Goal: Information Seeking & Learning: Compare options

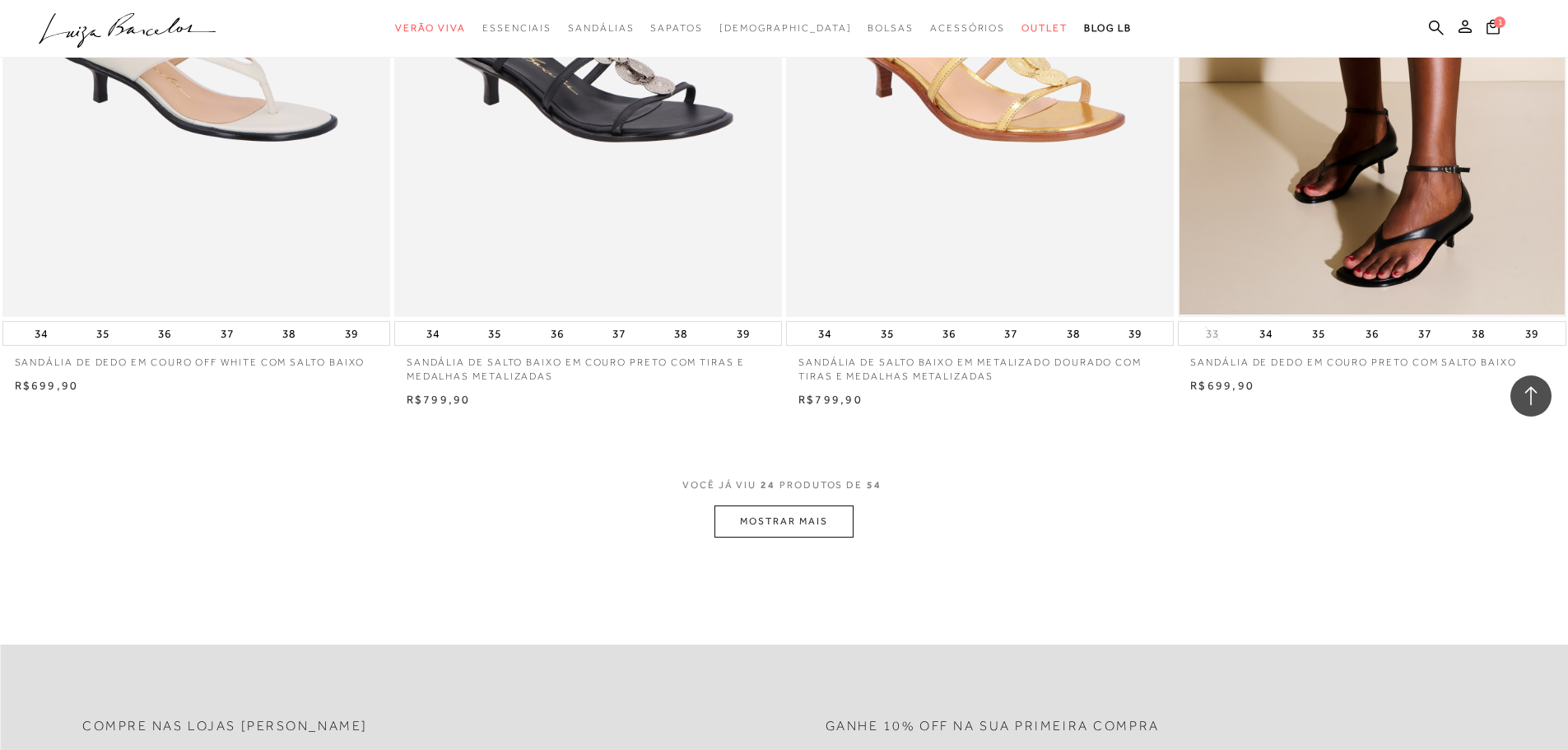
scroll to position [4032, 0]
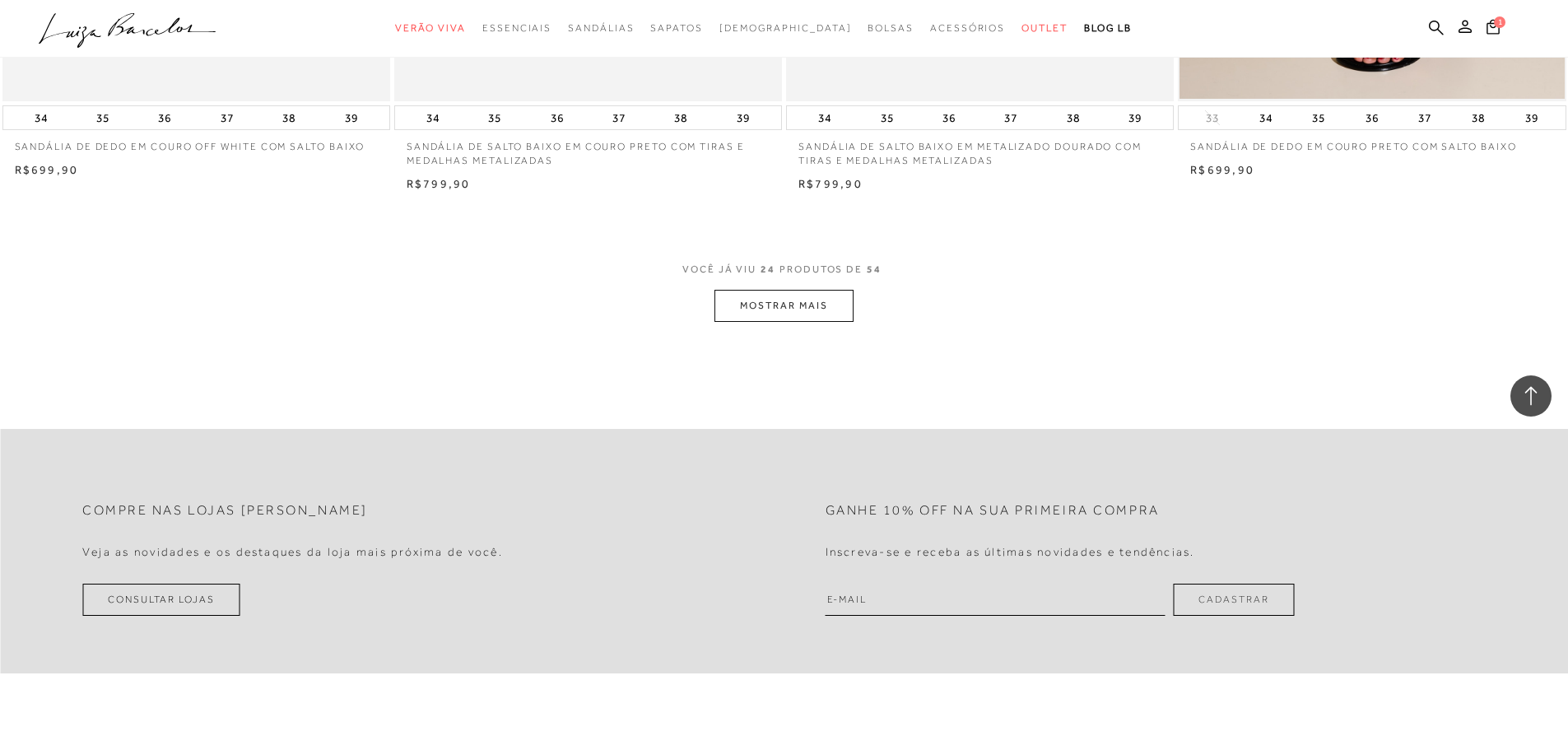
click at [815, 307] on button "MOSTRAR MAIS" at bounding box center [784, 305] width 138 height 32
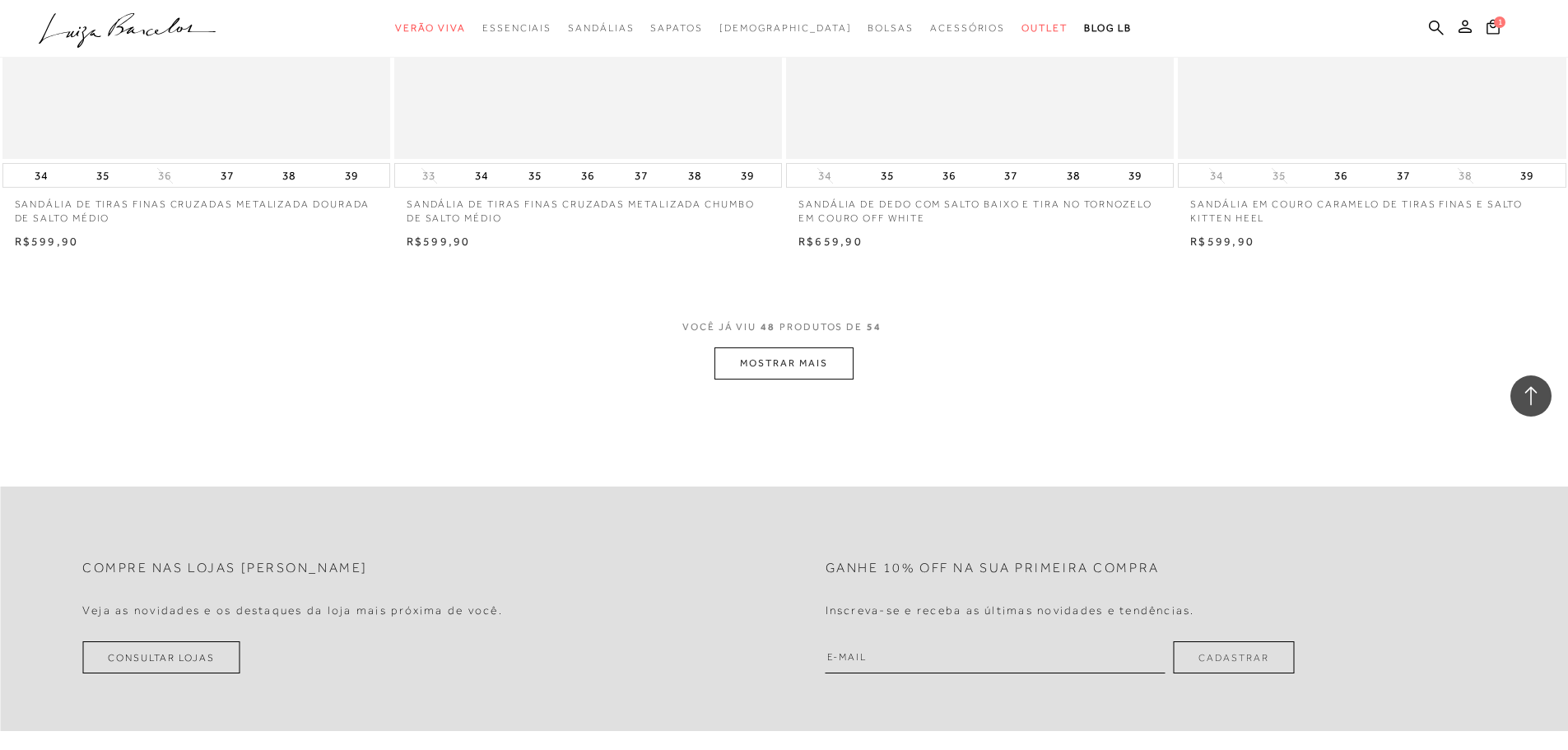
scroll to position [8228, 0]
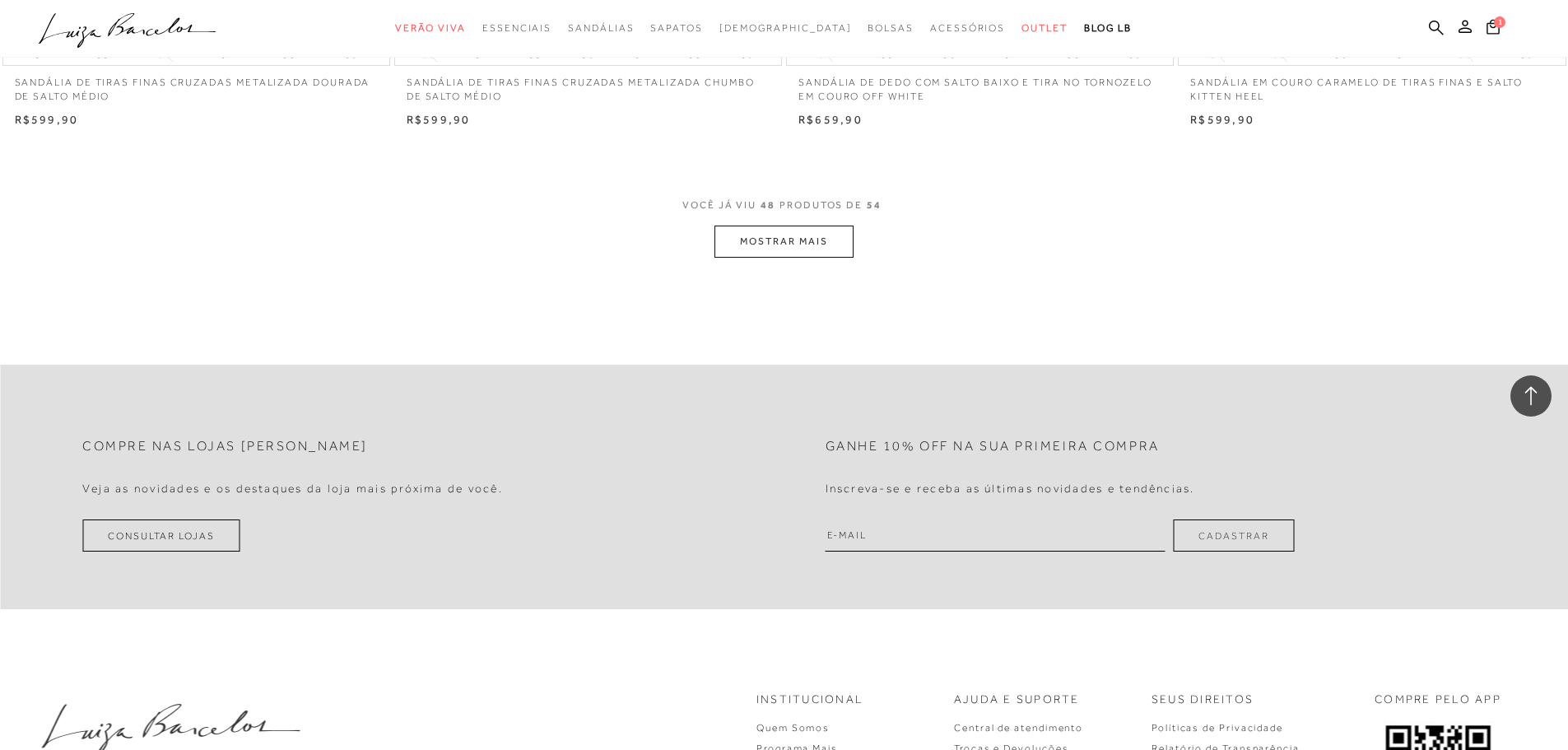
drag, startPoint x: 738, startPoint y: 224, endPoint x: 740, endPoint y: 233, distance: 9.2
click at [738, 225] on div "VOCÊ JÁ VIU 48 PRODUTOS DE 54 MOSTRAR MAIS" at bounding box center [784, 226] width 1568 height 61
click at [744, 240] on button "MOSTRAR MAIS" at bounding box center [784, 241] width 138 height 32
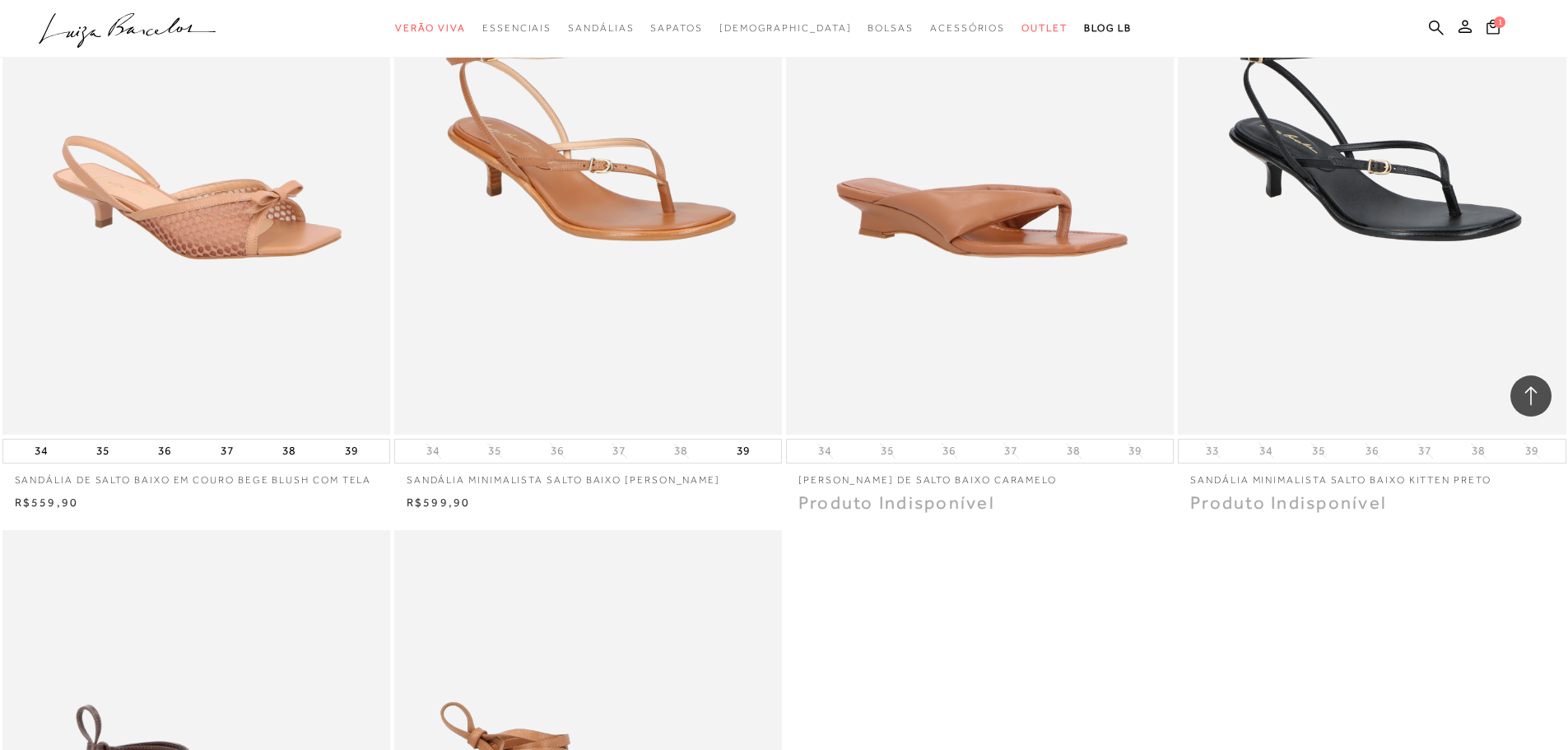
scroll to position [8557, 0]
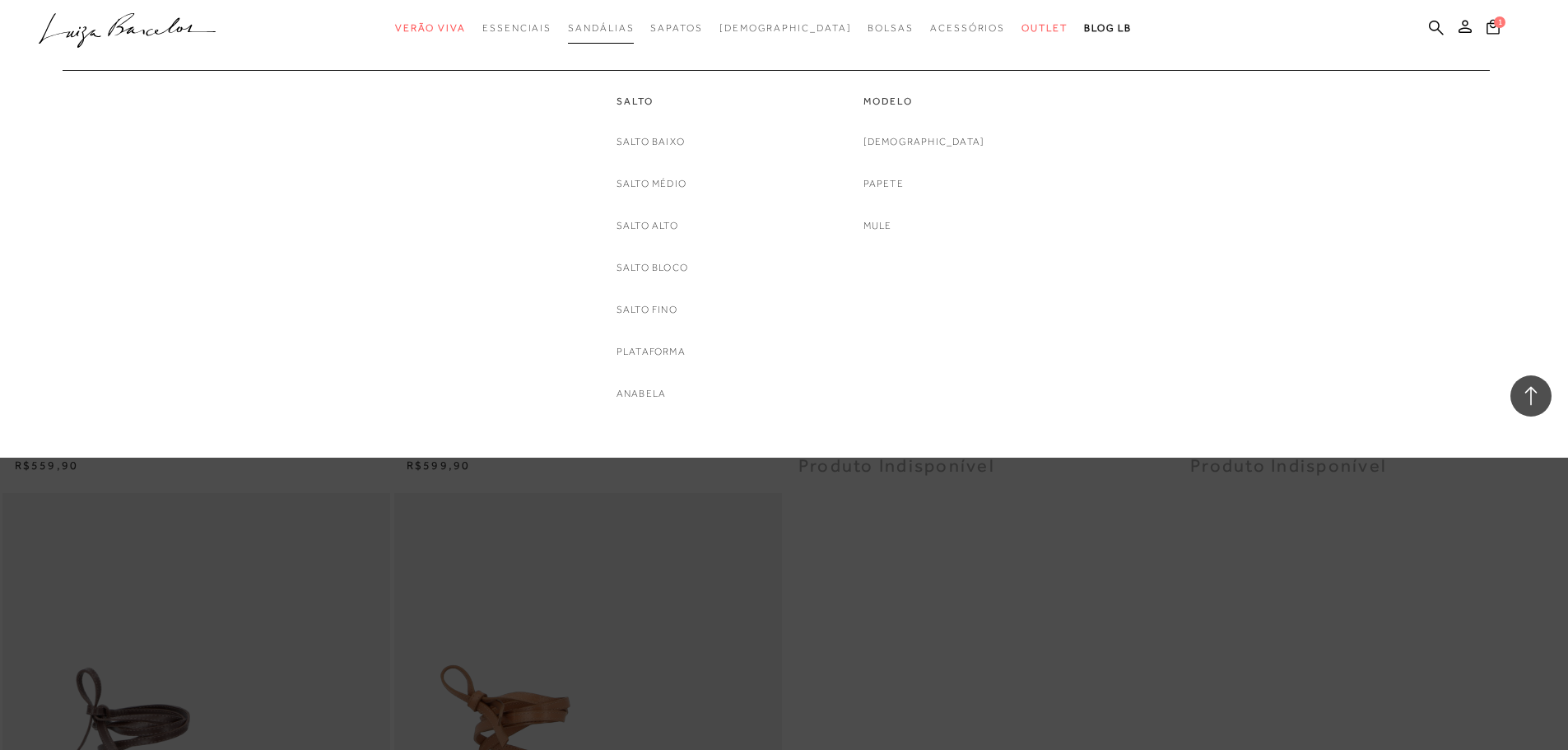
click at [634, 27] on span "Sandálias" at bounding box center [601, 27] width 66 height 11
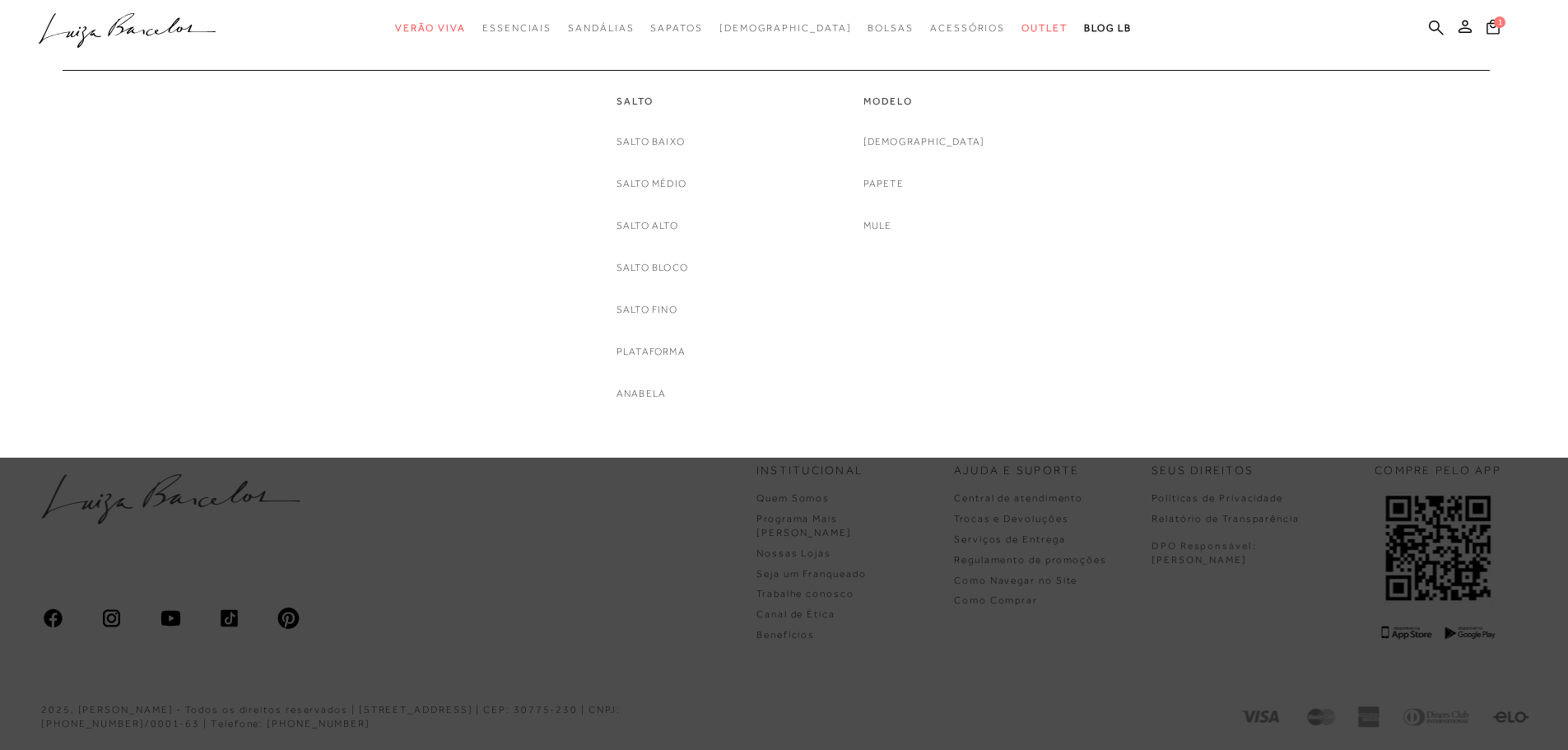
scroll to position [0, 0]
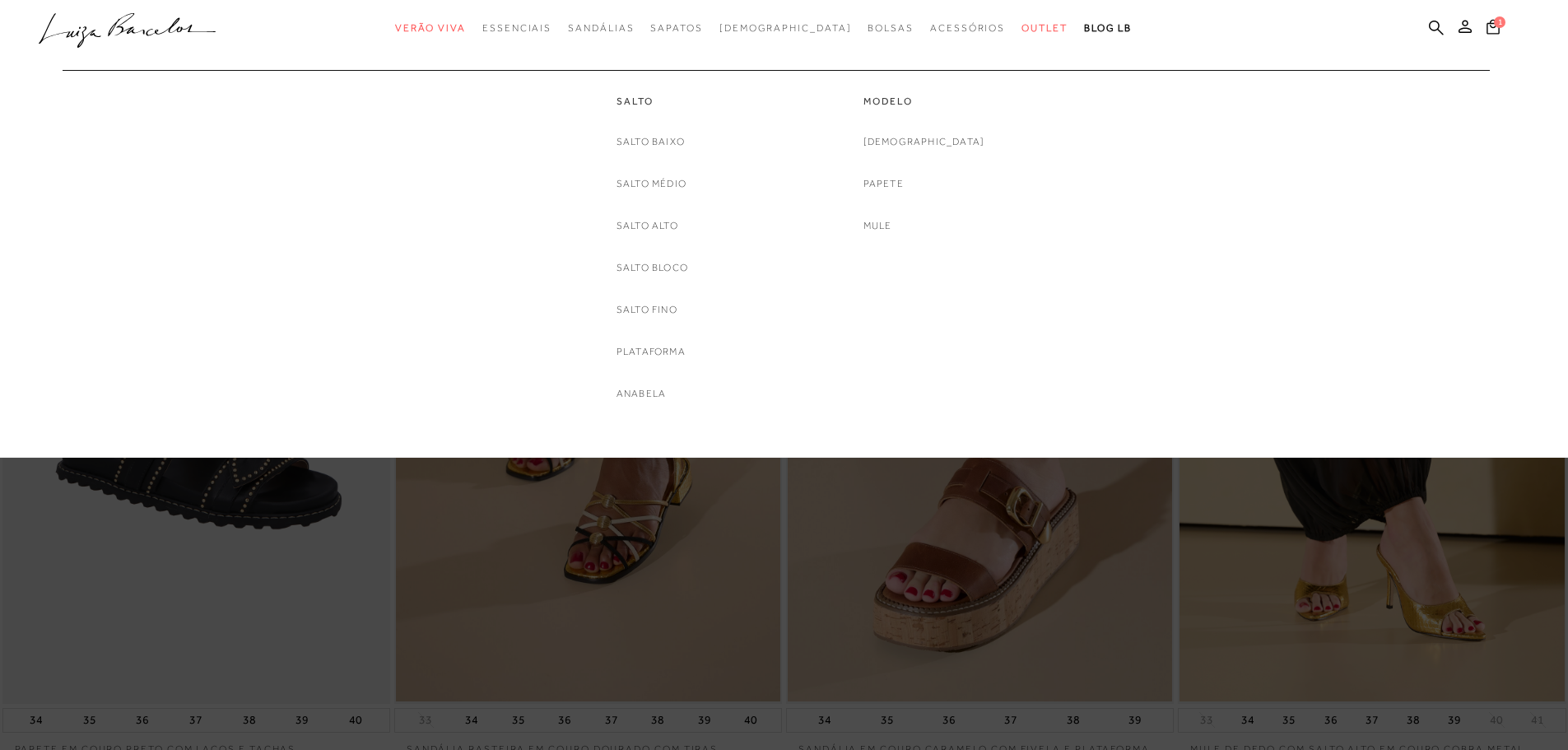
click at [649, 276] on div "Salto Baixo Salto Médio Salto Alto Salto Bloco Salto Fino Plataforma Anabela" at bounding box center [653, 268] width 72 height 269
click at [664, 255] on div "Salto Baixo Salto Médio Salto Alto Salto Bloco Salto Fino Plataforma Anabela" at bounding box center [653, 268] width 72 height 269
click at [634, 28] on span "Sandálias" at bounding box center [601, 27] width 66 height 11
click at [656, 259] on link "Salto Bloco" at bounding box center [653, 268] width 72 height 17
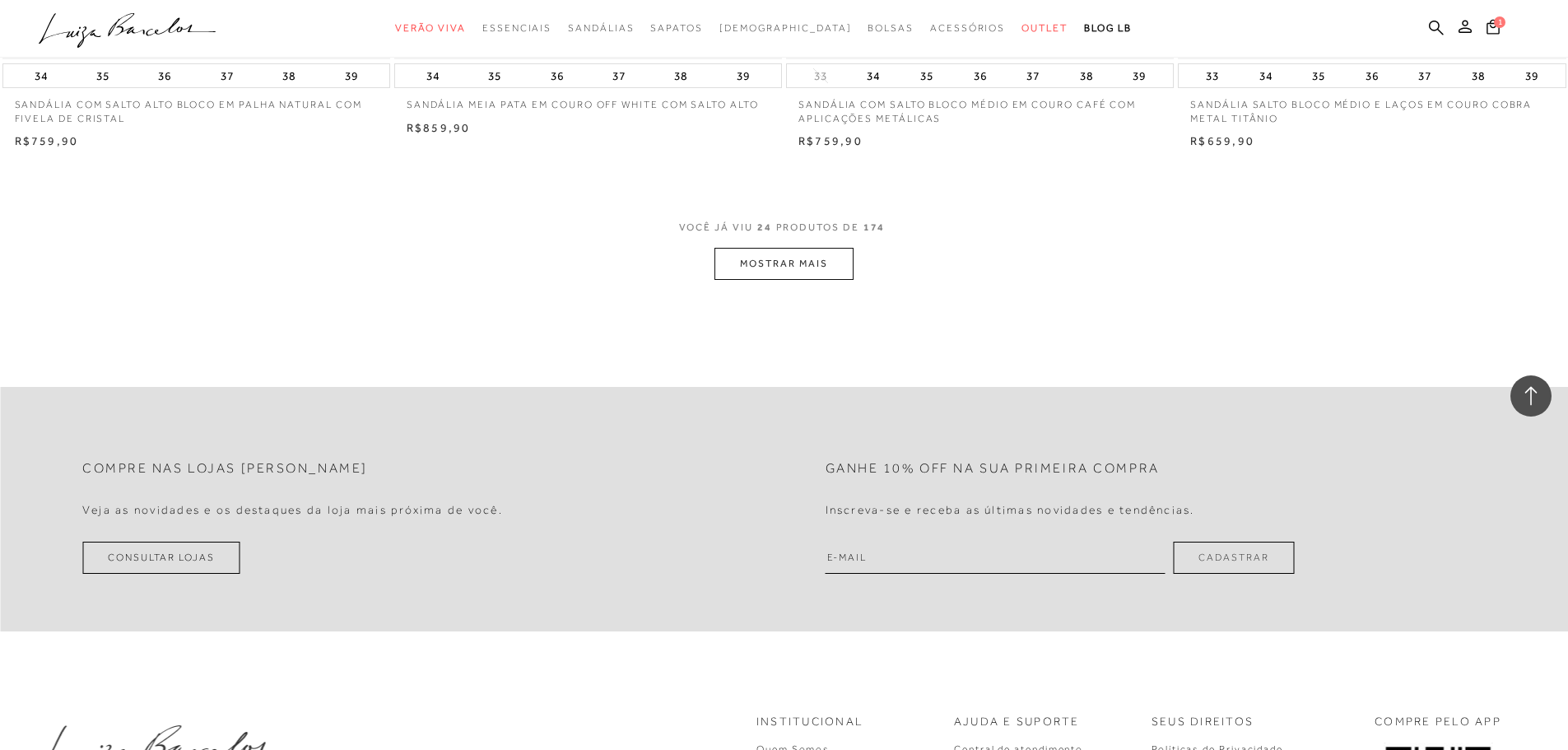
scroll to position [4114, 0]
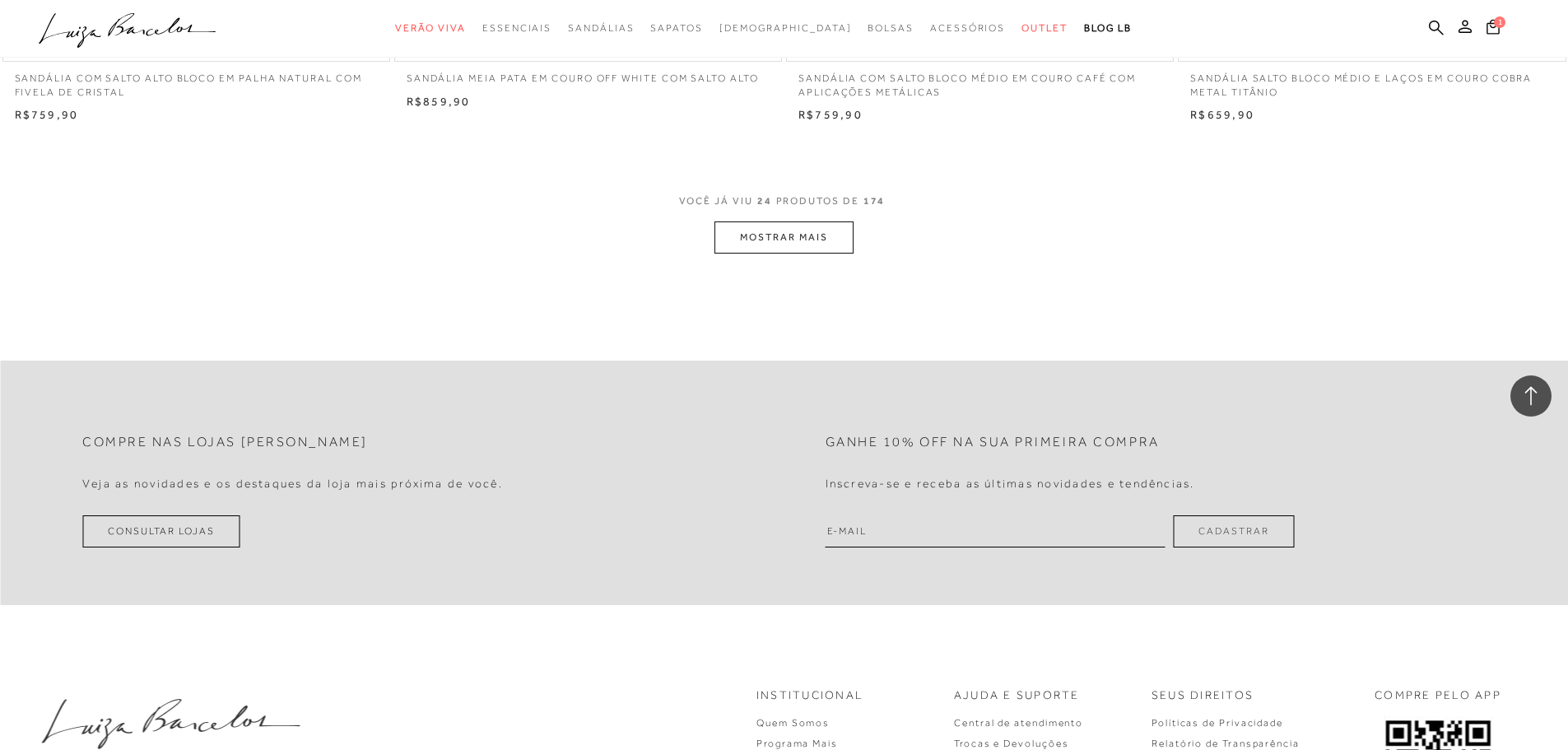
click at [767, 237] on button "MOSTRAR MAIS" at bounding box center [784, 237] width 138 height 32
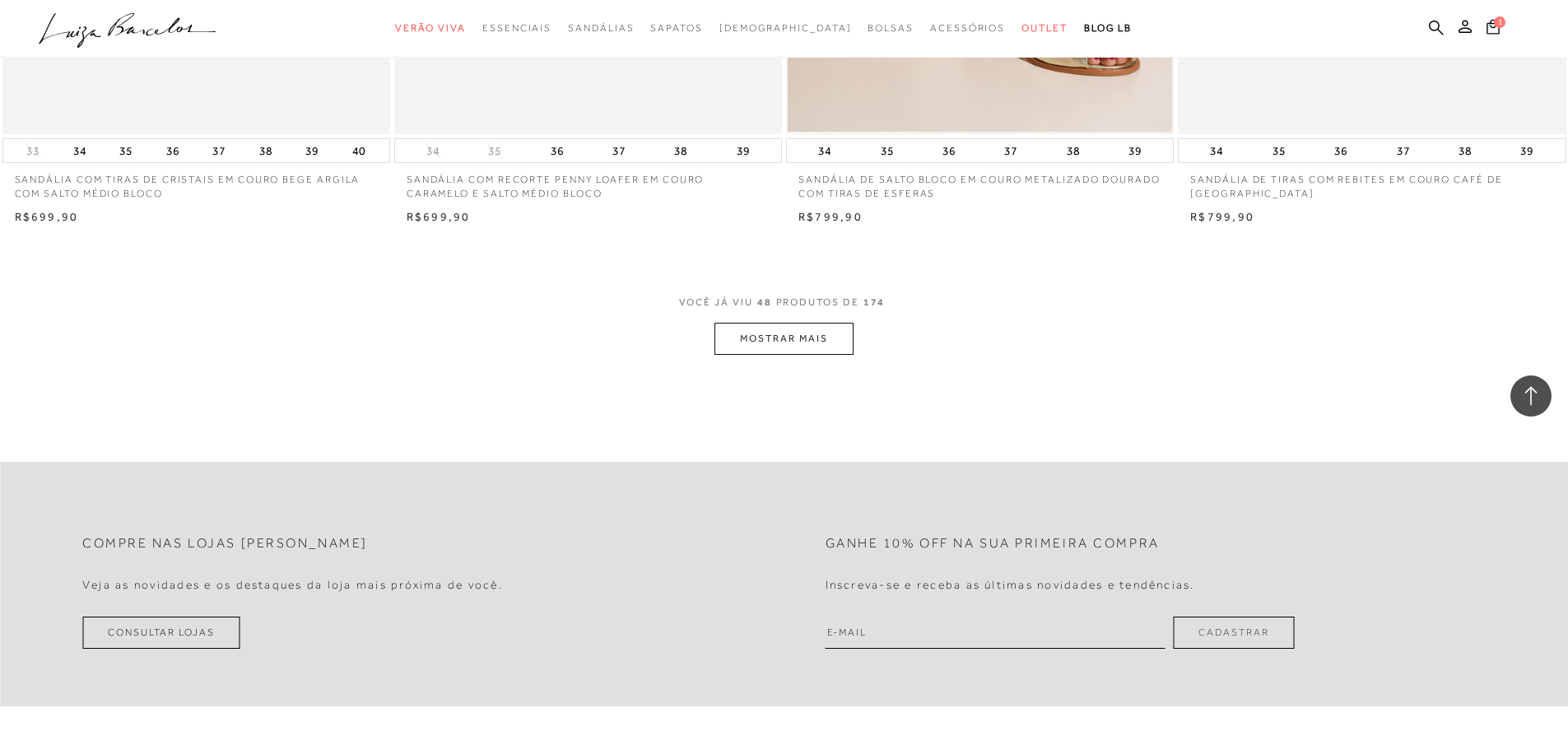
scroll to position [8146, 0]
click at [748, 339] on button "MOSTRAR MAIS" at bounding box center [784, 338] width 138 height 32
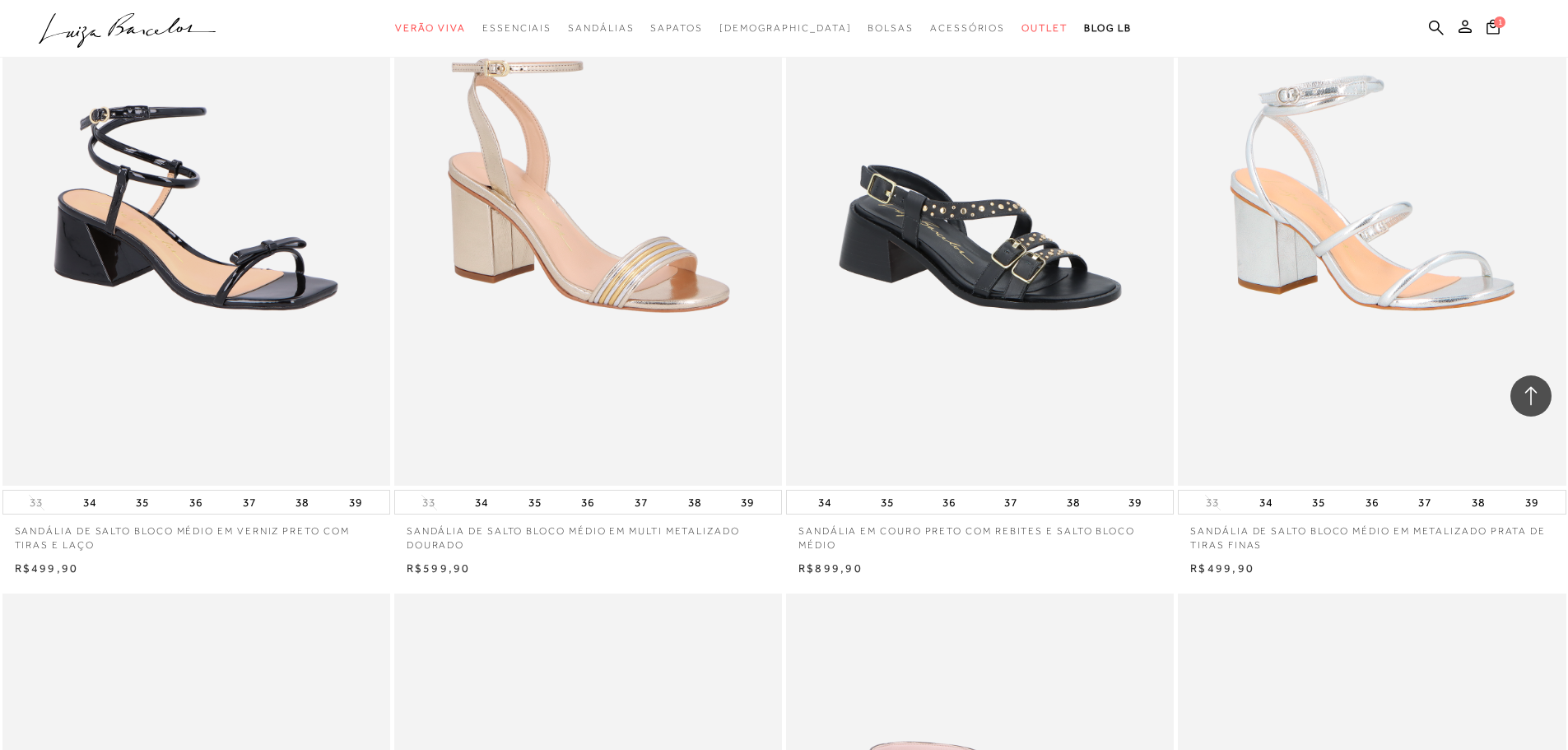
scroll to position [9133, 0]
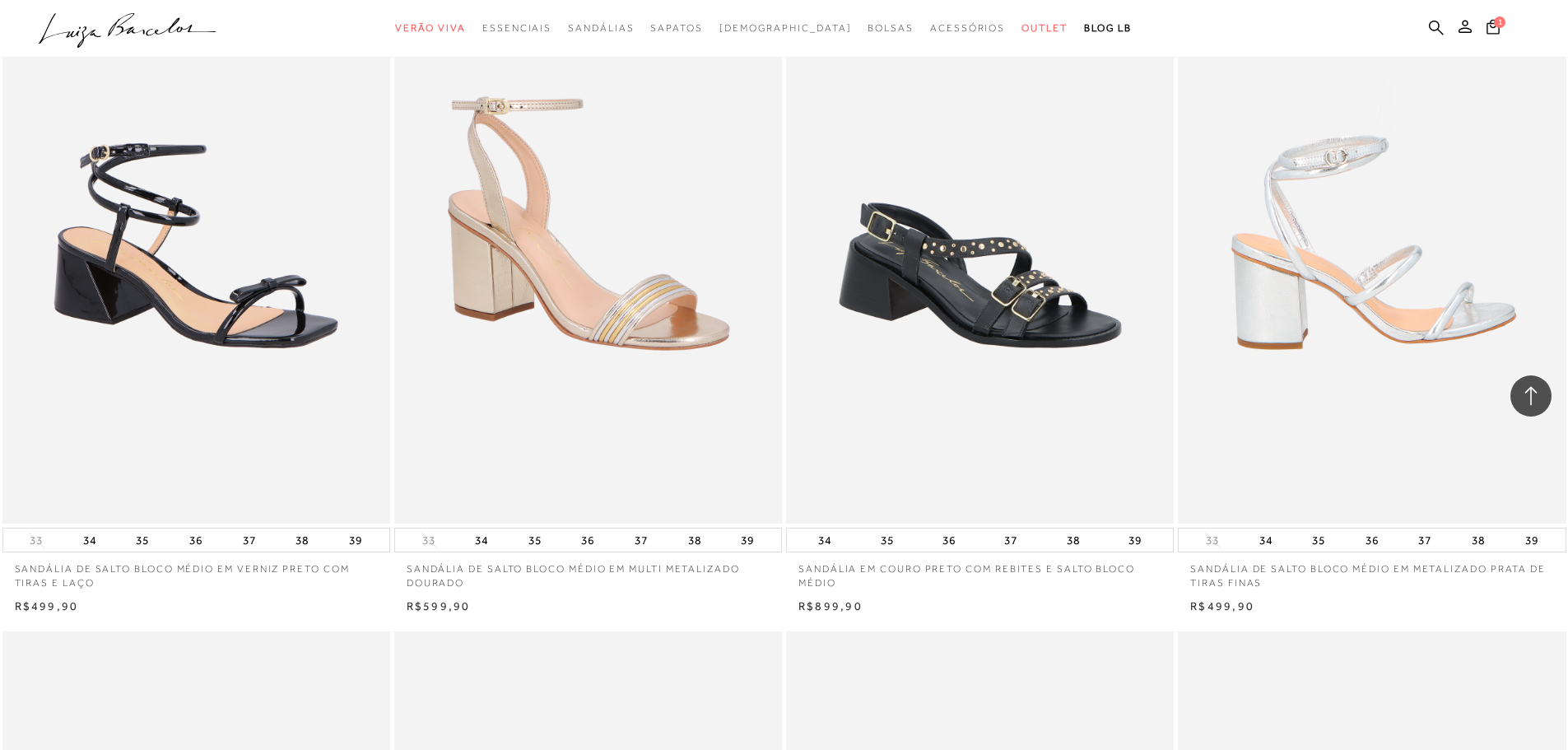
click at [1313, 302] on img at bounding box center [1373, 233] width 386 height 582
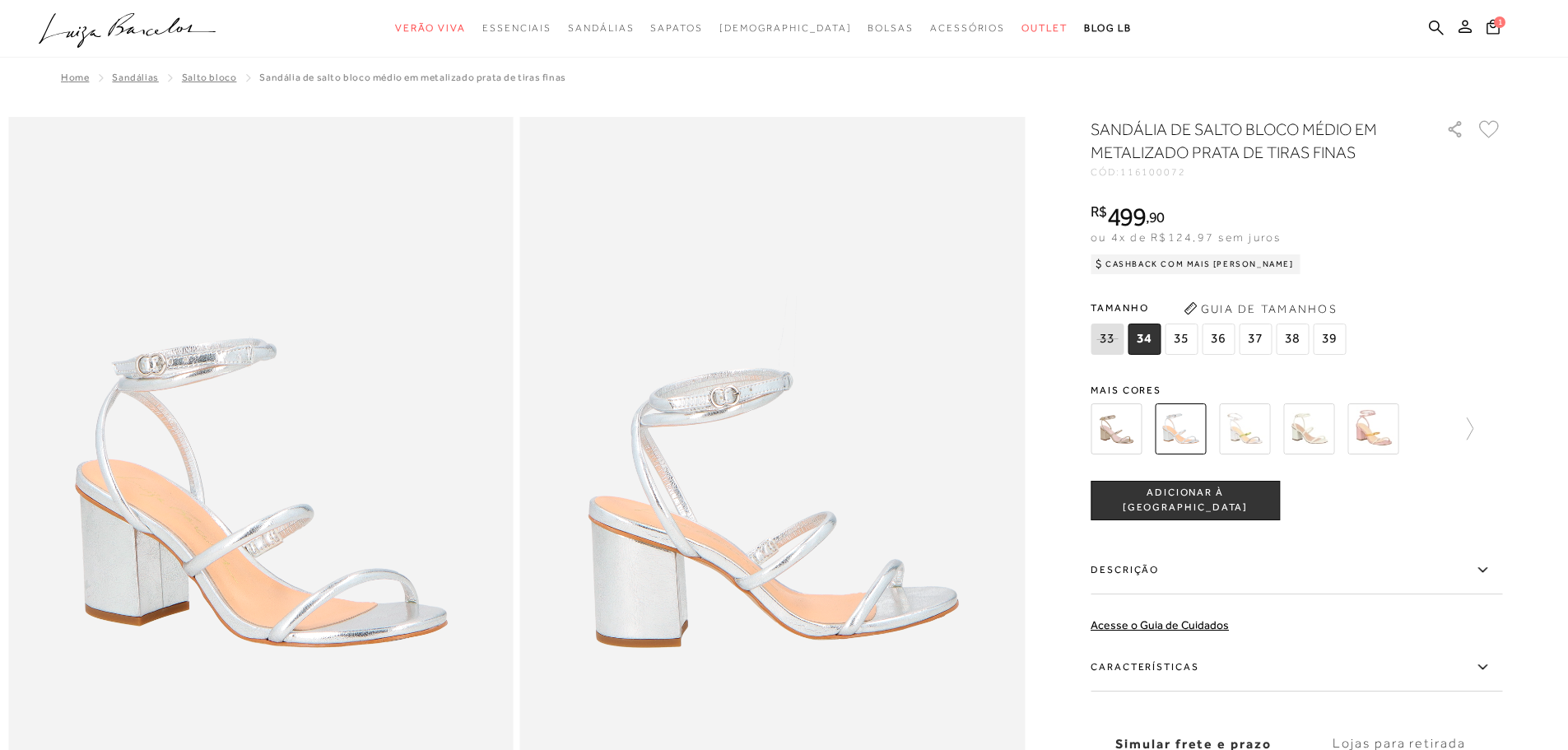
click at [1111, 427] on img at bounding box center [1117, 428] width 51 height 51
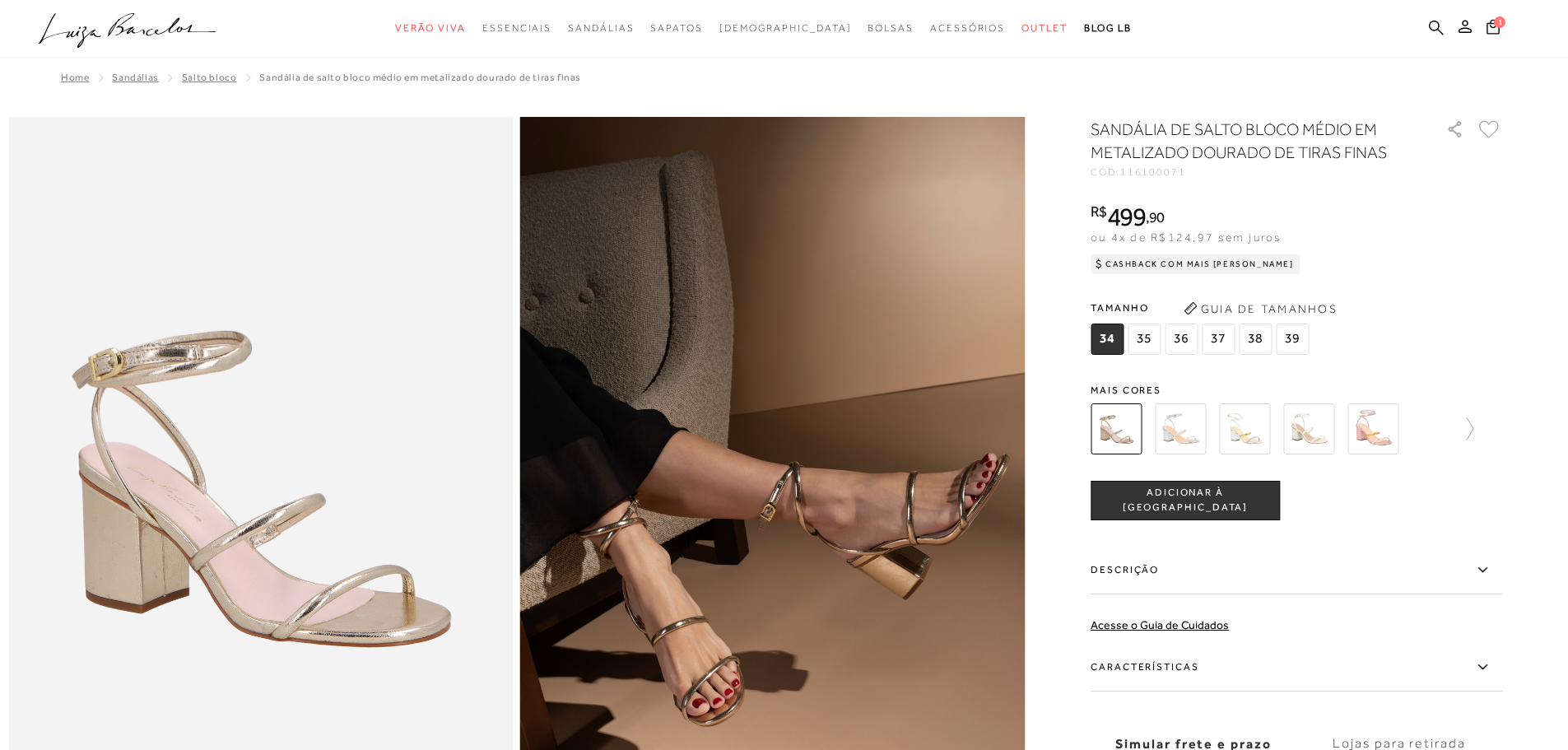
click at [1189, 440] on img at bounding box center [1181, 428] width 51 height 51
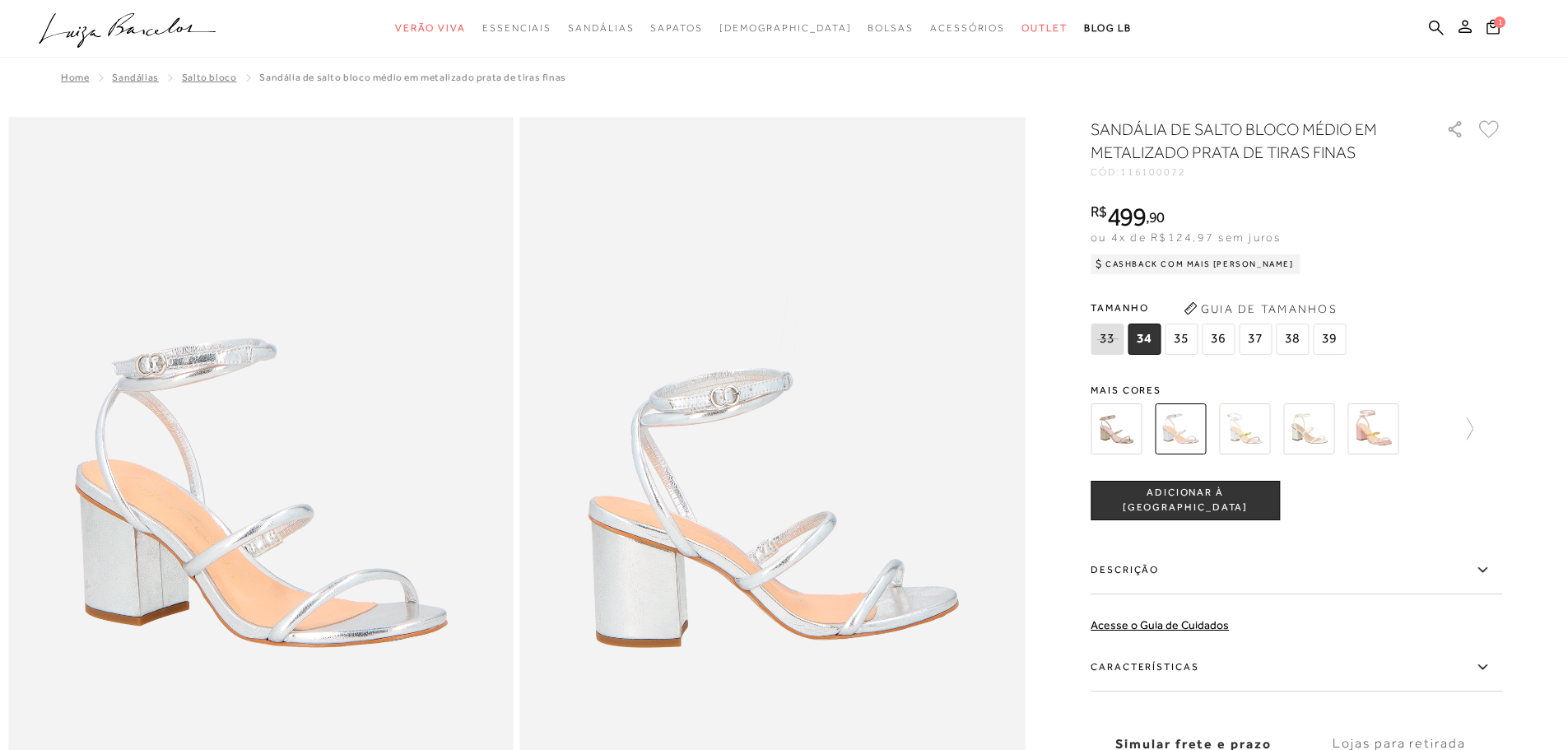
click at [1239, 438] on img at bounding box center [1244, 428] width 51 height 51
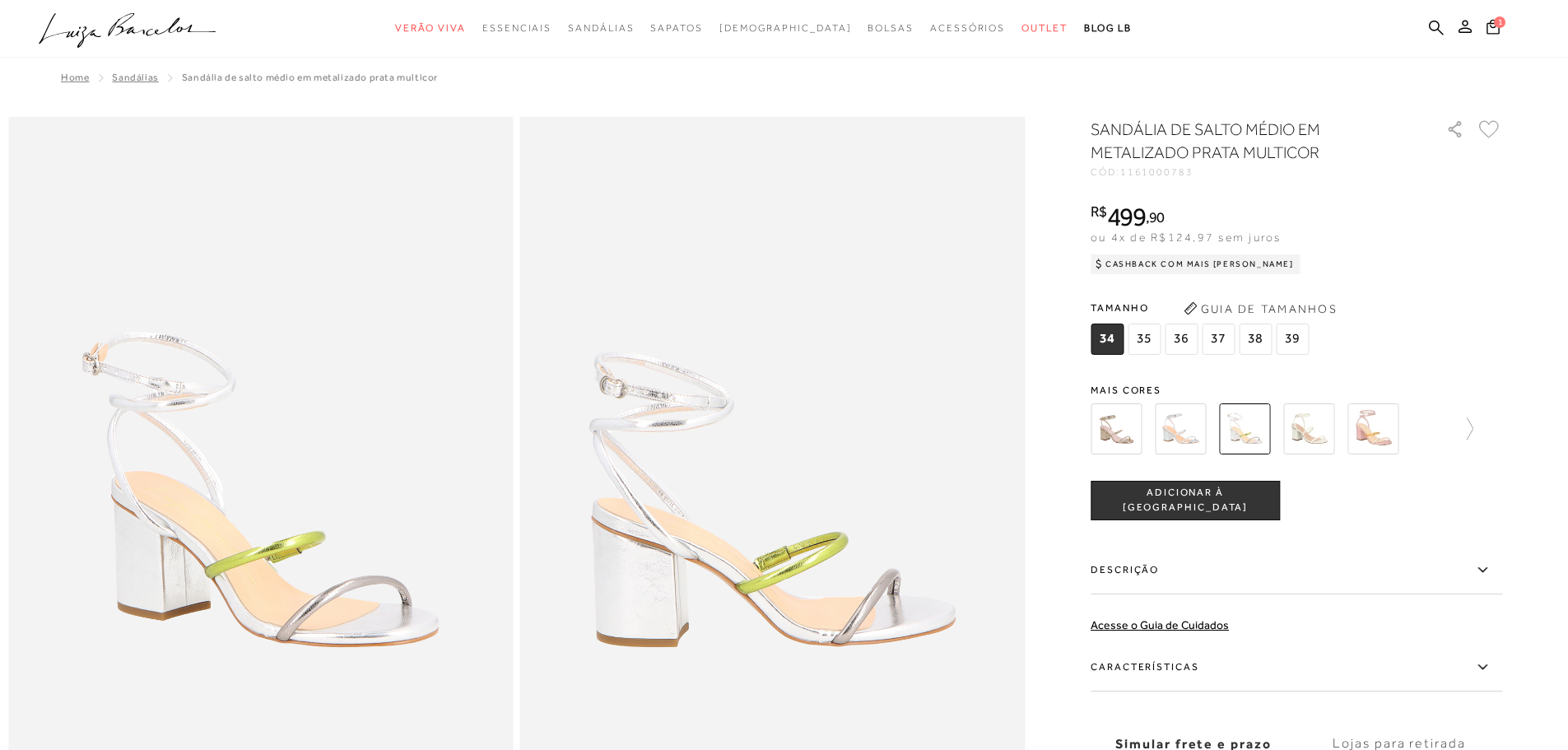
click at [1308, 444] on img at bounding box center [1309, 428] width 51 height 51
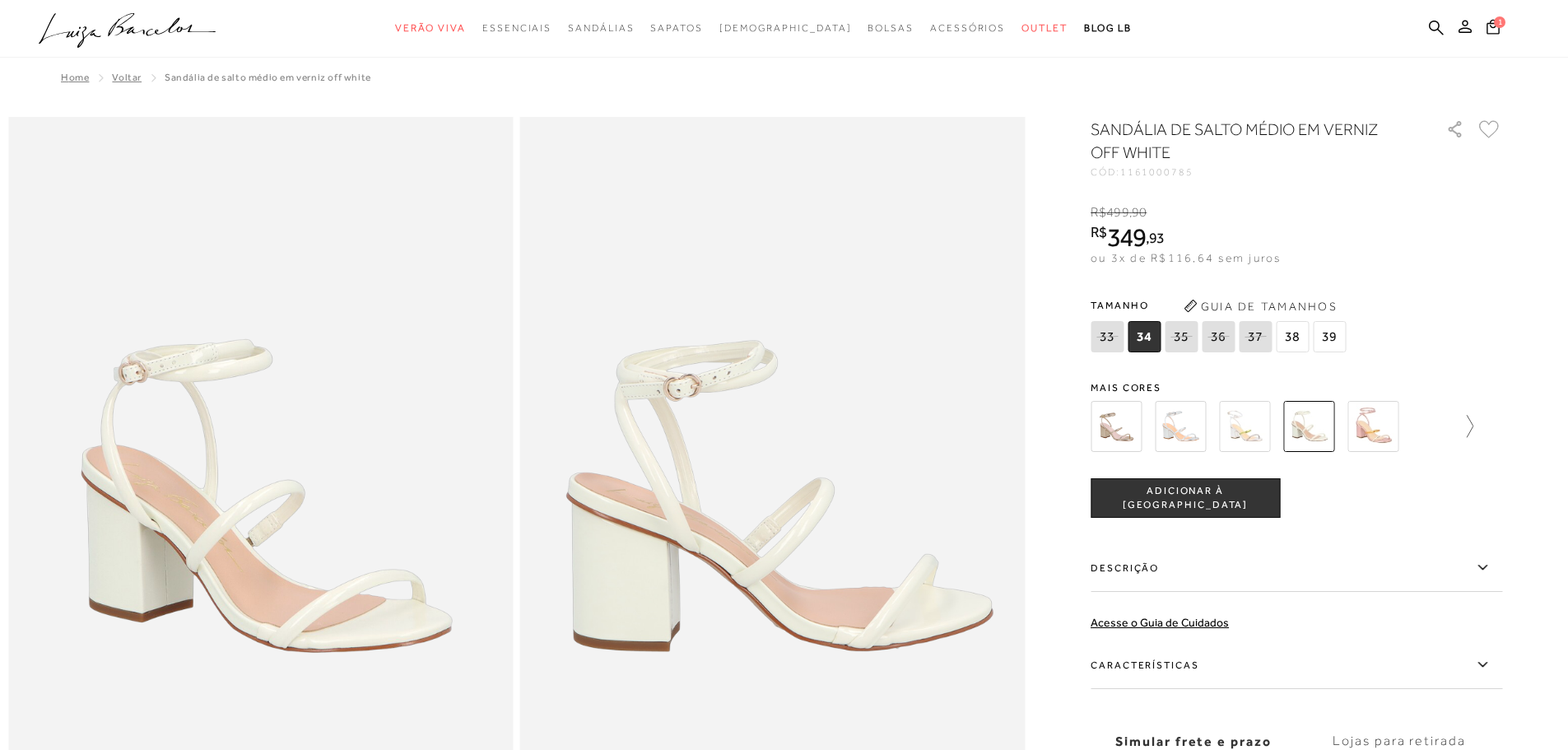
click at [1473, 424] on icon at bounding box center [1462, 426] width 23 height 23
click at [1162, 433] on img at bounding box center [1145, 427] width 51 height 51
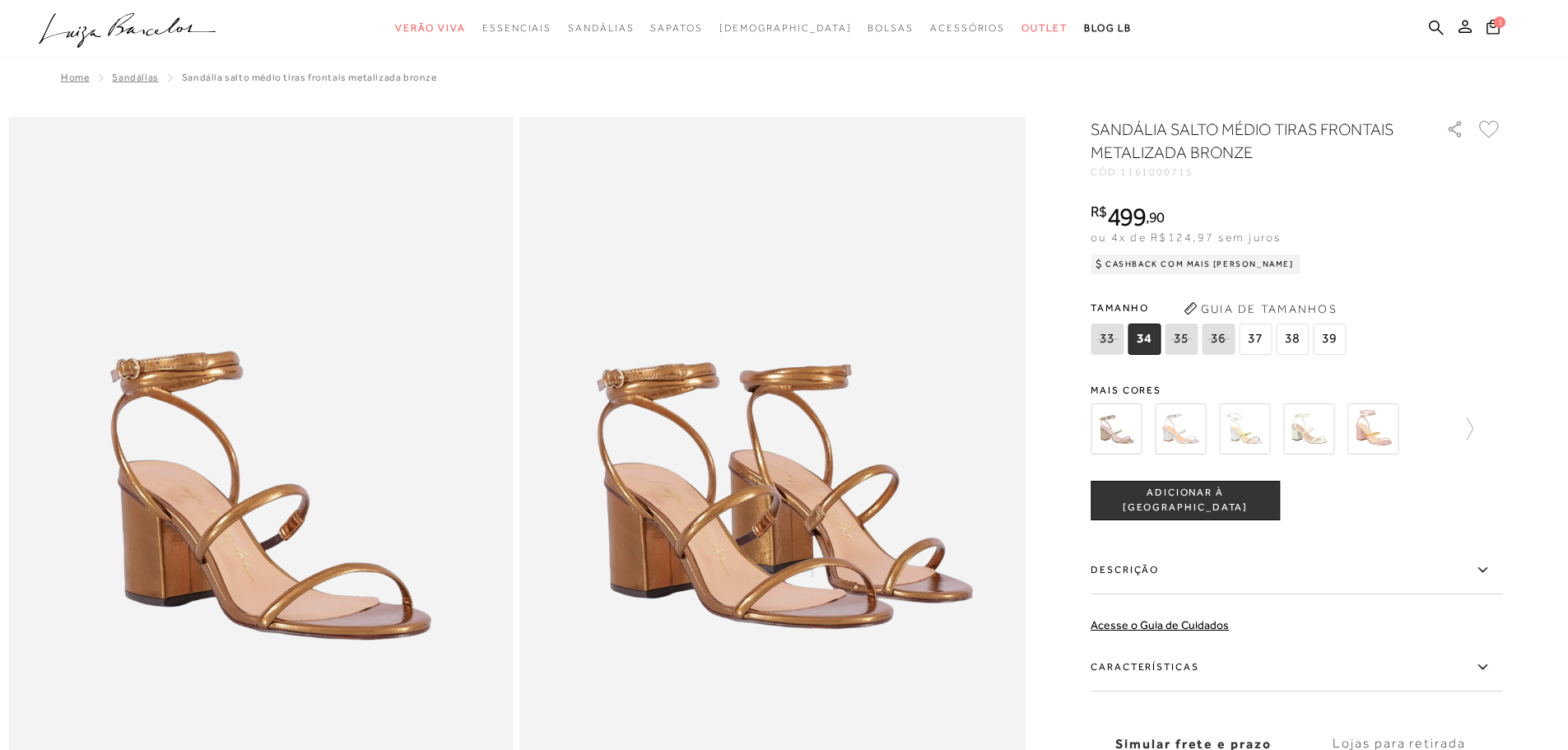
click at [1207, 431] on img at bounding box center [1181, 428] width 51 height 51
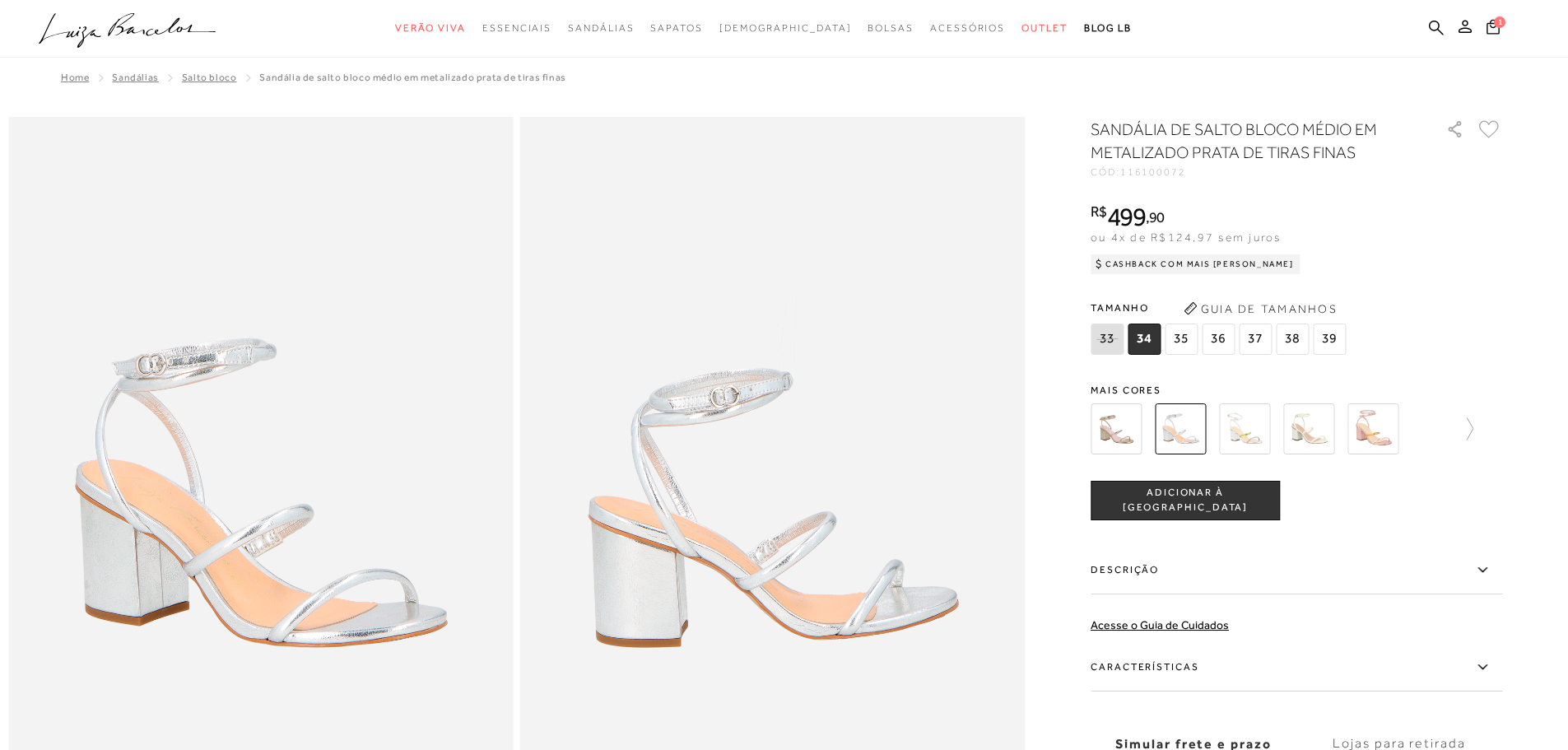
click at [1245, 445] on img at bounding box center [1244, 428] width 51 height 51
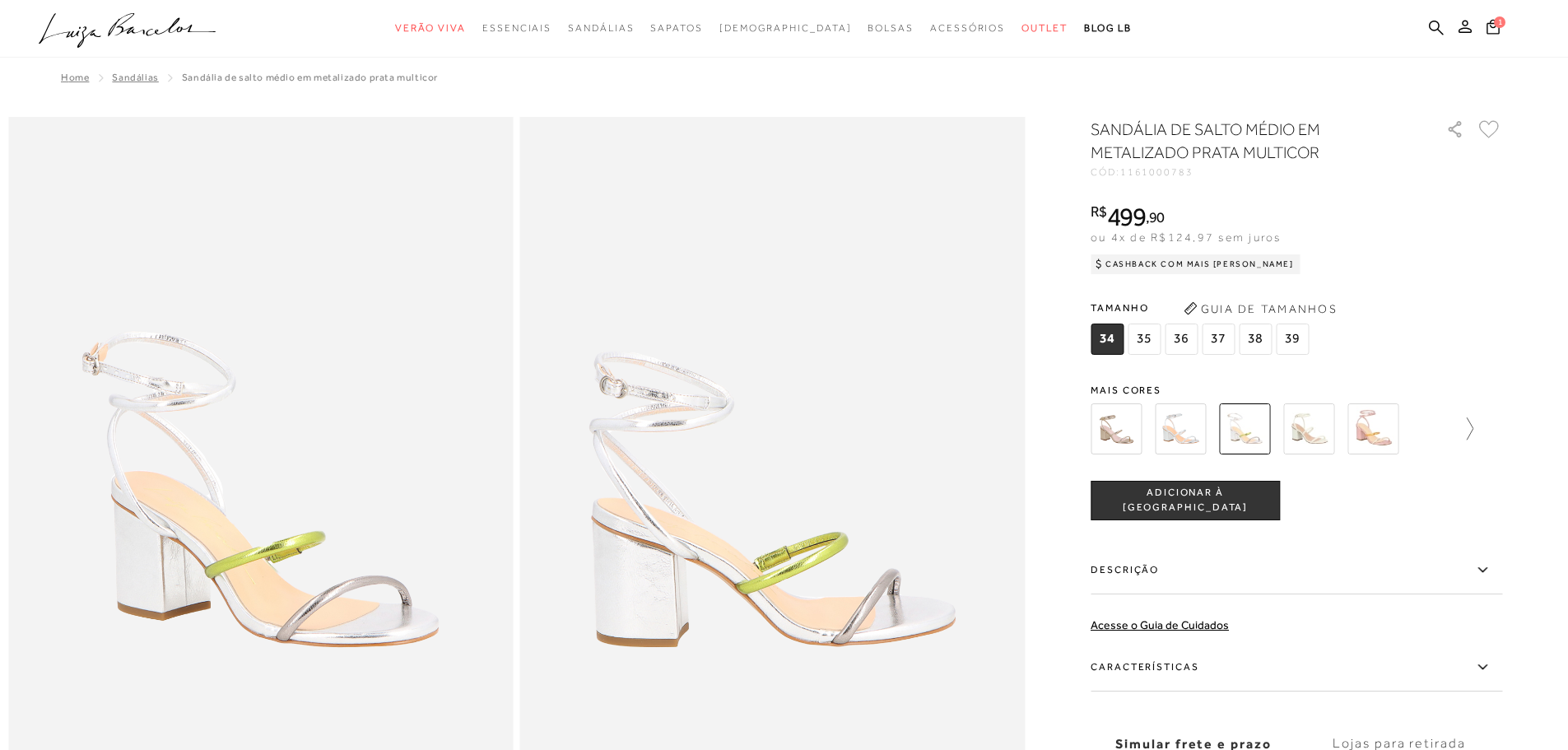
click at [1473, 415] on link at bounding box center [1462, 428] width 23 height 61
click at [1400, 421] on img at bounding box center [1402, 428] width 51 height 51
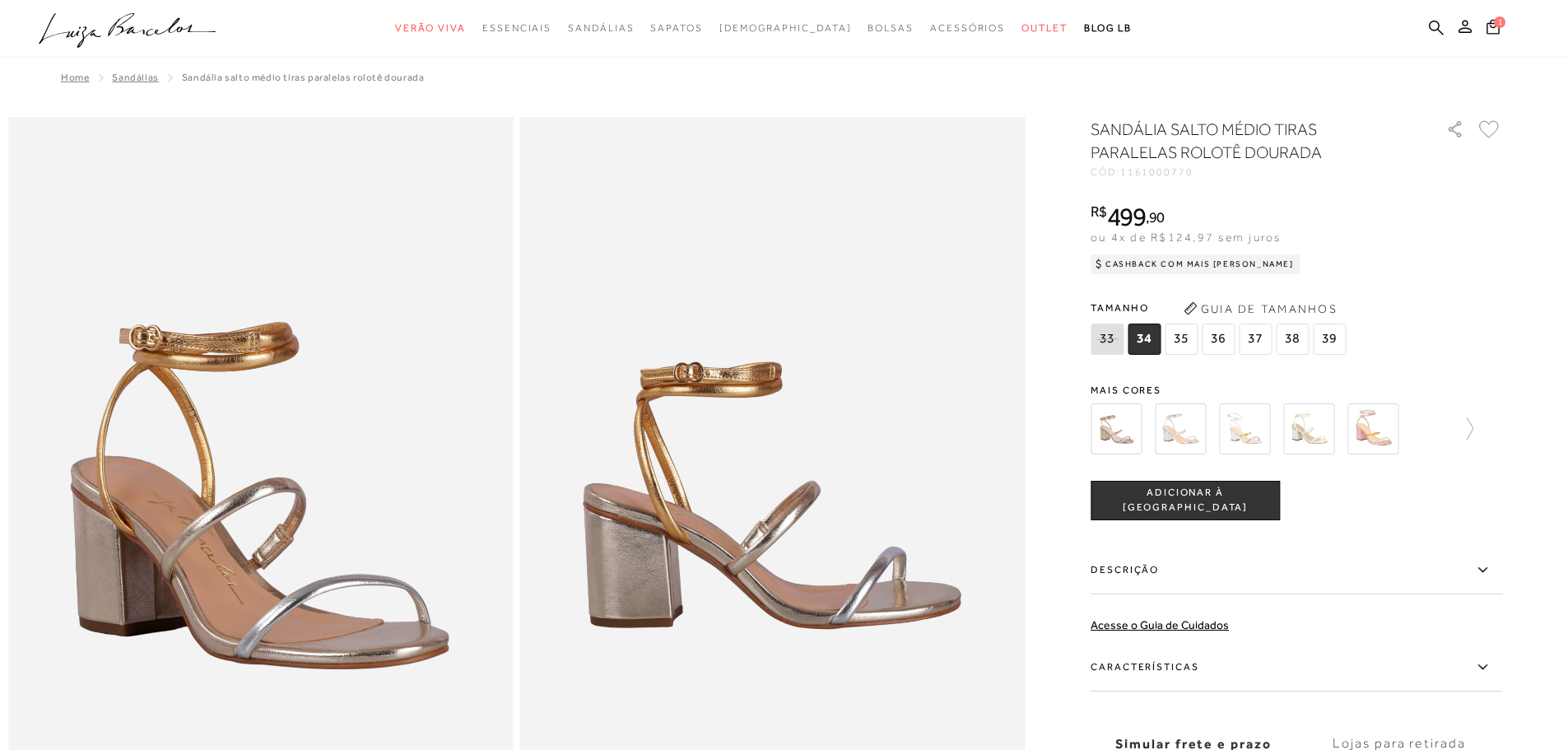
click at [1334, 442] on img at bounding box center [1309, 428] width 51 height 51
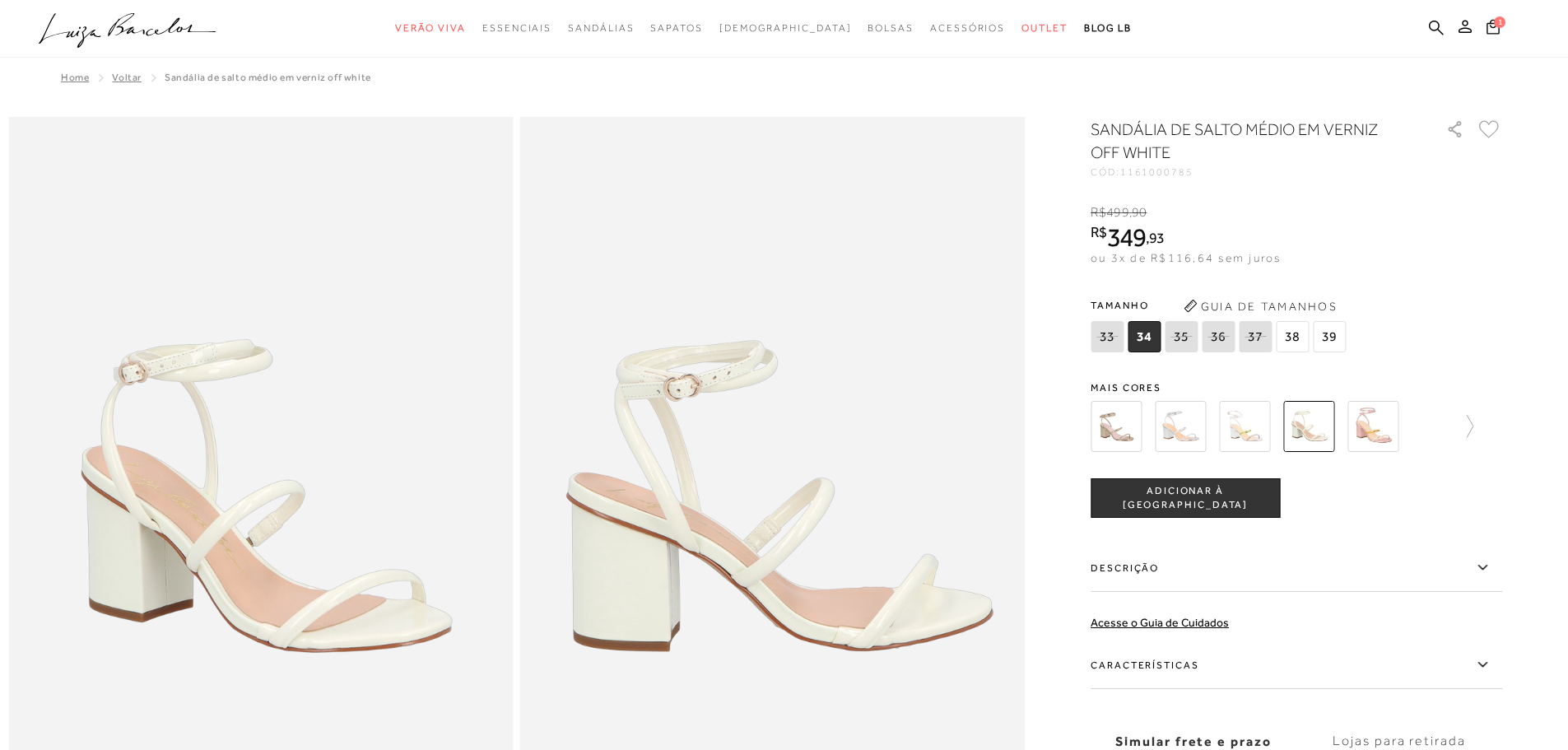
click at [1255, 423] on img at bounding box center [1244, 427] width 51 height 51
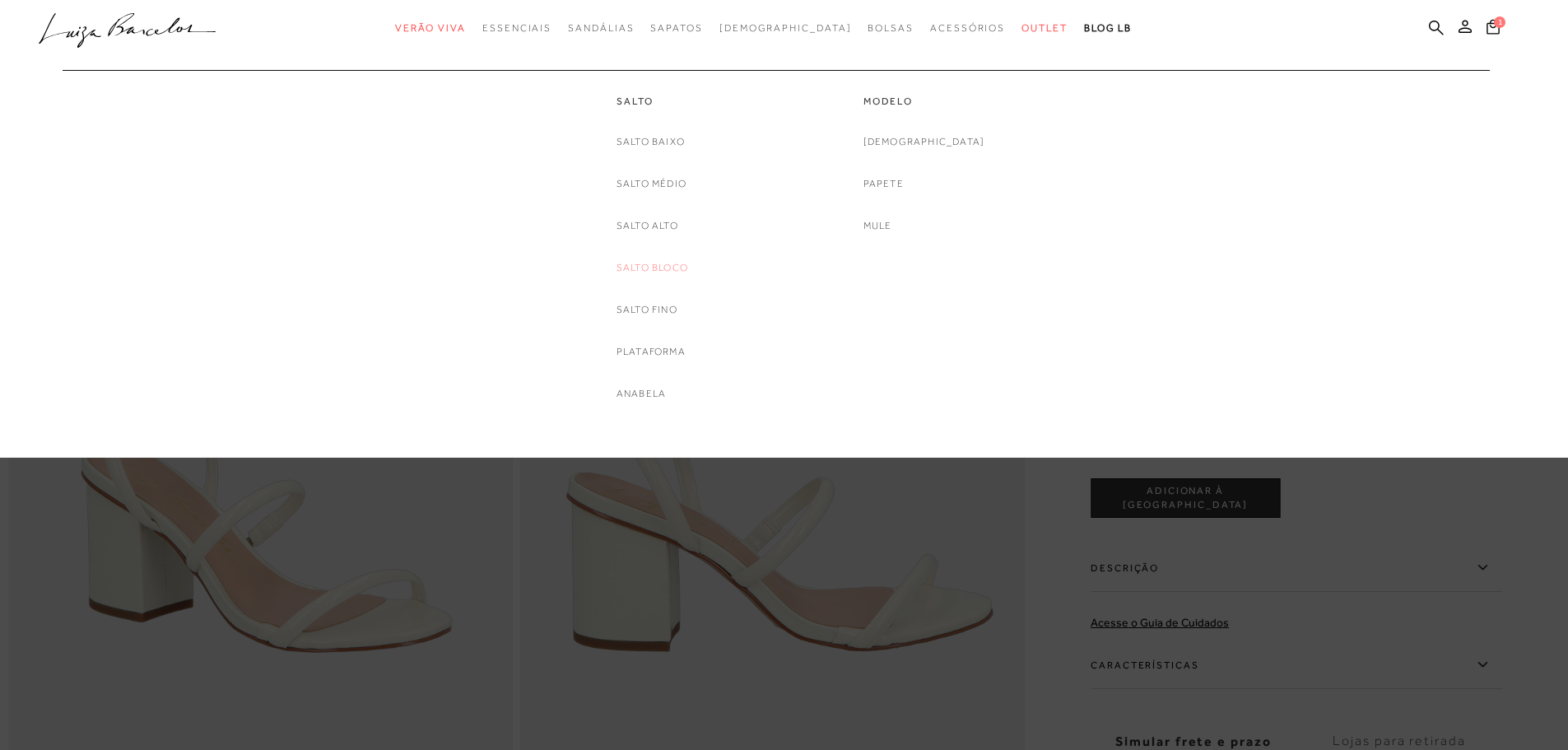
click at [678, 269] on link "Salto Bloco" at bounding box center [653, 268] width 72 height 17
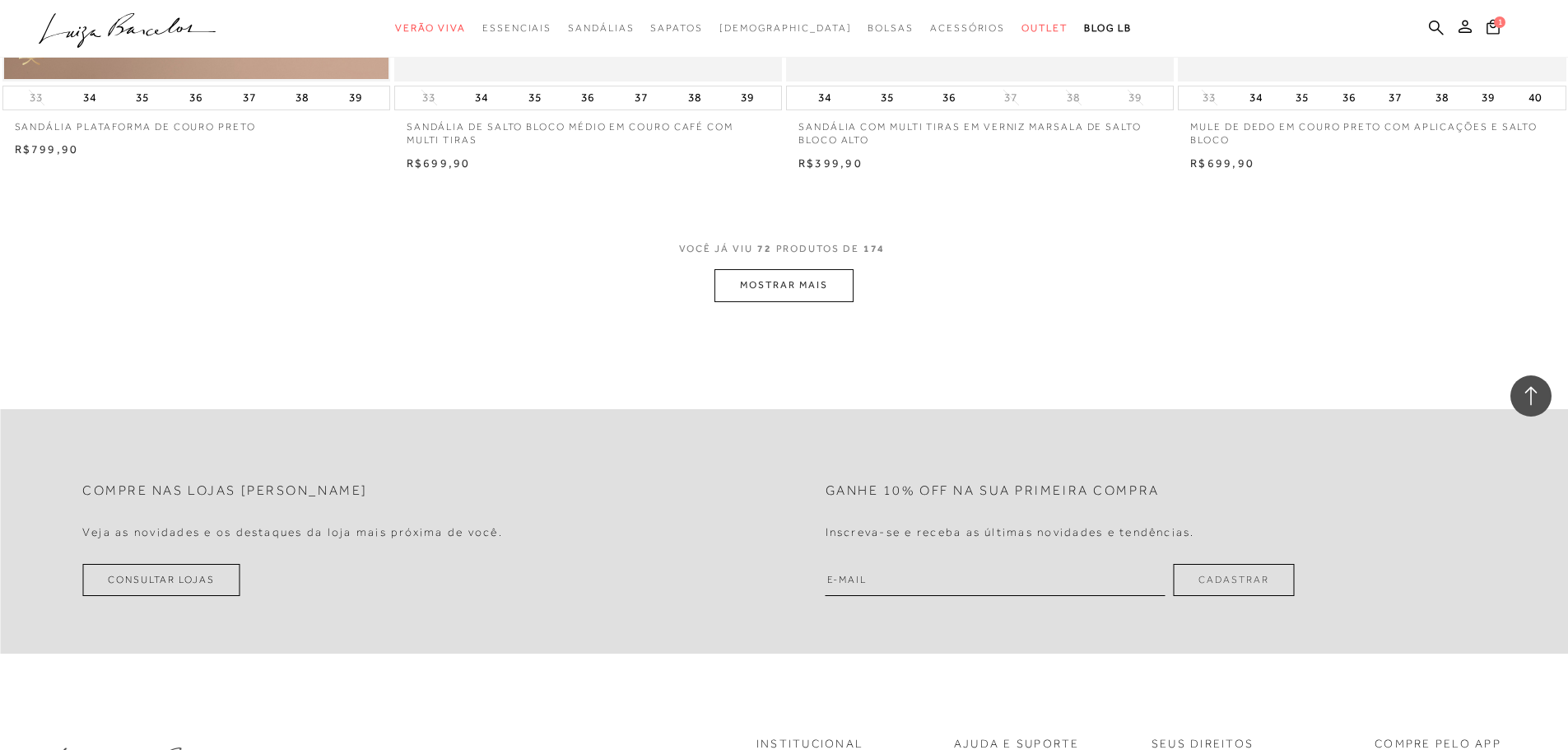
scroll to position [12342, 0]
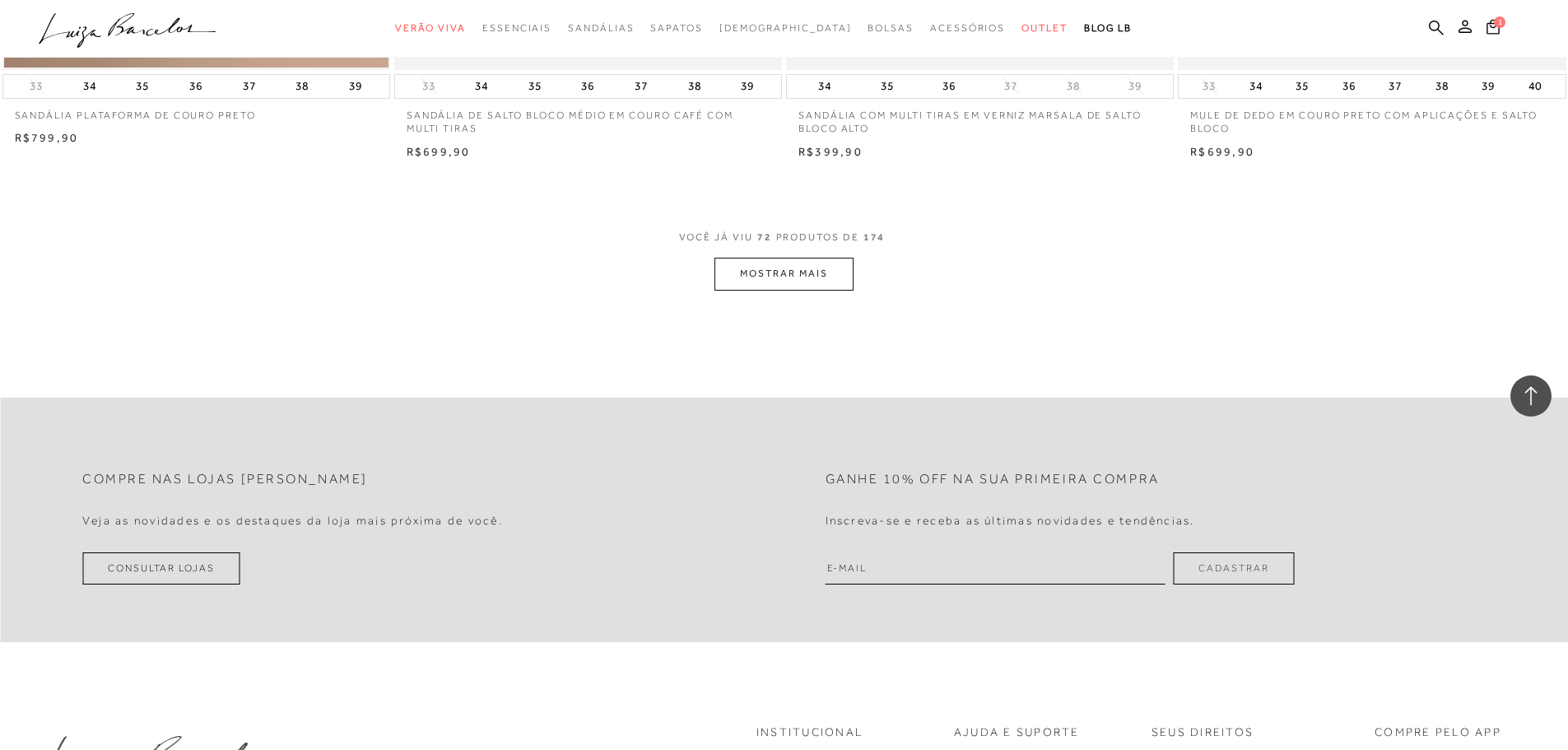
click at [827, 276] on button "MOSTRAR MAIS" at bounding box center [784, 273] width 138 height 32
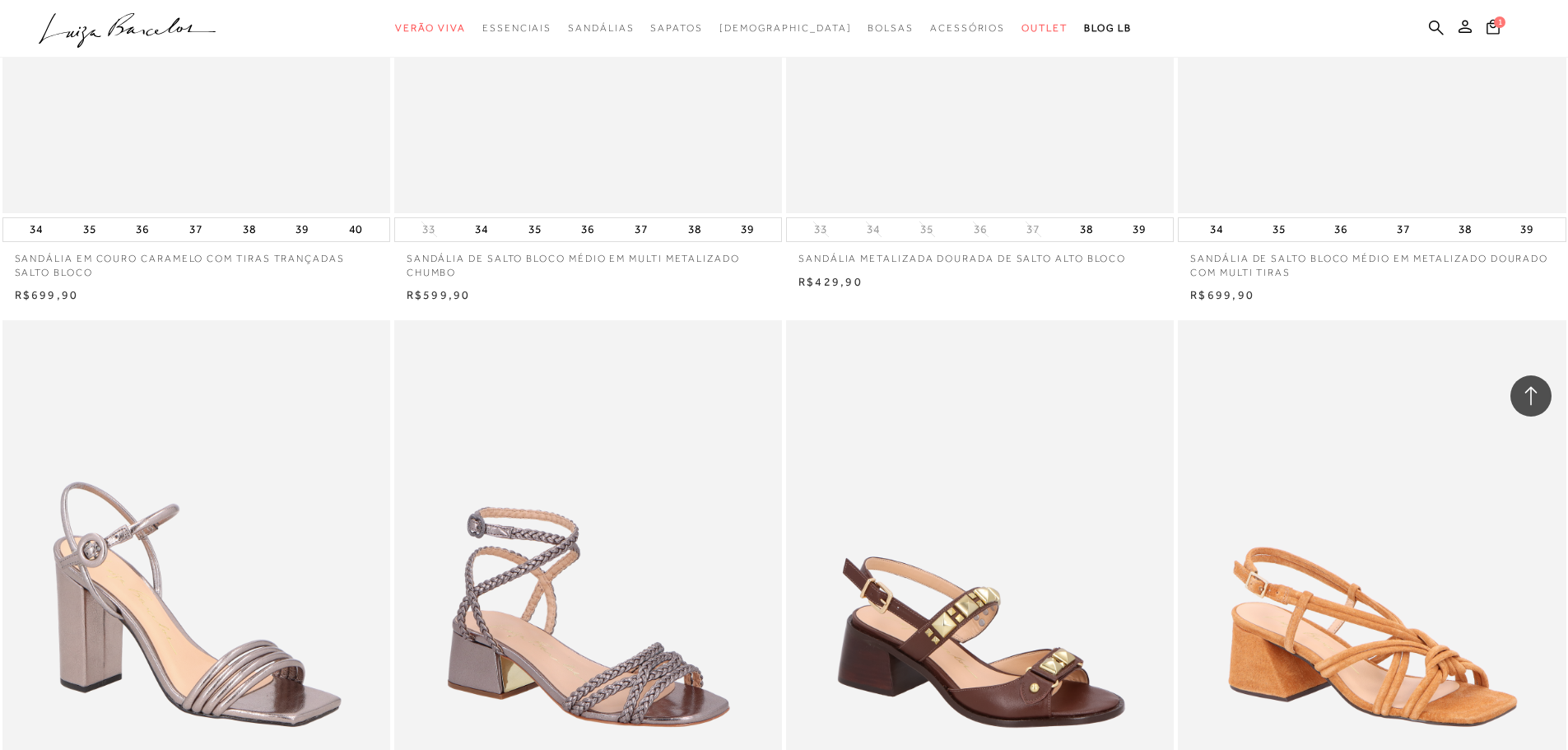
scroll to position [13823, 0]
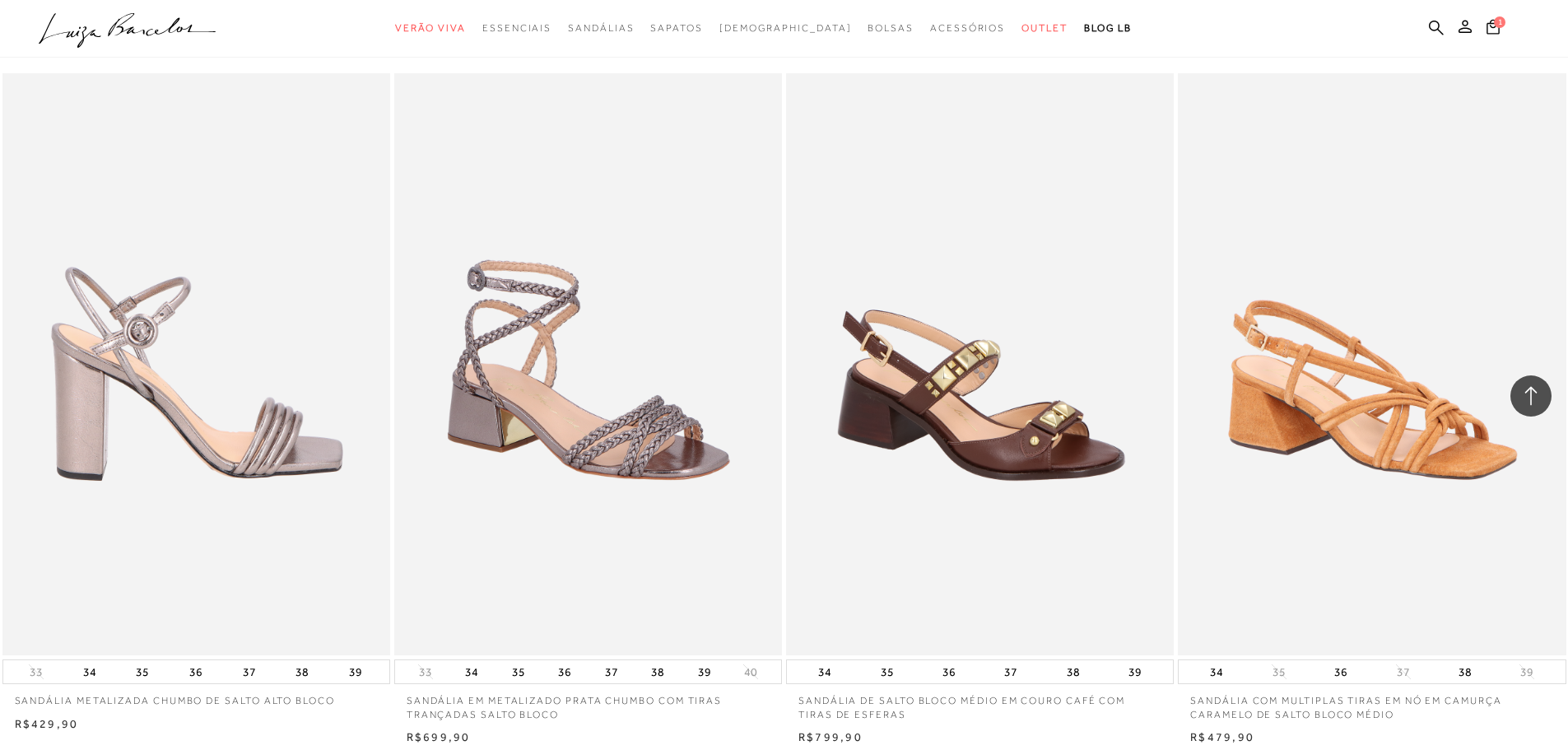
click at [299, 497] on img at bounding box center [197, 363] width 386 height 582
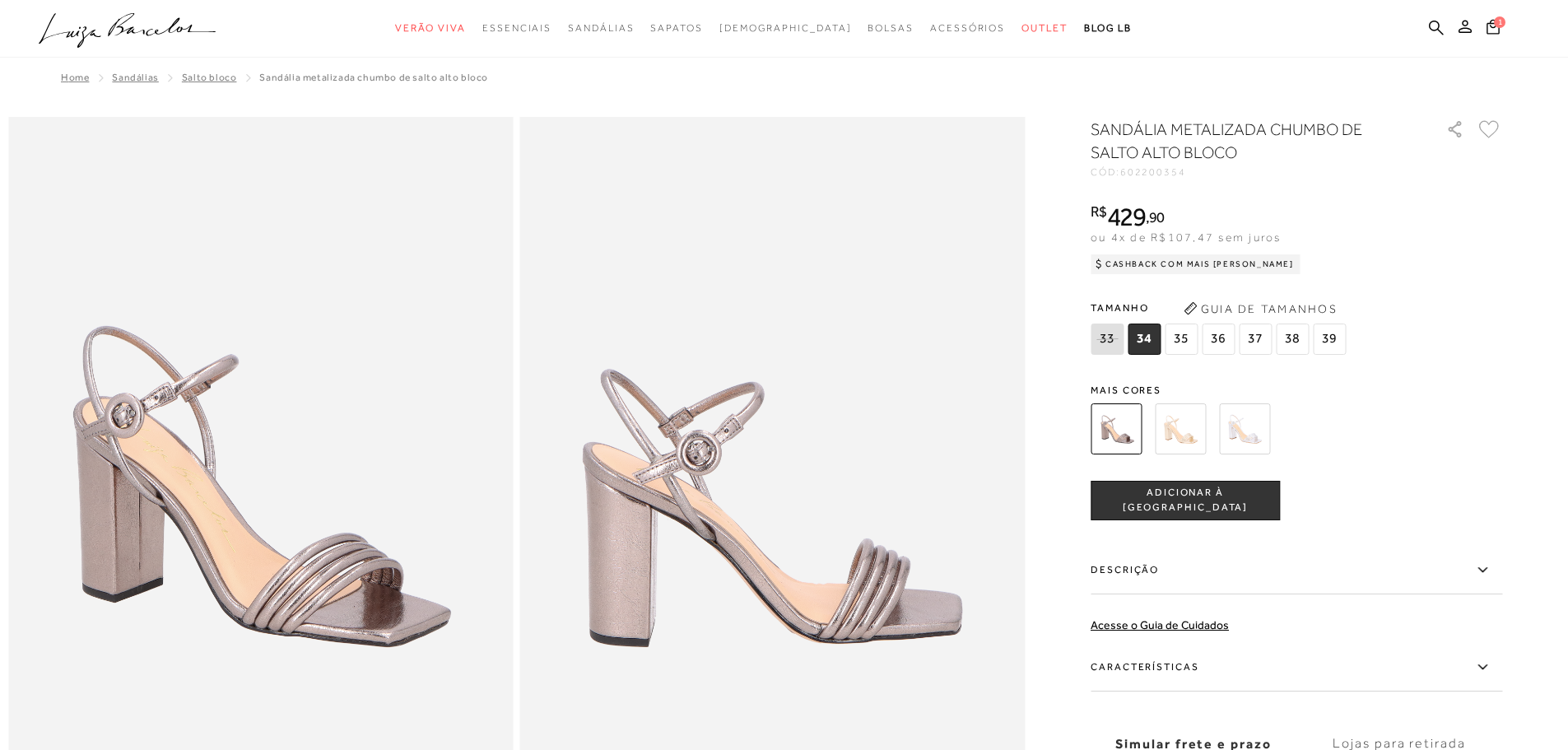
click at [1179, 425] on img at bounding box center [1181, 428] width 51 height 51
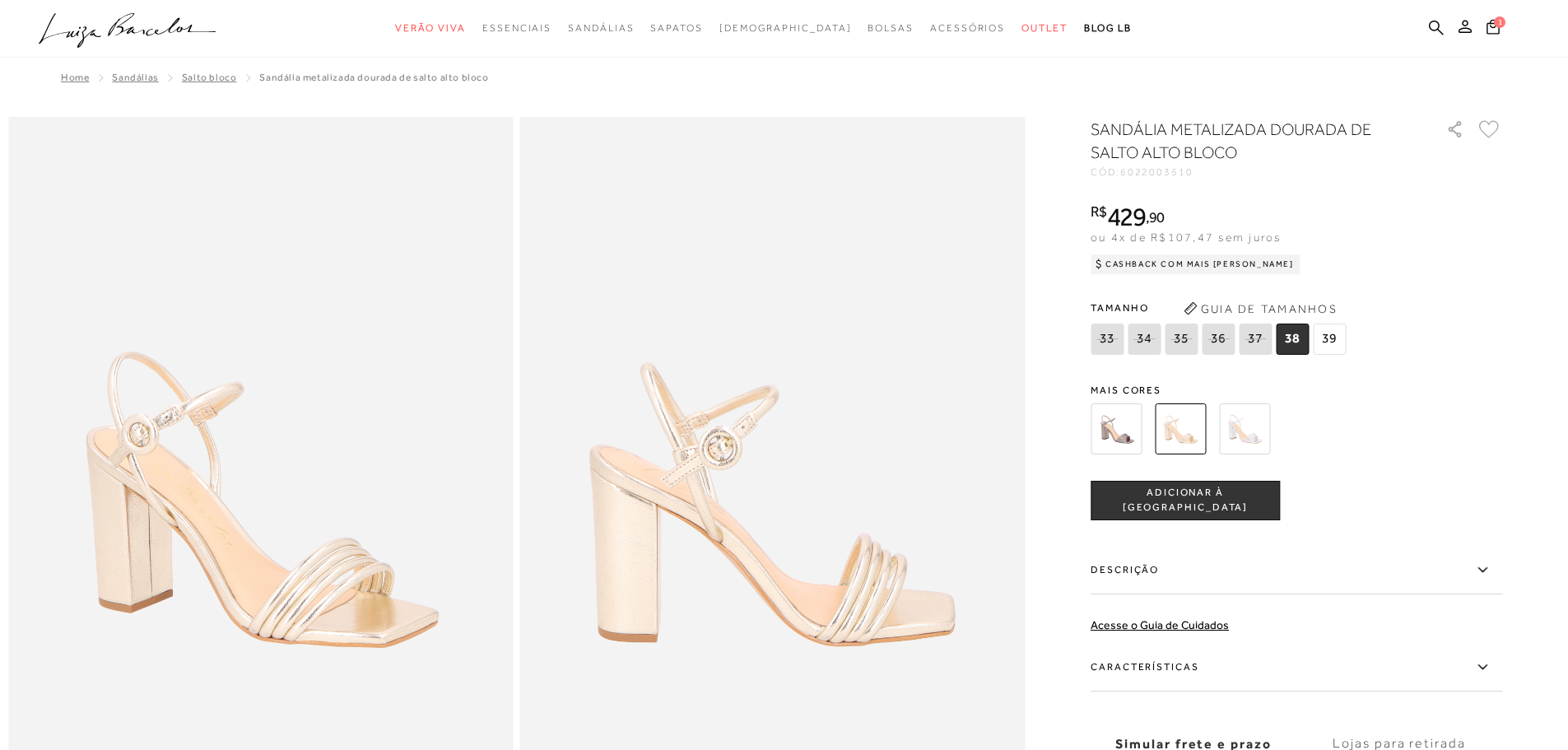
click at [1257, 435] on img at bounding box center [1244, 428] width 51 height 51
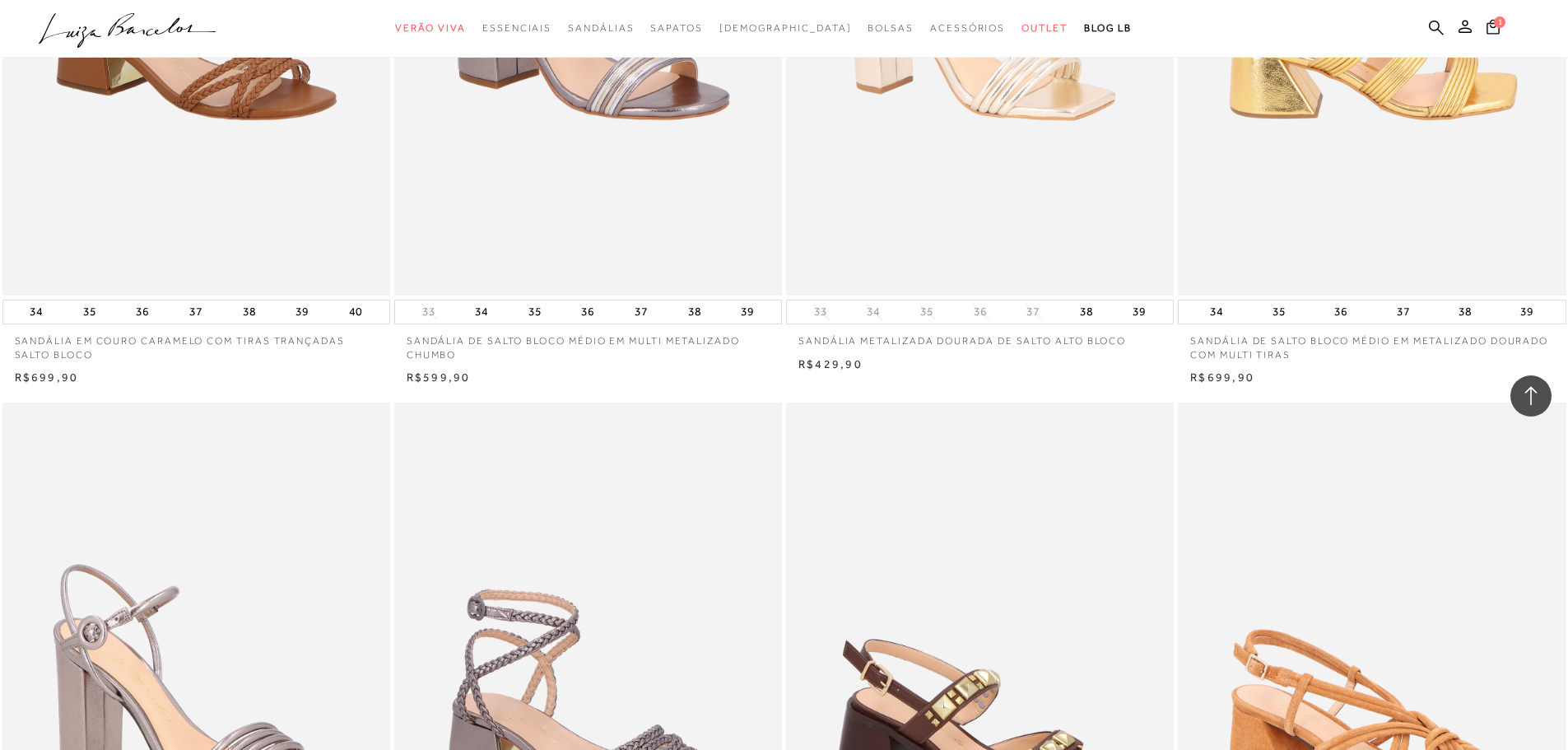
scroll to position [13741, 0]
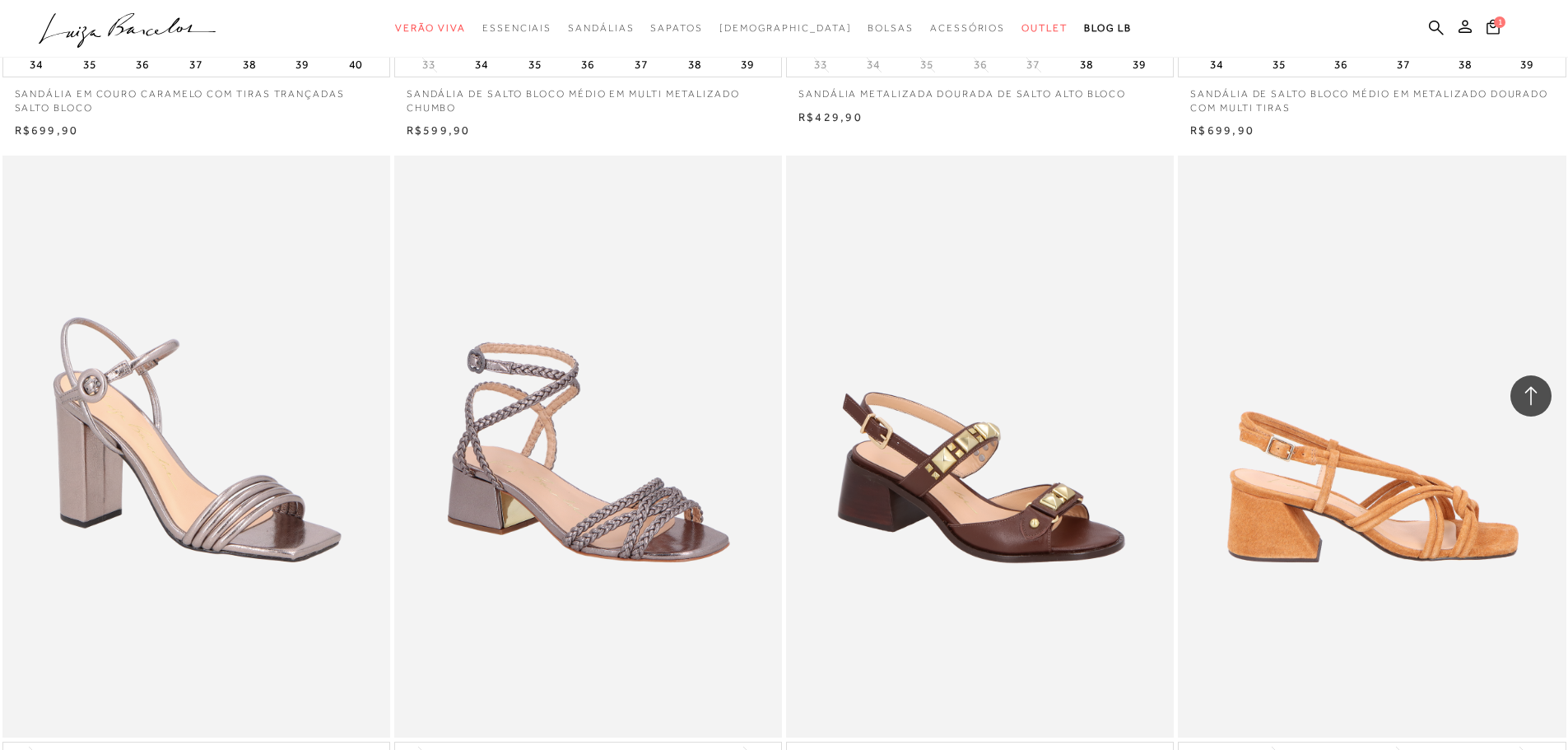
click at [1422, 497] on img at bounding box center [1373, 445] width 386 height 582
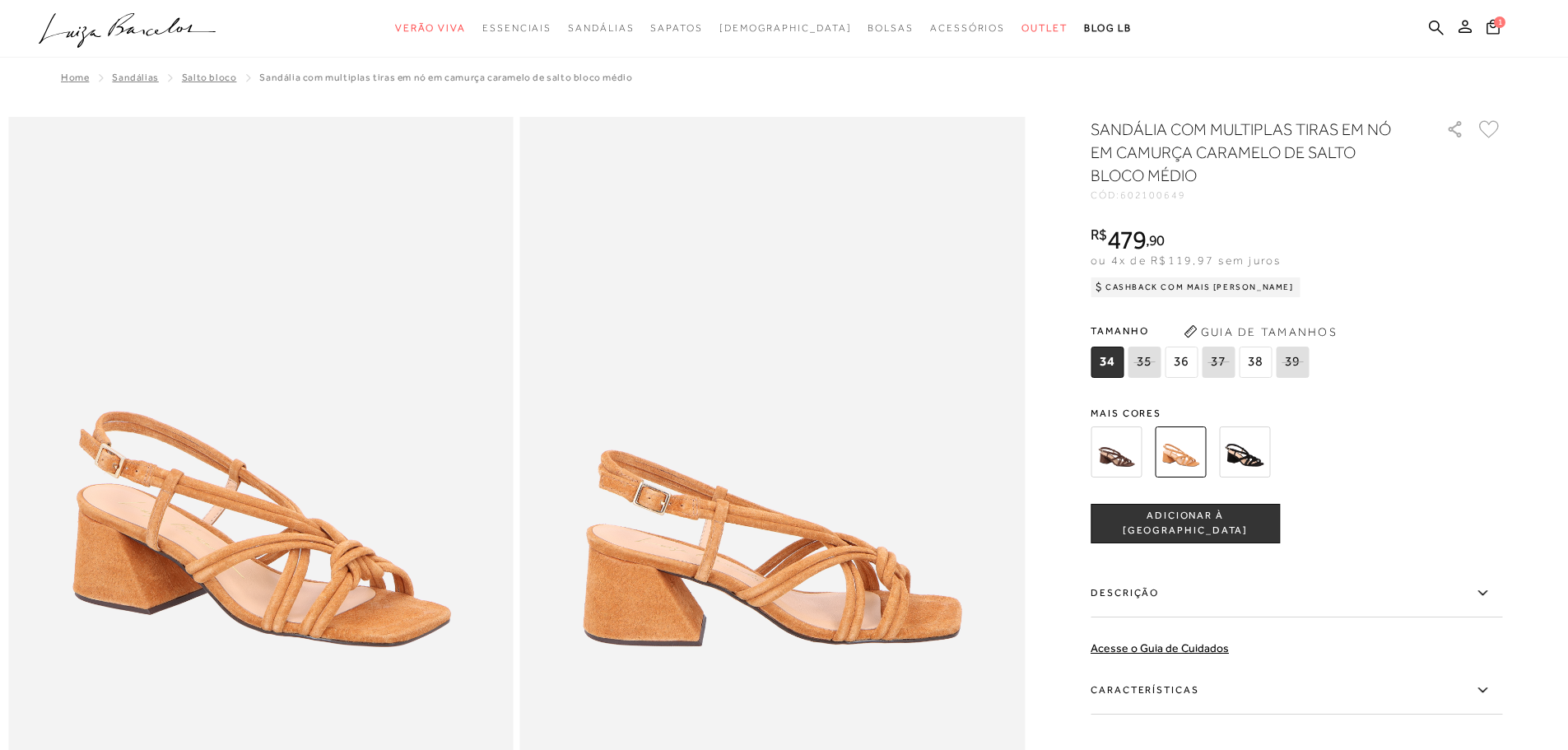
click at [1123, 463] on img at bounding box center [1117, 452] width 51 height 51
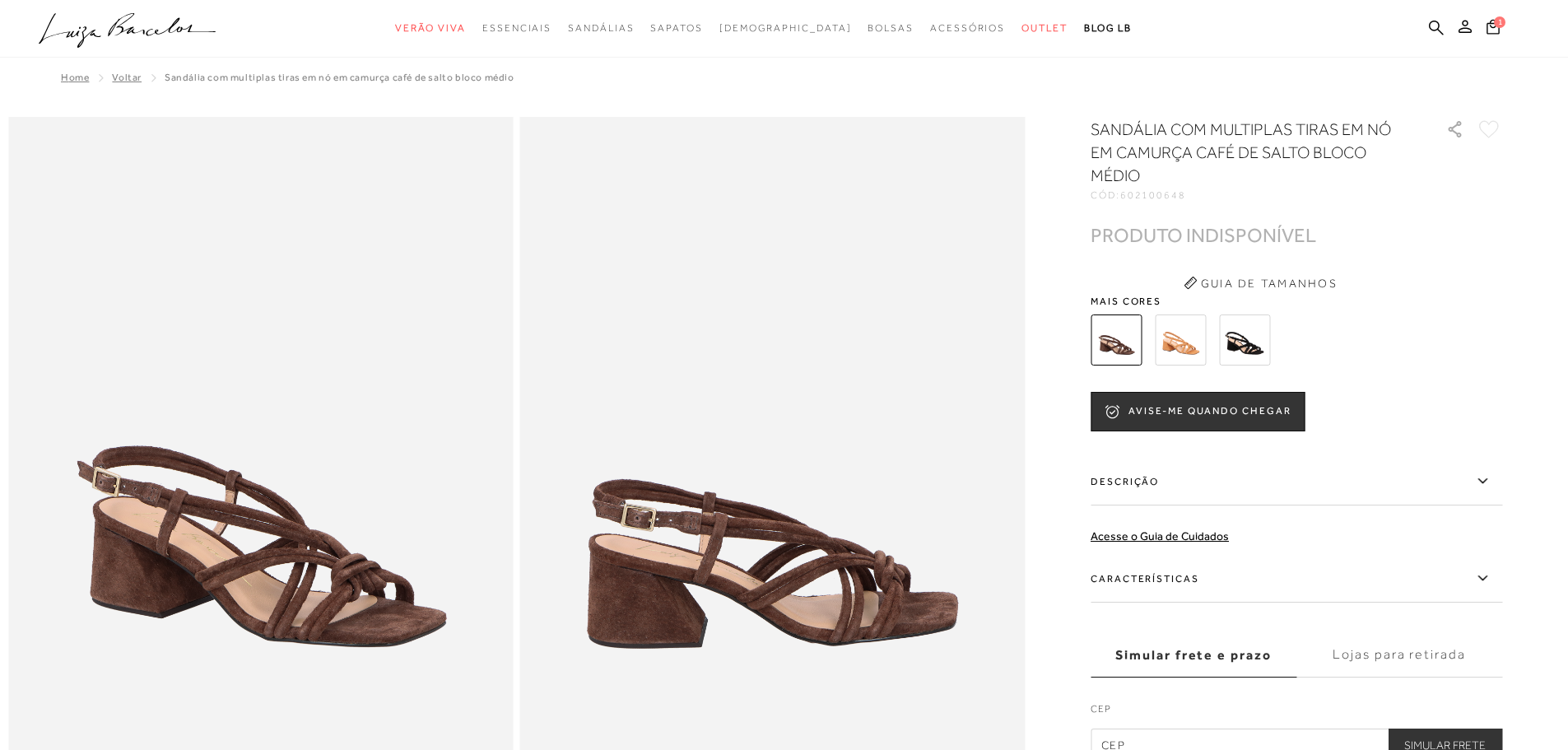
click at [1251, 341] on img at bounding box center [1244, 340] width 51 height 51
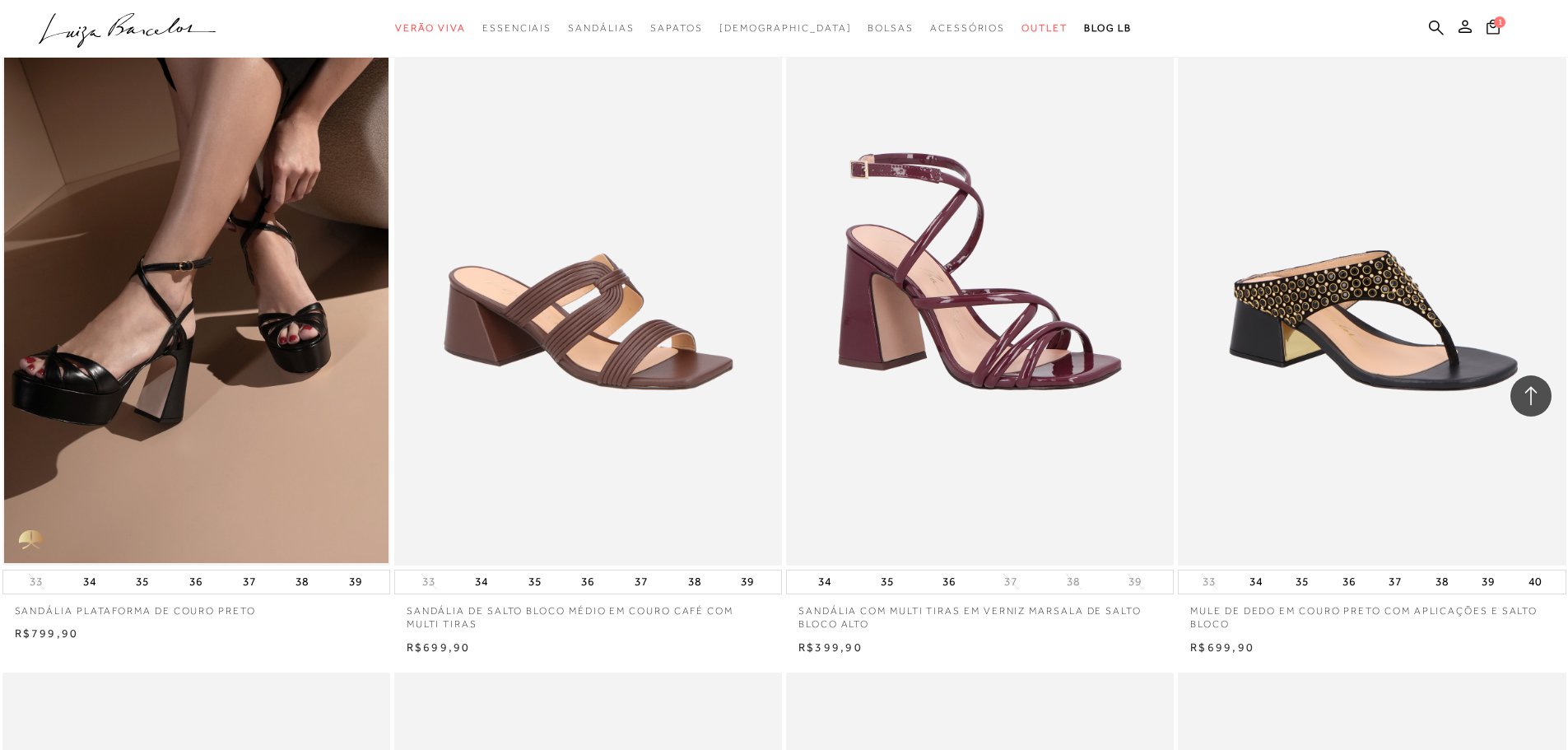
scroll to position [11849, 0]
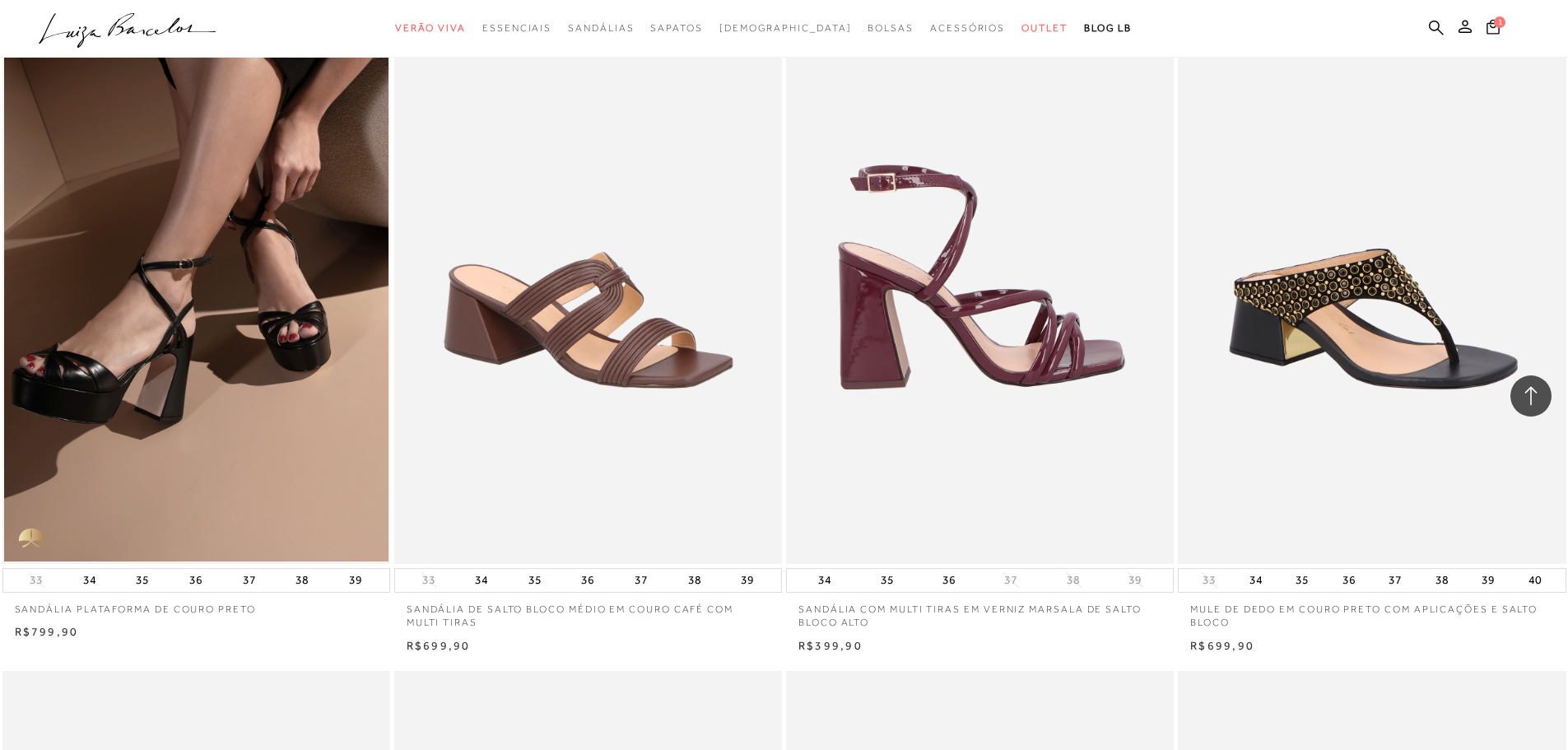
click at [972, 351] on img at bounding box center [981, 272] width 386 height 582
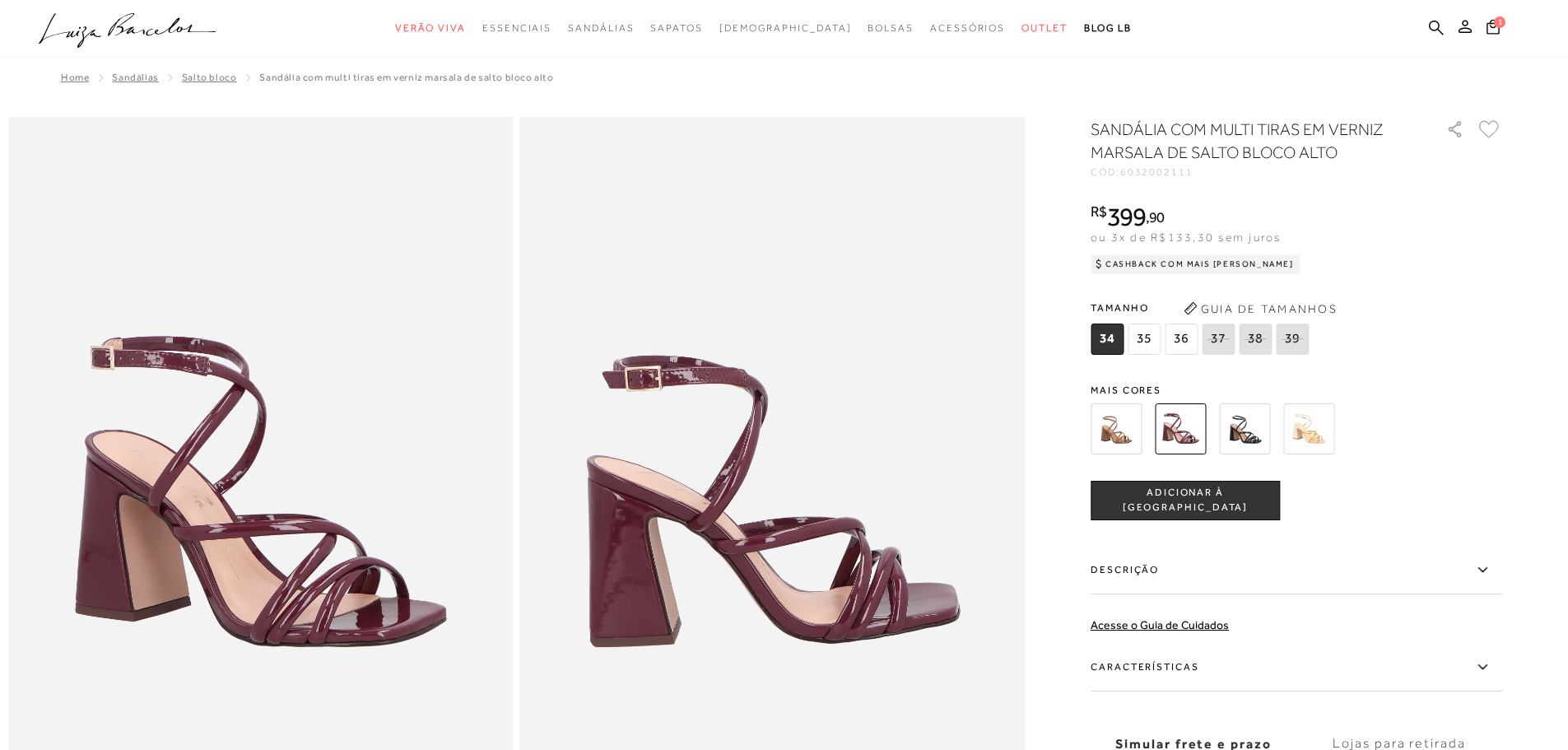
click at [1319, 431] on img at bounding box center [1309, 428] width 51 height 51
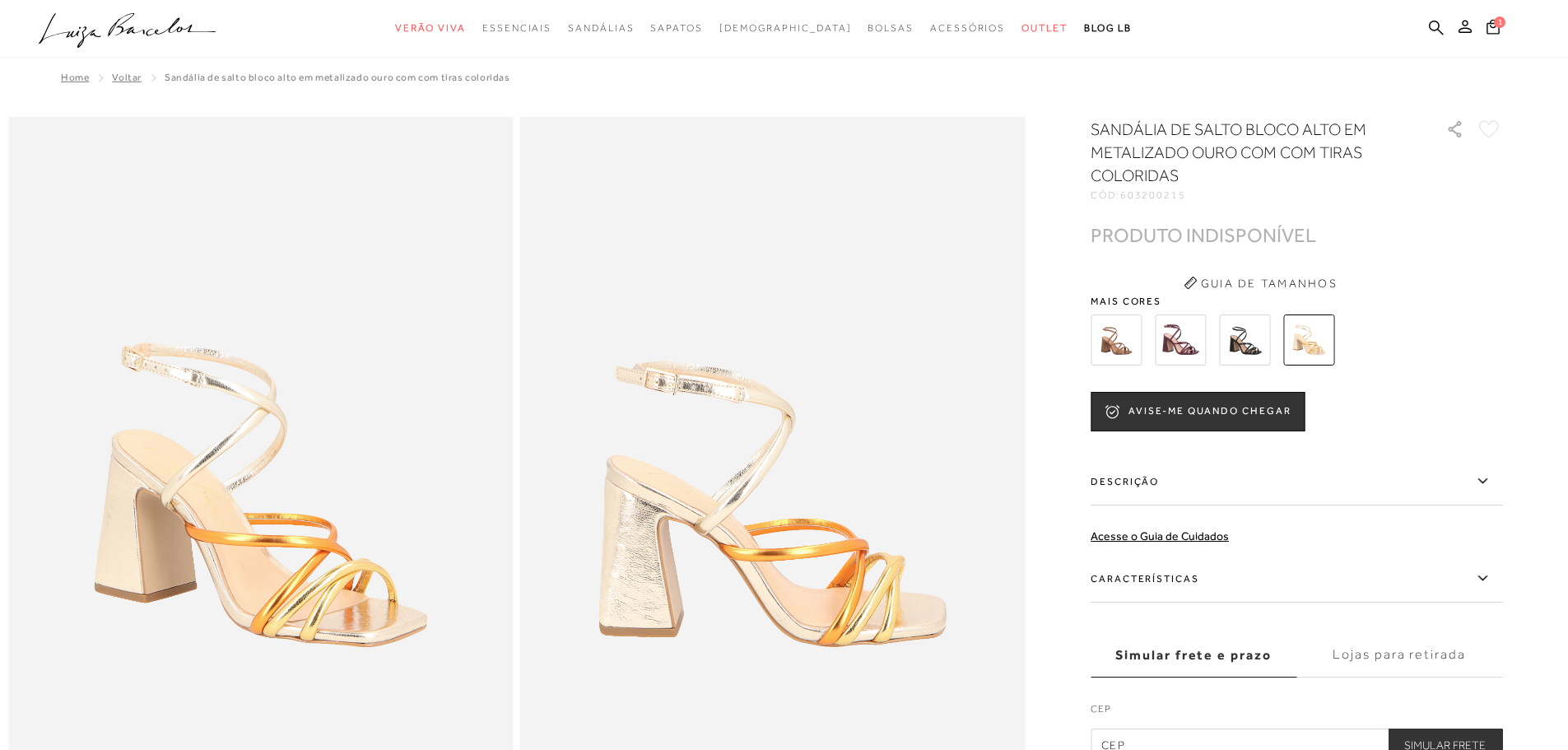
click at [1112, 357] on img at bounding box center [1117, 340] width 51 height 51
click at [1249, 350] on img at bounding box center [1244, 340] width 51 height 51
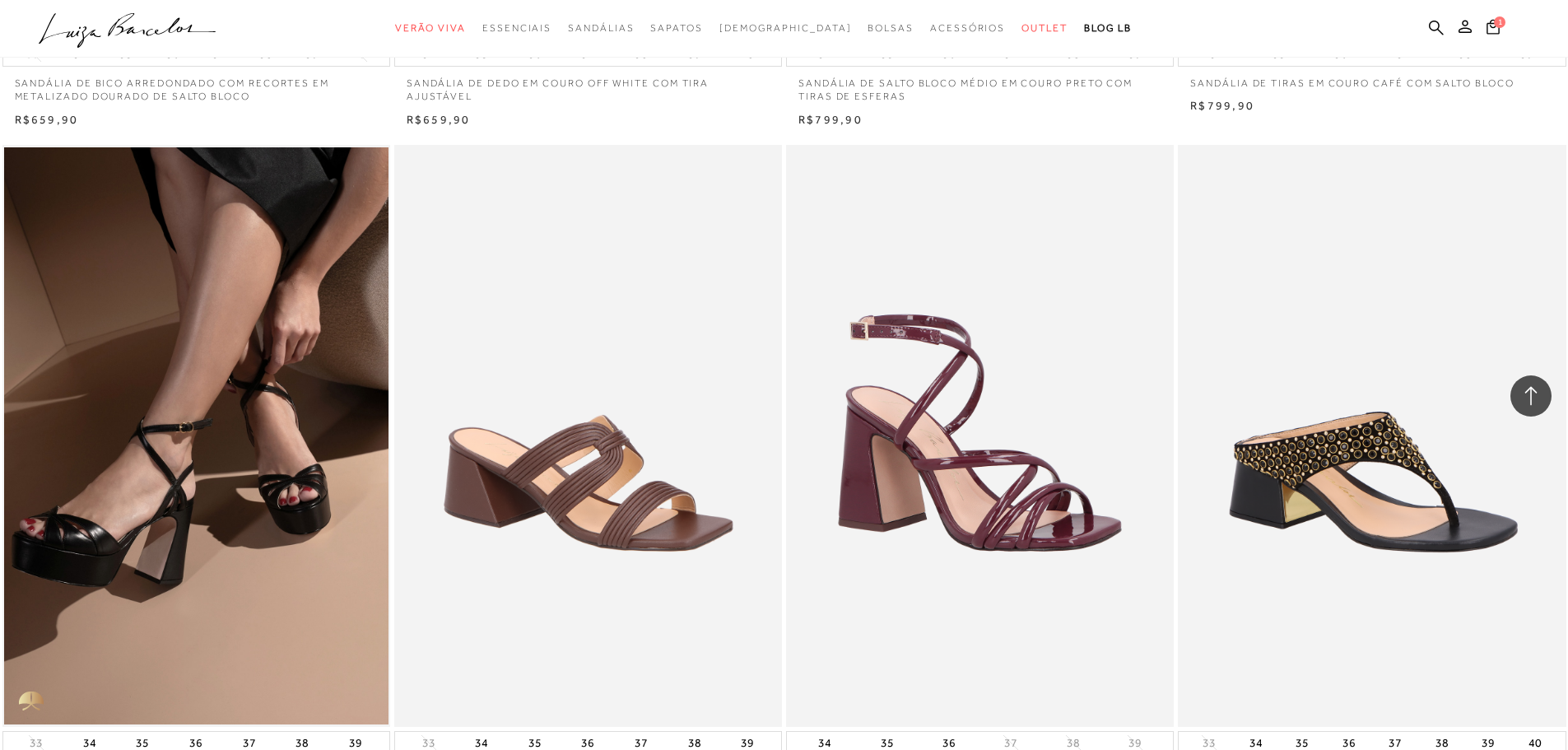
scroll to position [11684, 0]
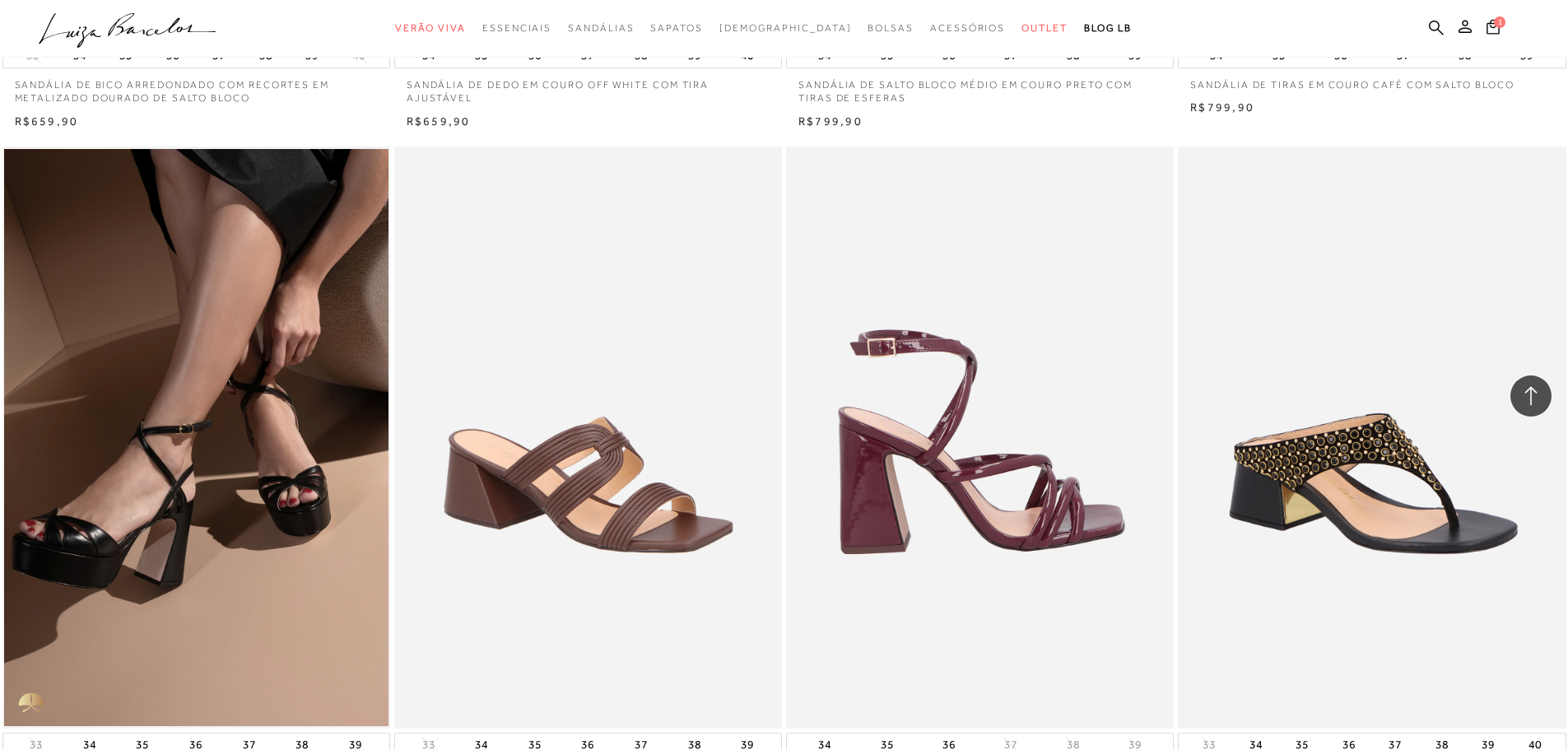
click at [934, 511] on img at bounding box center [981, 437] width 386 height 582
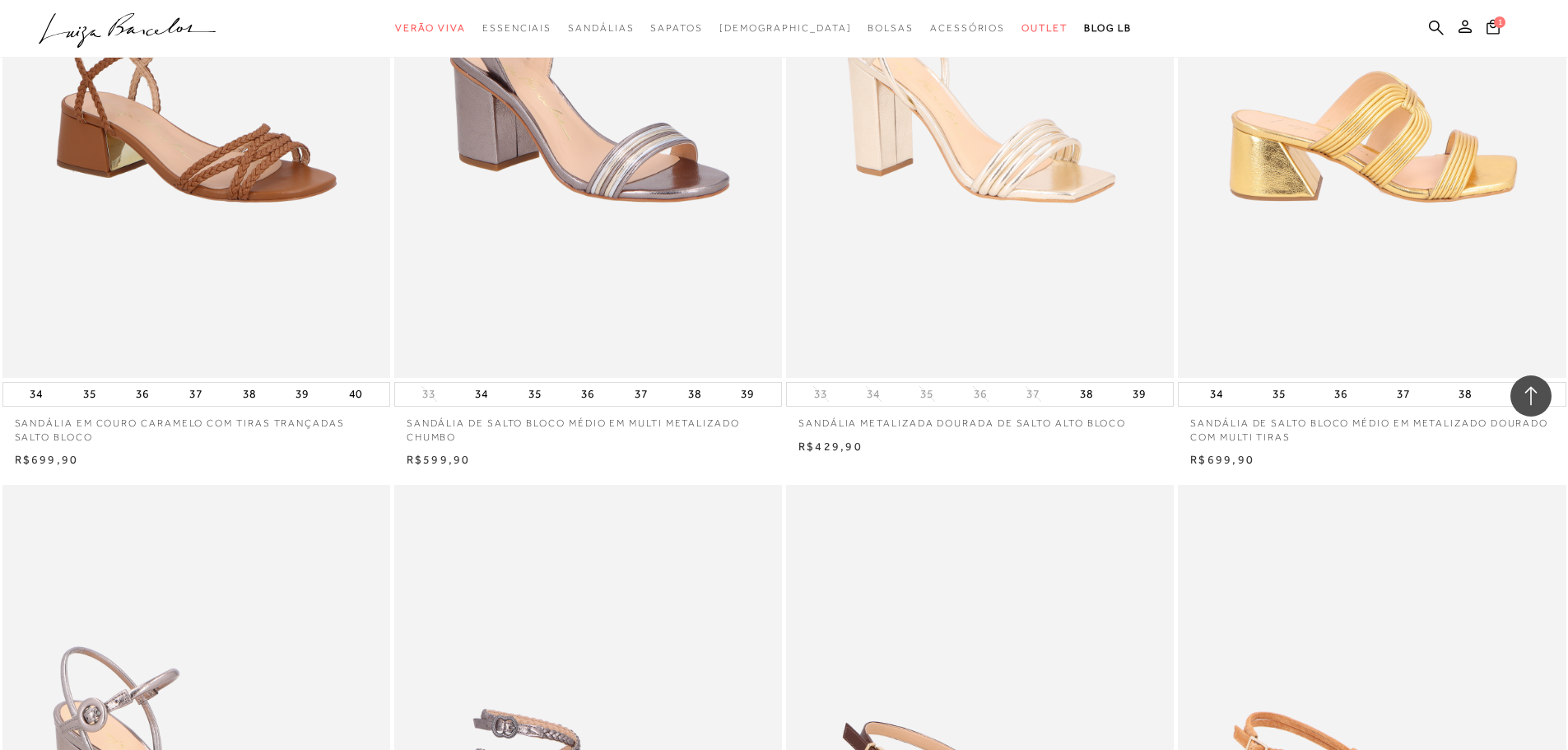
scroll to position [13001, 0]
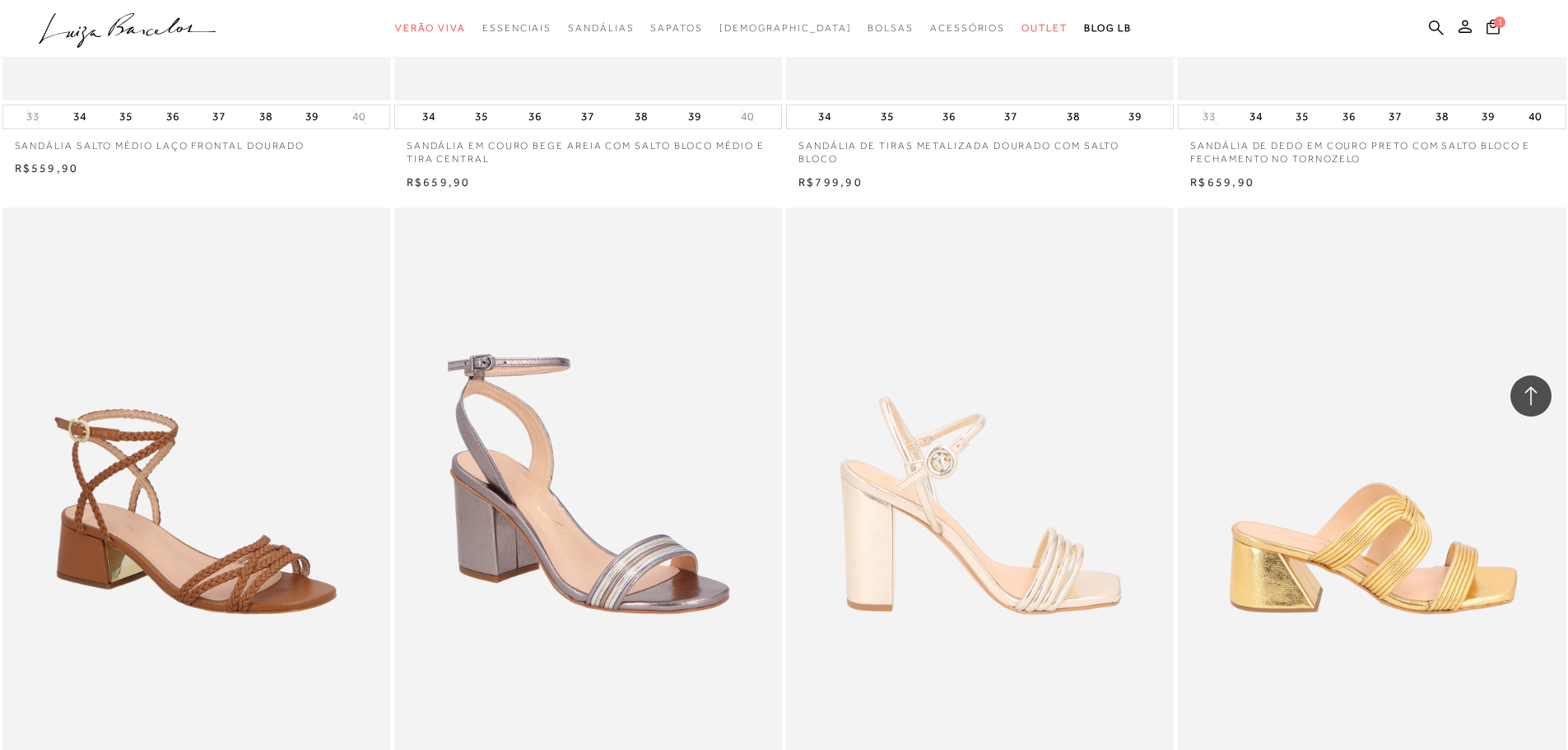
click at [915, 584] on img at bounding box center [981, 497] width 386 height 582
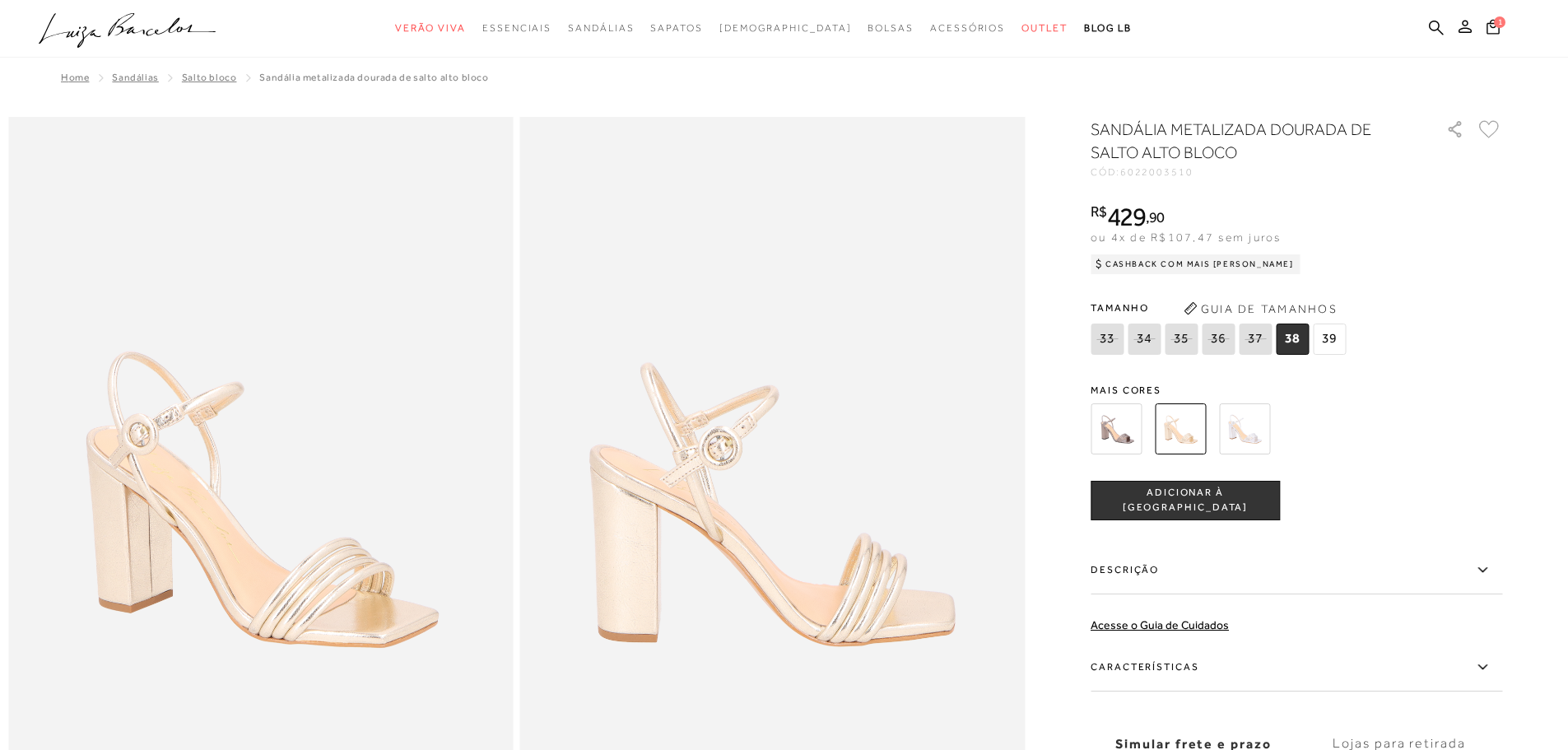
scroll to position [3947, 0]
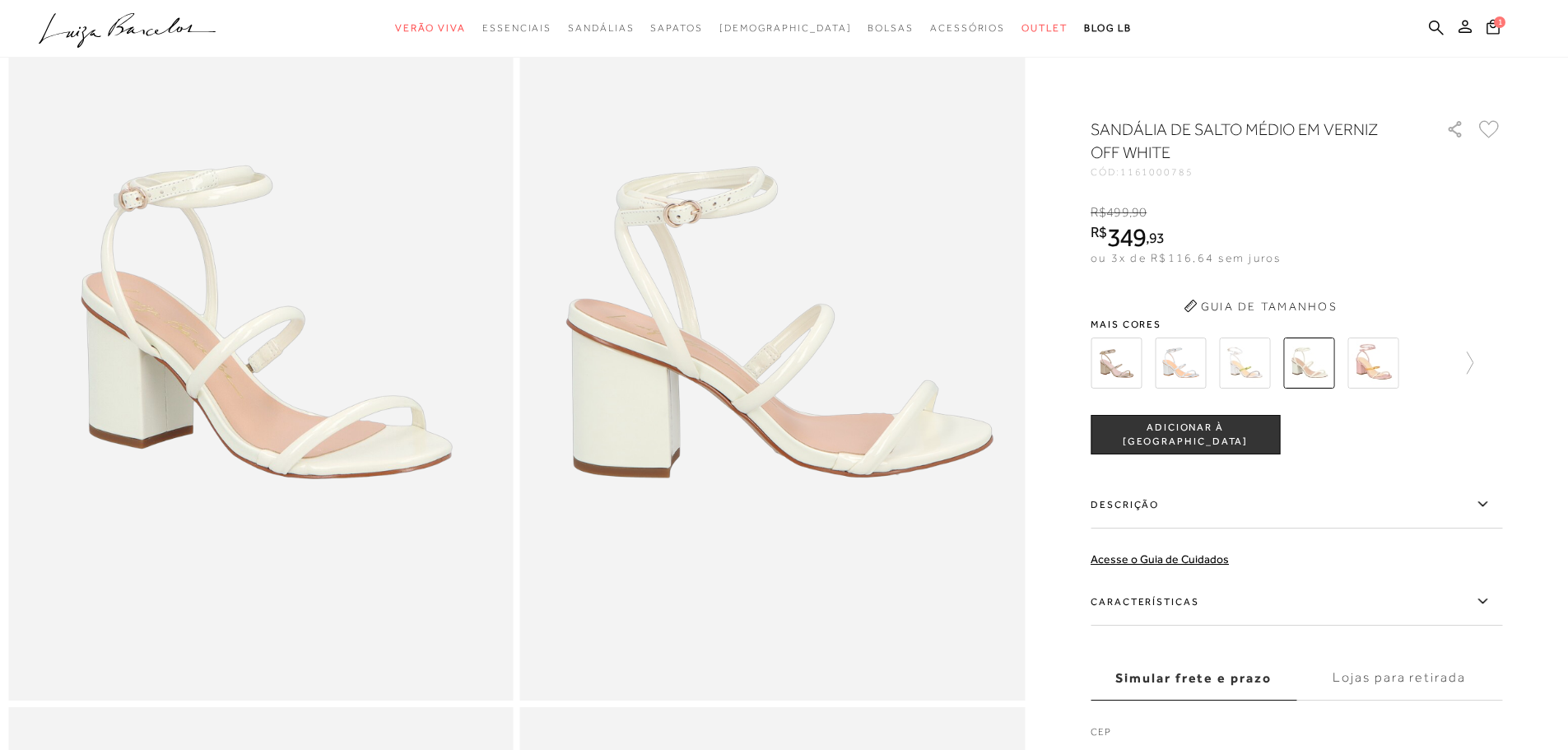
scroll to position [411, 0]
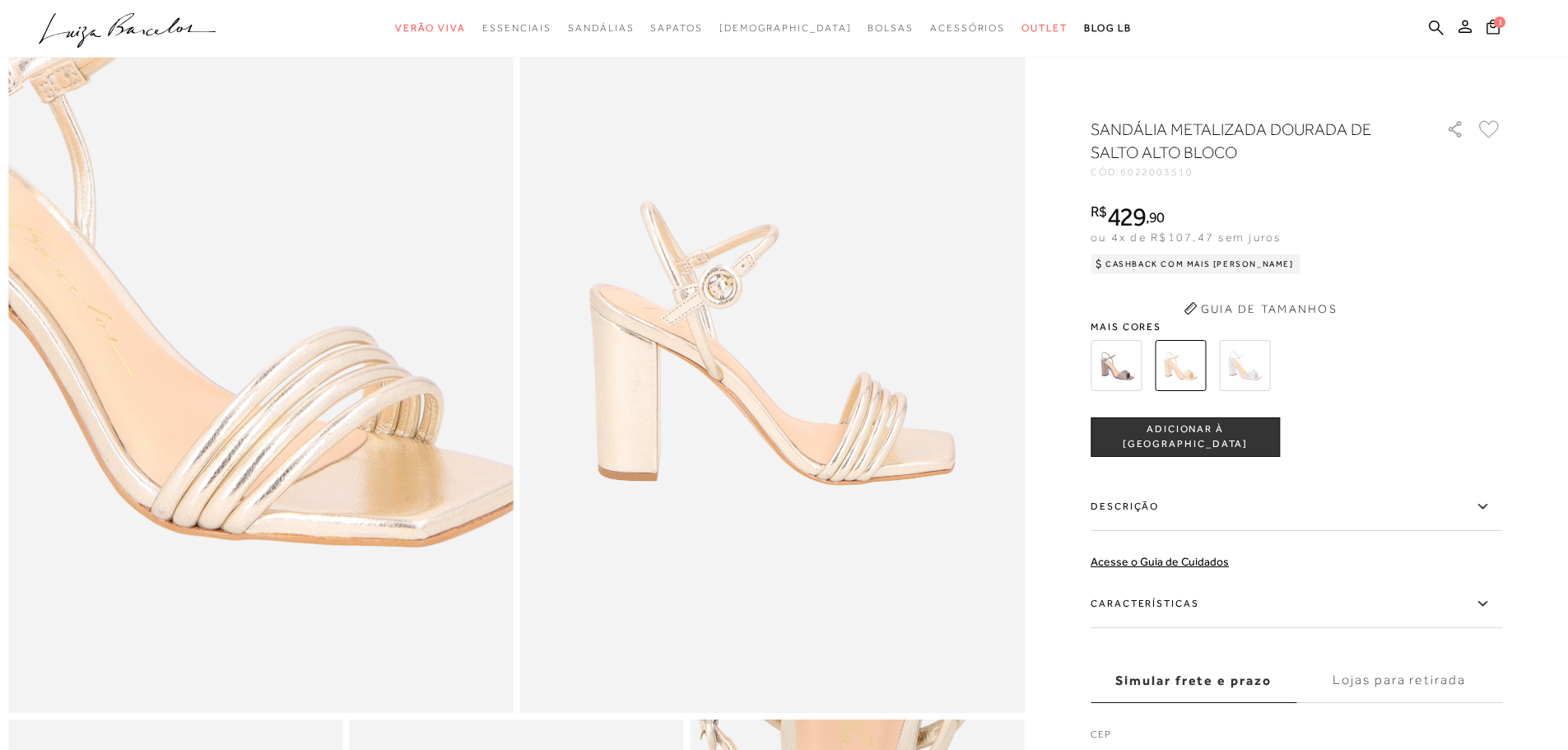
scroll to position [238, 0]
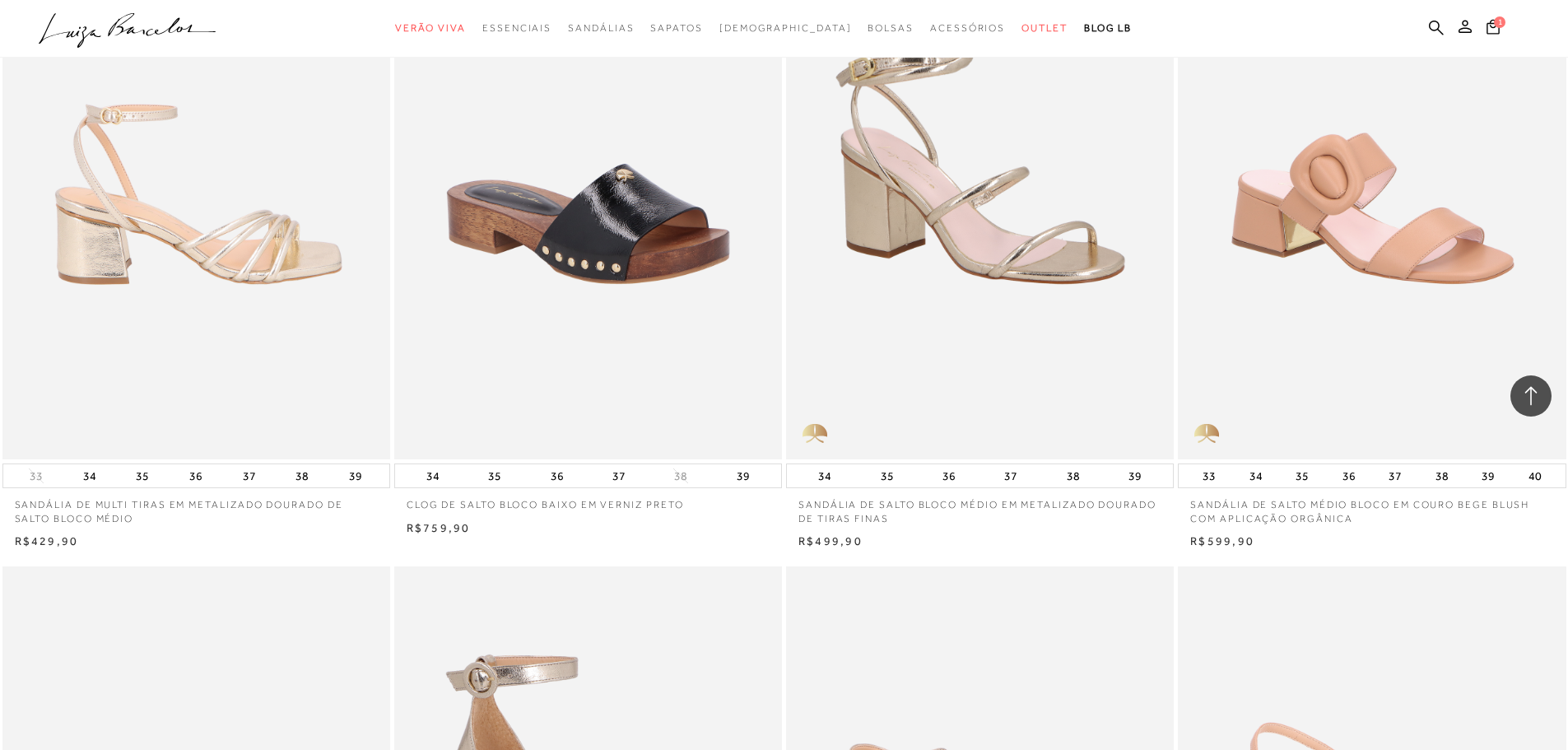
scroll to position [14482, 0]
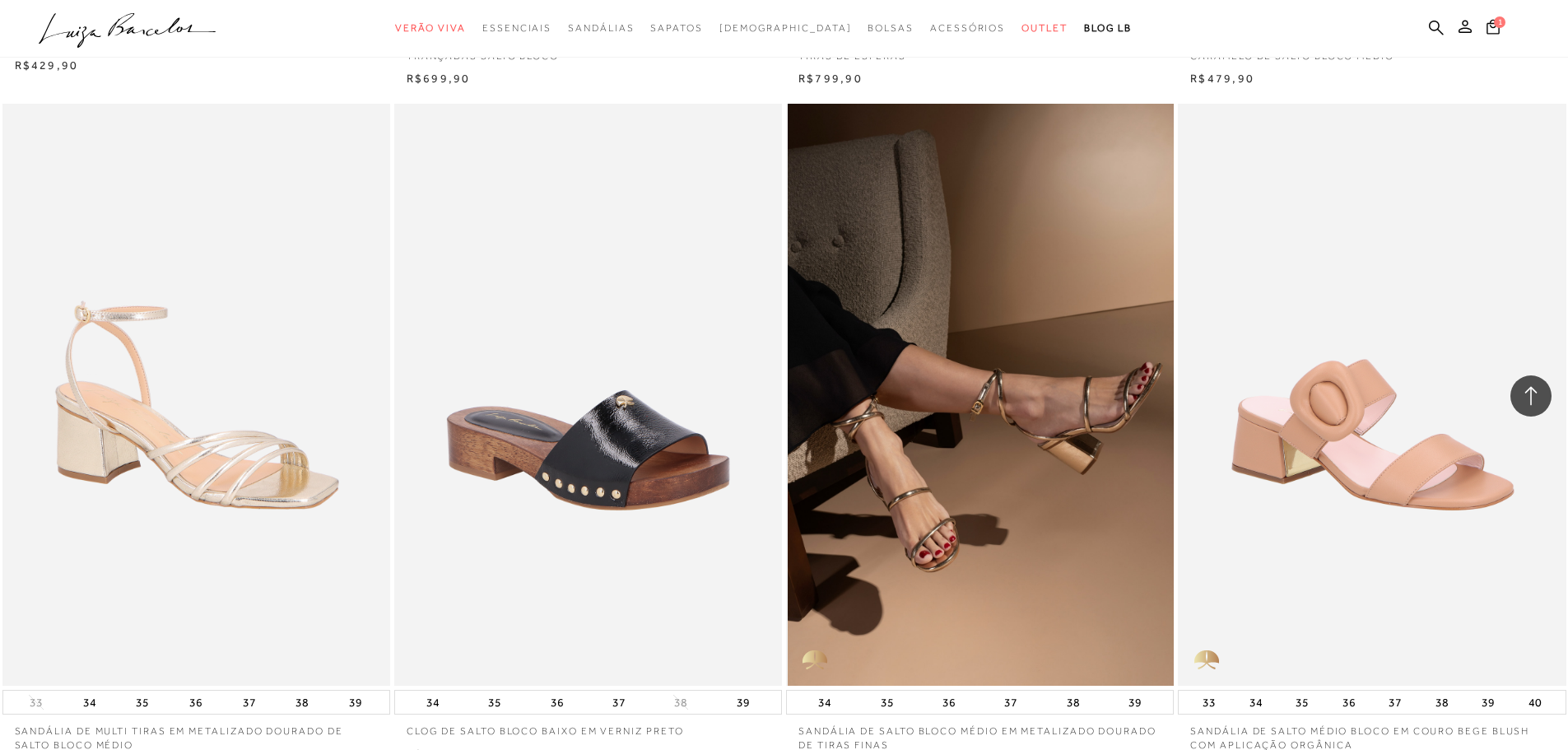
click at [960, 410] on img at bounding box center [981, 394] width 386 height 582
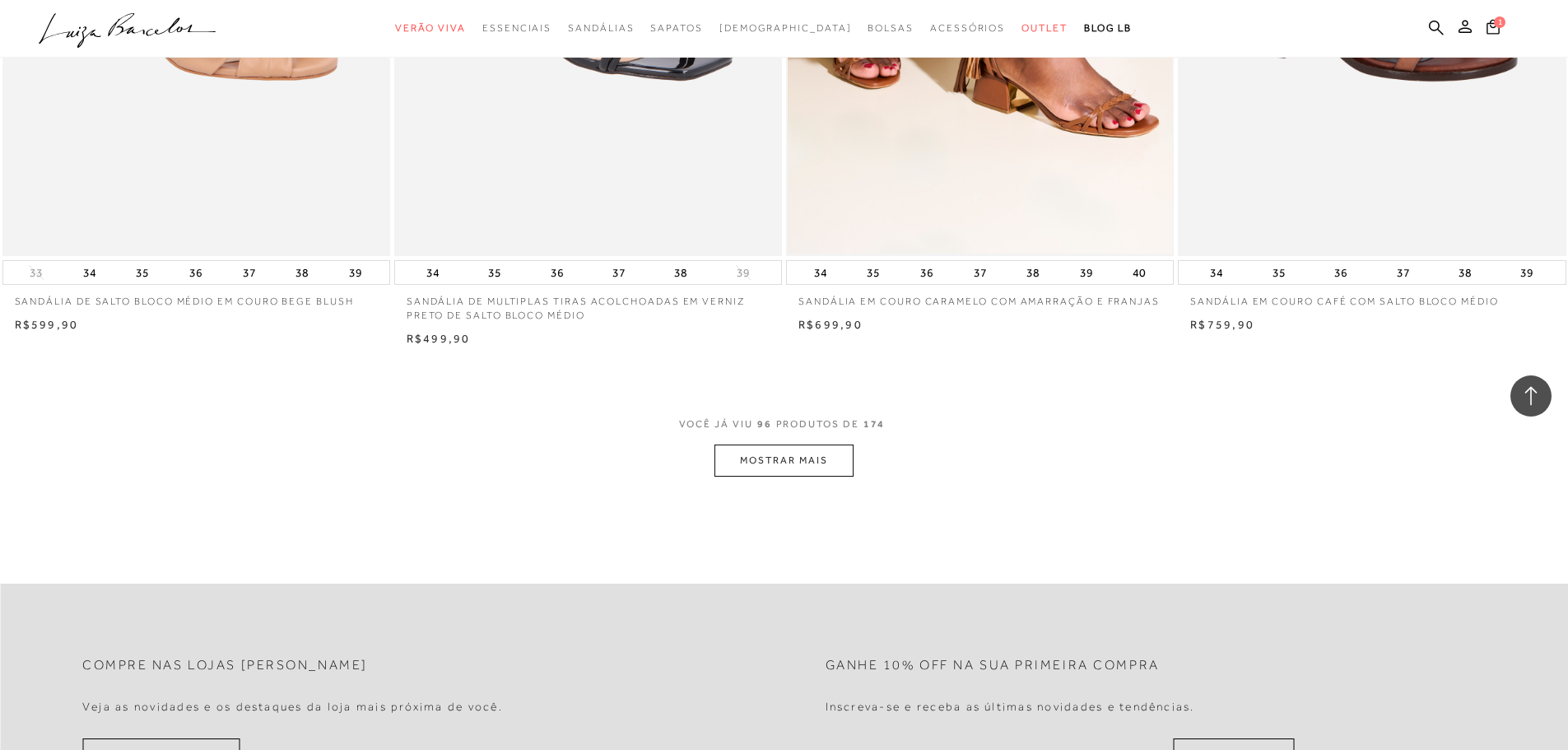
scroll to position [16617, 0]
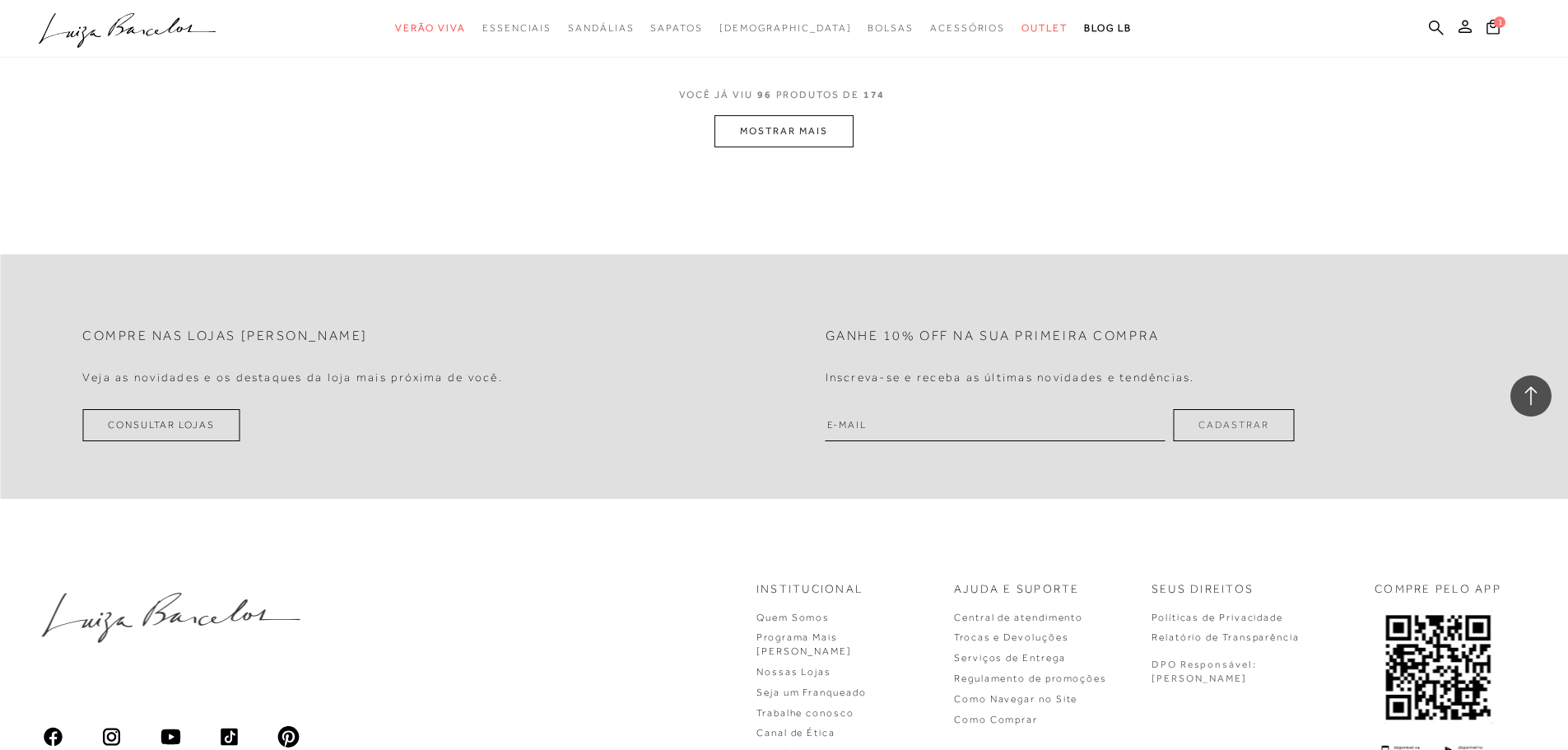
click at [788, 131] on button "MOSTRAR MAIS" at bounding box center [784, 131] width 138 height 32
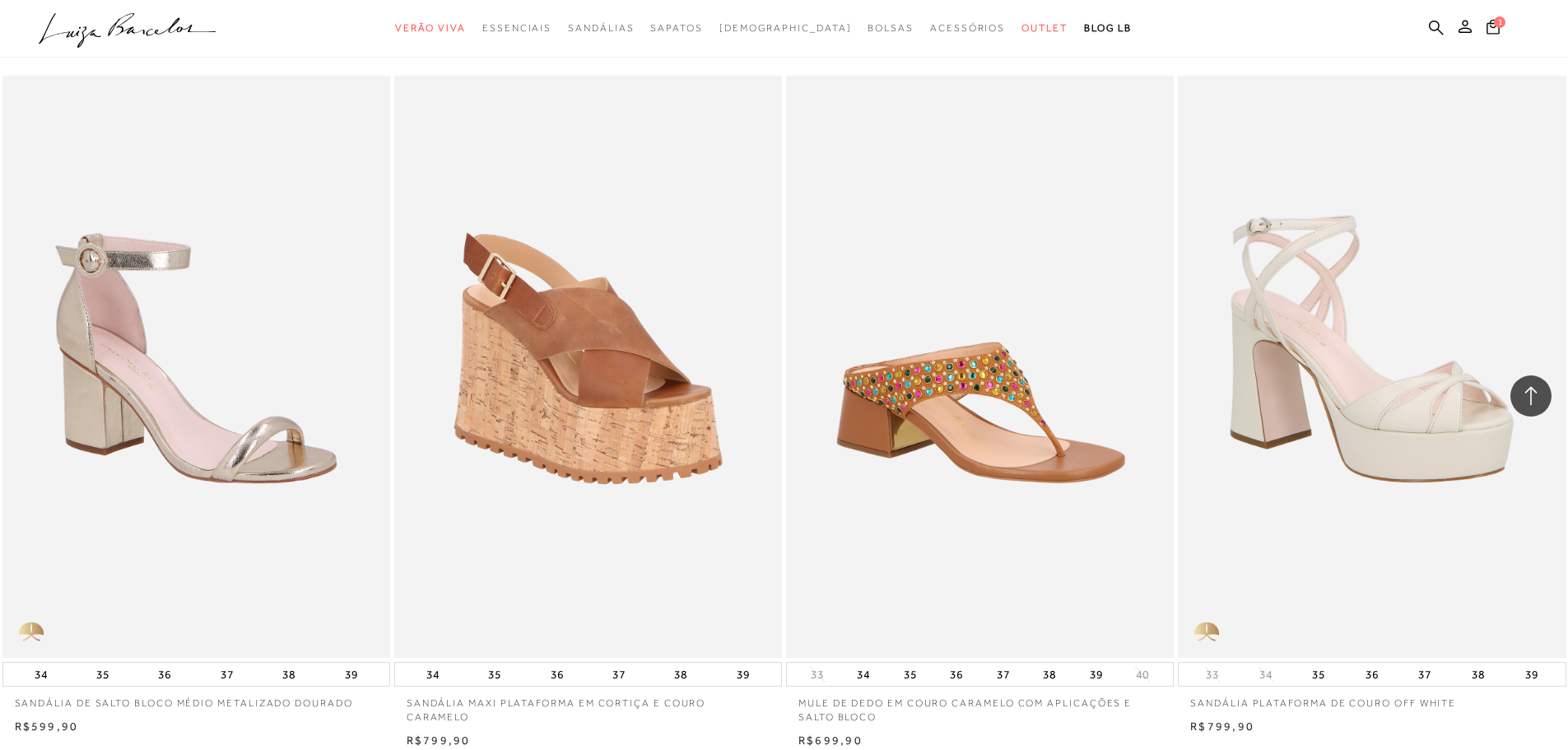
scroll to position [17276, 0]
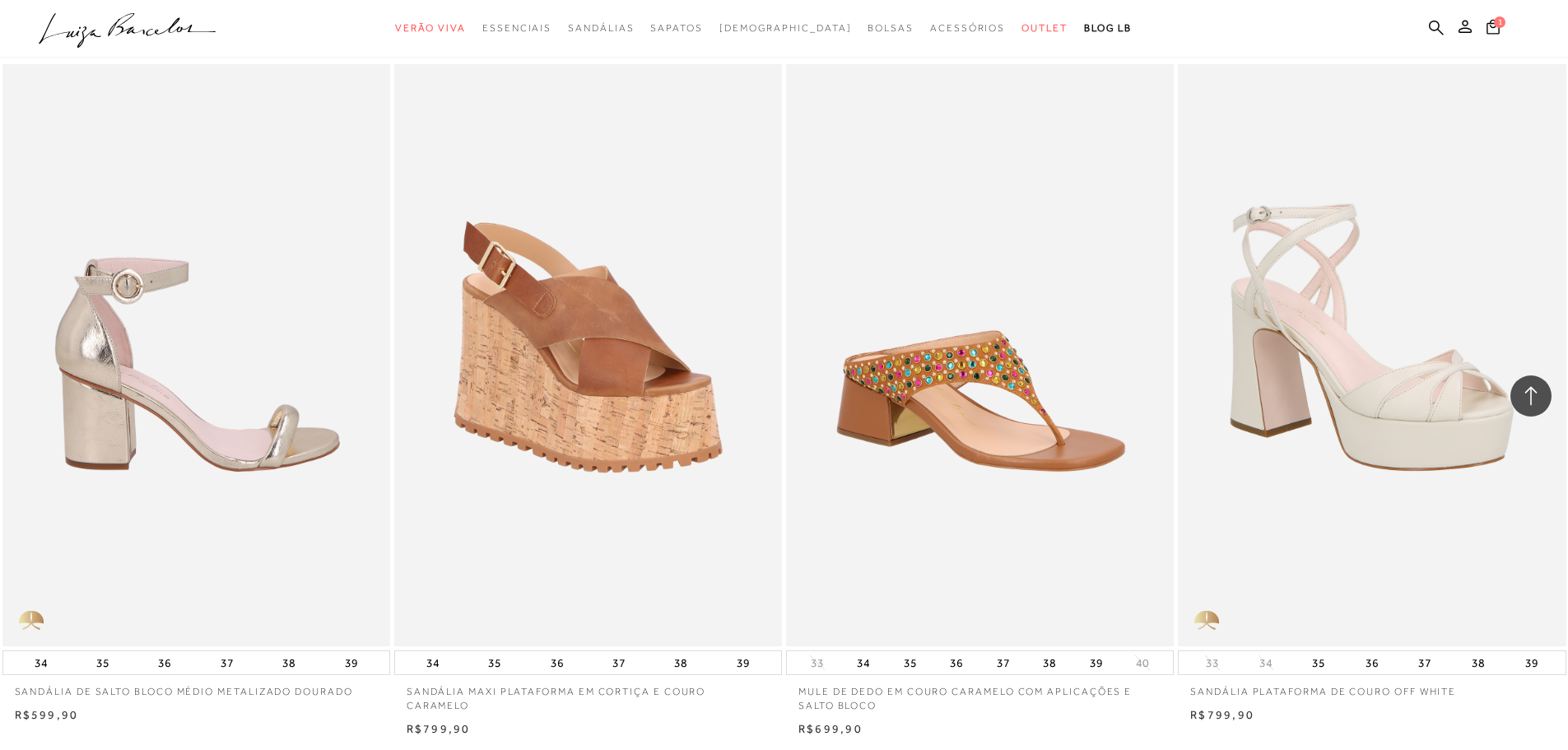
click at [89, 518] on img at bounding box center [197, 355] width 386 height 582
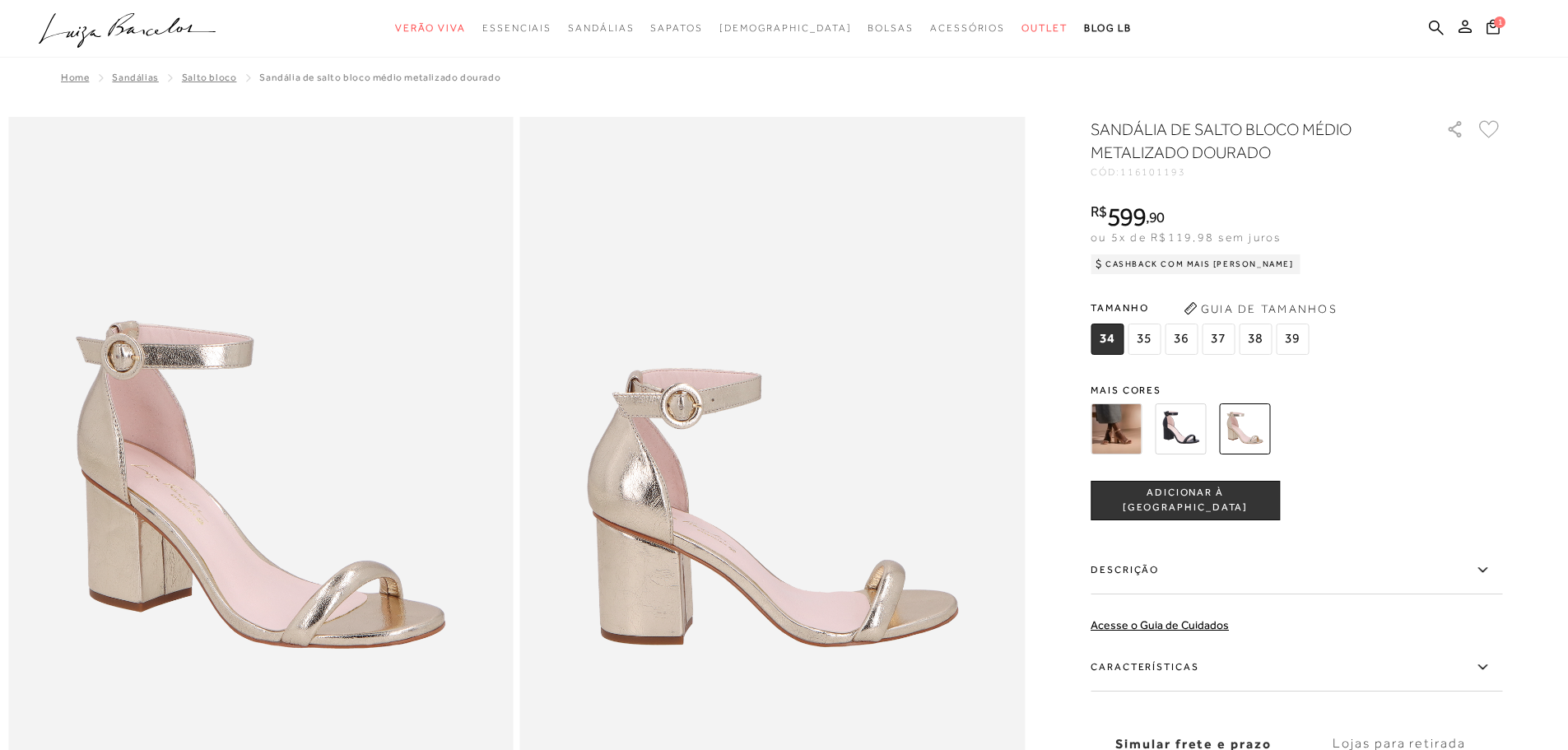
click at [1182, 417] on img at bounding box center [1181, 428] width 51 height 51
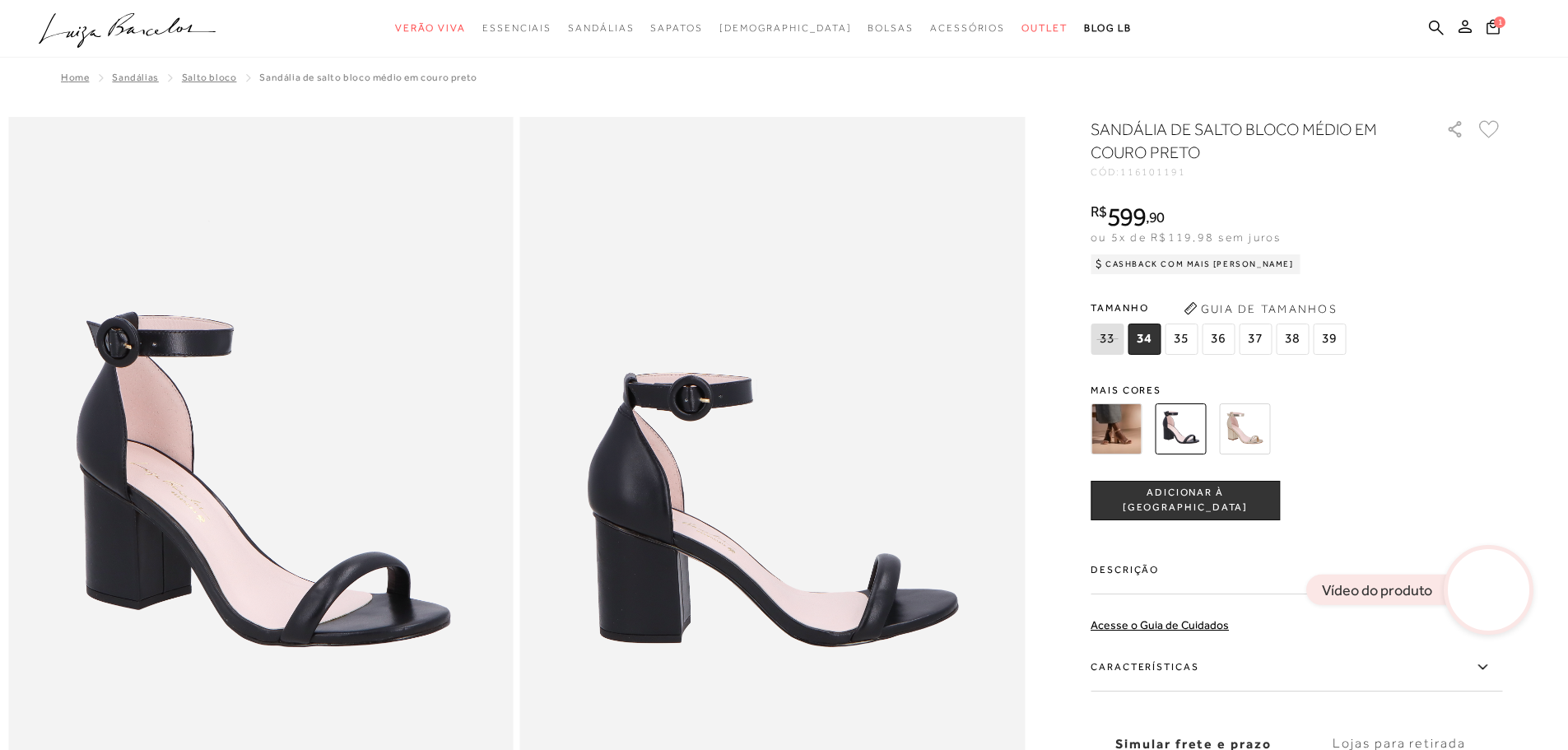
click at [1253, 432] on img at bounding box center [1244, 428] width 51 height 51
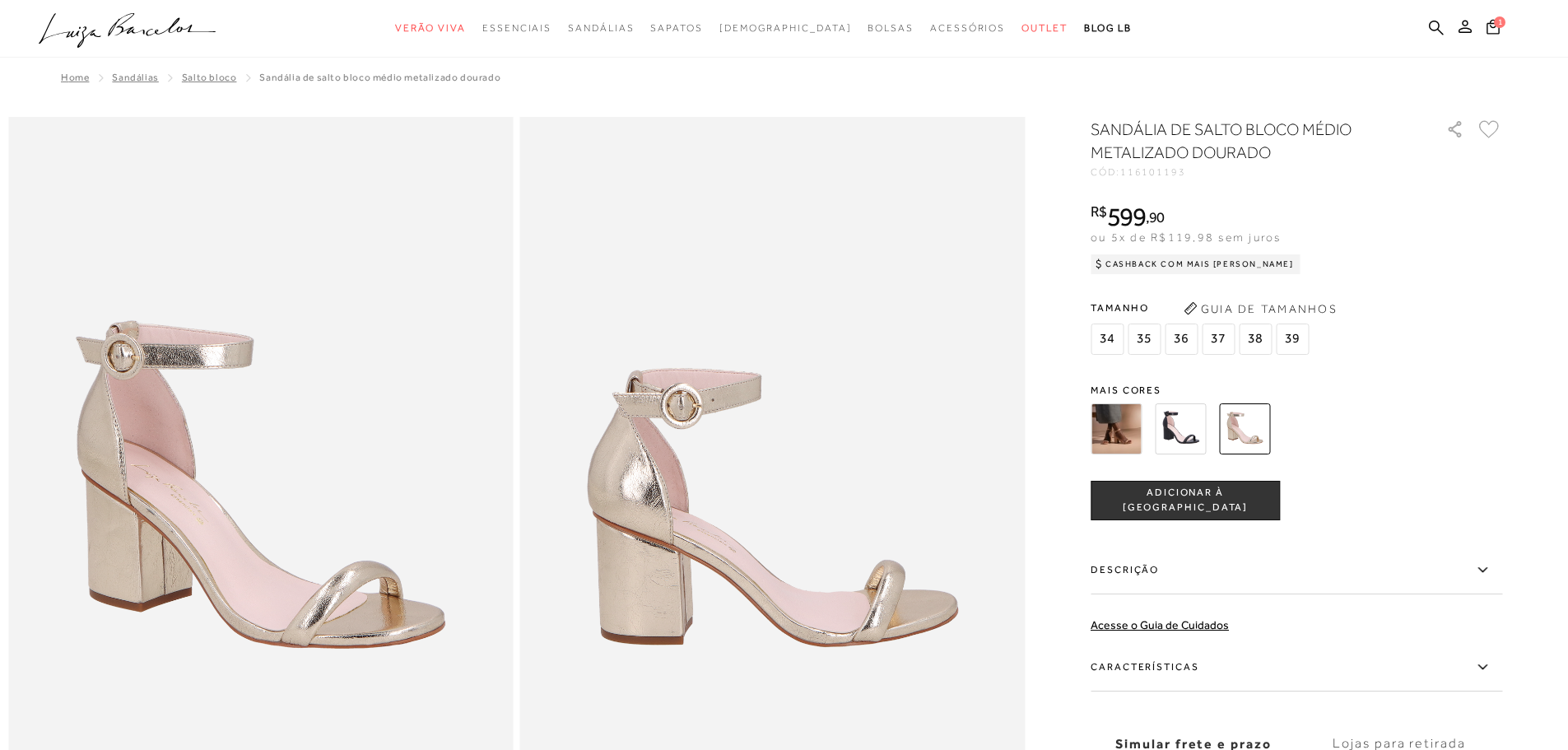
click at [1106, 427] on img at bounding box center [1117, 428] width 51 height 51
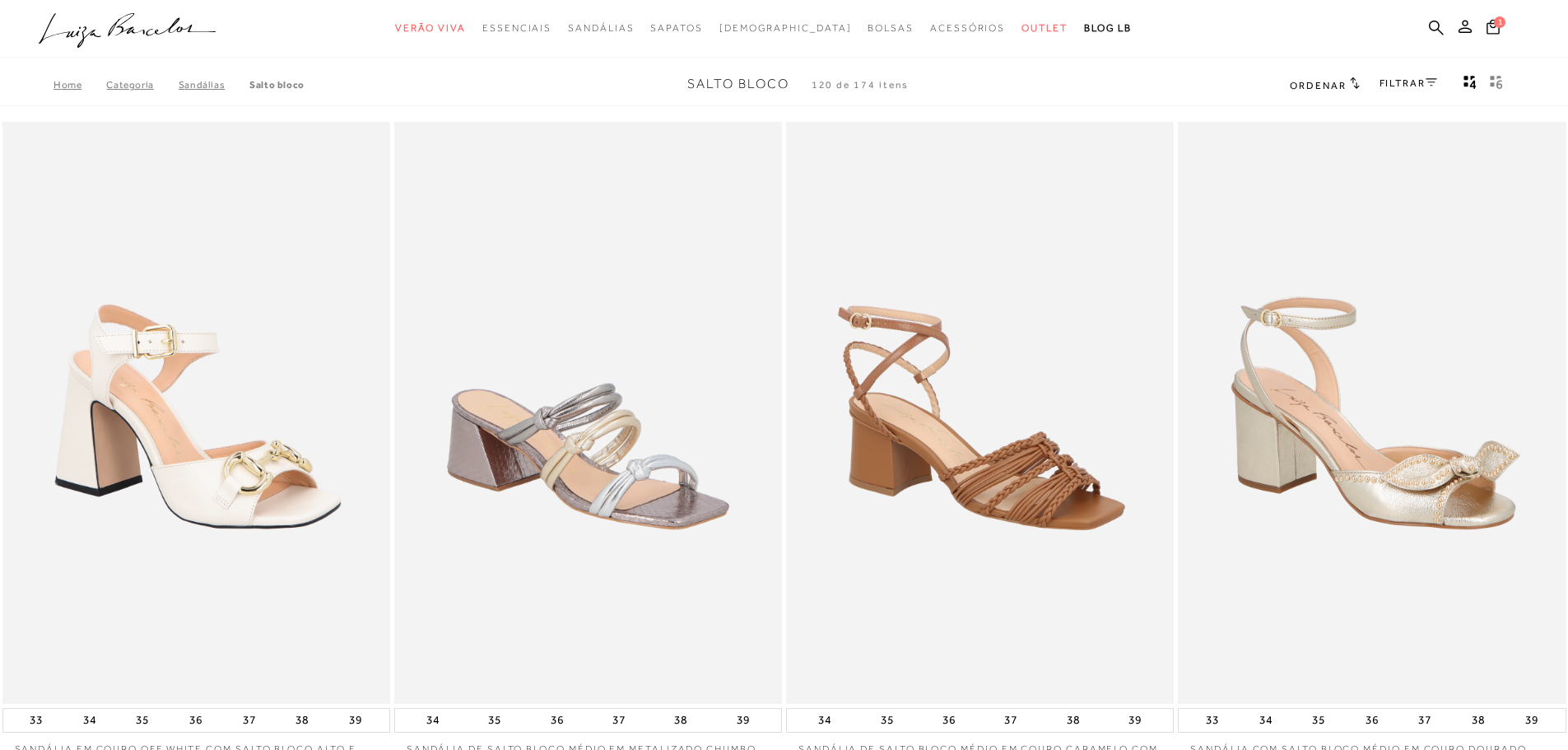
scroll to position [12, 0]
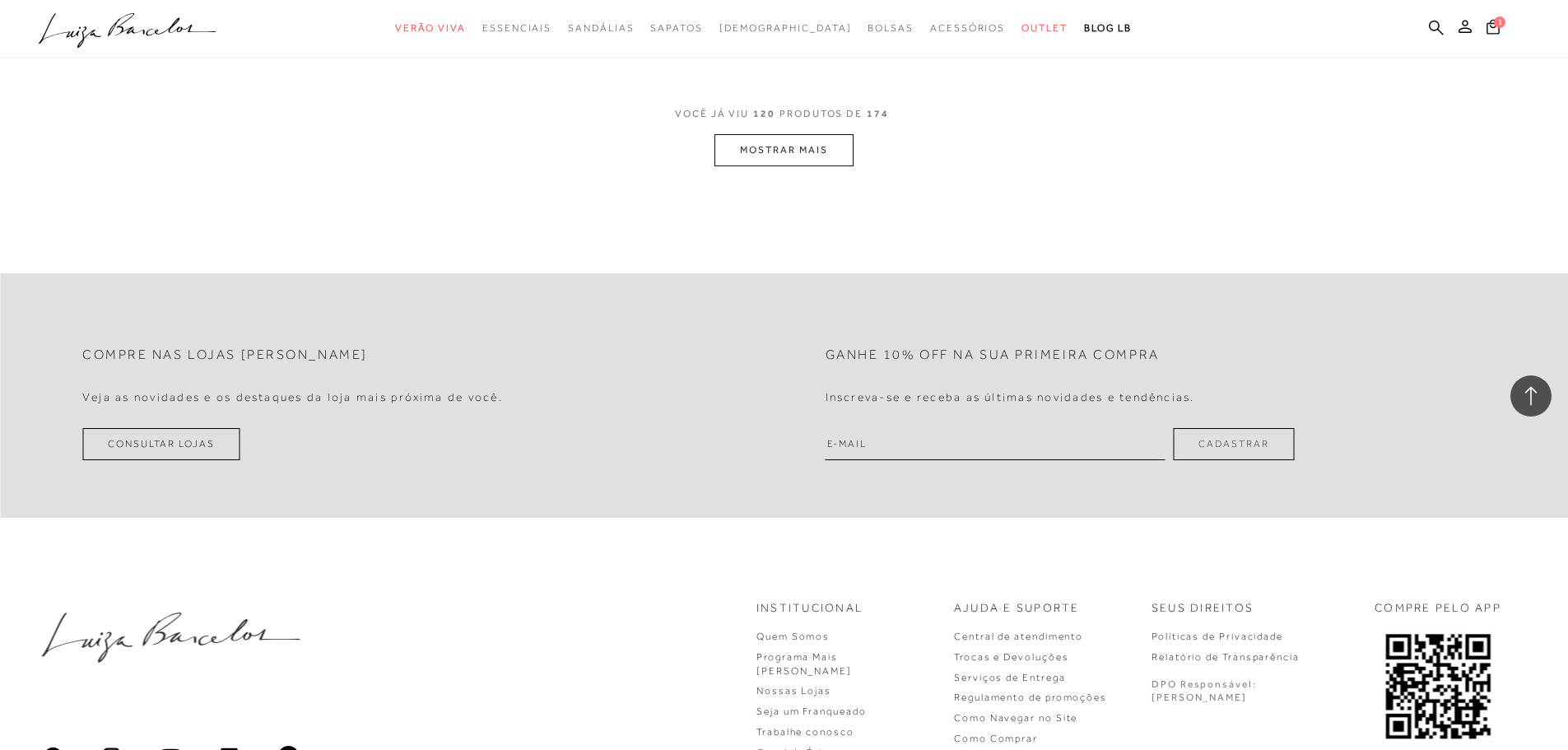
scroll to position [20735, 0]
click at [747, 151] on button "MOSTRAR MAIS" at bounding box center [784, 146] width 138 height 32
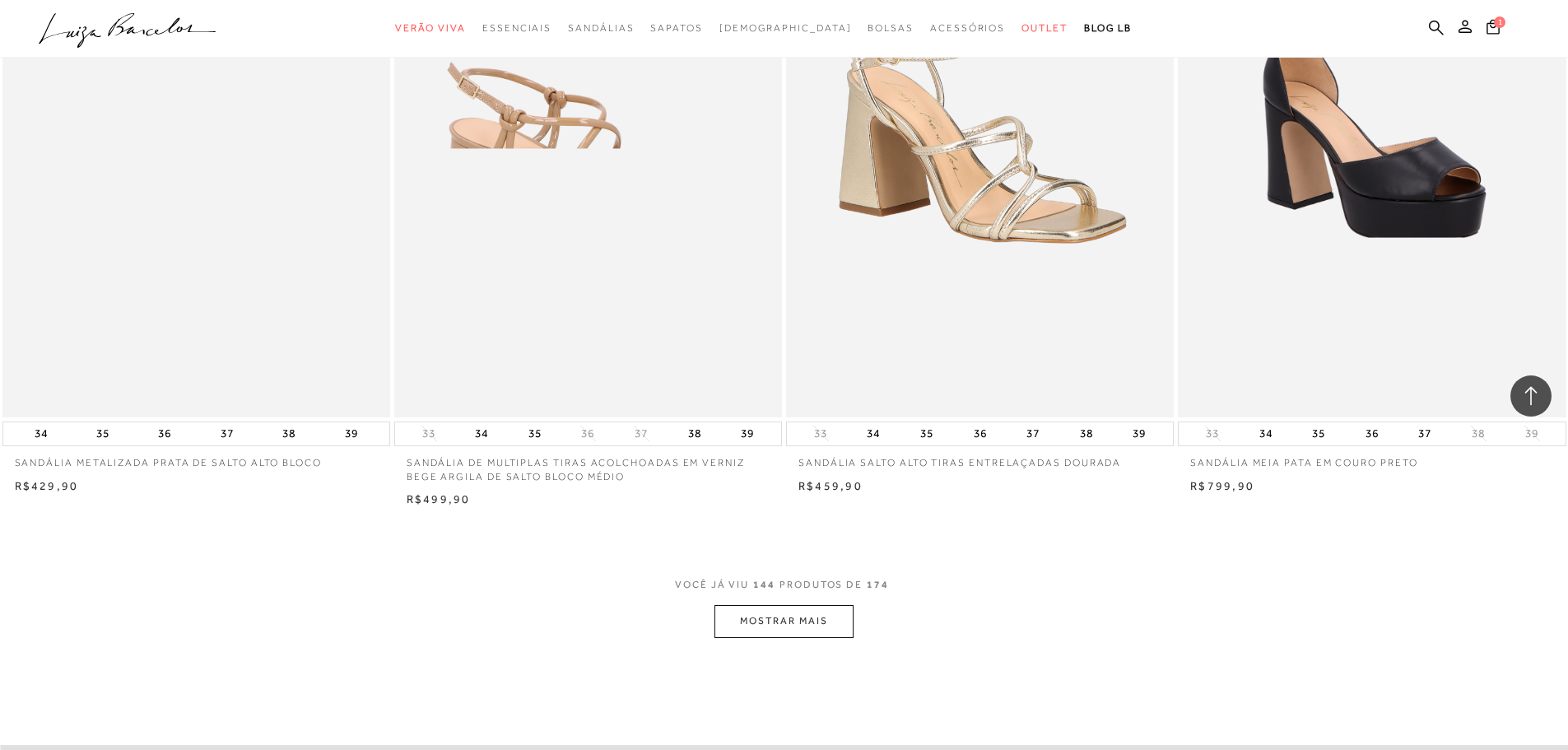
scroll to position [24602, 0]
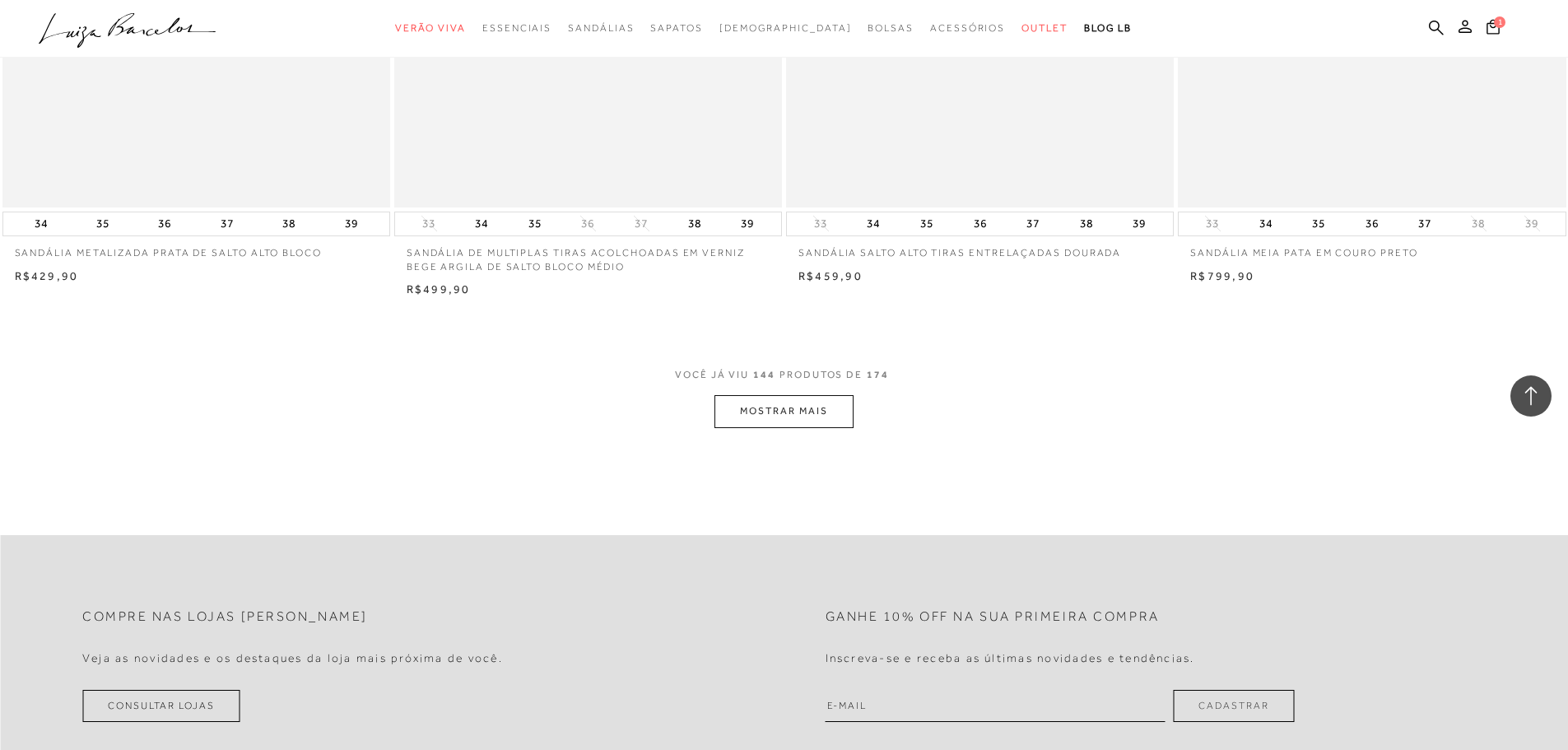
click at [792, 405] on button "MOSTRAR MAIS" at bounding box center [784, 411] width 138 height 32
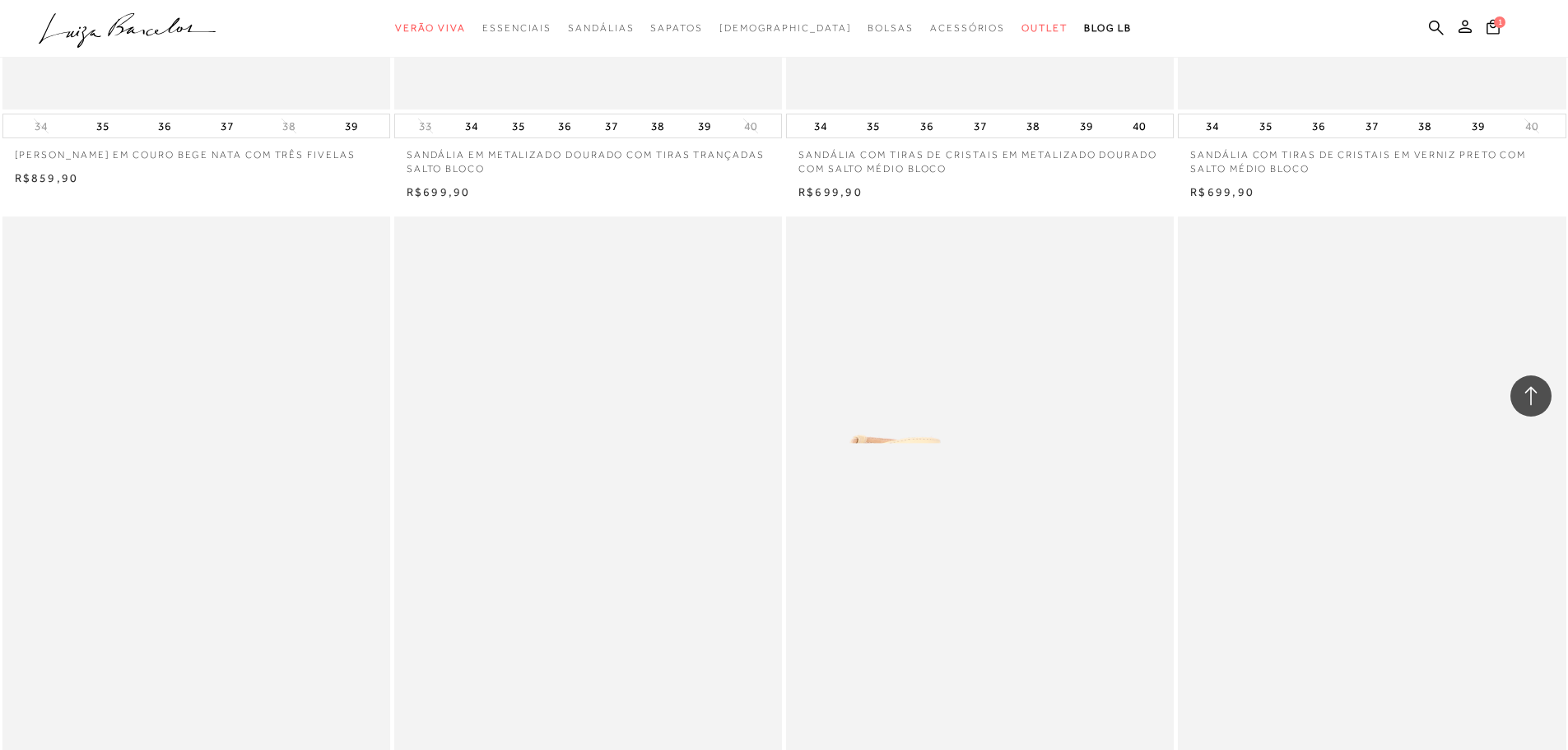
scroll to position [28717, 0]
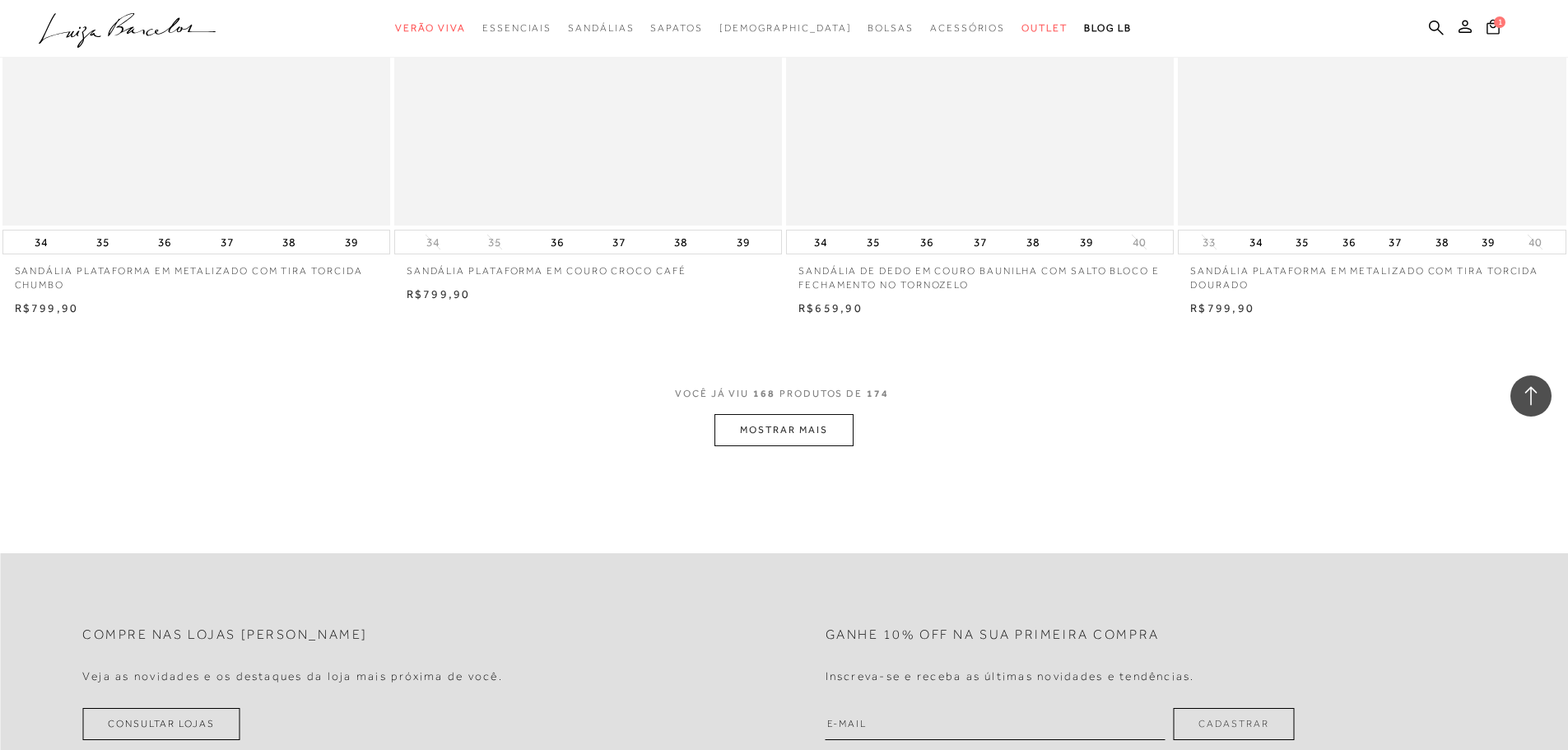
click at [745, 428] on button "MOSTRAR MAIS" at bounding box center [784, 430] width 138 height 32
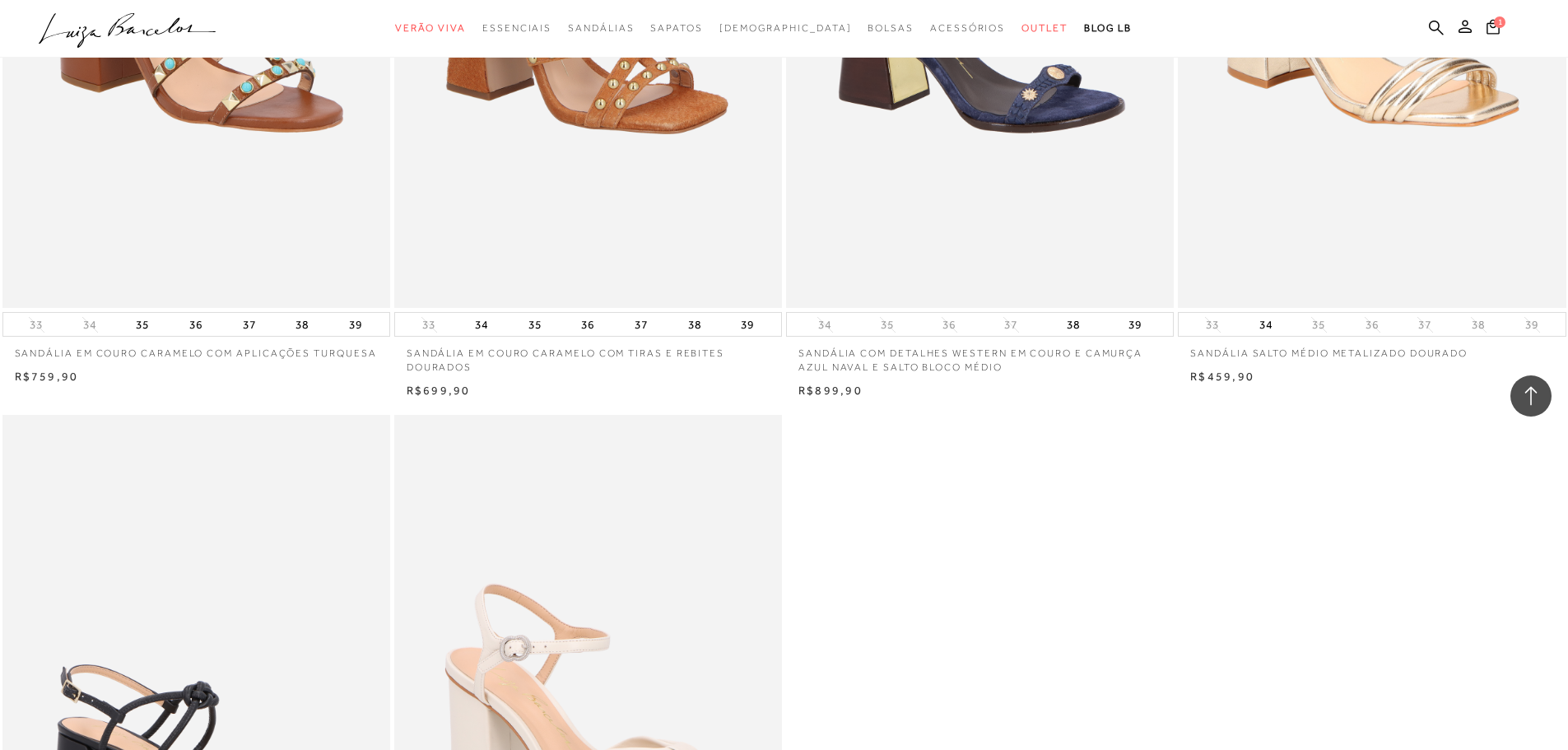
scroll to position [29539, 0]
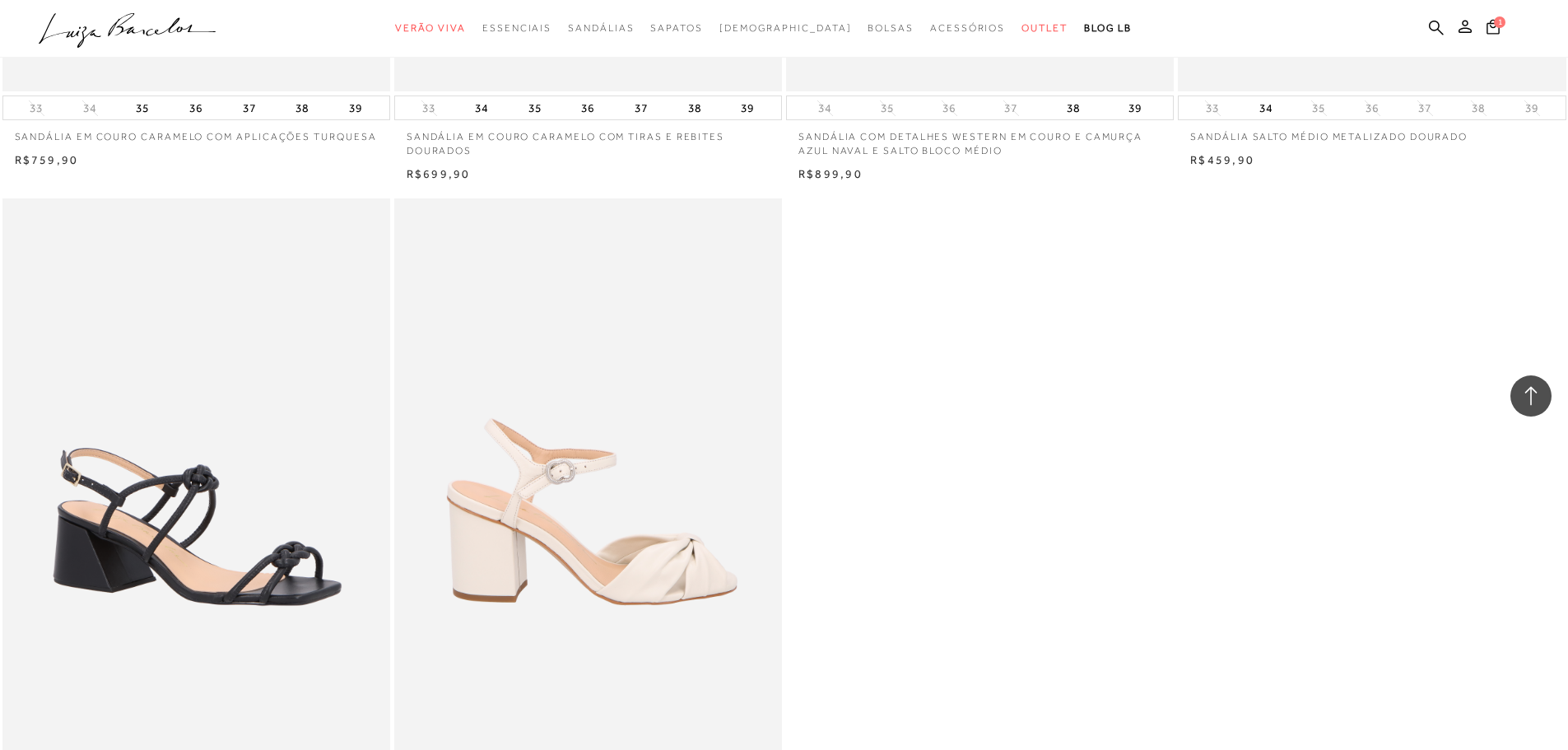
click at [647, 592] on img at bounding box center [589, 489] width 386 height 582
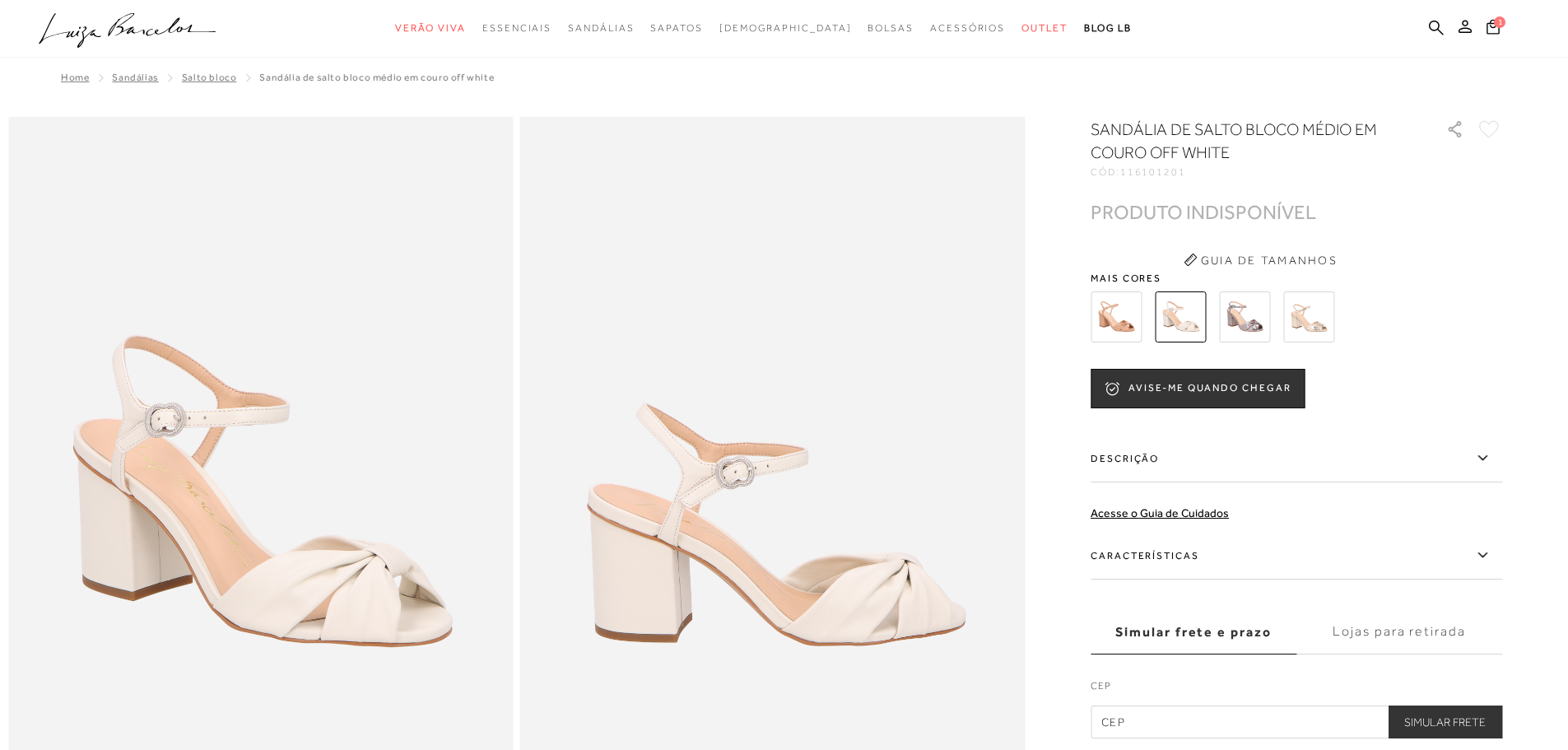
click at [1125, 329] on img at bounding box center [1117, 317] width 51 height 51
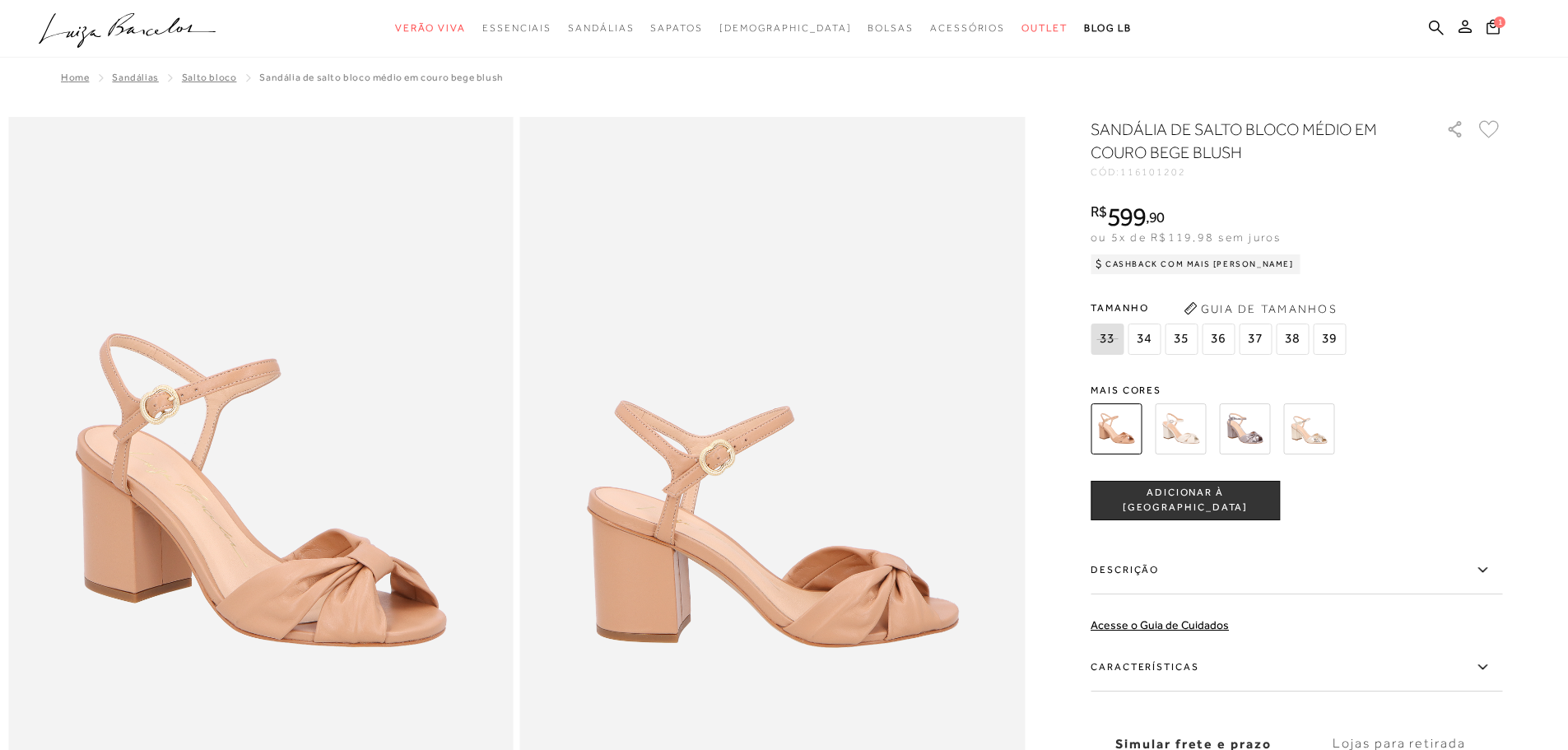
drag, startPoint x: 1188, startPoint y: 365, endPoint x: 1203, endPoint y: 430, distance: 66.7
click at [1188, 366] on div "SANDÁLIA DE SALTO BLOCO MÉDIO EM COURO BEGE BLUSH CÓD: 116101202 × É necessário…" at bounding box center [1296, 483] width 412 height 732
click at [1203, 430] on img at bounding box center [1181, 428] width 51 height 51
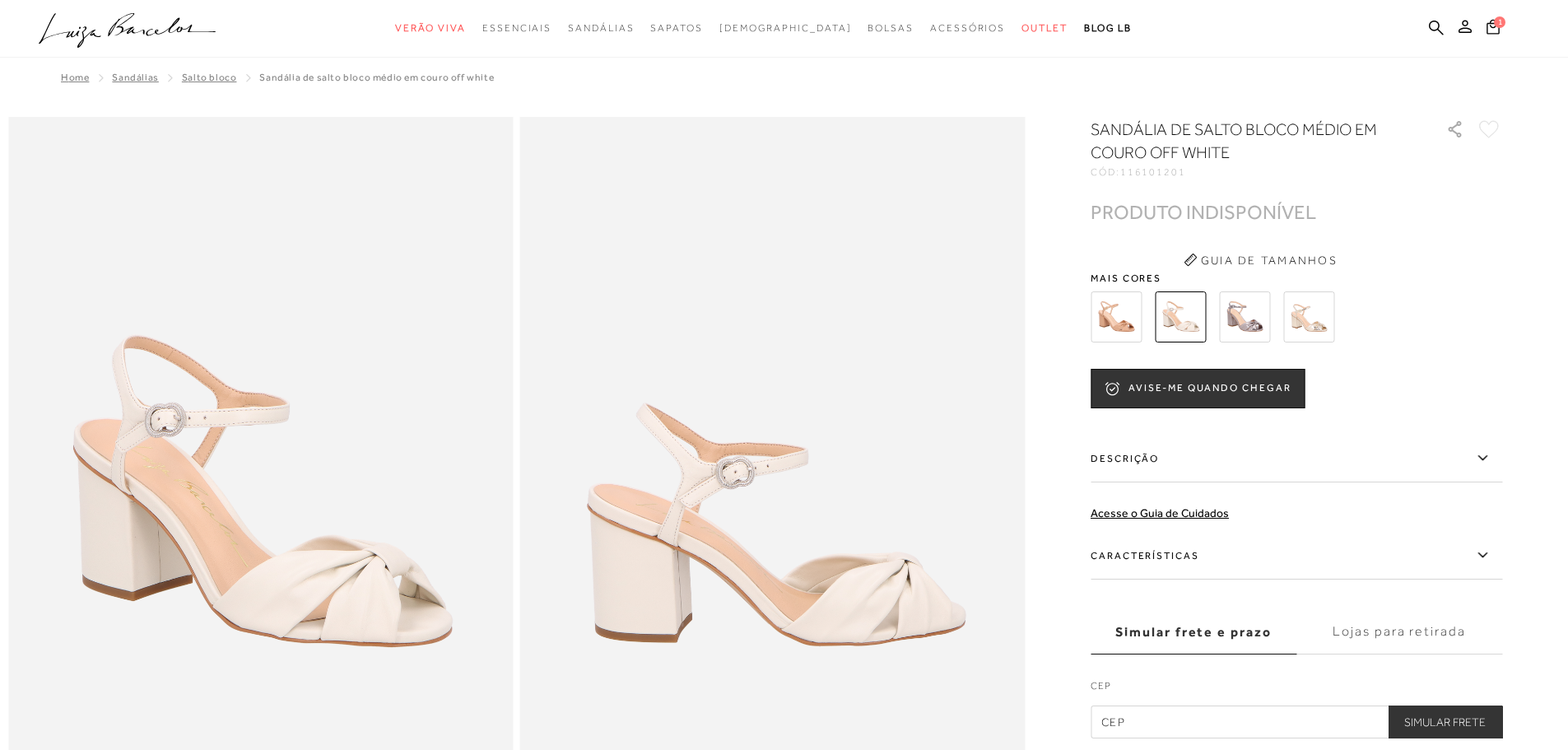
click at [1270, 323] on img at bounding box center [1244, 317] width 51 height 51
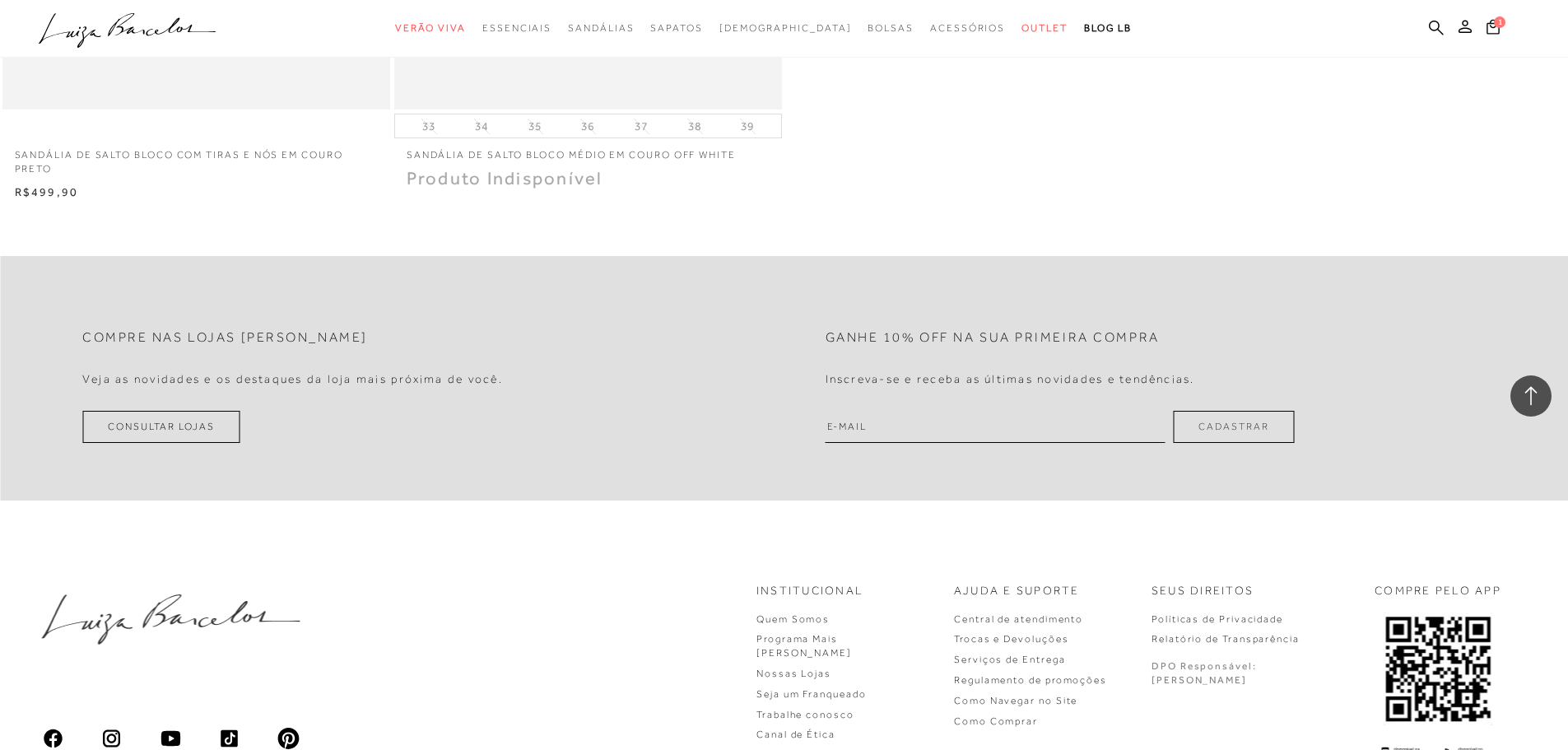
scroll to position [29704, 0]
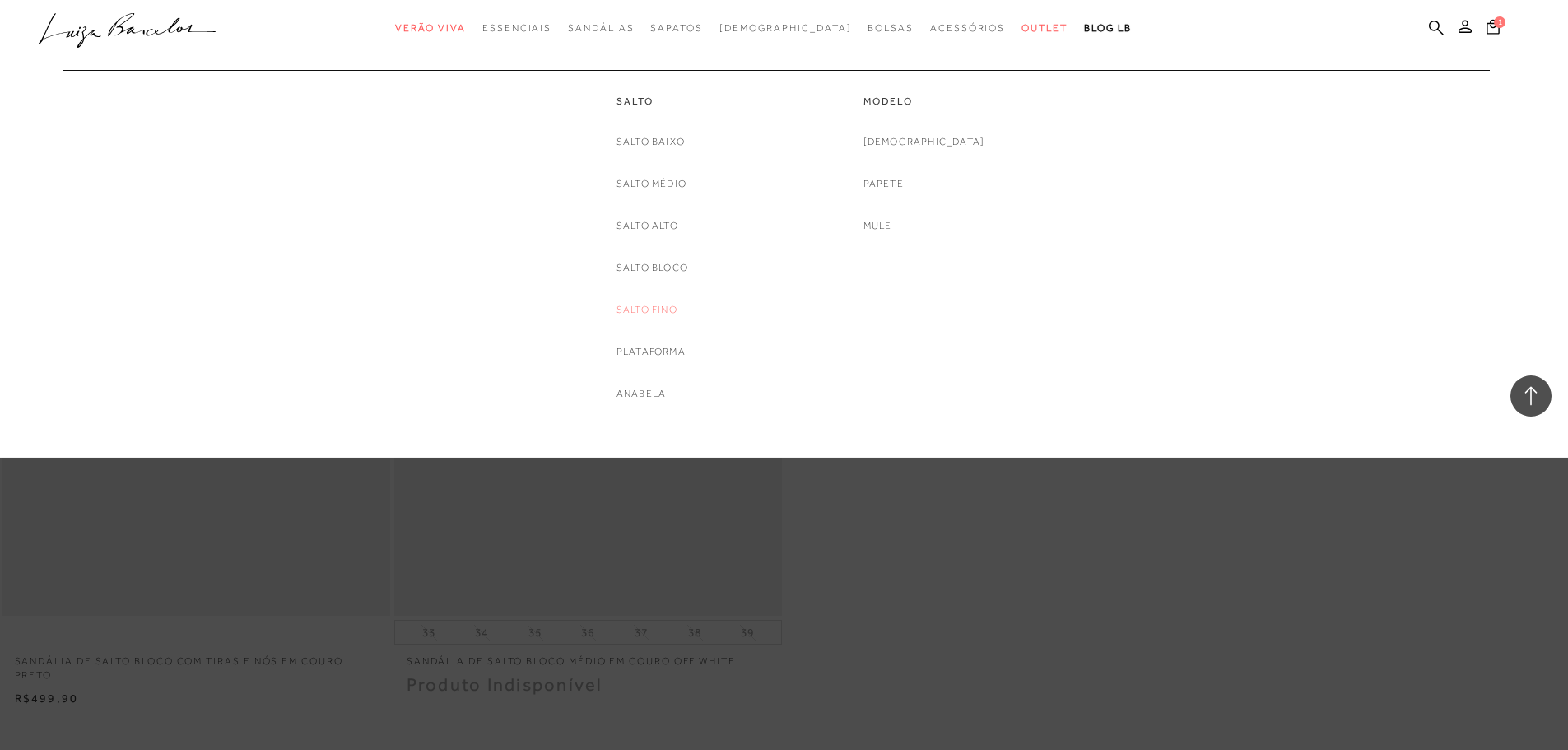
click at [654, 305] on link "Salto Fino" at bounding box center [647, 309] width 61 height 17
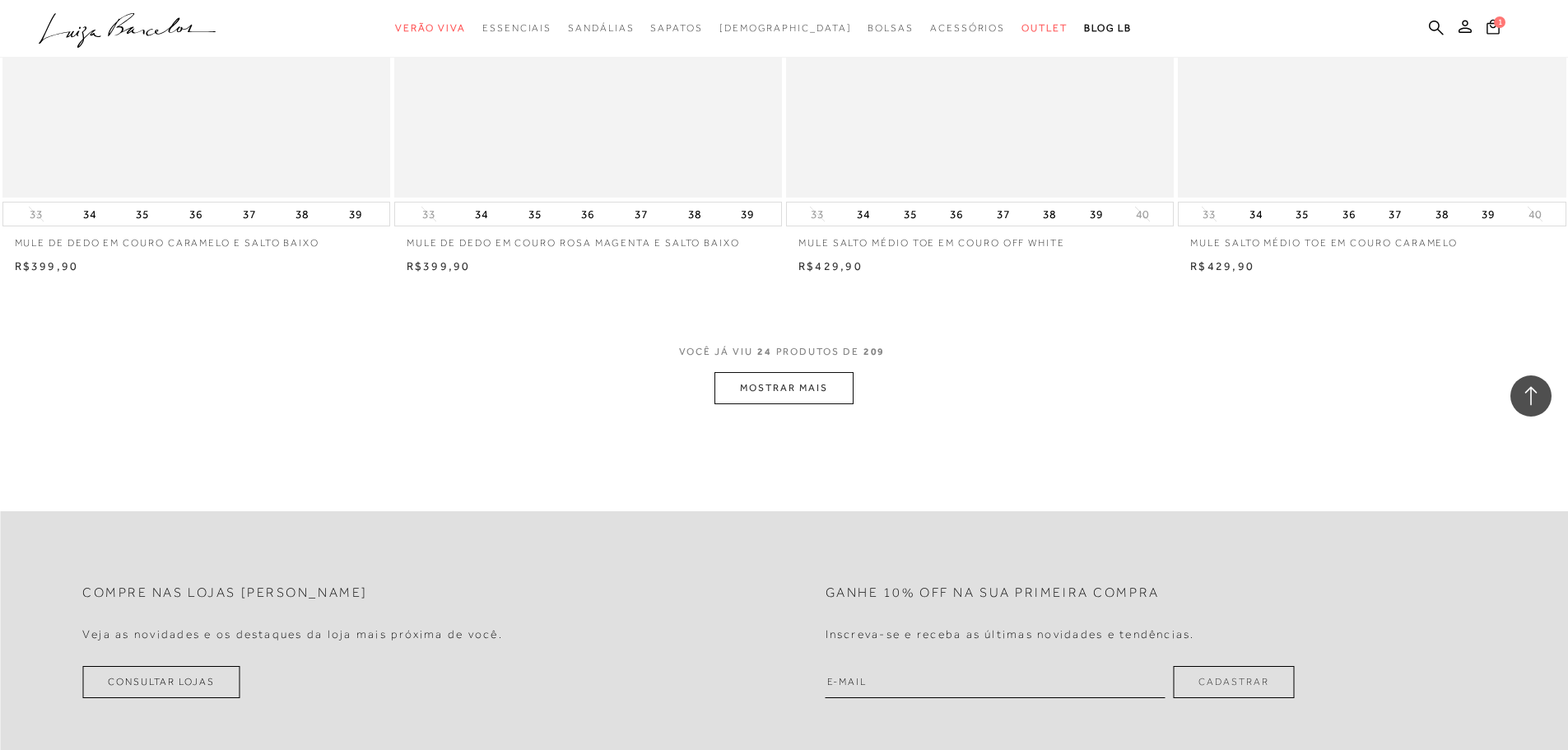
scroll to position [3785, 0]
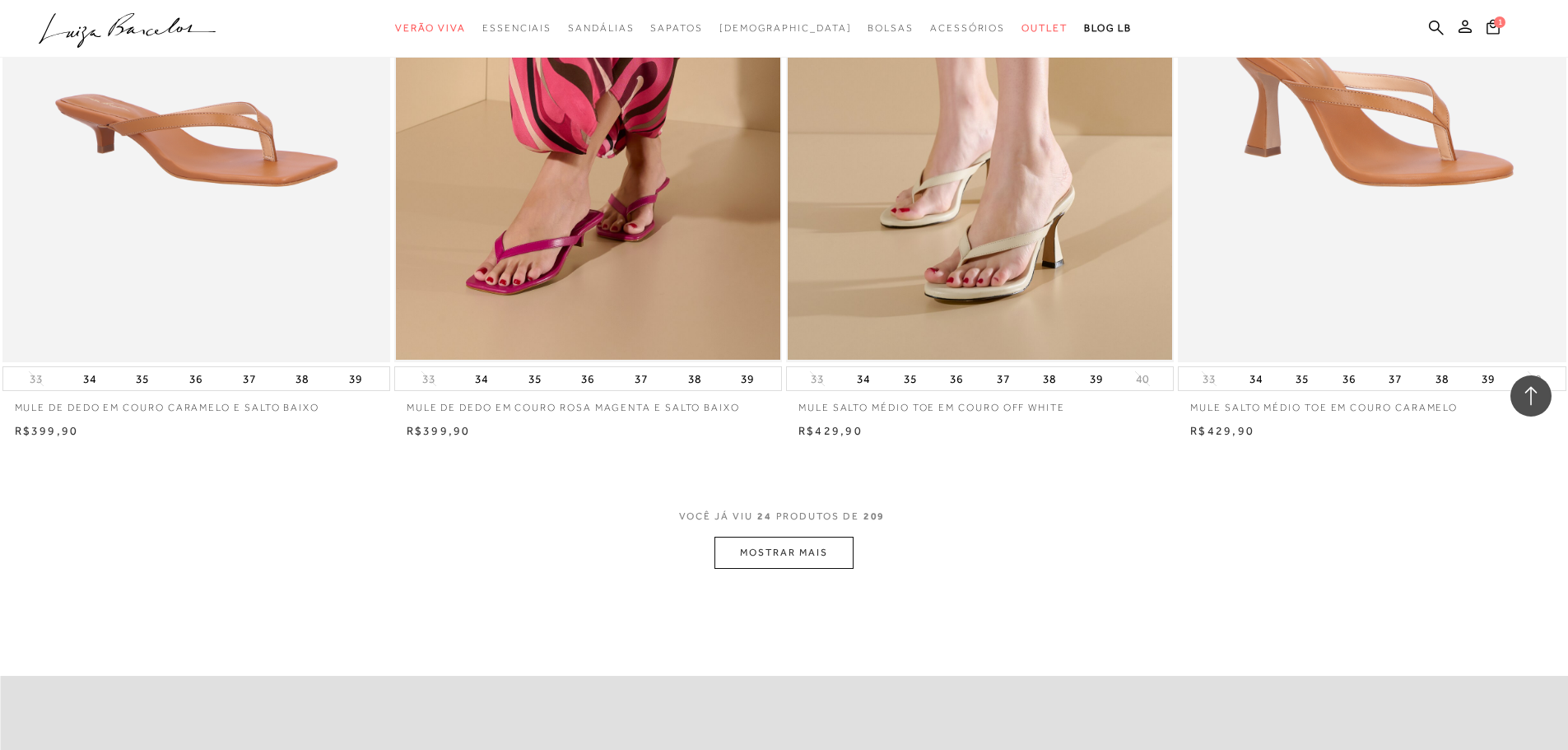
click at [751, 558] on button "MOSTRAR MAIS" at bounding box center [784, 552] width 138 height 32
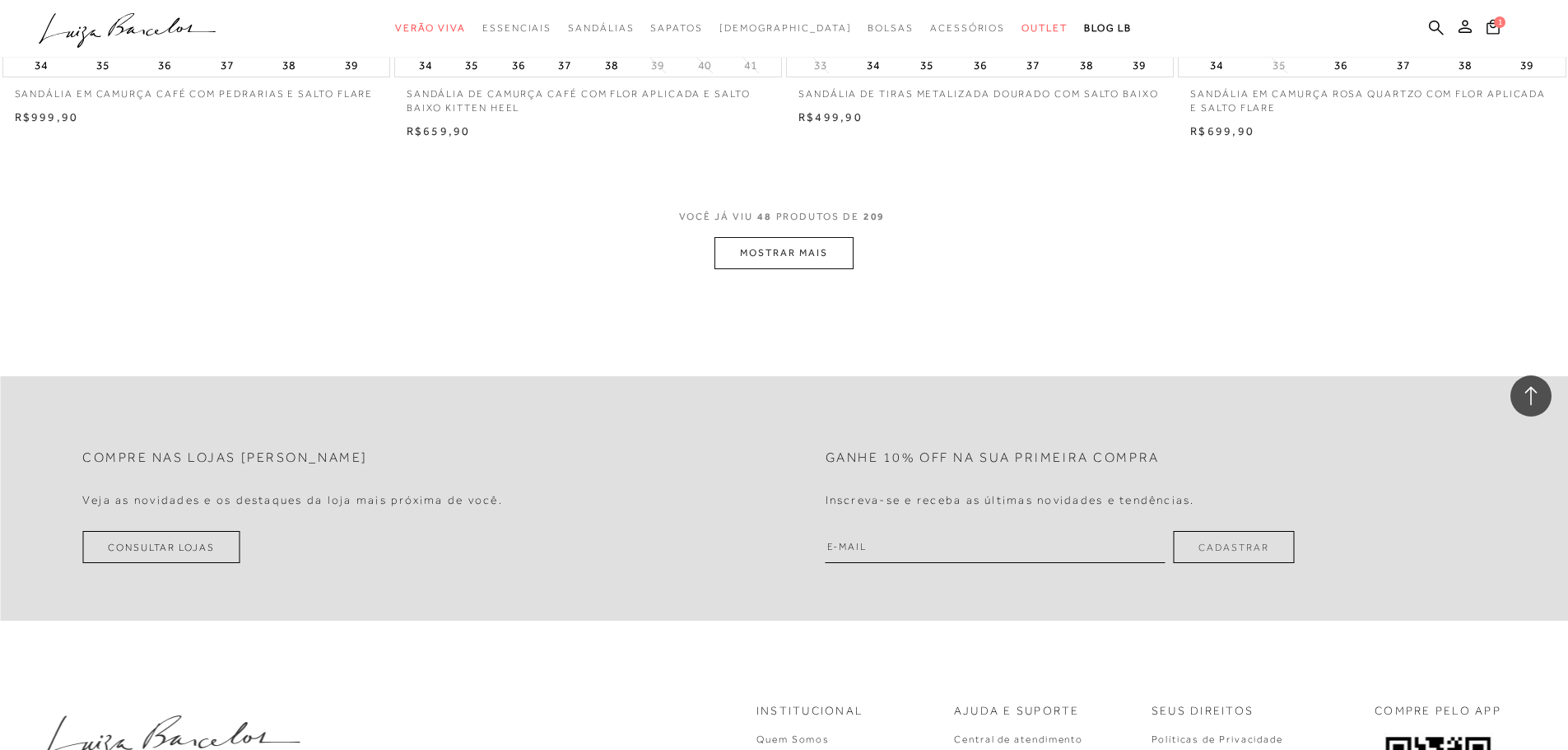
scroll to position [7981, 0]
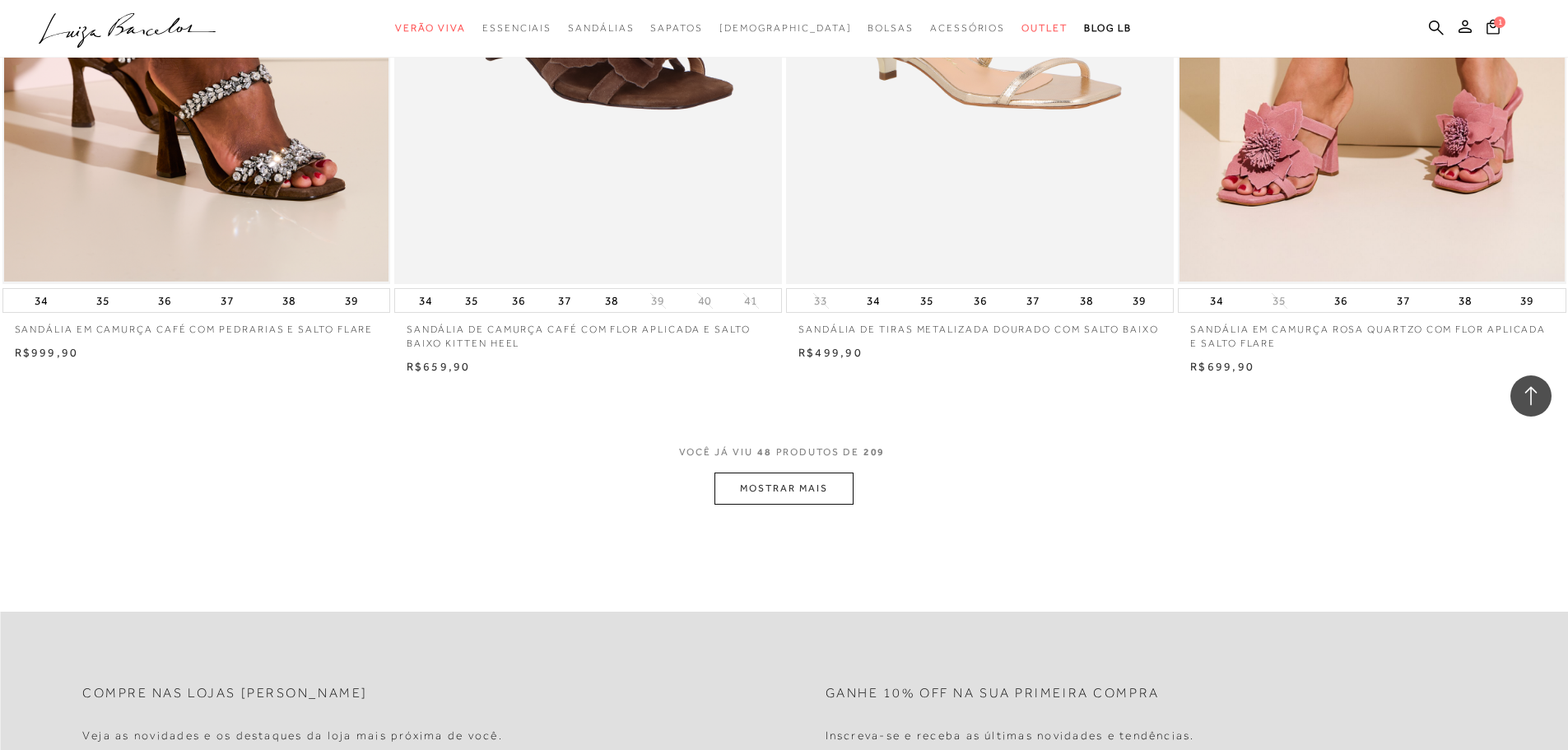
click at [752, 494] on button "MOSTRAR MAIS" at bounding box center [784, 488] width 138 height 32
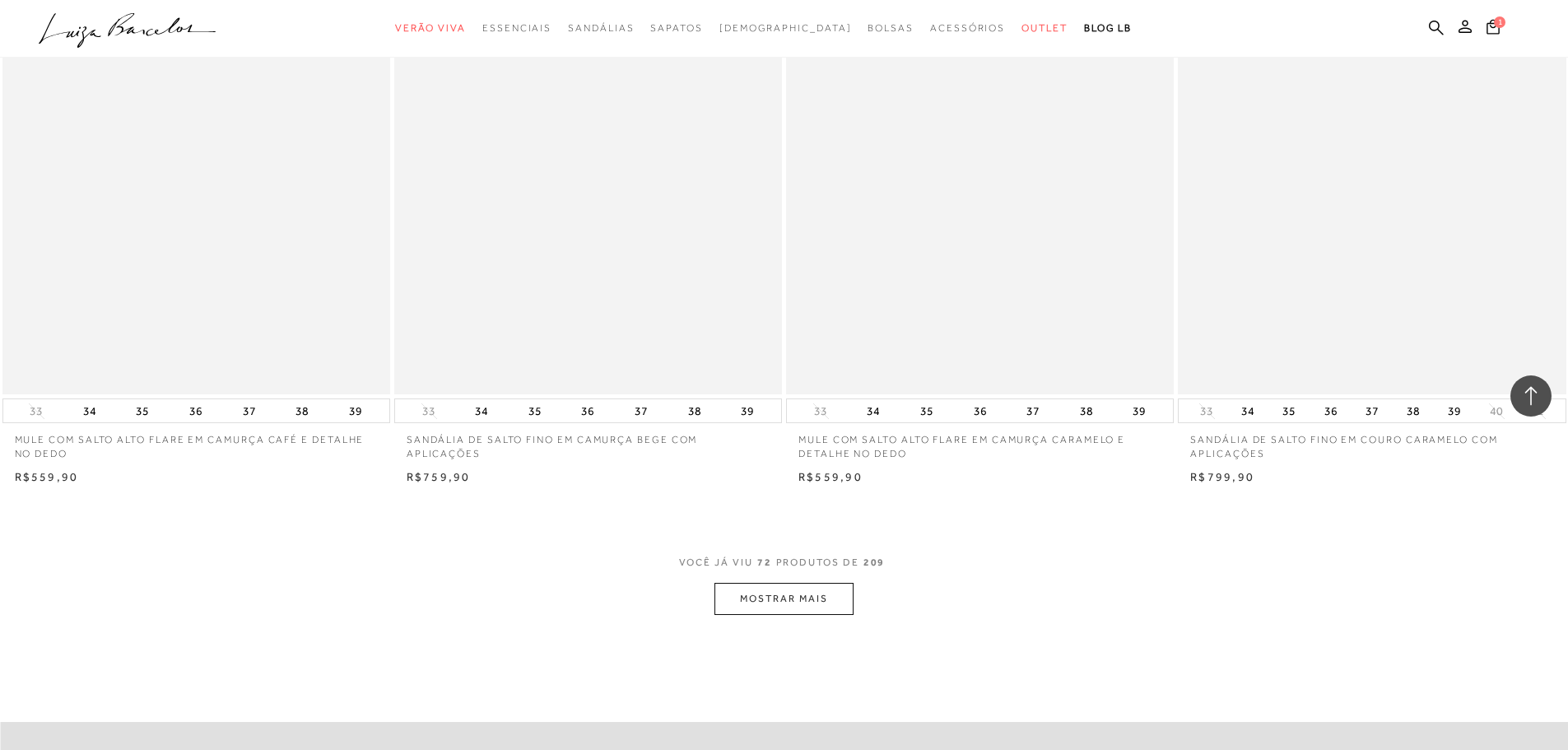
scroll to position [12013, 0]
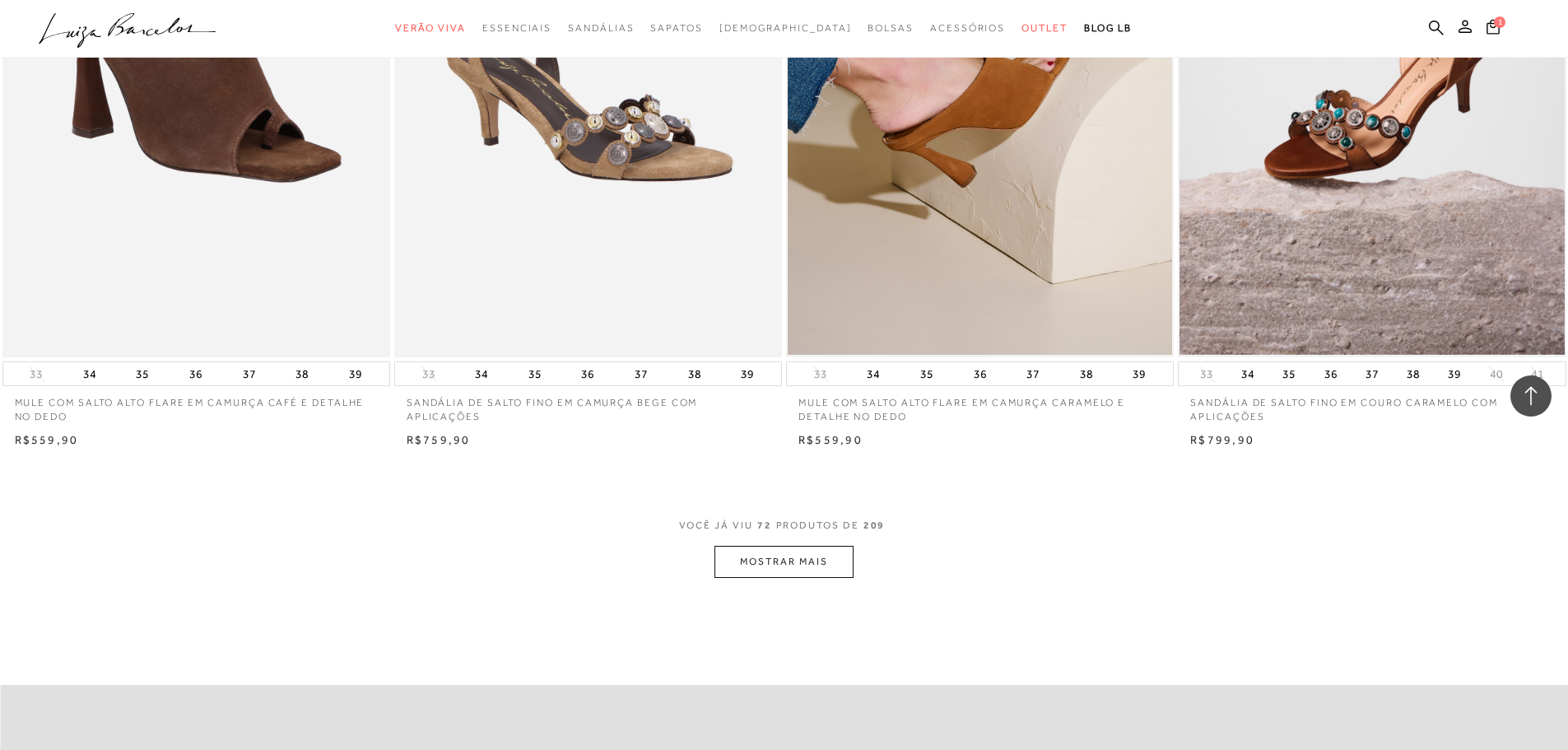
click at [738, 568] on button "MOSTRAR MAIS" at bounding box center [784, 562] width 138 height 32
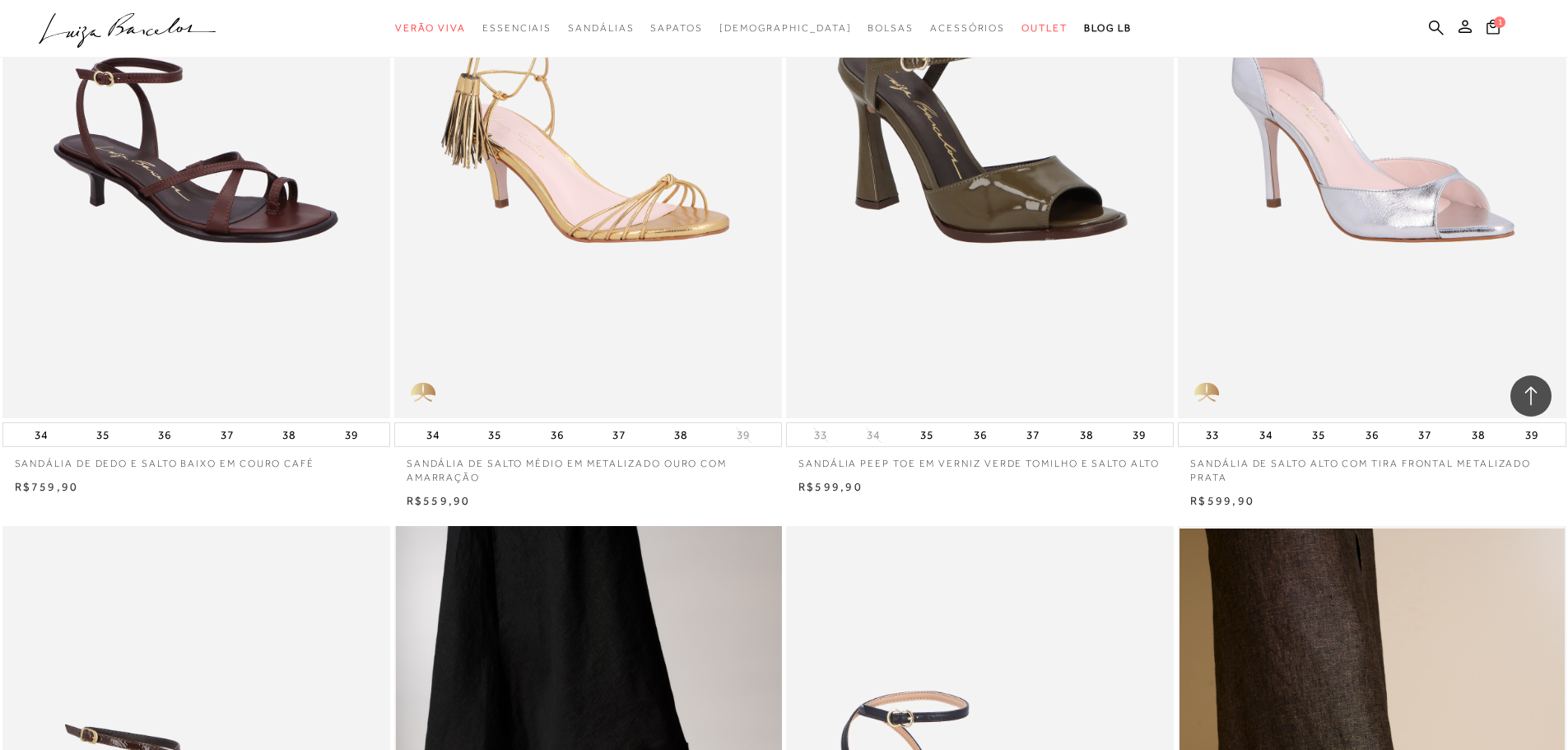
scroll to position [13001, 0]
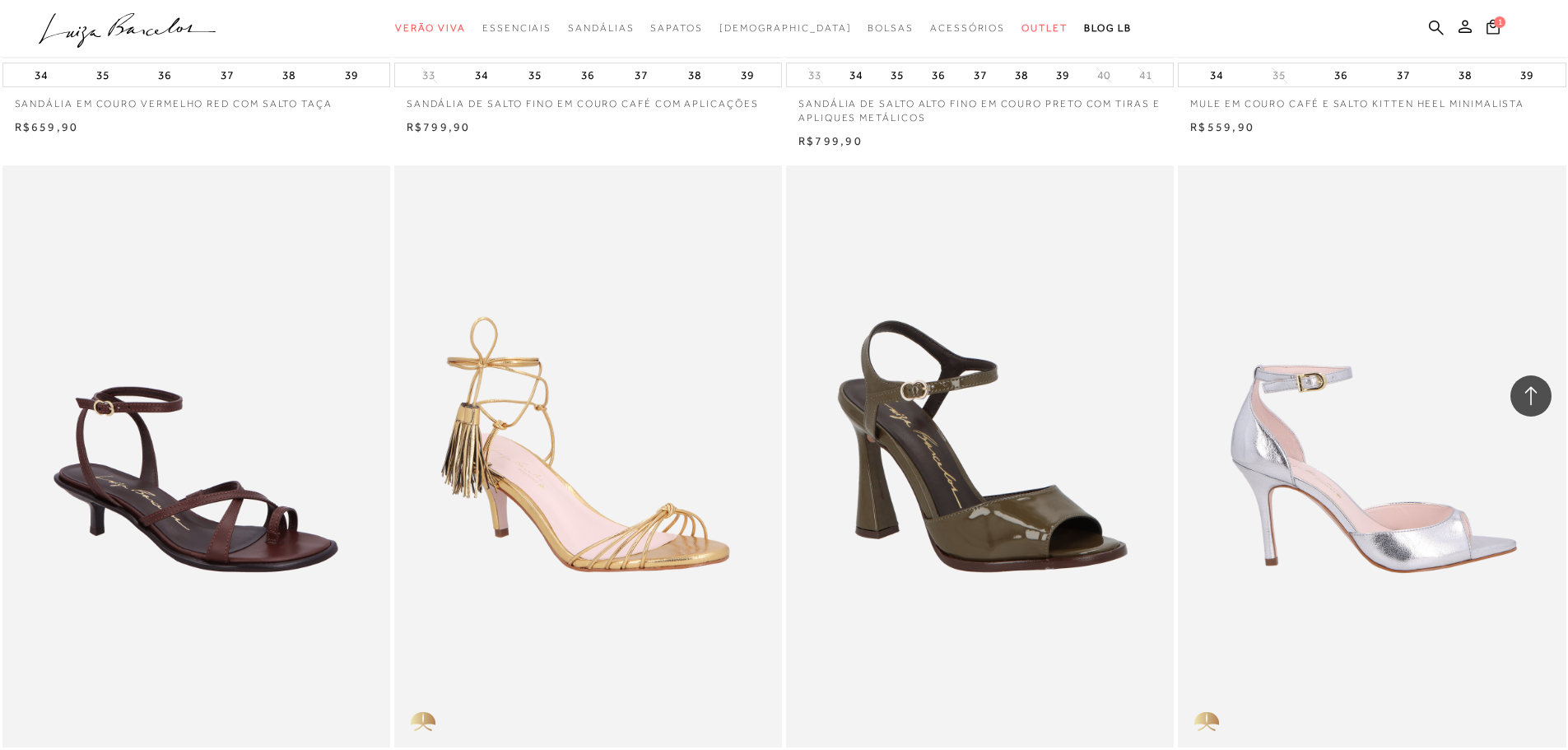
click at [1362, 557] on img at bounding box center [1373, 456] width 386 height 582
click at [1339, 511] on img at bounding box center [1373, 456] width 386 height 582
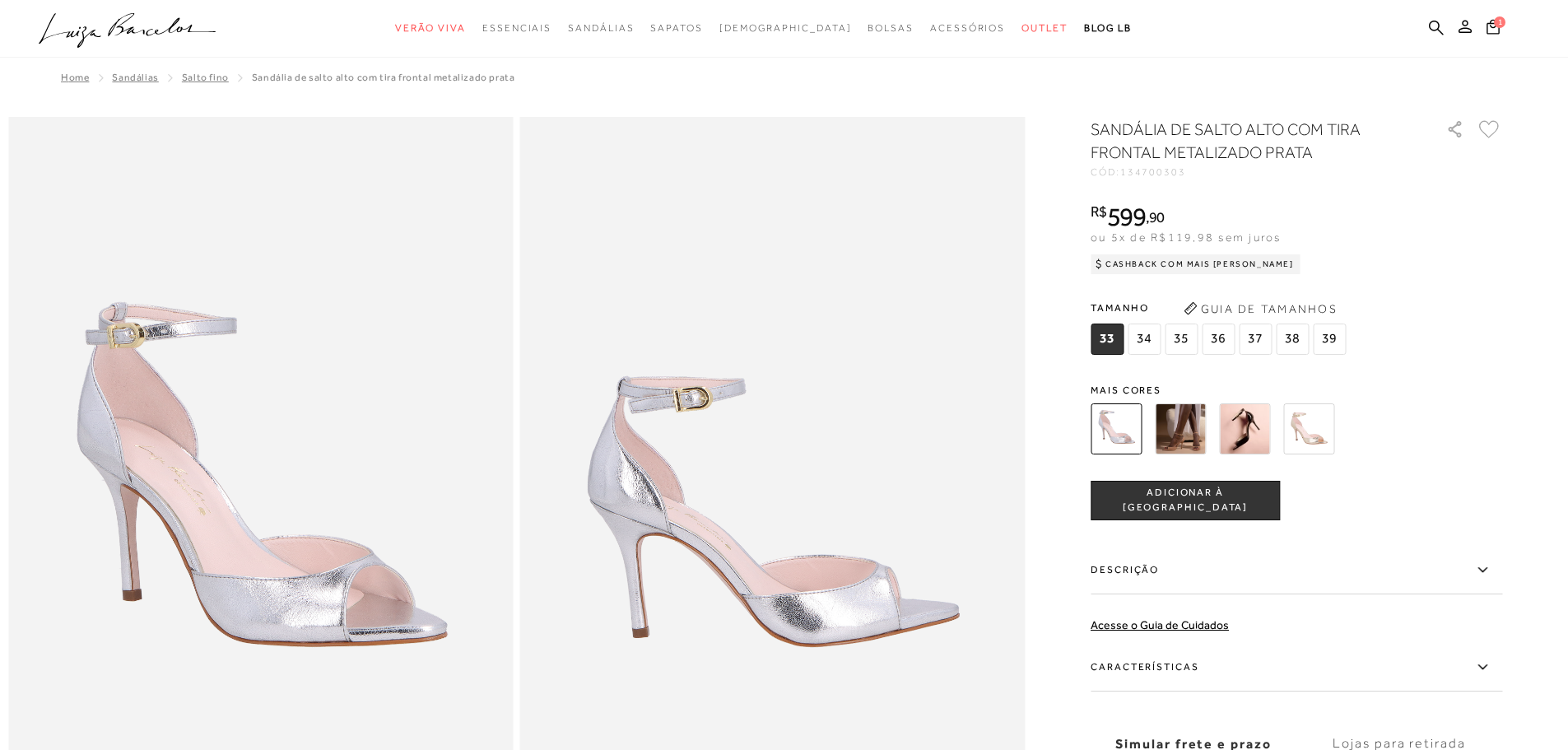
click at [1172, 433] on img at bounding box center [1181, 428] width 51 height 51
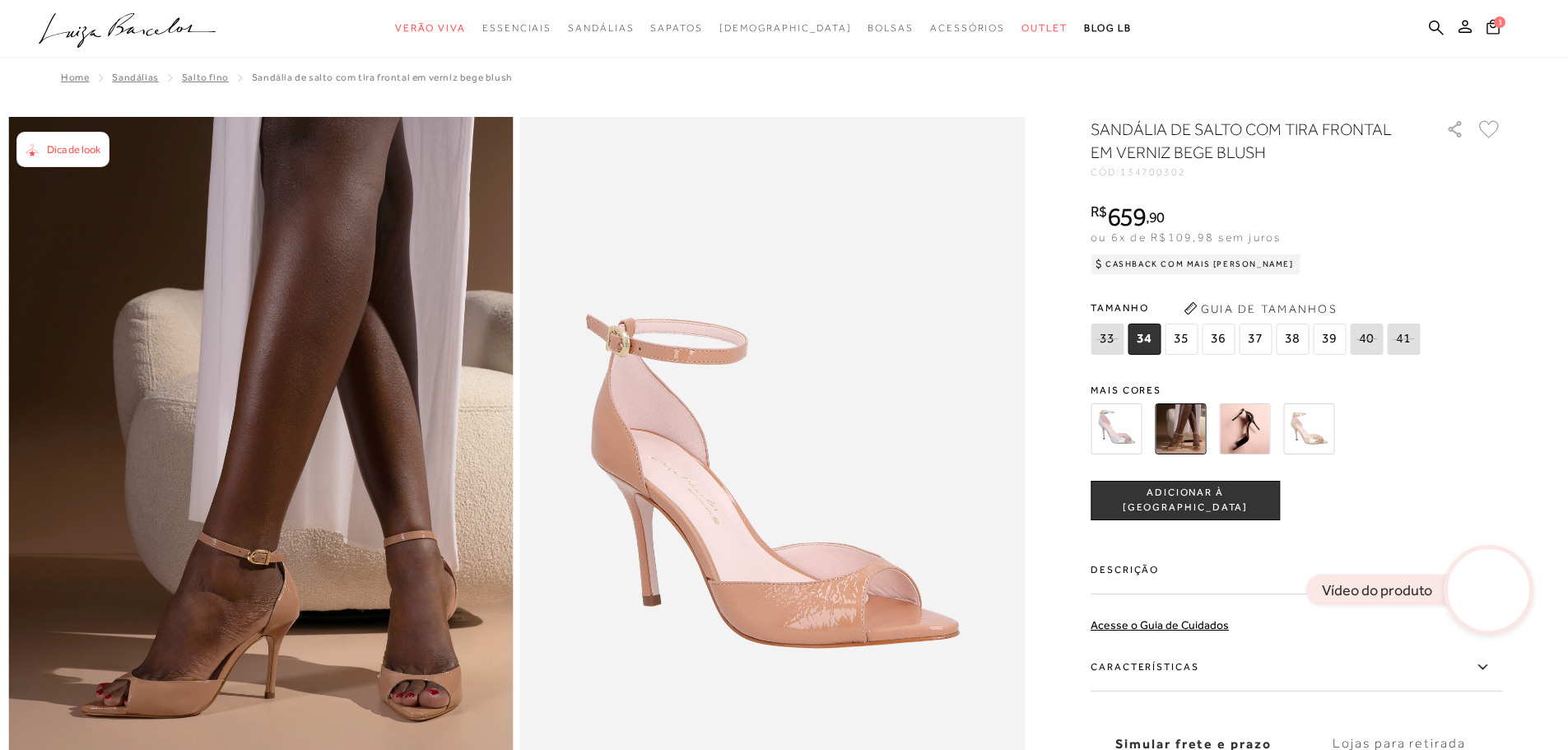
click at [1254, 429] on img at bounding box center [1244, 428] width 51 height 51
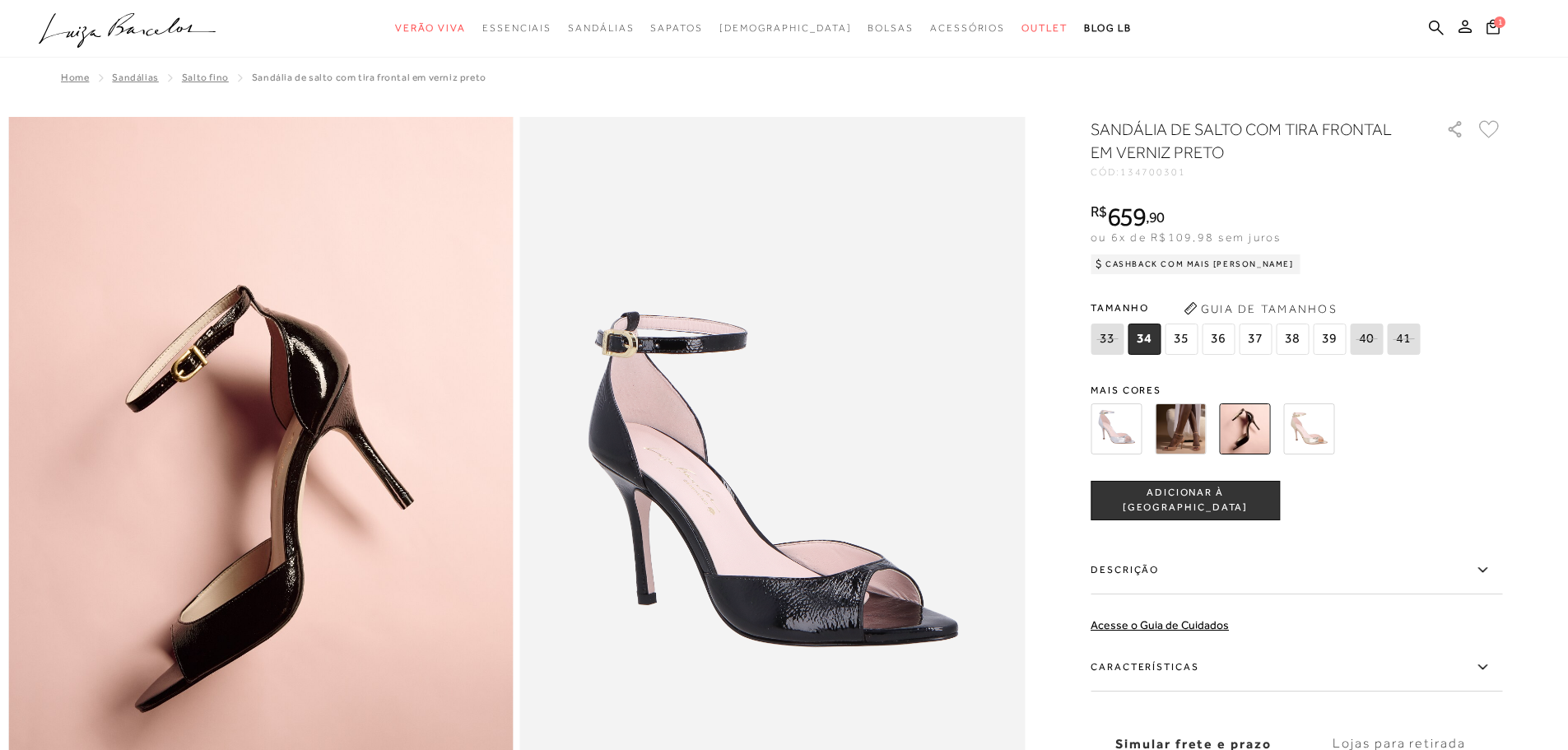
click at [1319, 433] on img at bounding box center [1309, 428] width 51 height 51
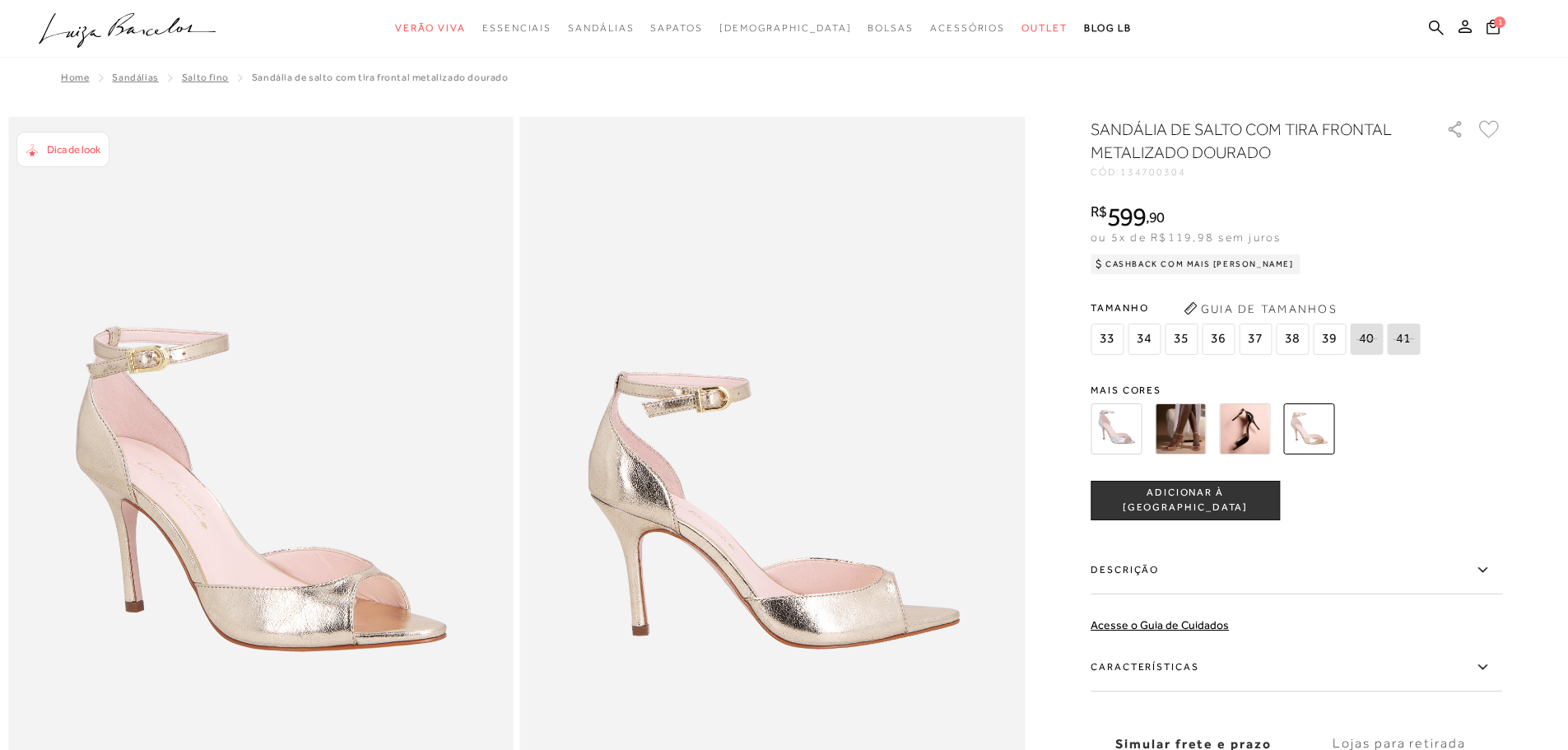
click at [1242, 427] on img at bounding box center [1244, 428] width 51 height 51
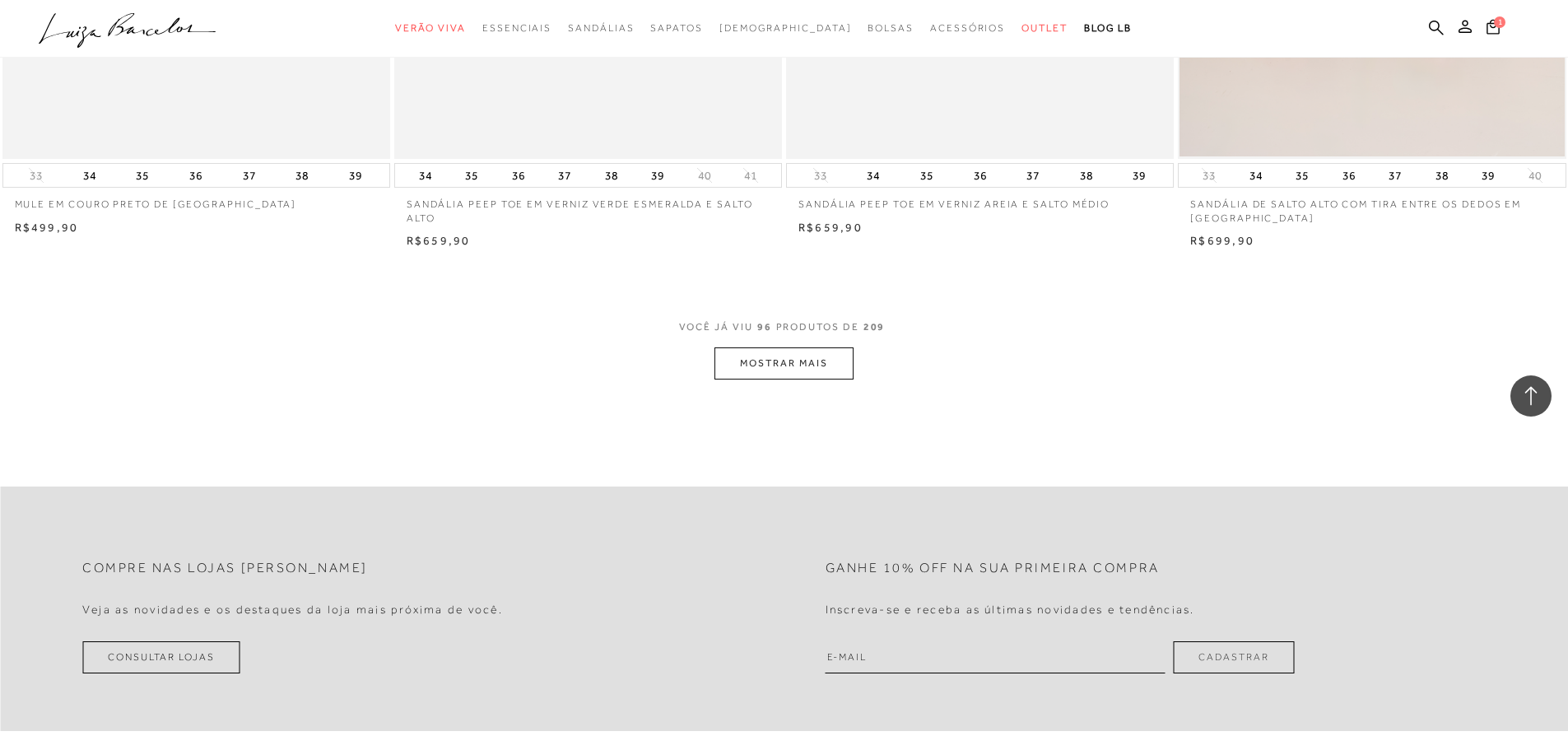
scroll to position [16374, 0]
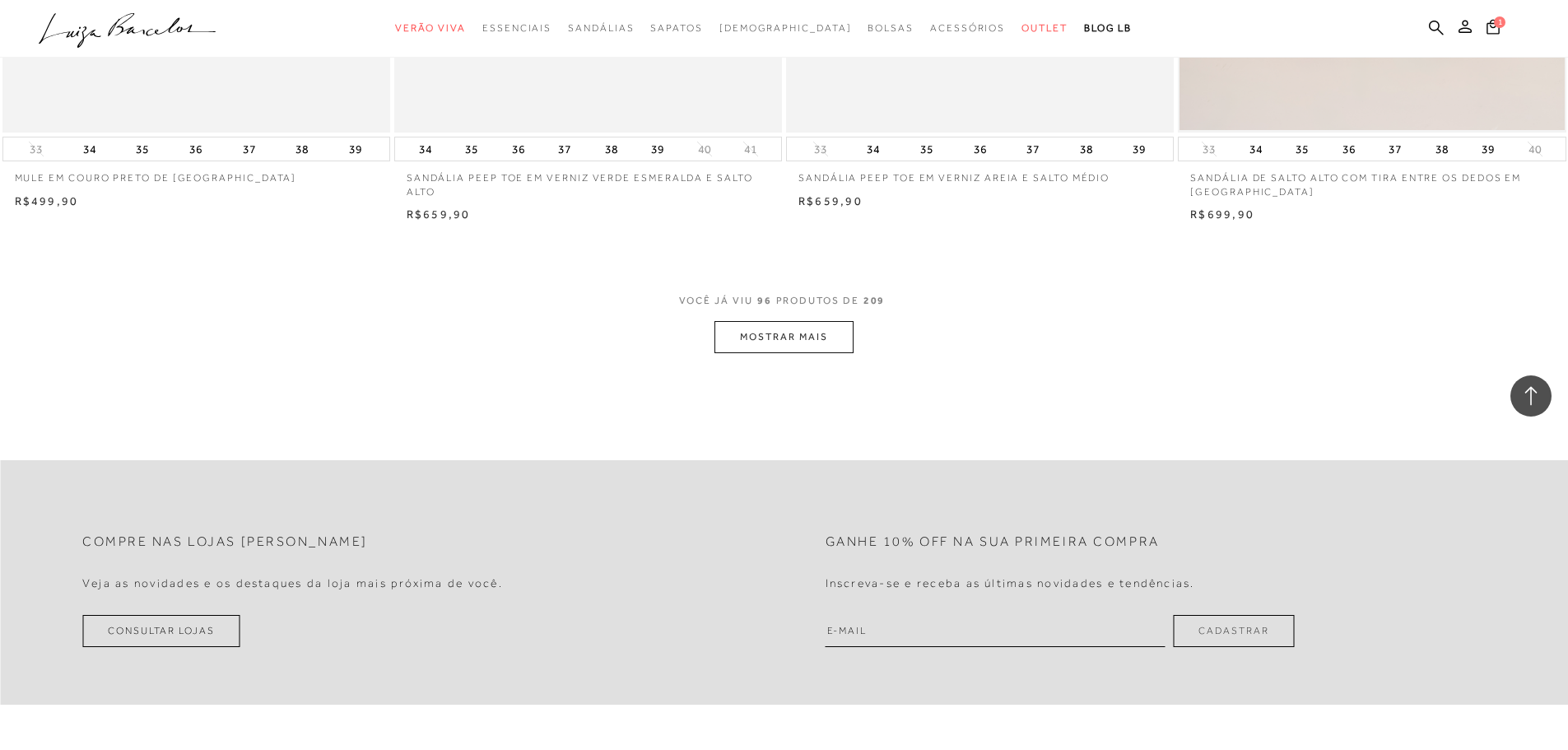
click at [825, 334] on button "MOSTRAR MAIS" at bounding box center [784, 337] width 138 height 32
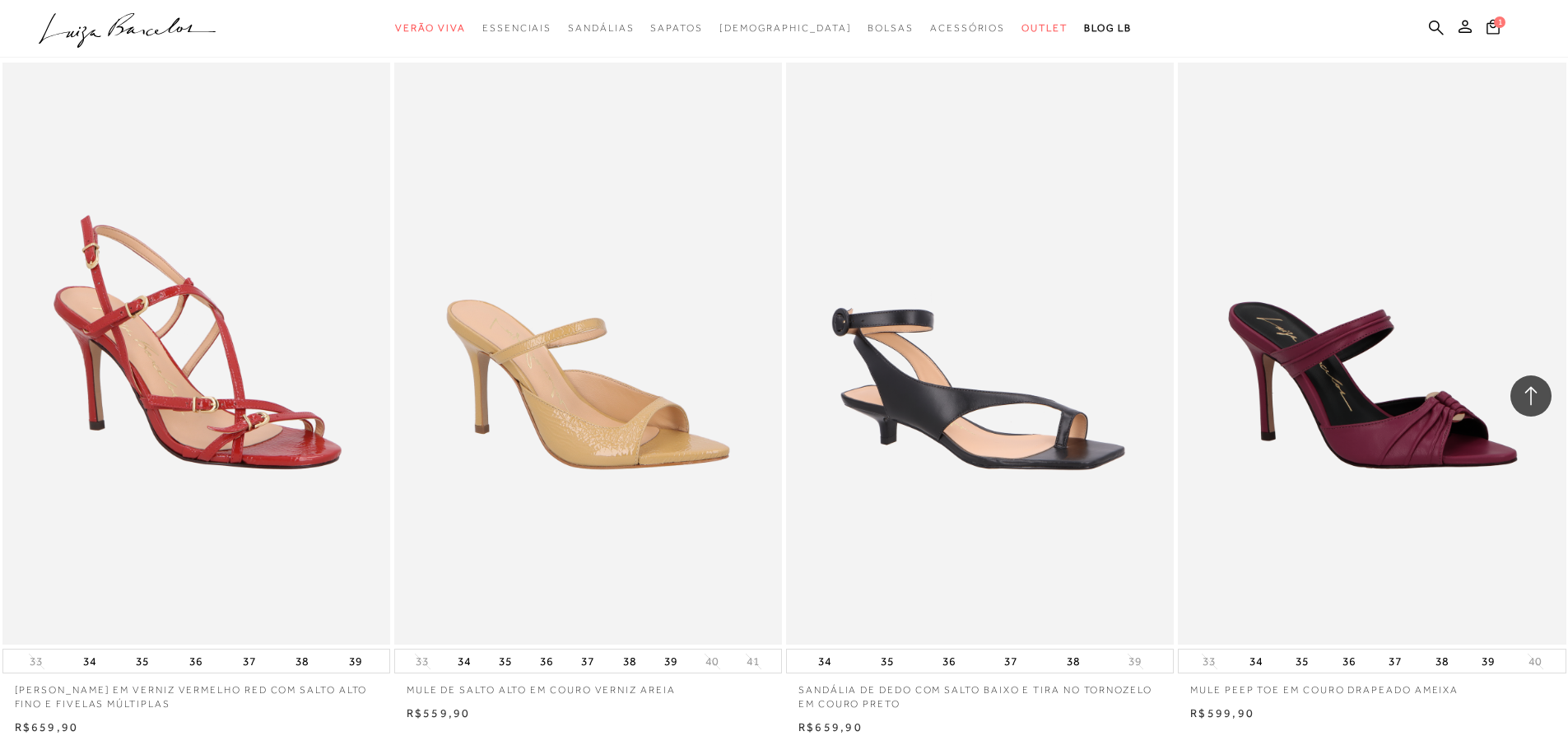
scroll to position [20241, 0]
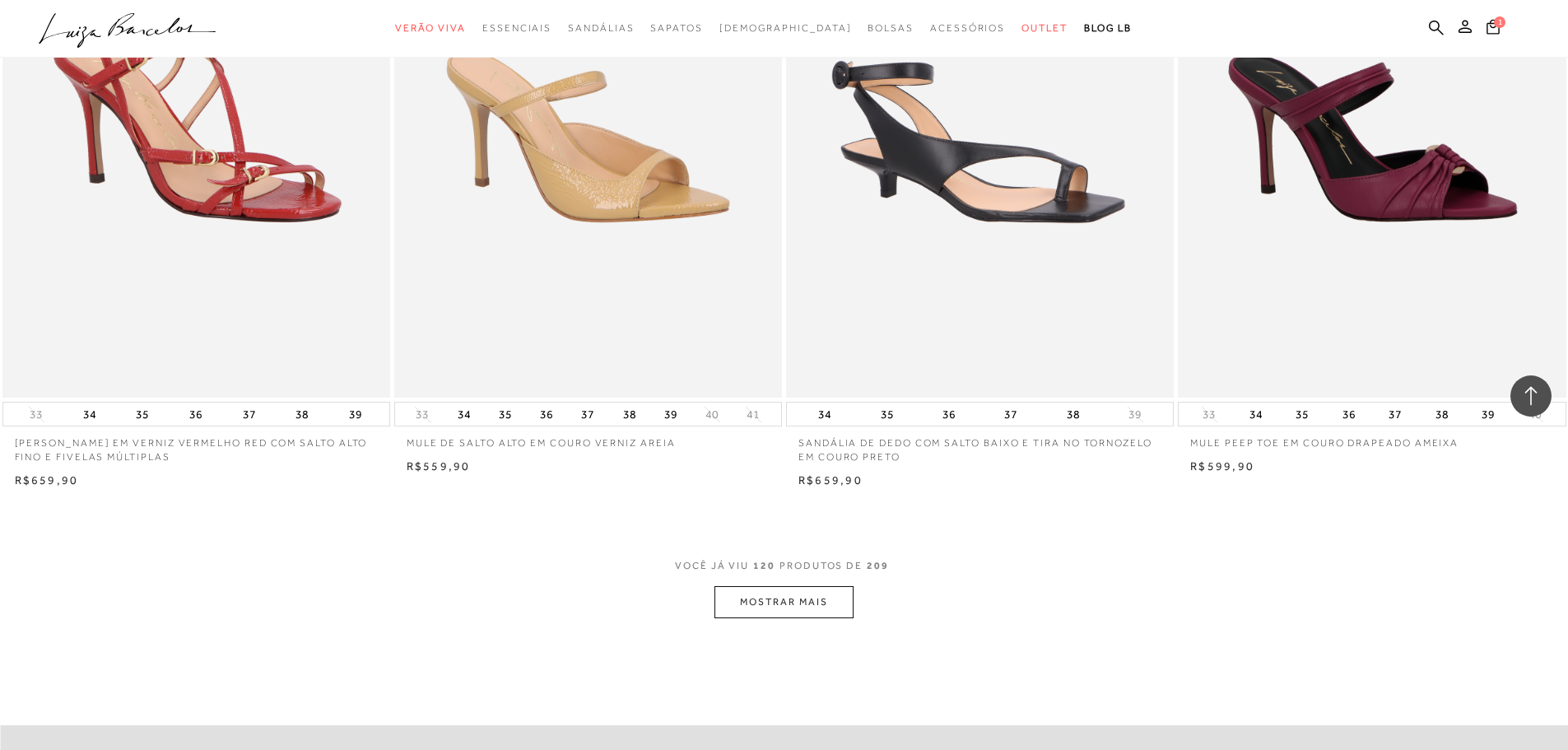
click at [771, 589] on button "MOSTRAR MAIS" at bounding box center [784, 602] width 138 height 32
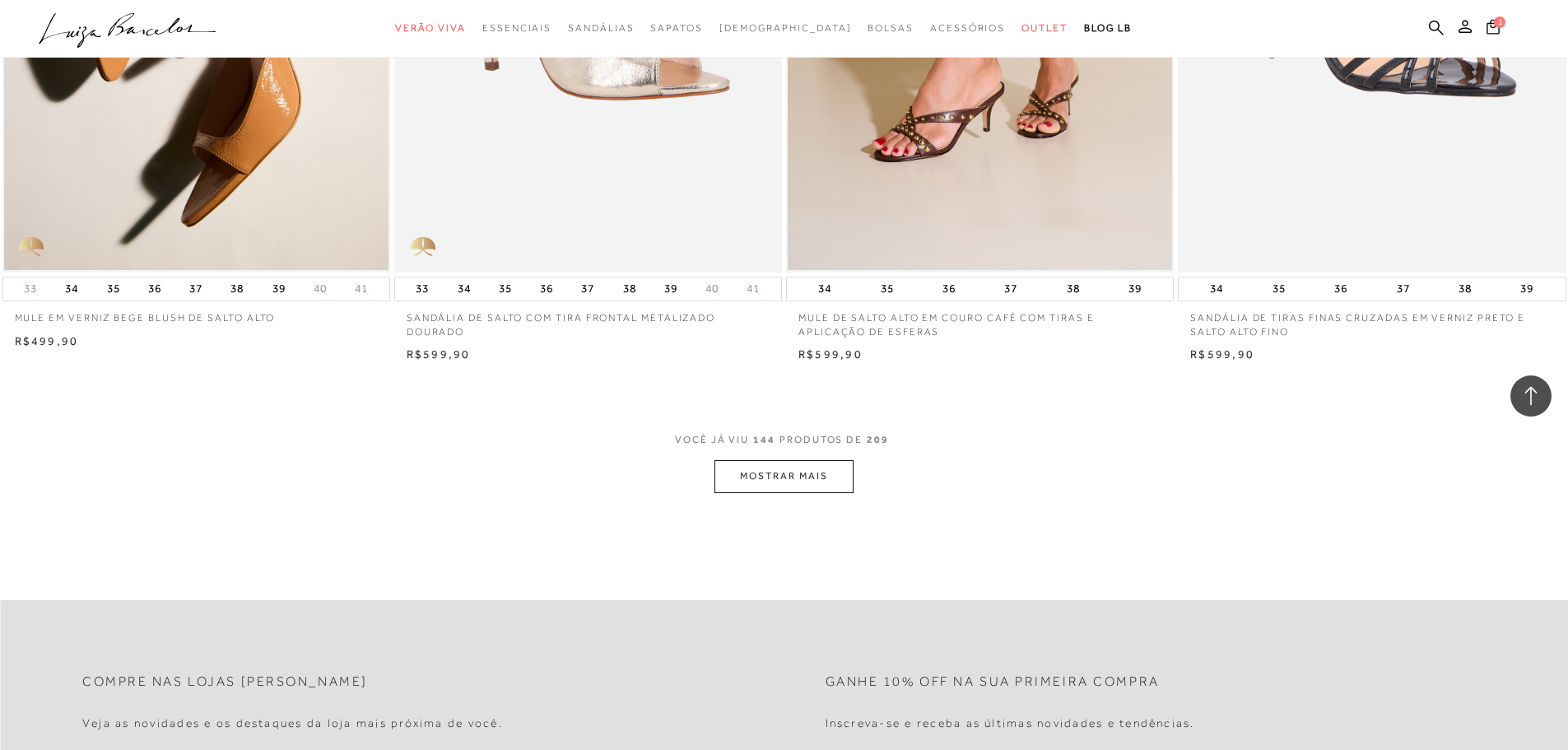
scroll to position [24602, 0]
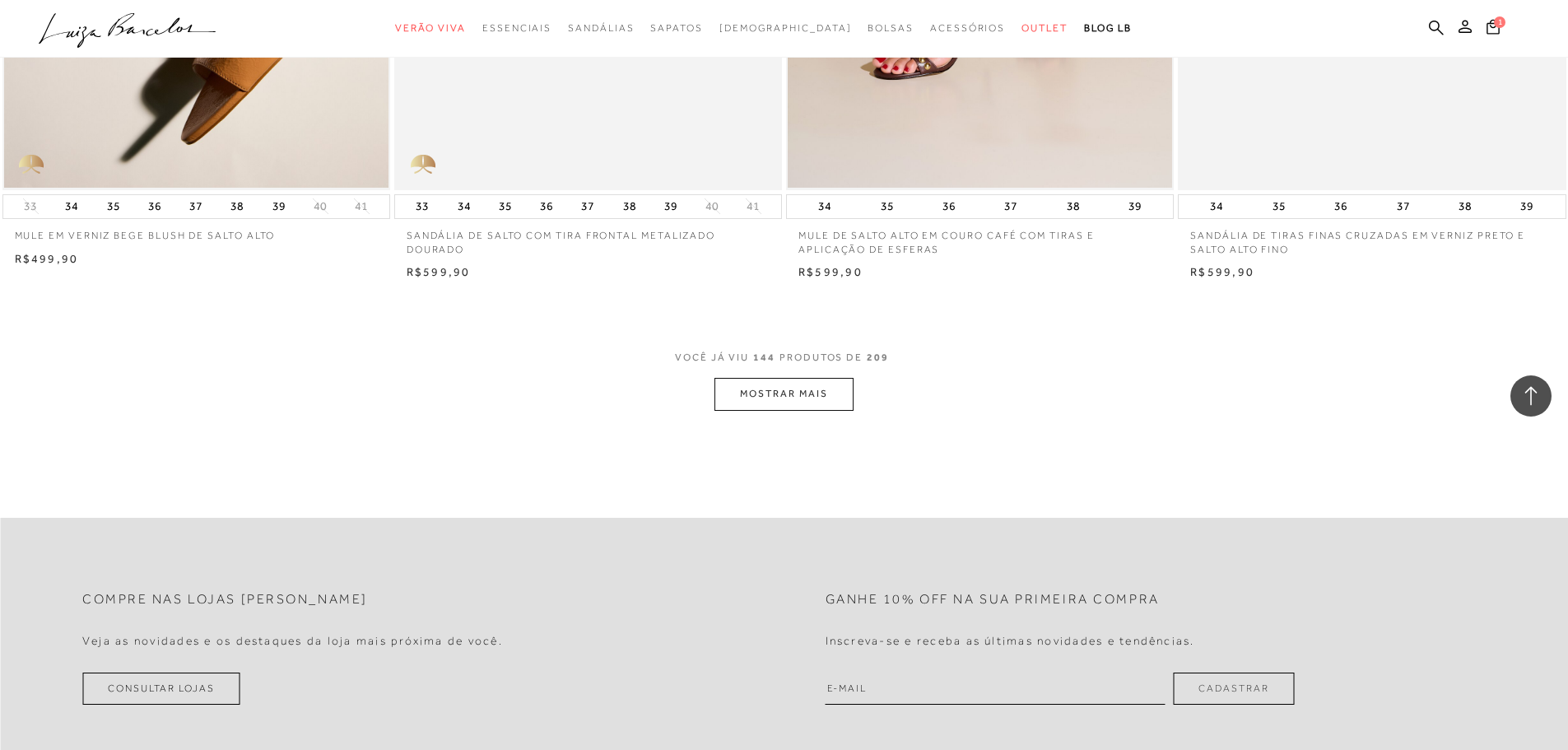
click at [773, 386] on button "MOSTRAR MAIS" at bounding box center [784, 393] width 138 height 32
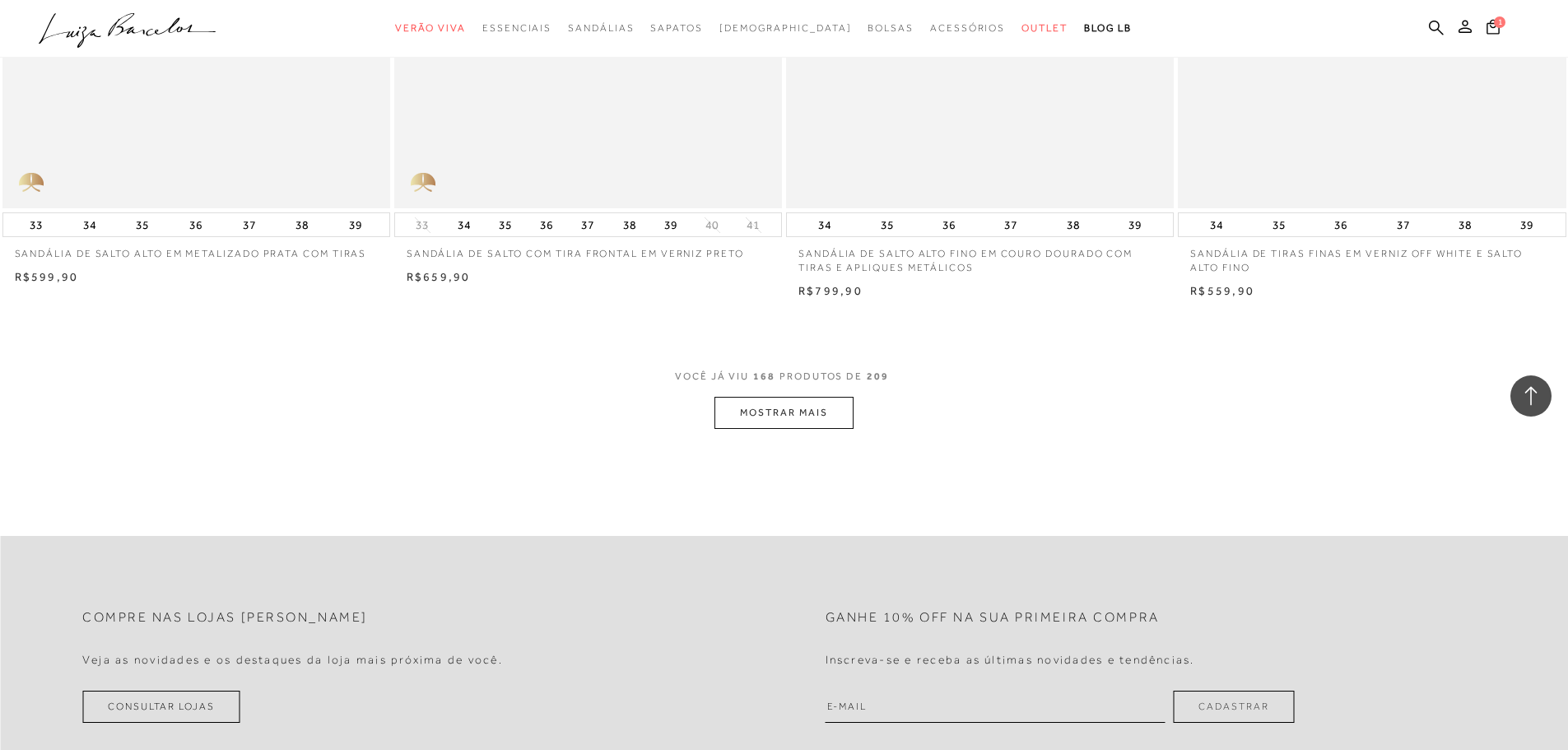
scroll to position [28799, 0]
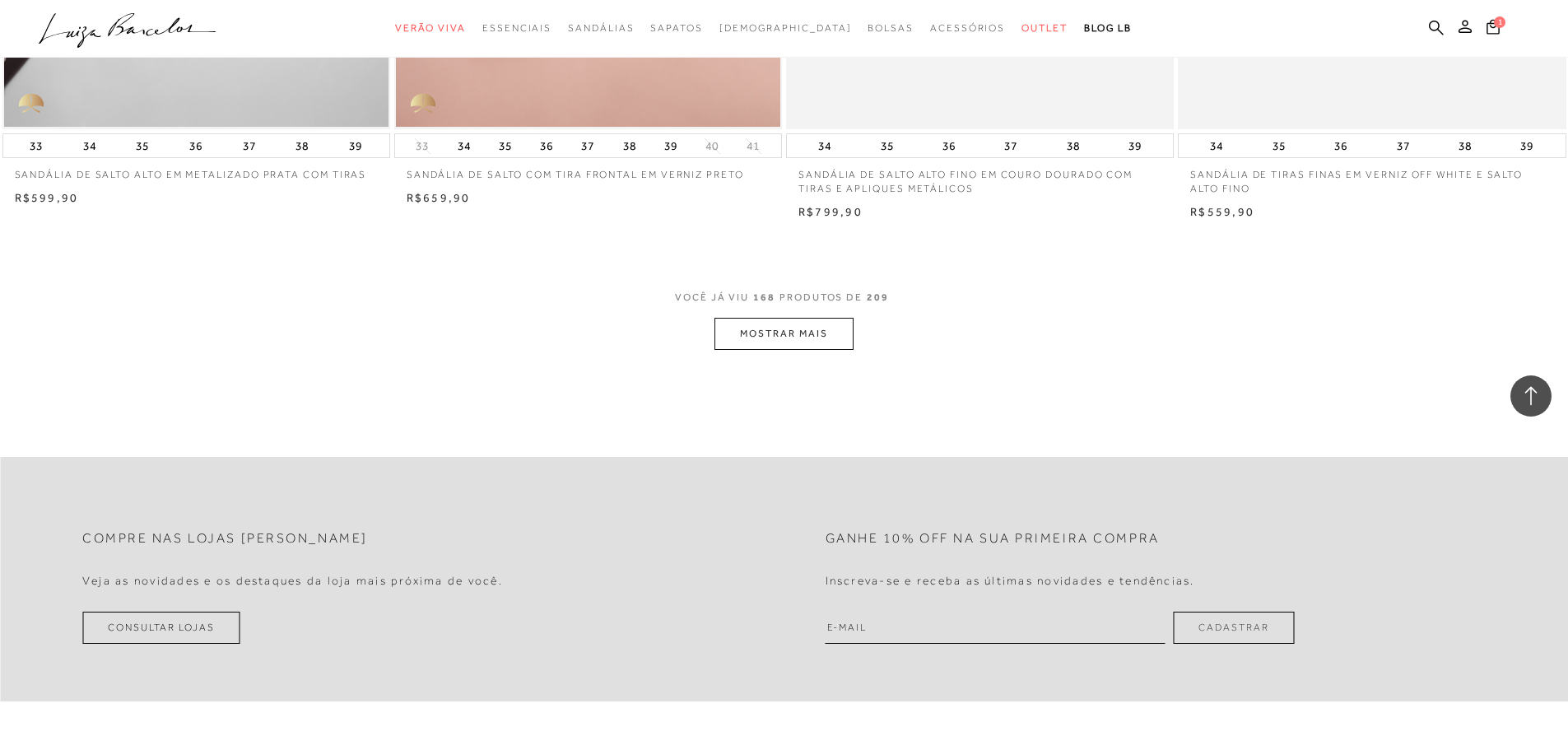
drag, startPoint x: 766, startPoint y: 341, endPoint x: 755, endPoint y: 323, distance: 21.1
click at [755, 323] on button "MOSTRAR MAIS" at bounding box center [784, 334] width 138 height 32
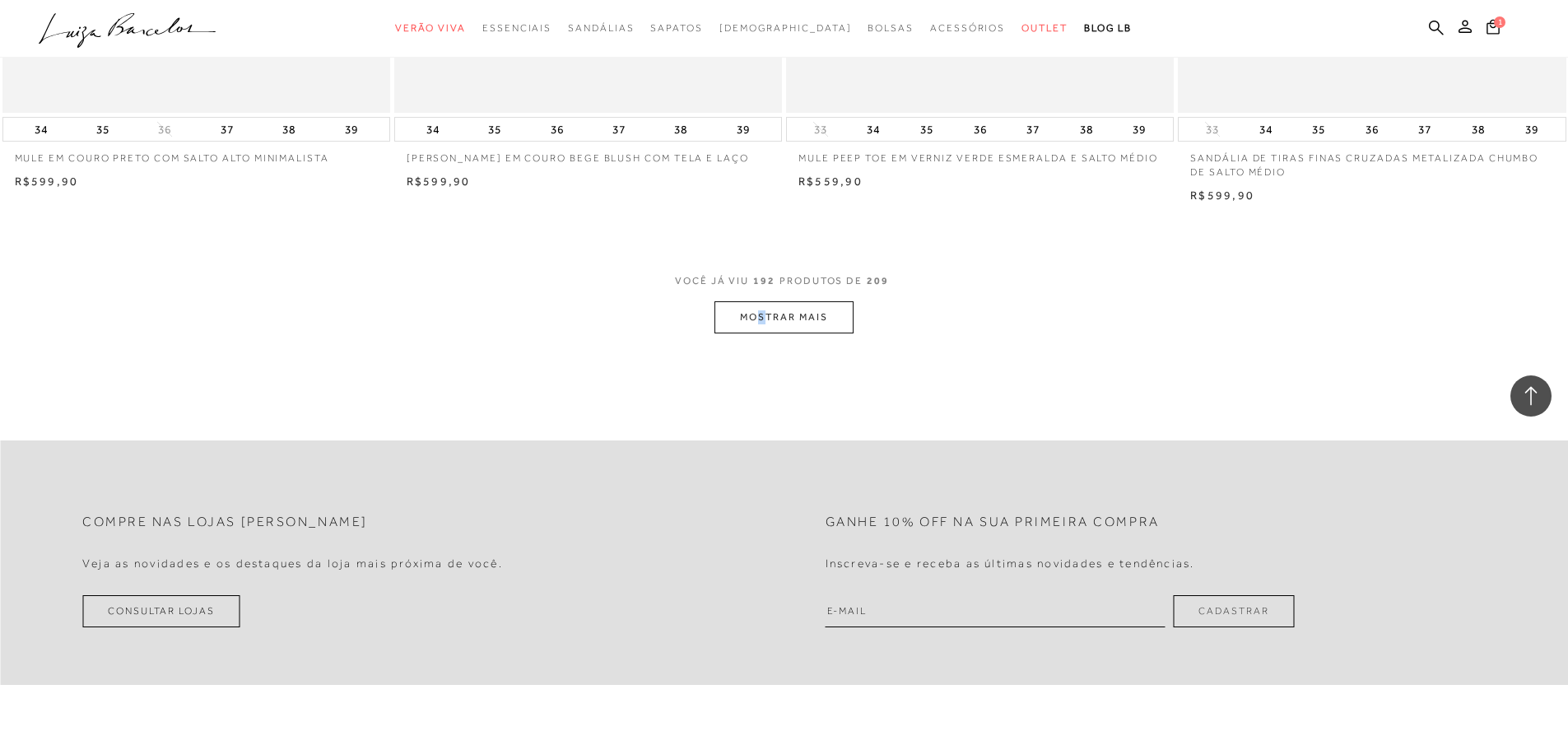
scroll to position [32995, 0]
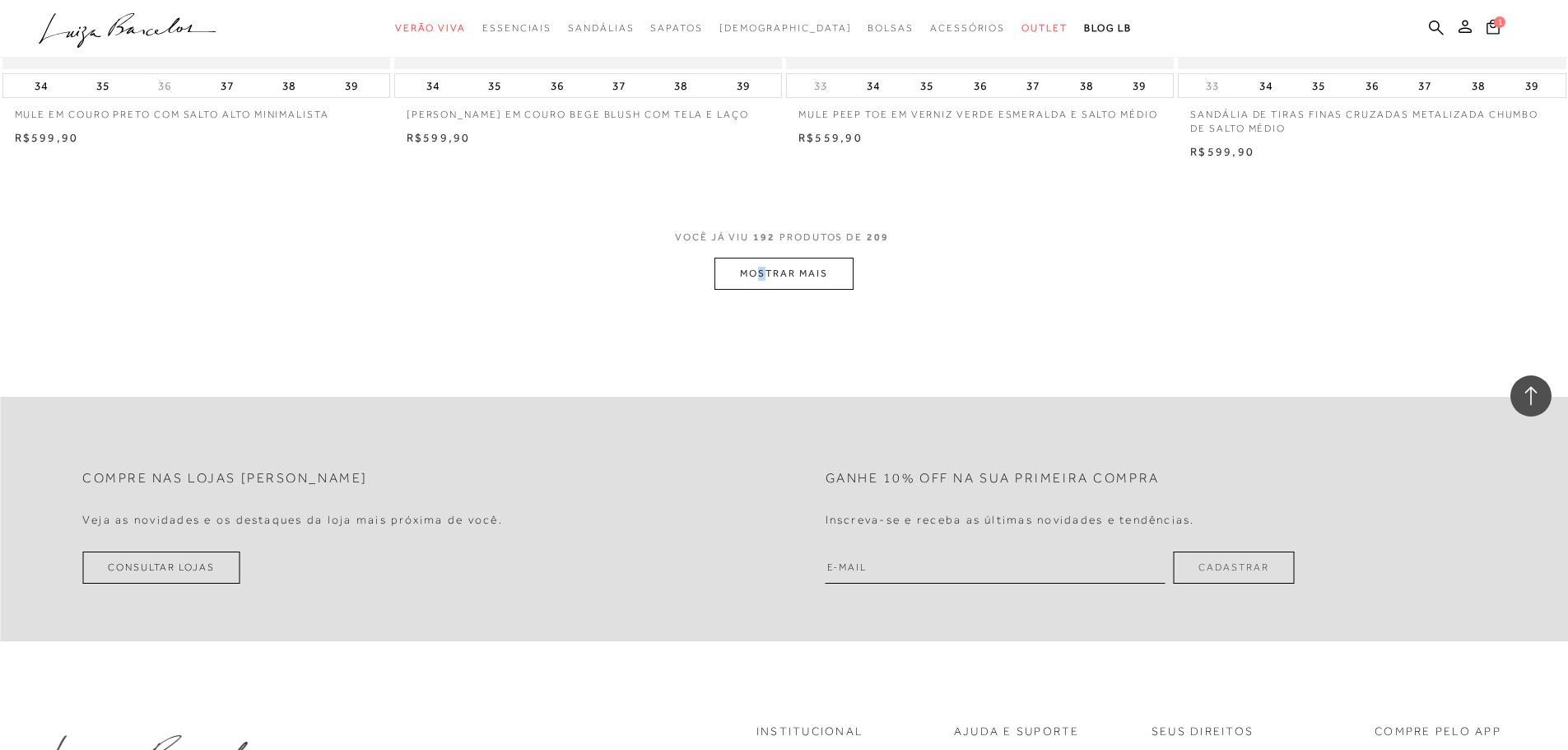
click at [779, 257] on button "MOSTRAR MAIS" at bounding box center [784, 273] width 138 height 32
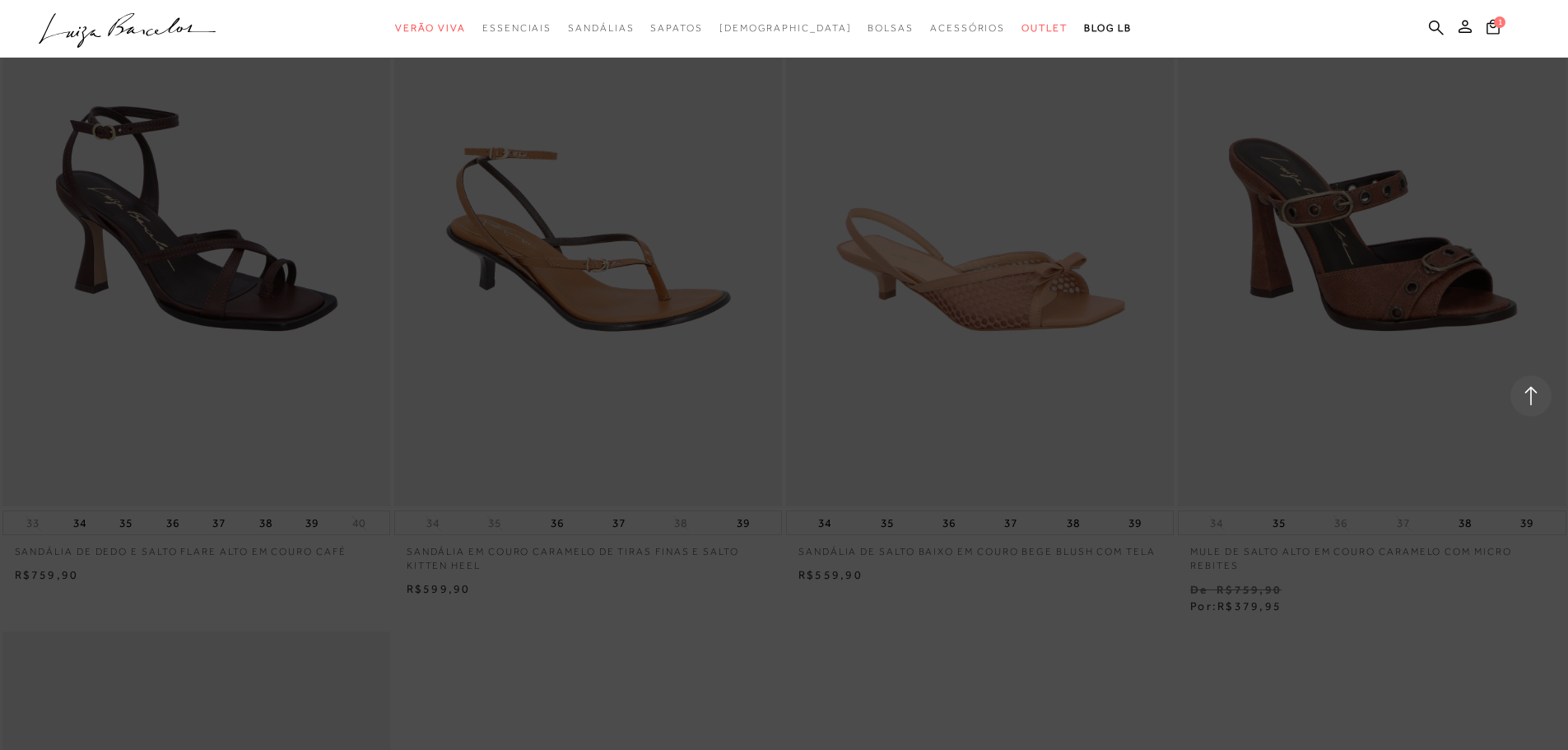
scroll to position [34888, 0]
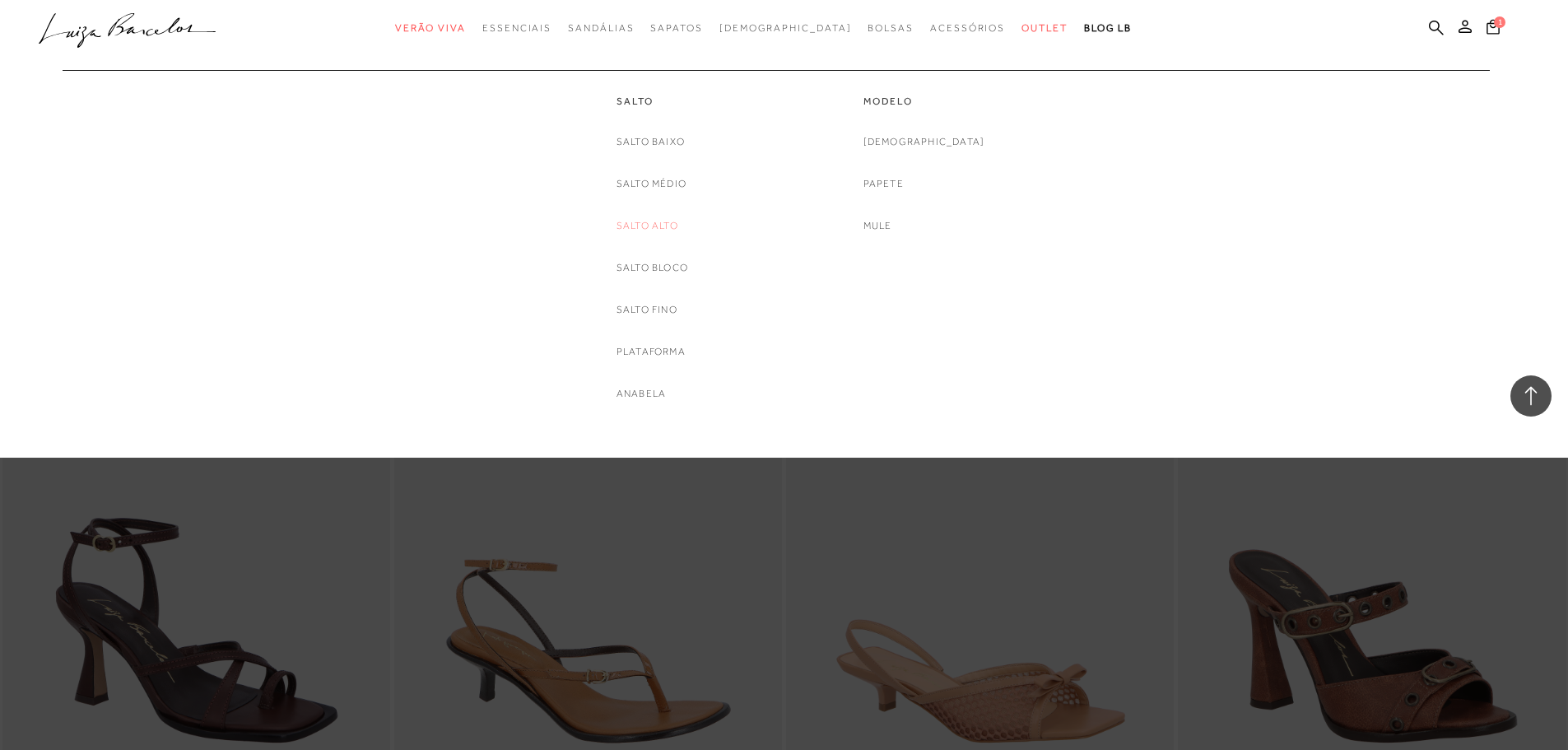
click at [647, 231] on link "Salto Alto" at bounding box center [647, 226] width 62 height 17
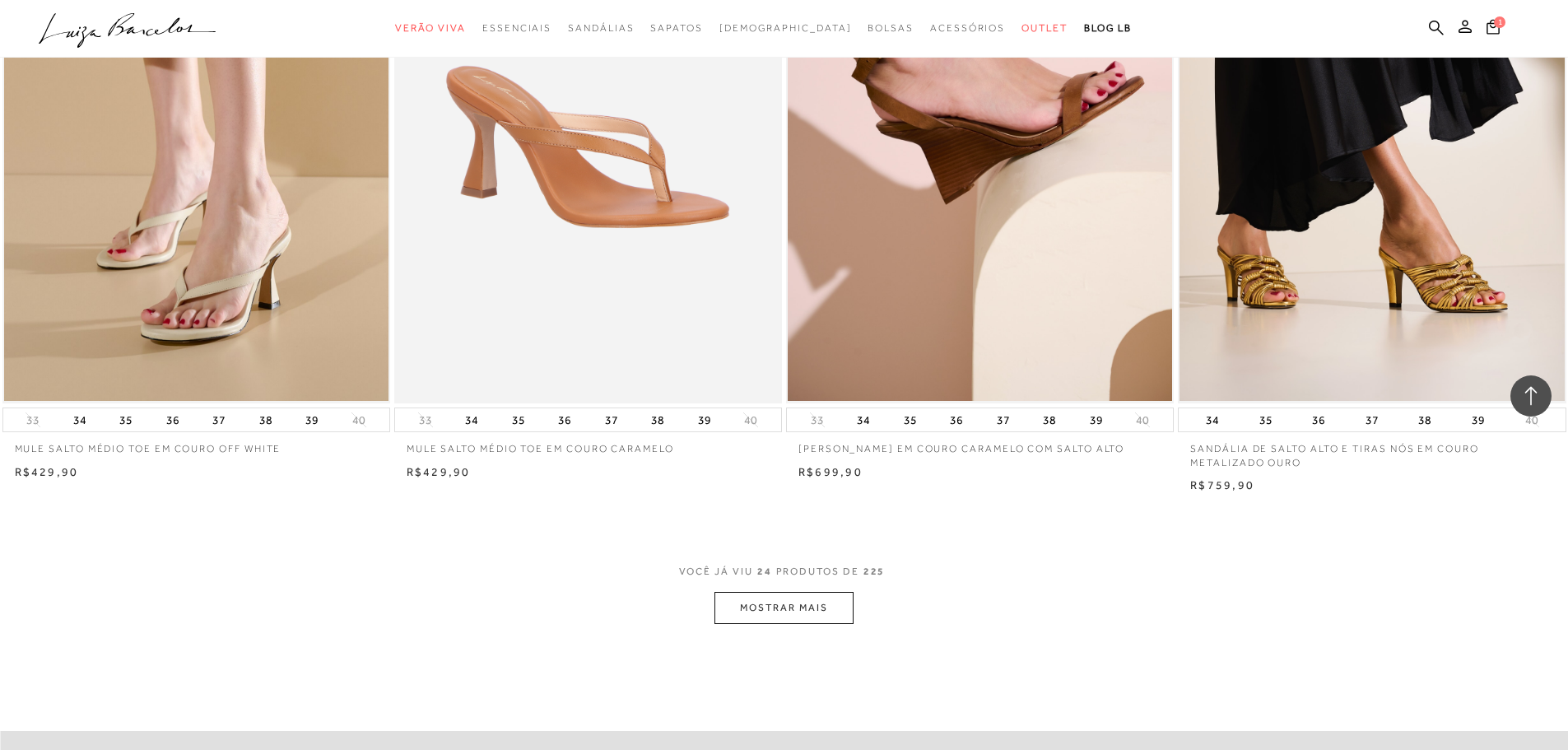
scroll to position [3785, 0]
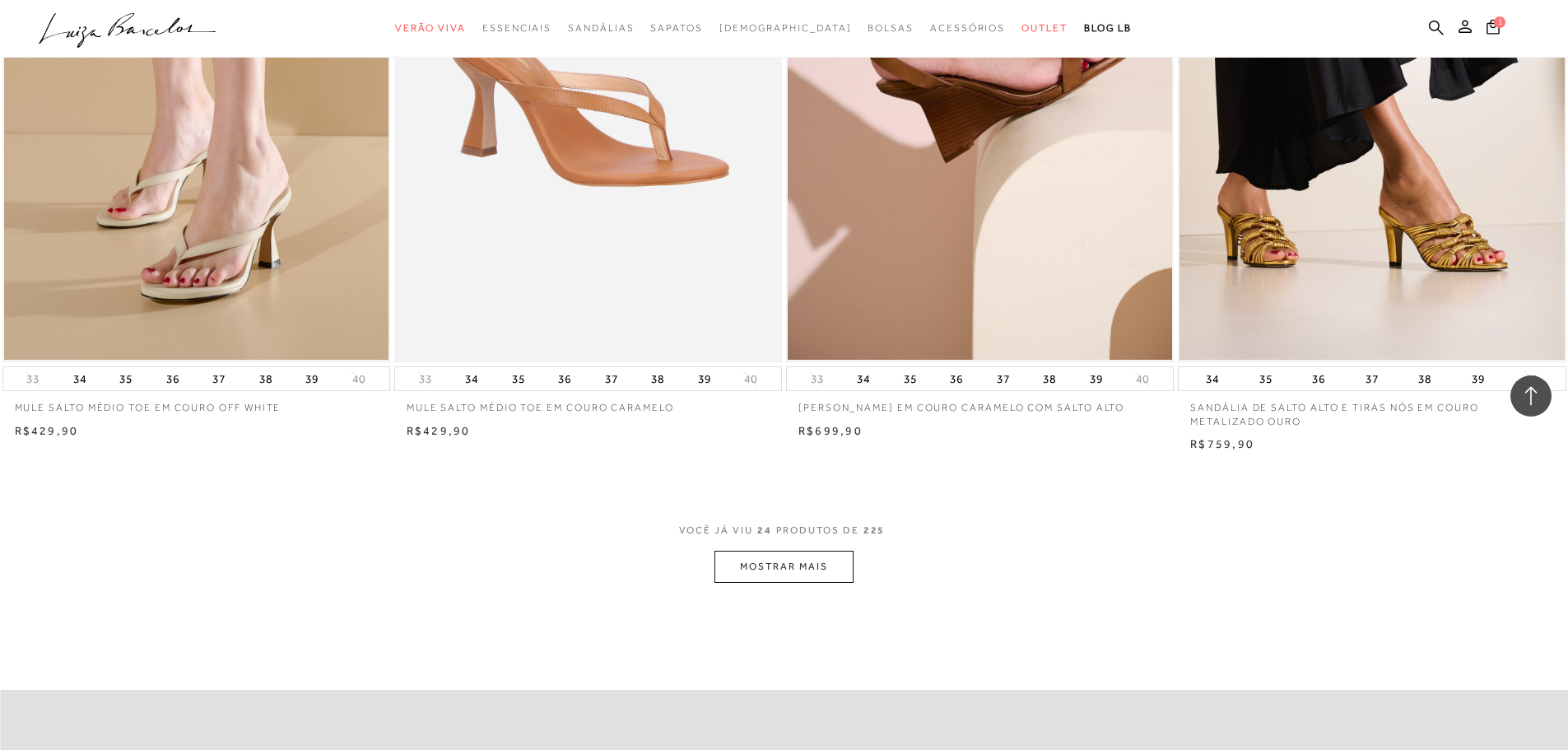
click at [797, 560] on button "MOSTRAR MAIS" at bounding box center [784, 567] width 138 height 32
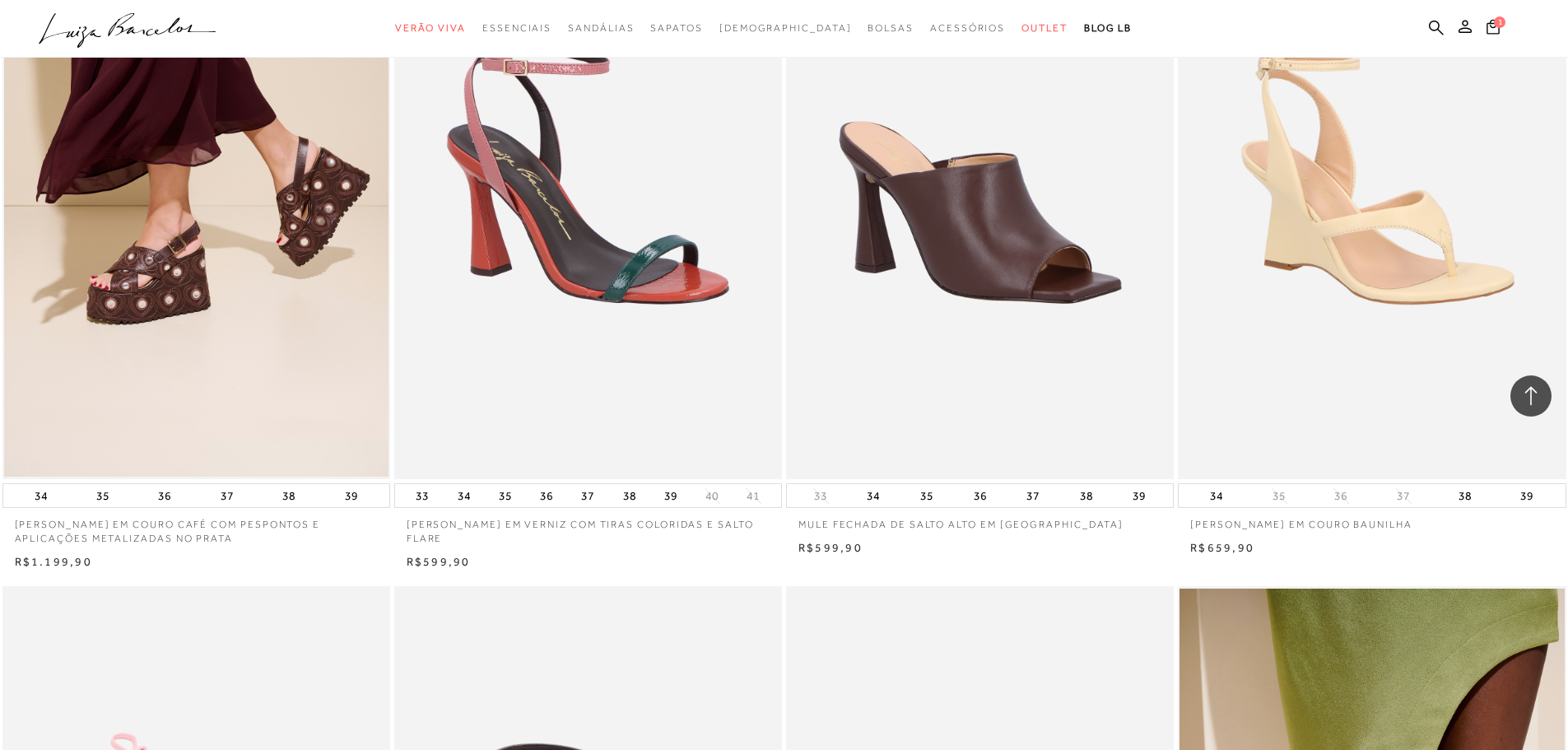
scroll to position [4937, 0]
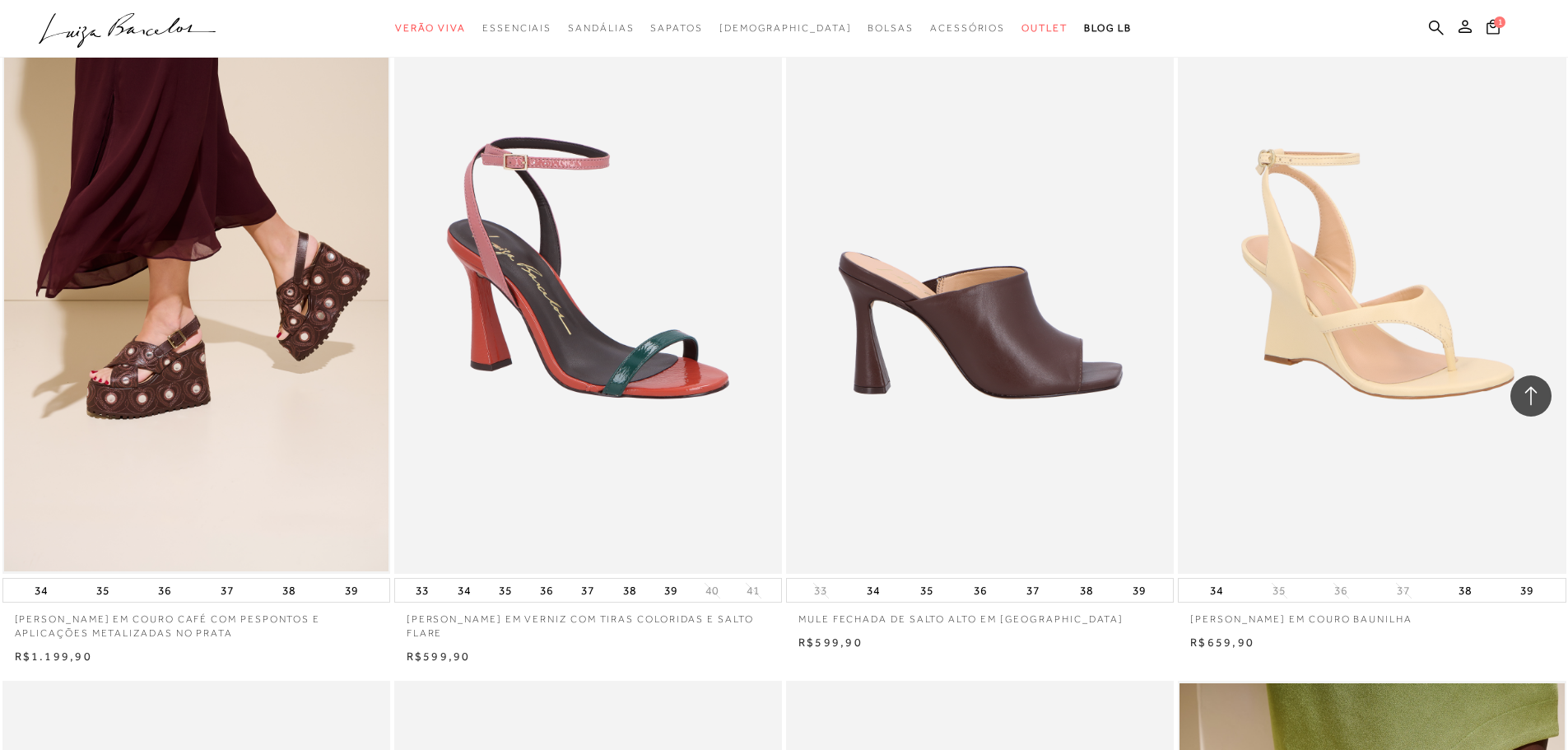
click at [1000, 348] on img at bounding box center [981, 282] width 386 height 582
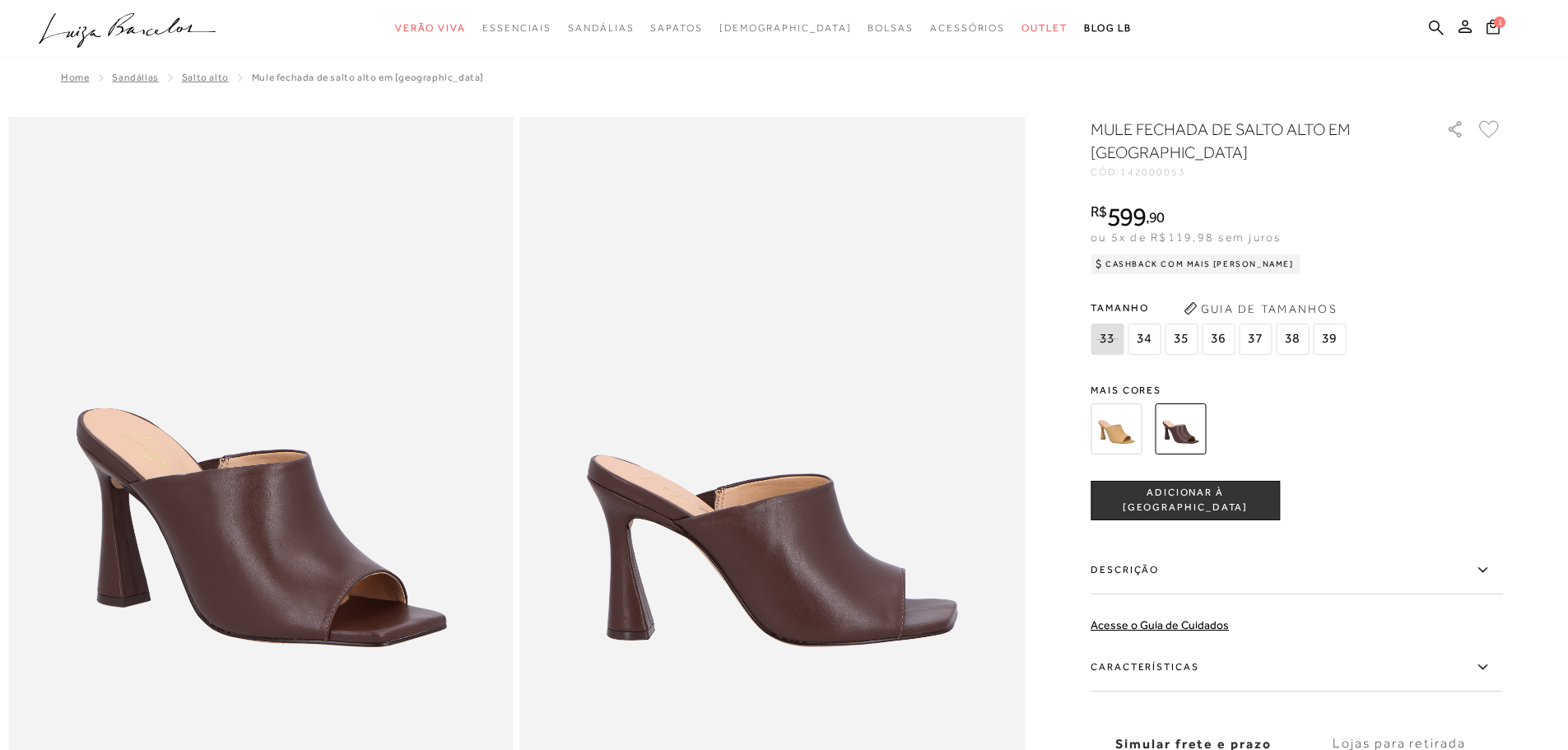
click at [1113, 421] on img at bounding box center [1117, 428] width 51 height 51
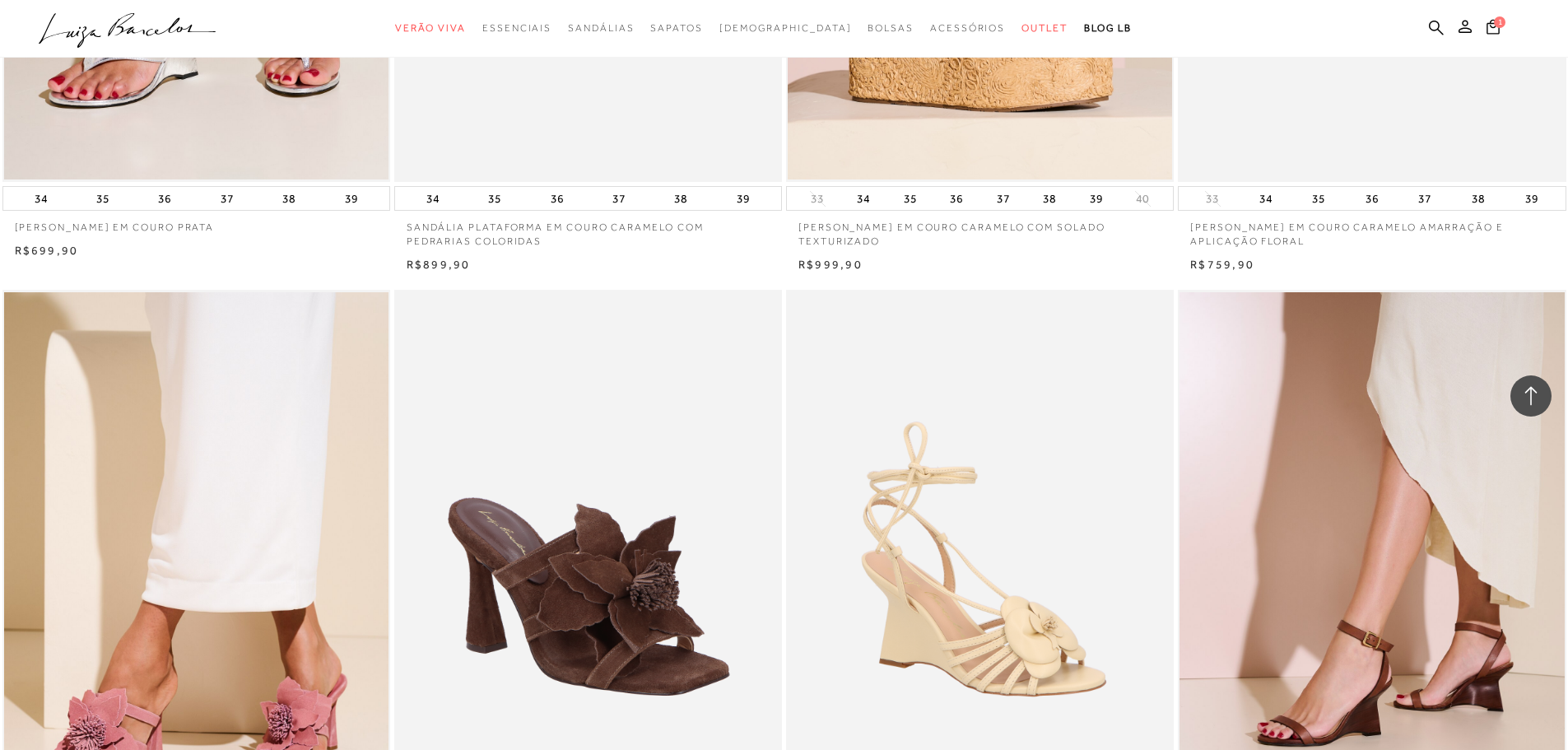
scroll to position [7405, 0]
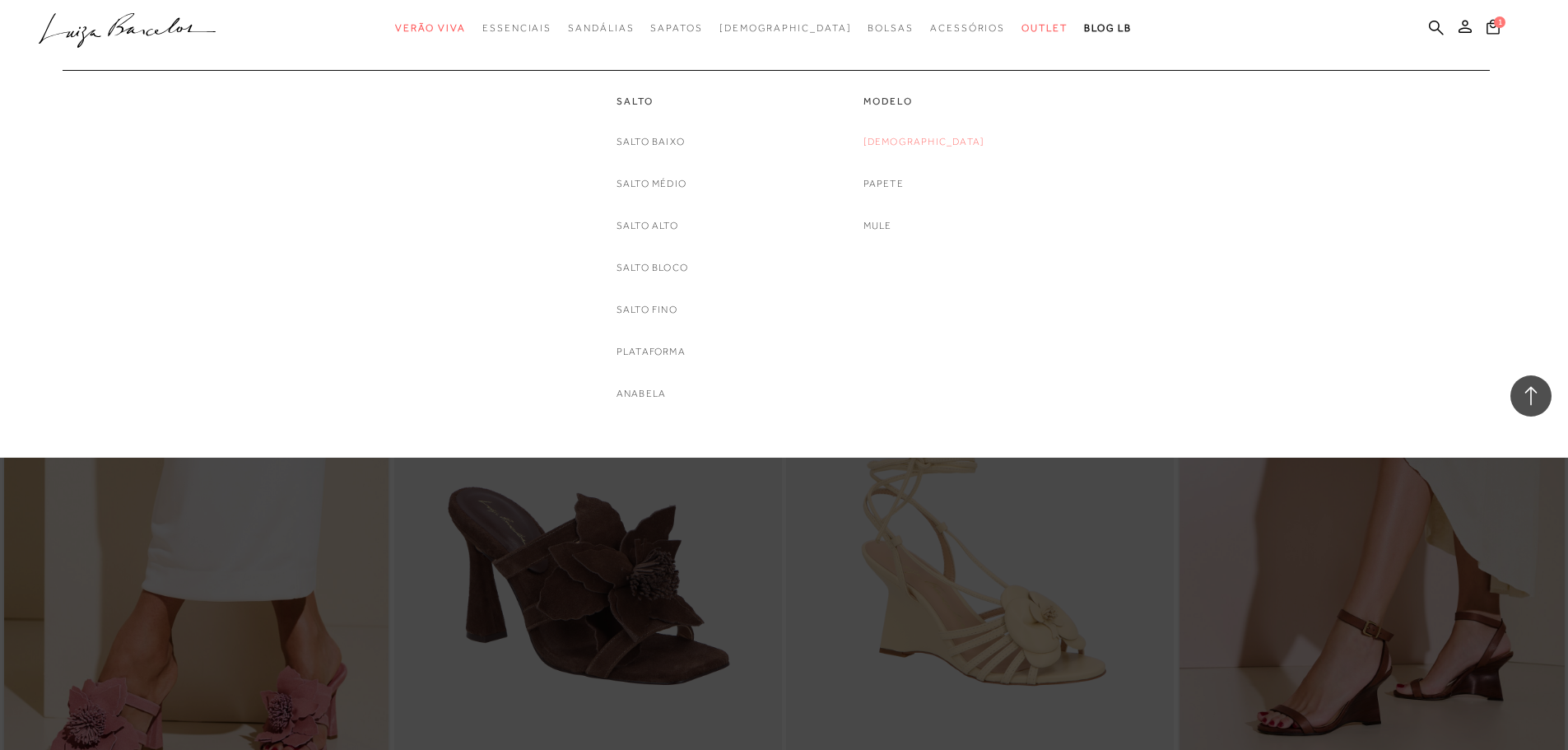
click at [913, 145] on link "[DEMOGRAPHIC_DATA]" at bounding box center [925, 142] width 122 height 17
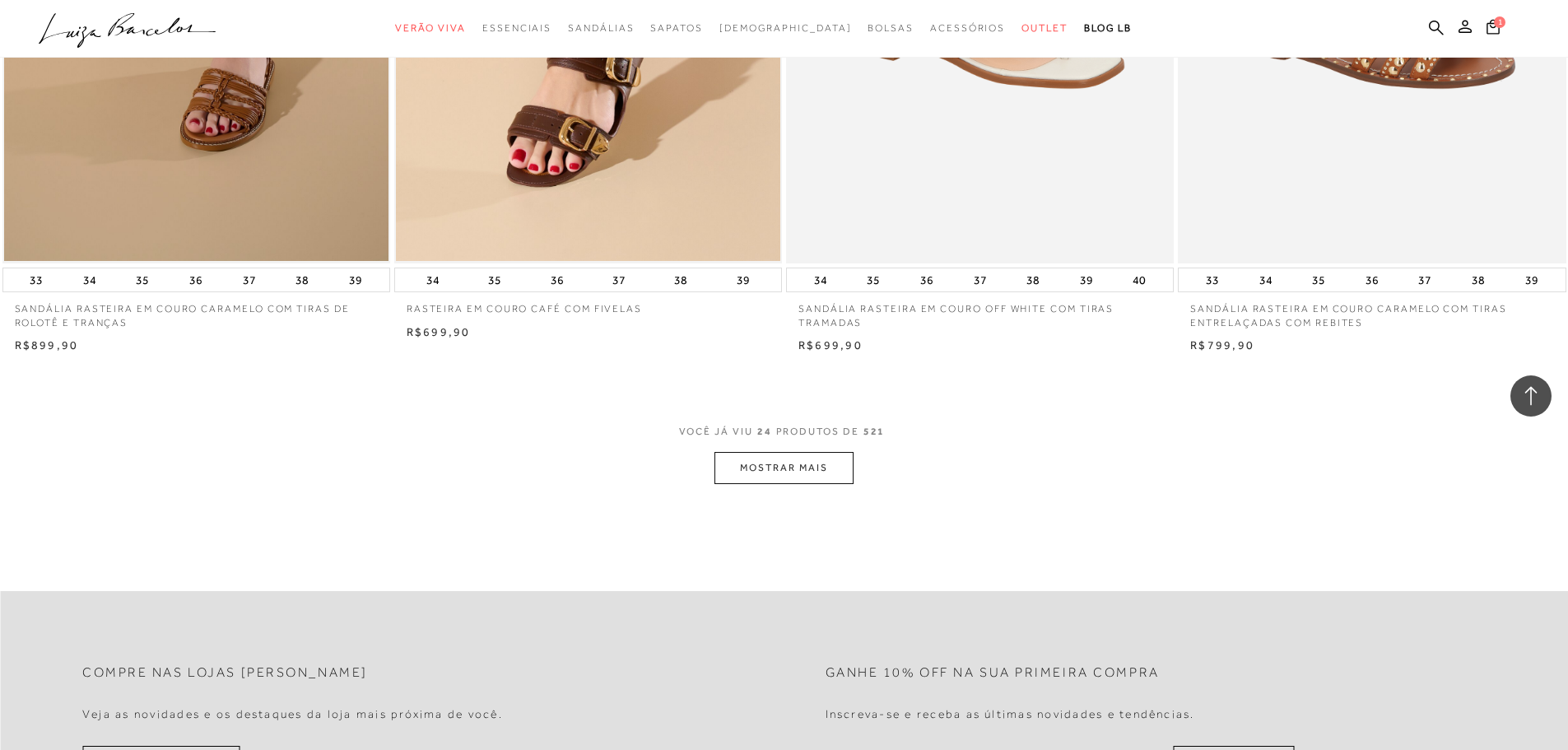
scroll to position [4032, 0]
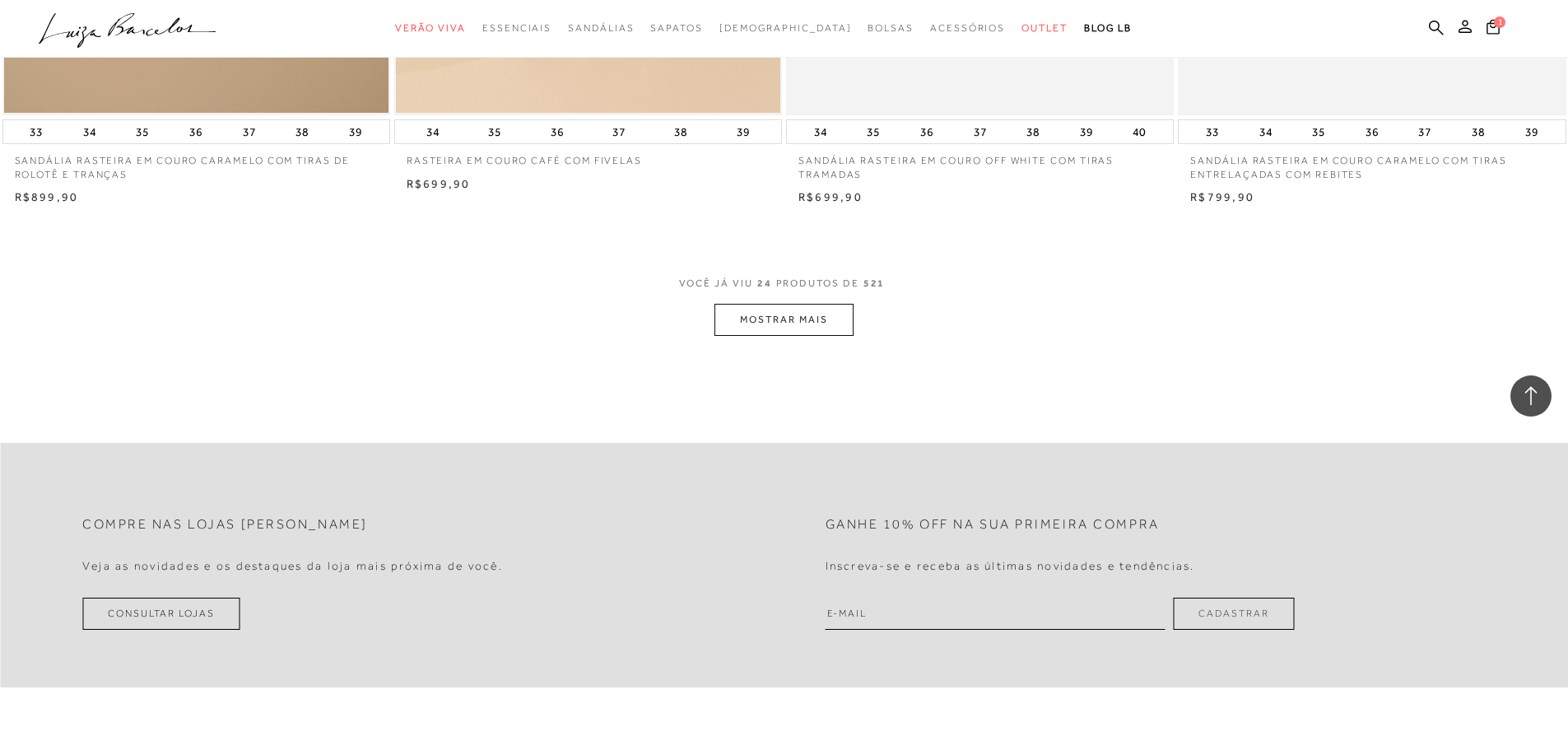
click at [749, 321] on button "MOSTRAR MAIS" at bounding box center [784, 320] width 138 height 32
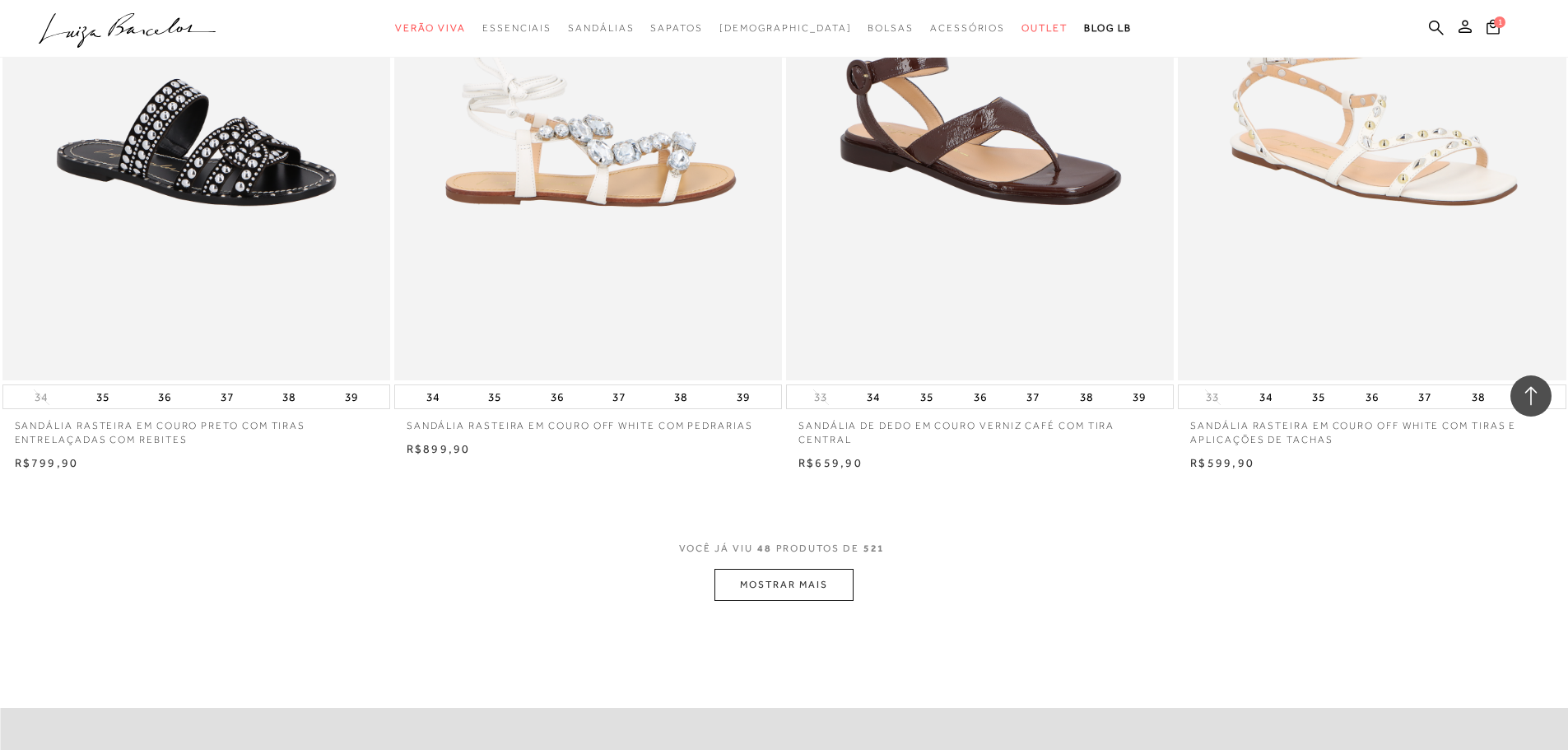
scroll to position [8311, 0]
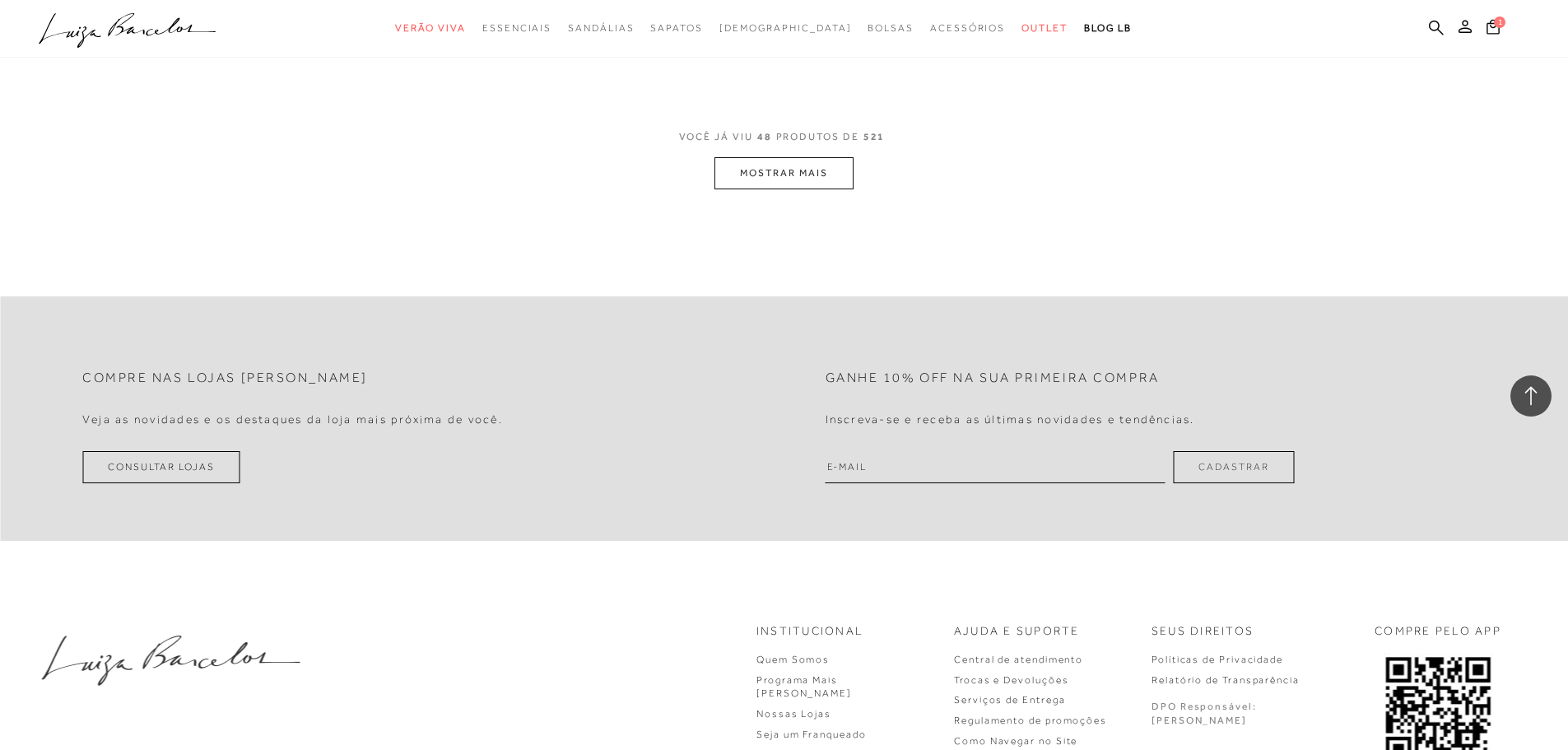
click at [749, 180] on button "MOSTRAR MAIS" at bounding box center [784, 173] width 138 height 32
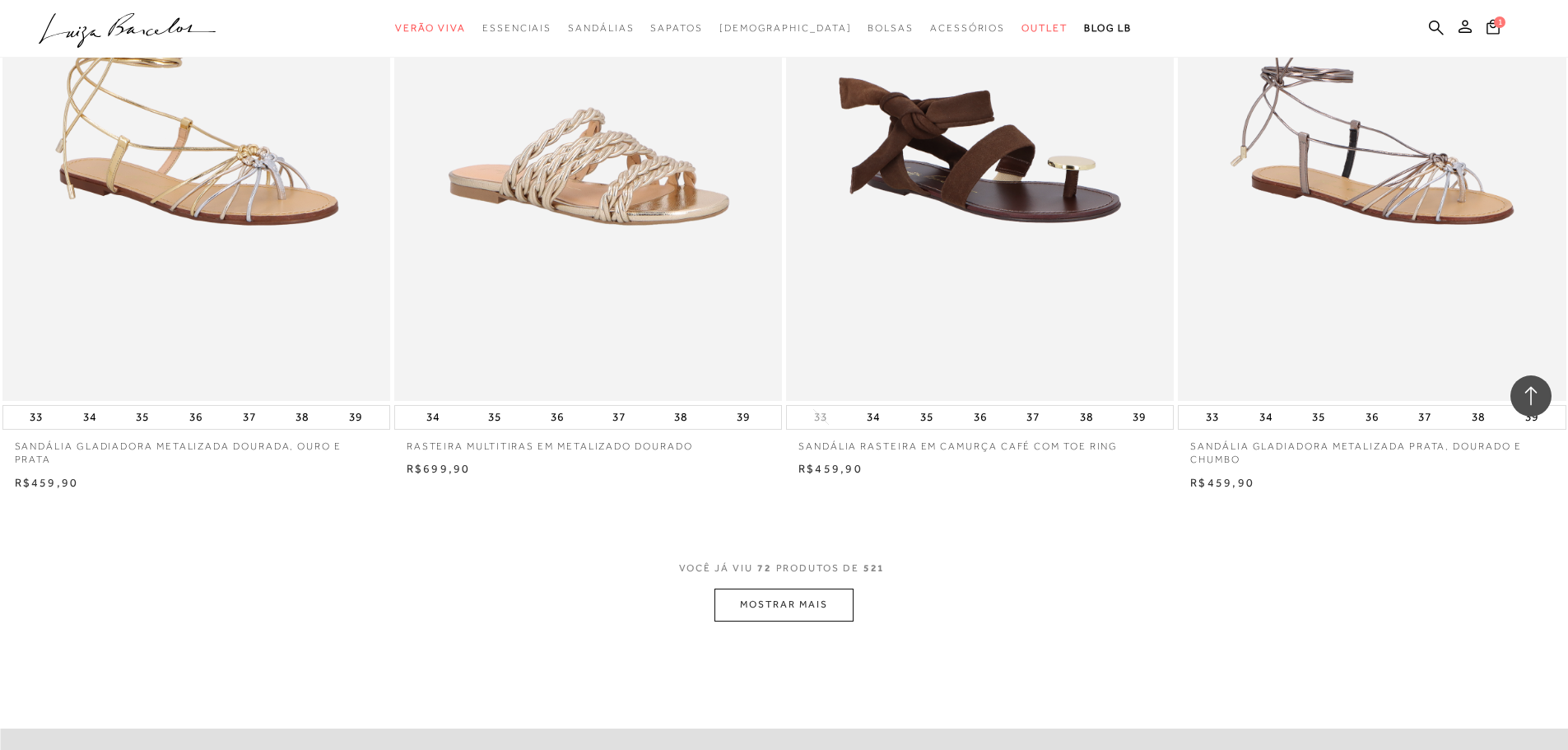
scroll to position [12013, 0]
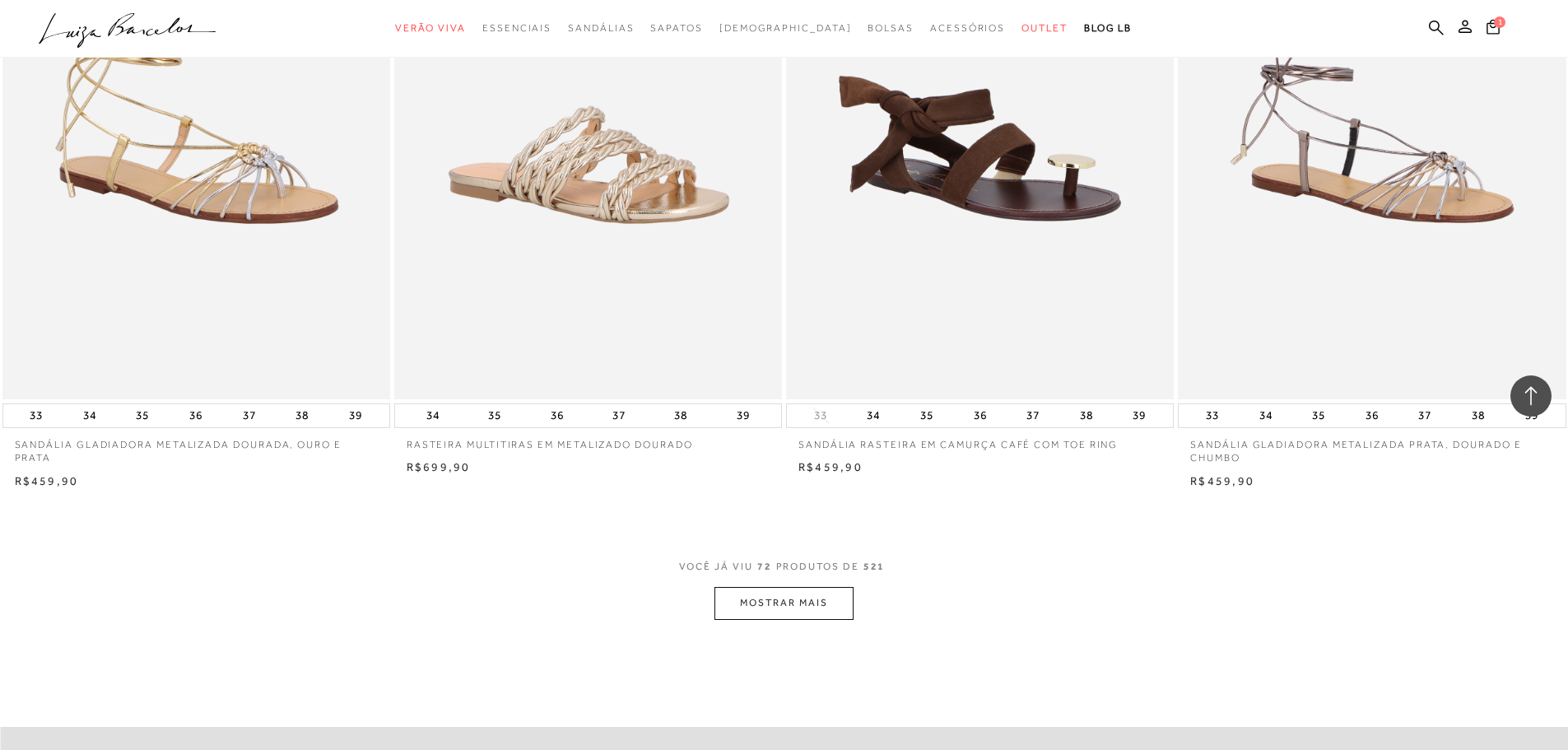
click at [808, 591] on button "MOSTRAR MAIS" at bounding box center [784, 602] width 138 height 32
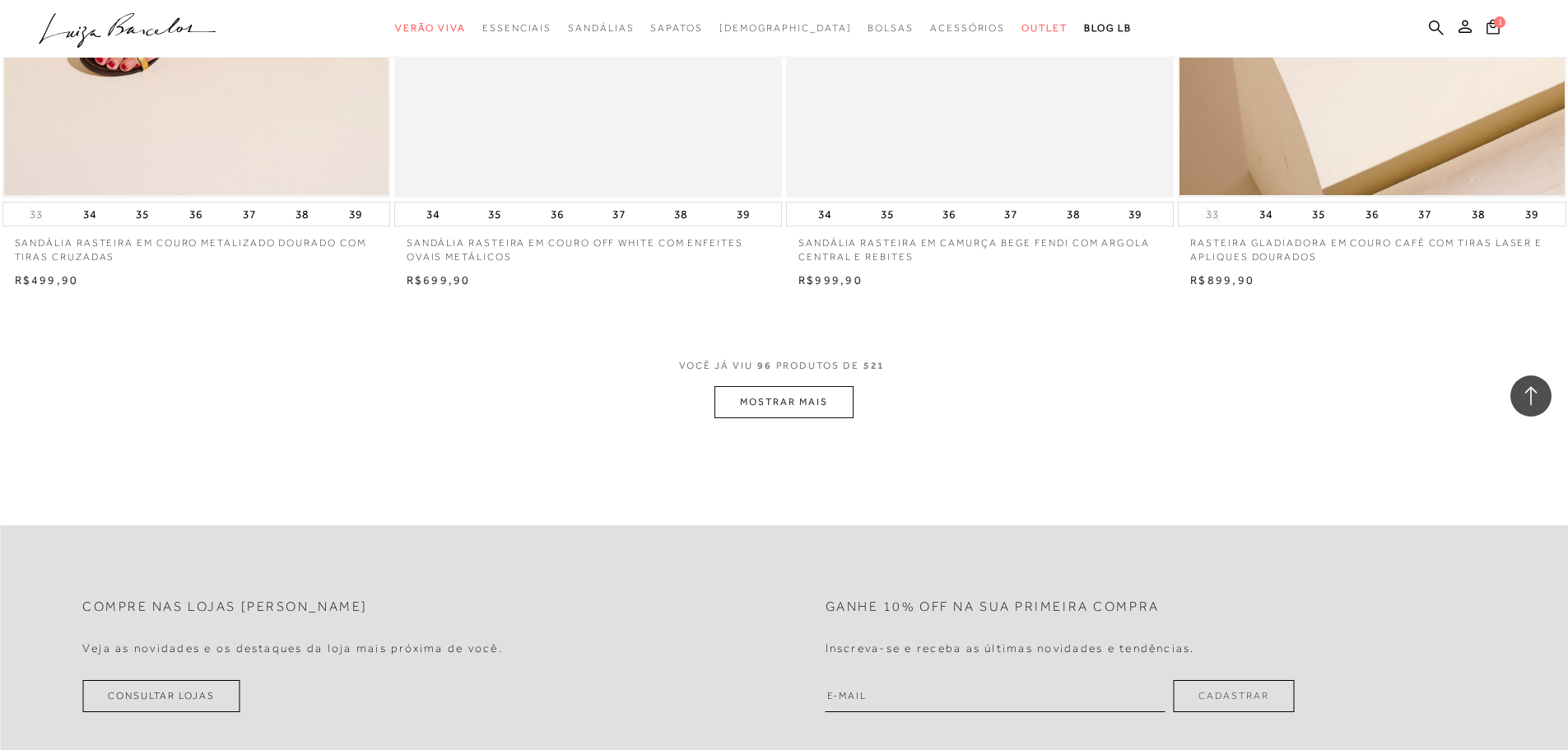
scroll to position [16374, 0]
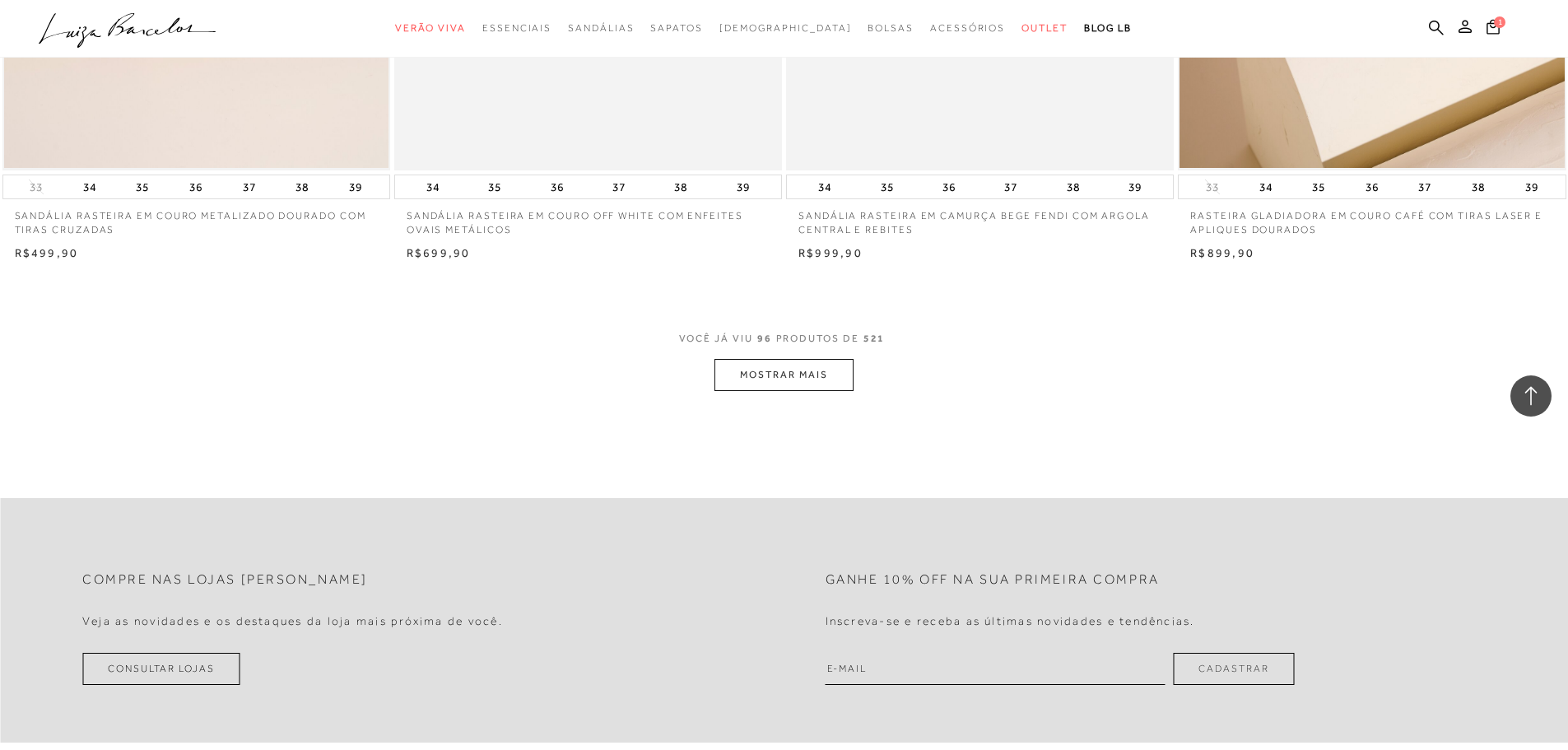
click at [838, 371] on button "MOSTRAR MAIS" at bounding box center [784, 375] width 138 height 32
click at [817, 368] on button "MOSTRAR MAIS" at bounding box center [784, 375] width 138 height 32
click at [779, 368] on button "MOSTRAR MAIS" at bounding box center [784, 375] width 138 height 32
click at [779, 368] on div "Loading..." at bounding box center [791, 381] width 58 height 58
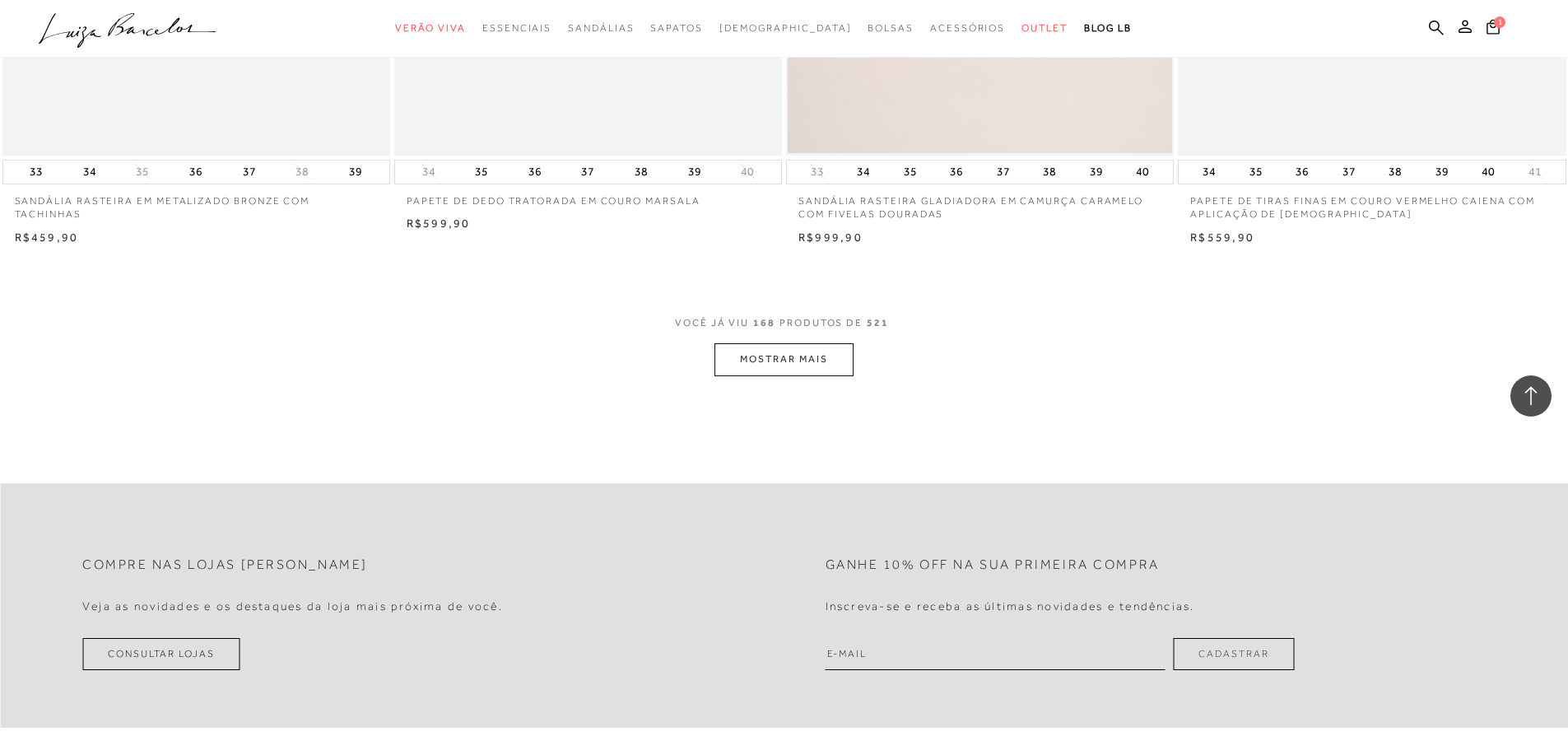
scroll to position [20571, 0]
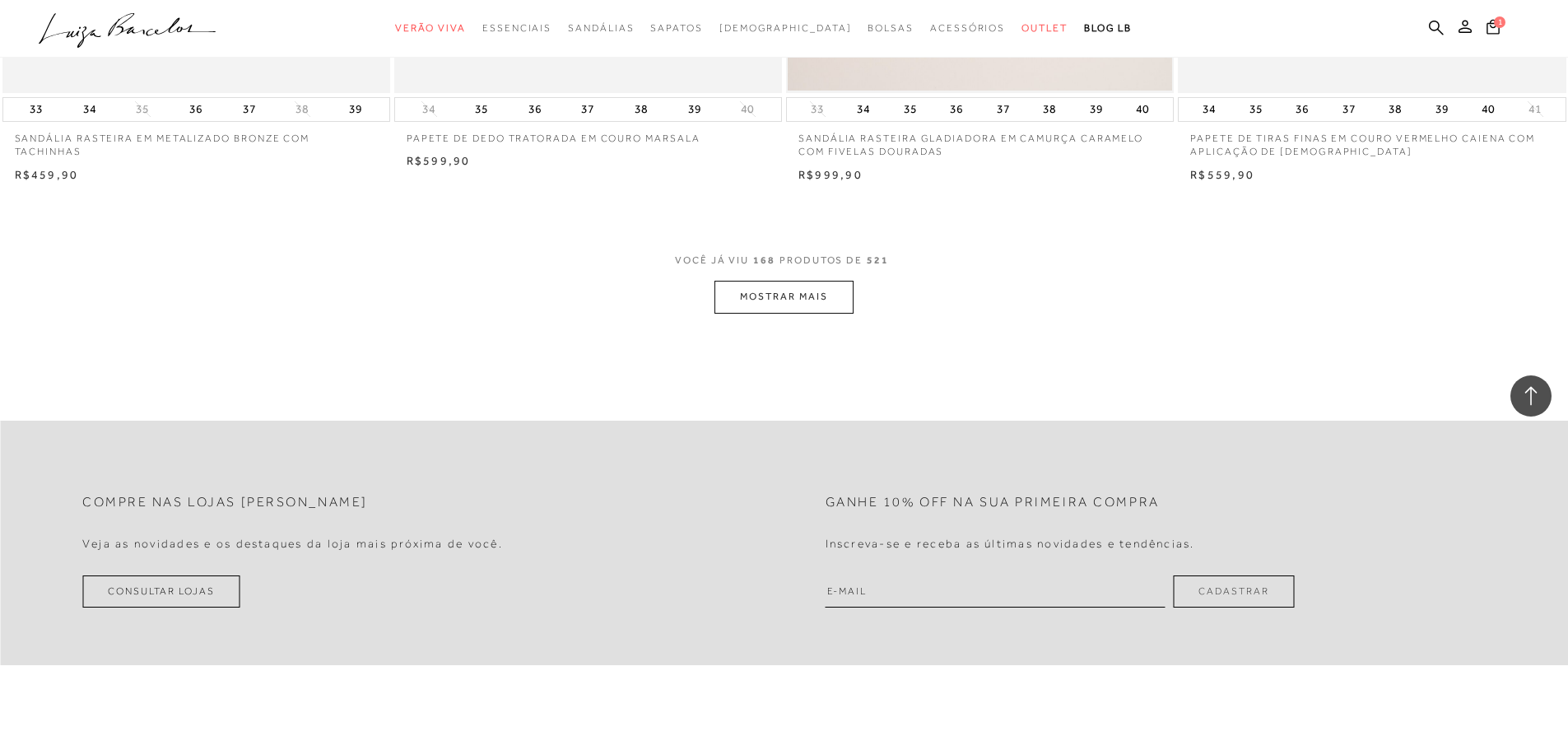
click at [738, 311] on button "MOSTRAR MAIS" at bounding box center [784, 297] width 138 height 32
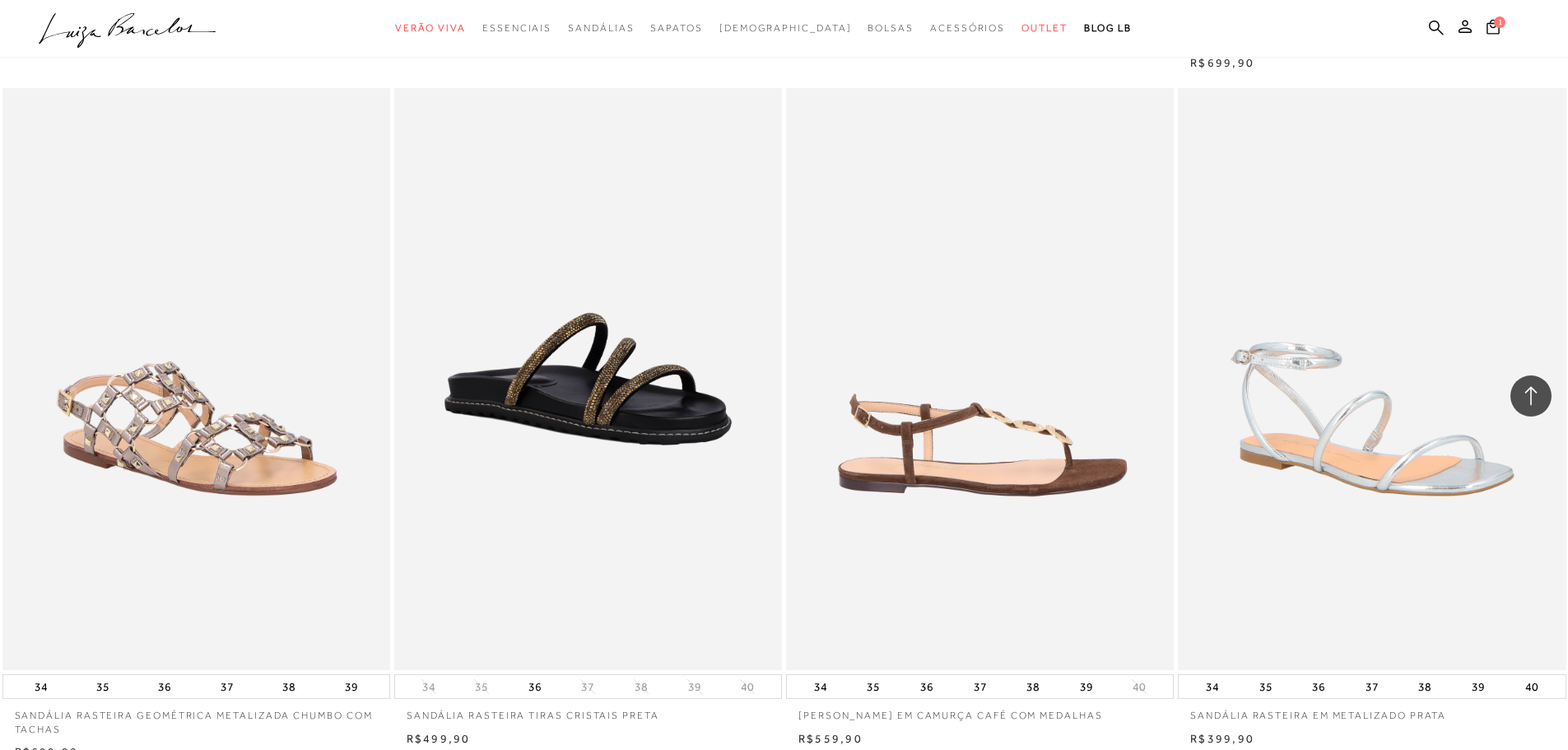
scroll to position [22792, 0]
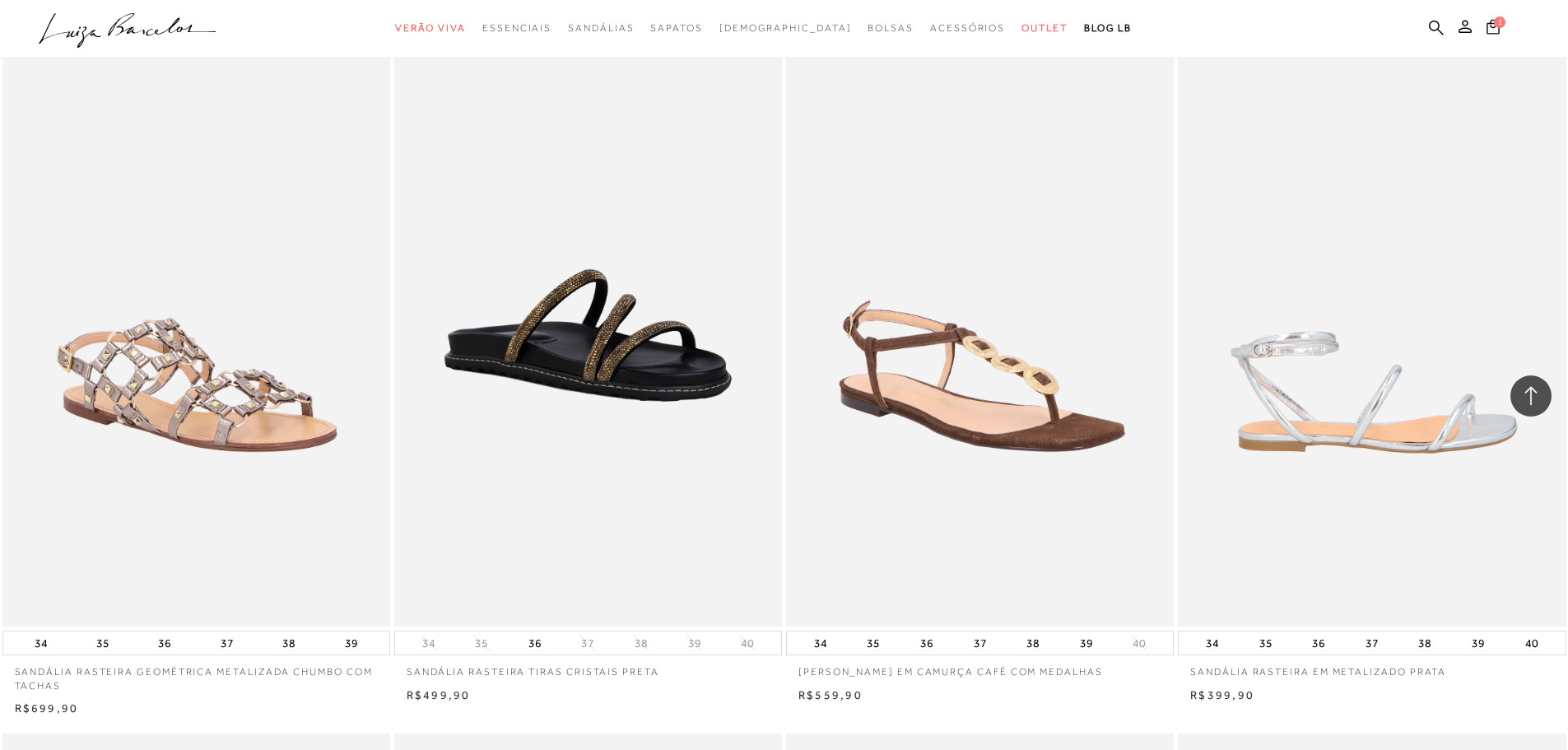
click at [1294, 403] on img at bounding box center [1373, 335] width 386 height 582
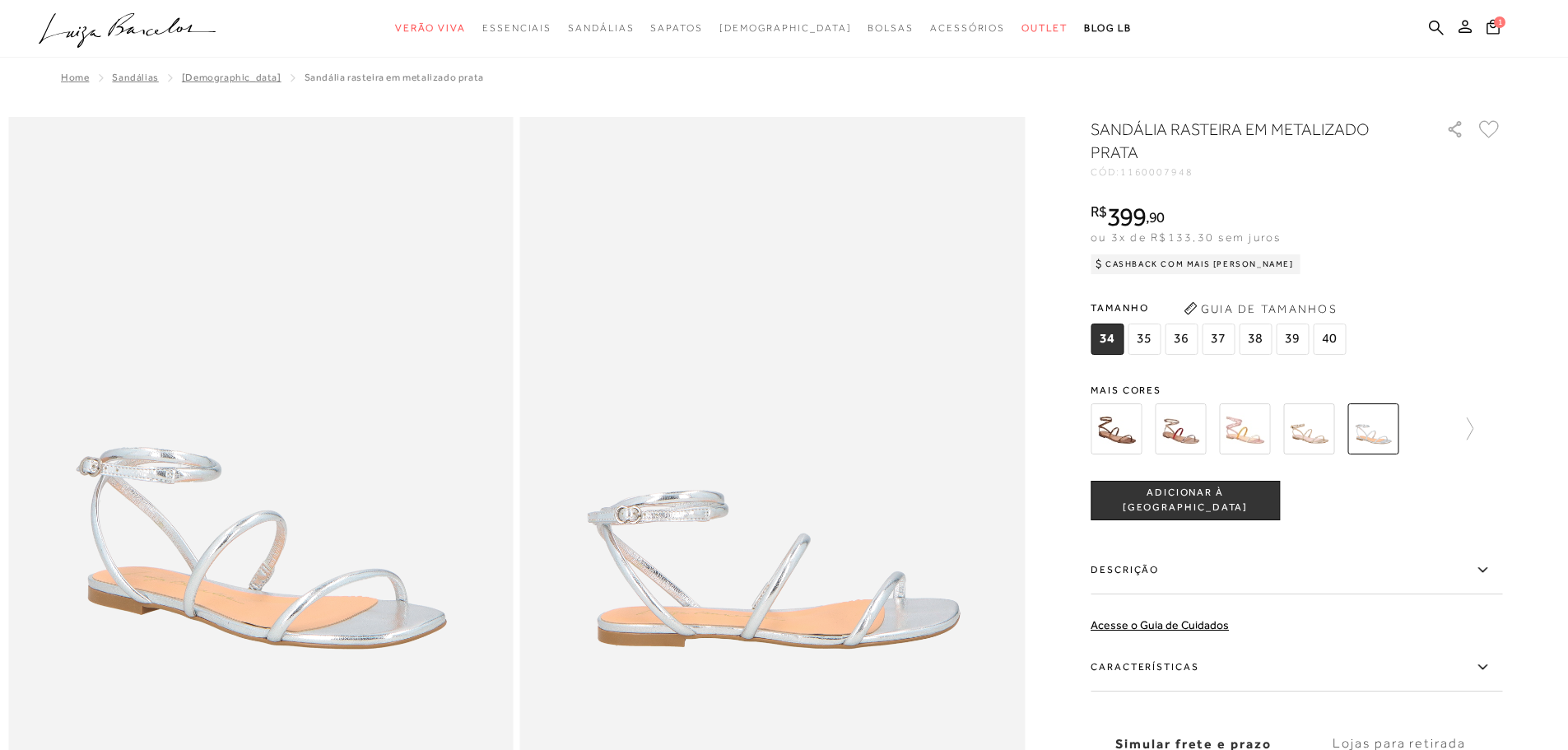
click at [1118, 414] on img at bounding box center [1117, 428] width 51 height 51
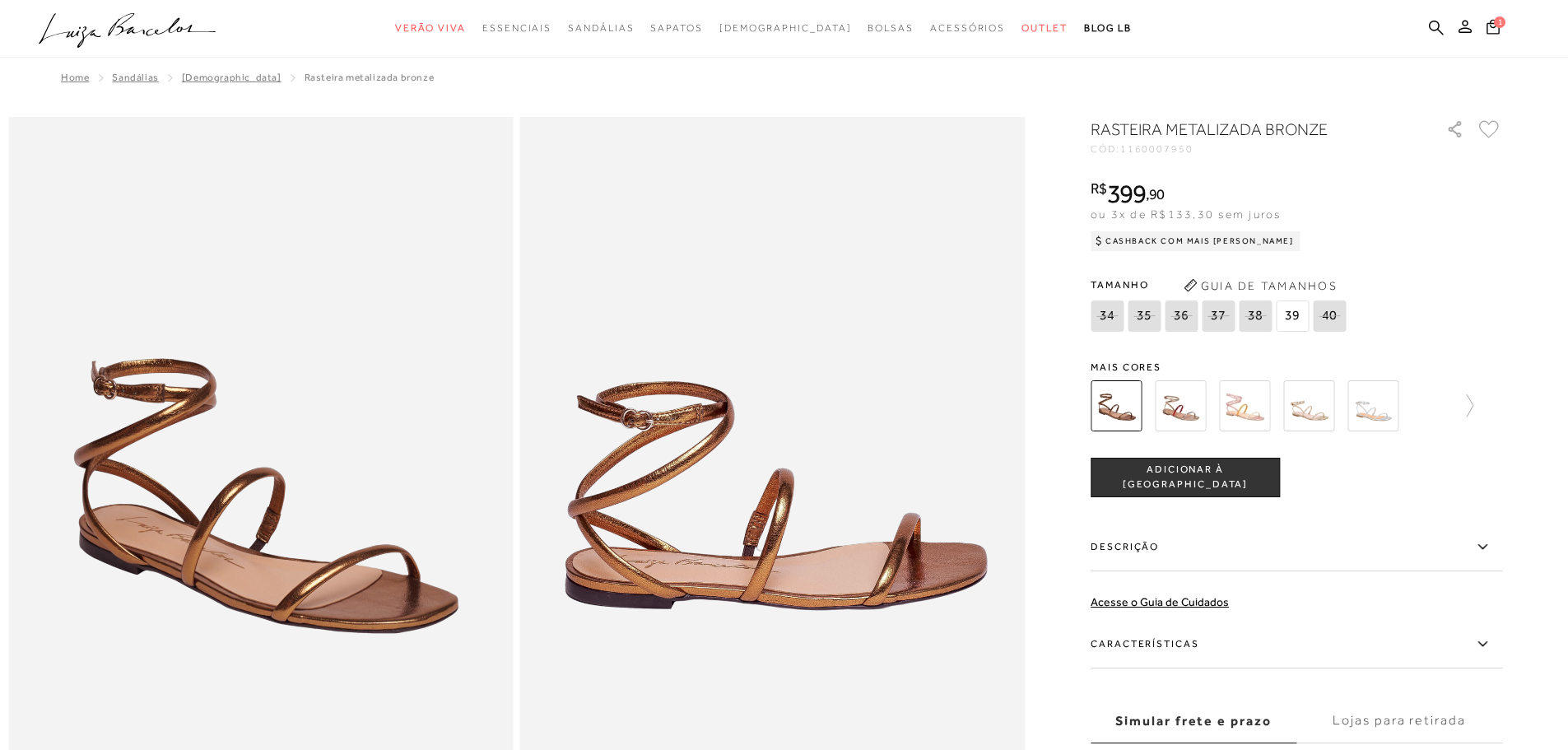
click at [1196, 412] on img at bounding box center [1181, 406] width 51 height 51
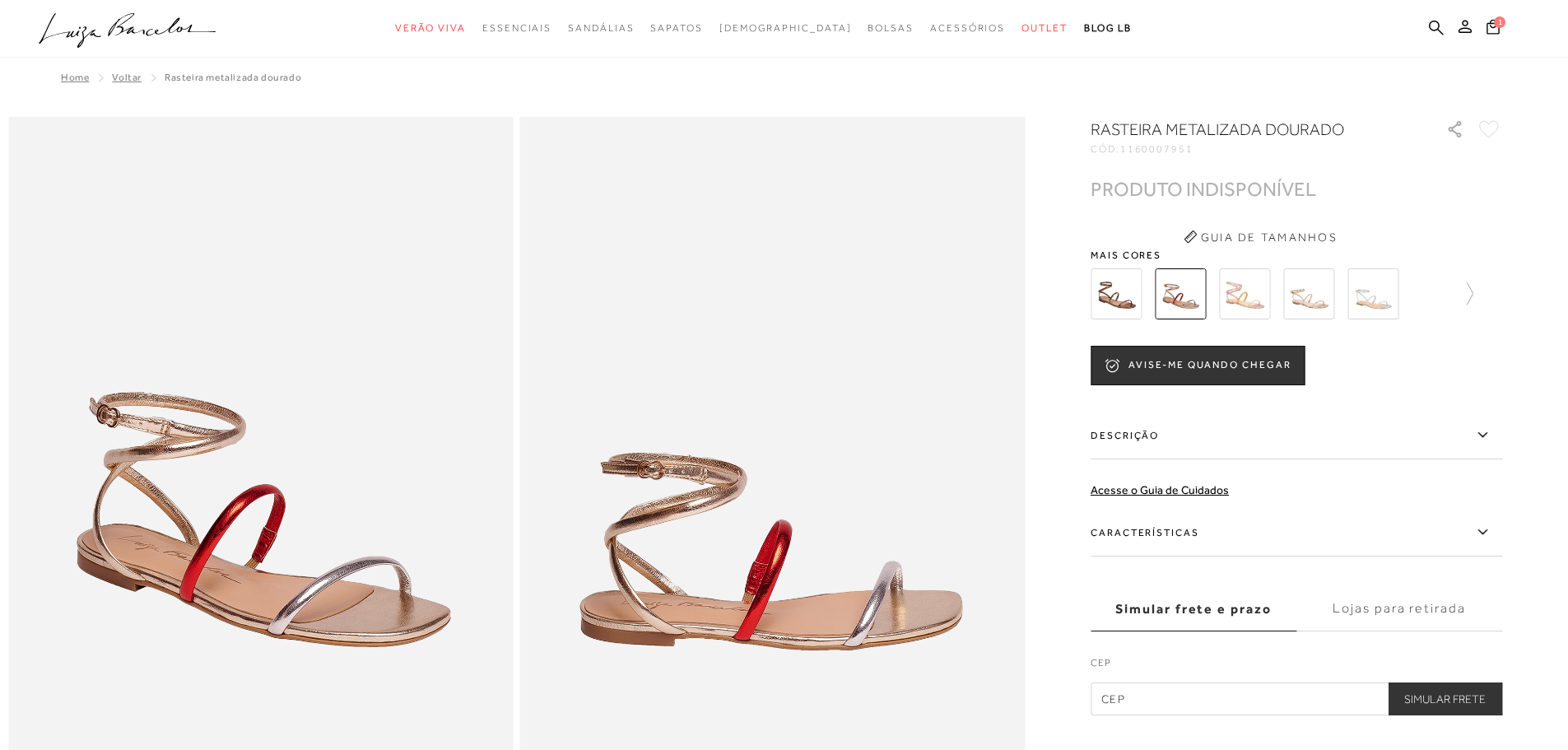
click at [1253, 286] on img at bounding box center [1244, 294] width 51 height 51
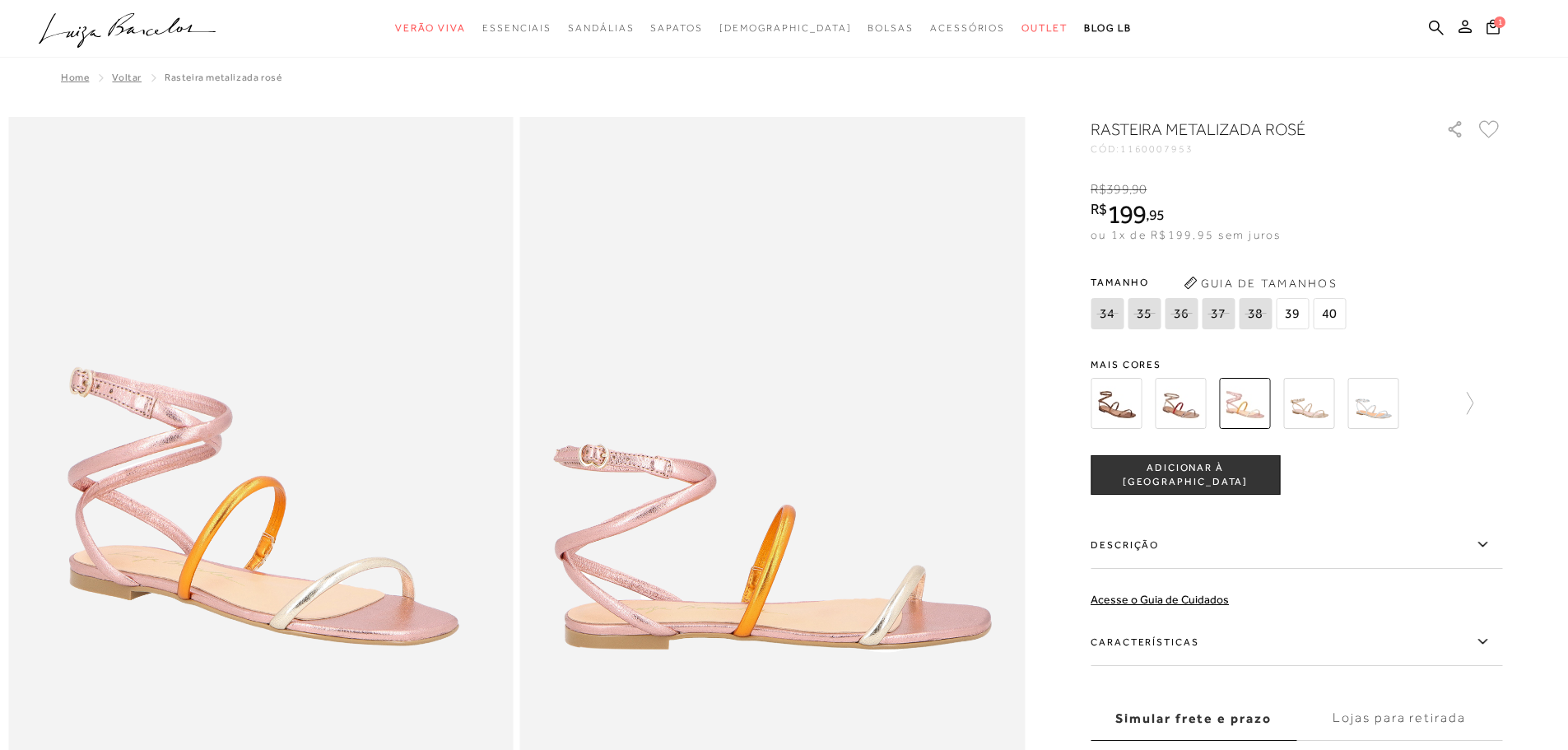
click at [1313, 404] on img at bounding box center [1309, 403] width 51 height 51
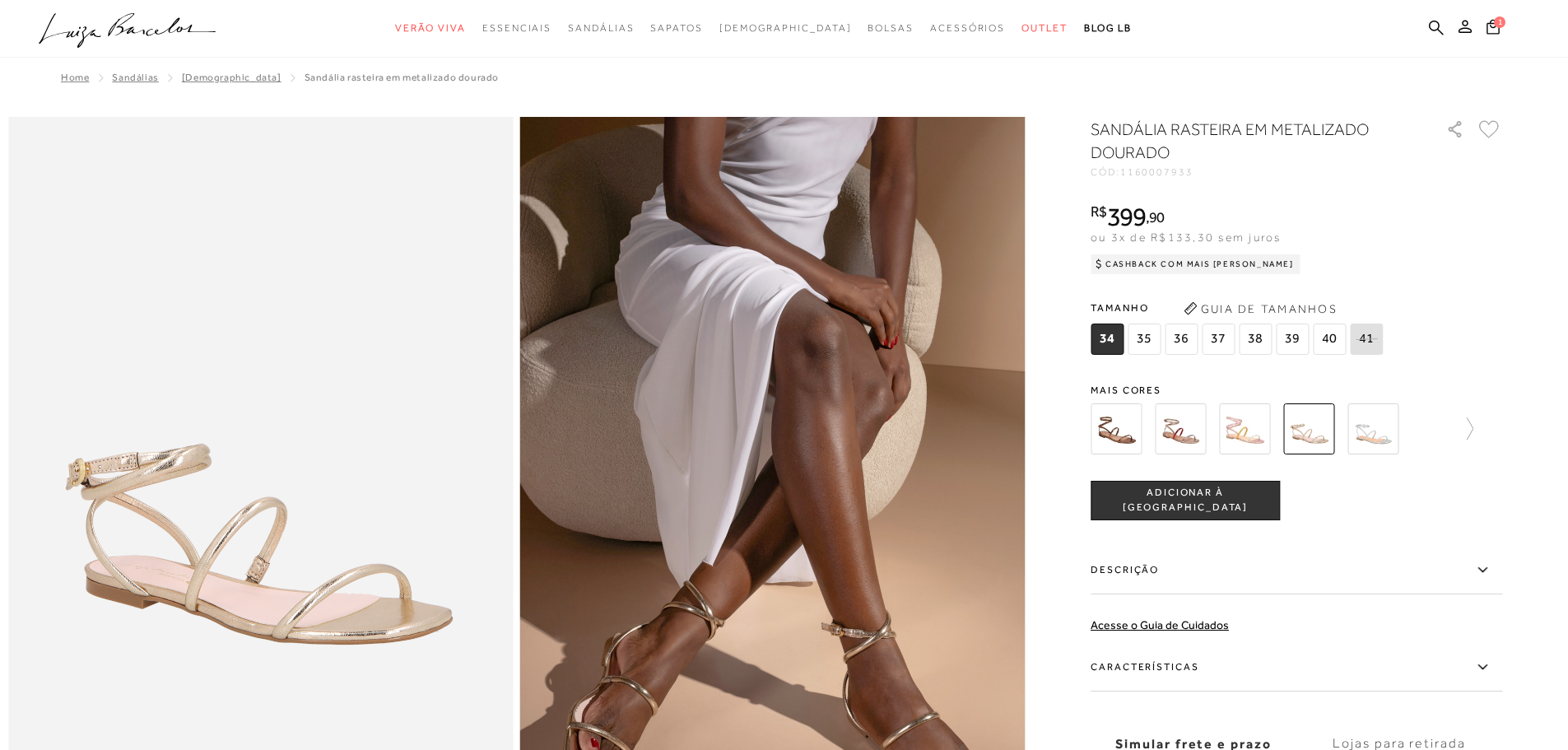
click at [1379, 446] on img at bounding box center [1373, 428] width 51 height 51
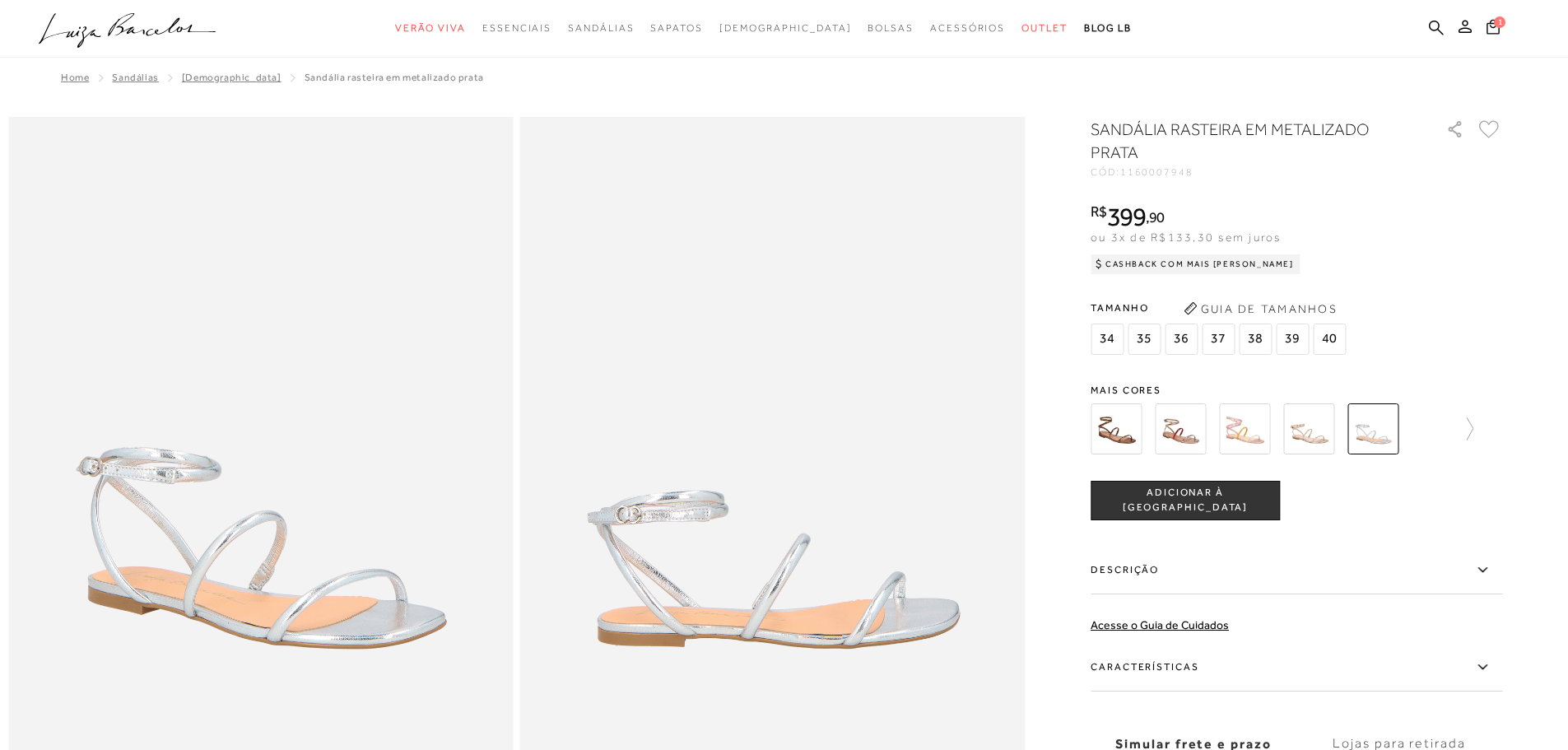
click at [1482, 426] on div at bounding box center [1296, 428] width 412 height 61
click at [1472, 427] on icon at bounding box center [1462, 428] width 23 height 23
click at [1150, 427] on img at bounding box center [1145, 428] width 51 height 51
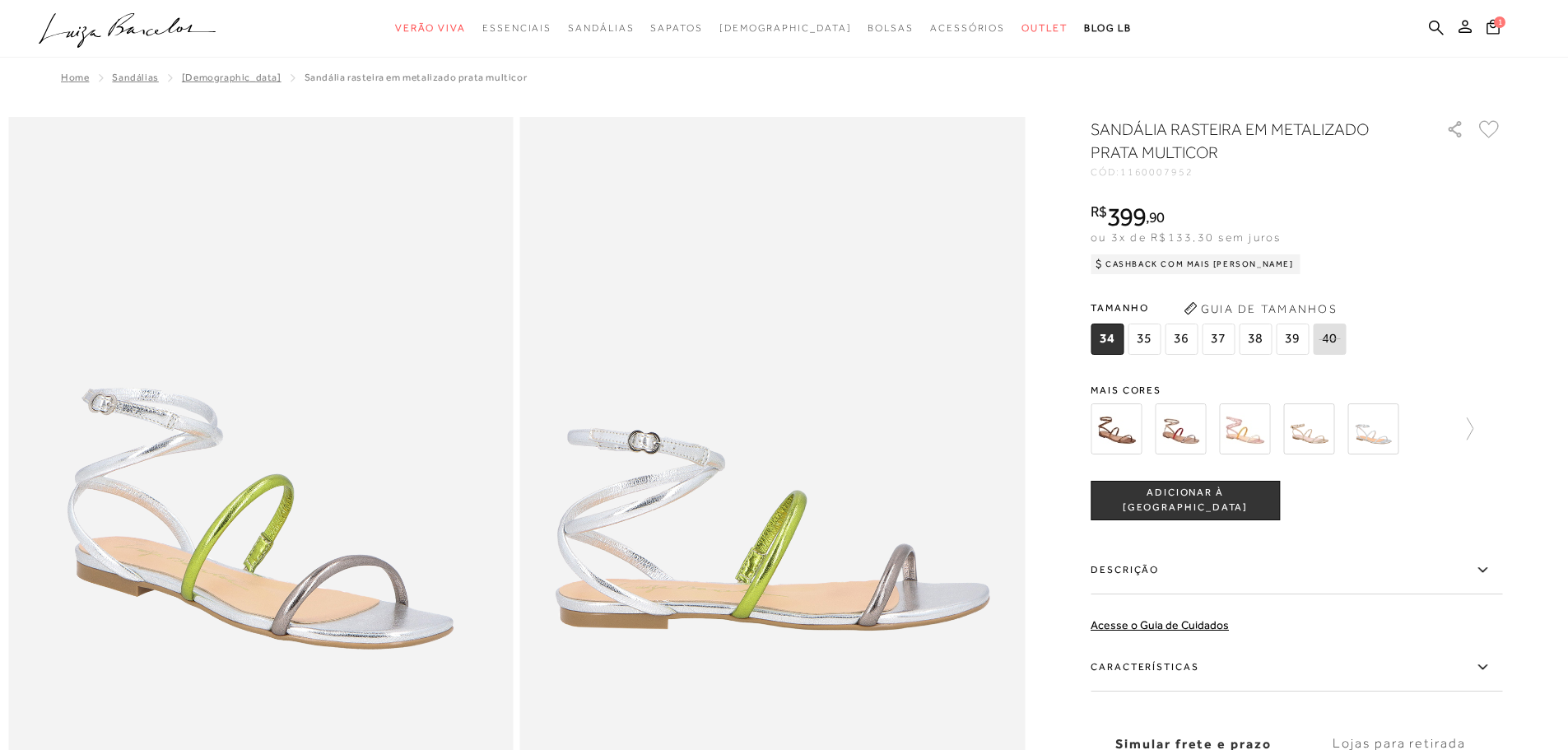
click at [1185, 427] on img at bounding box center [1181, 428] width 51 height 51
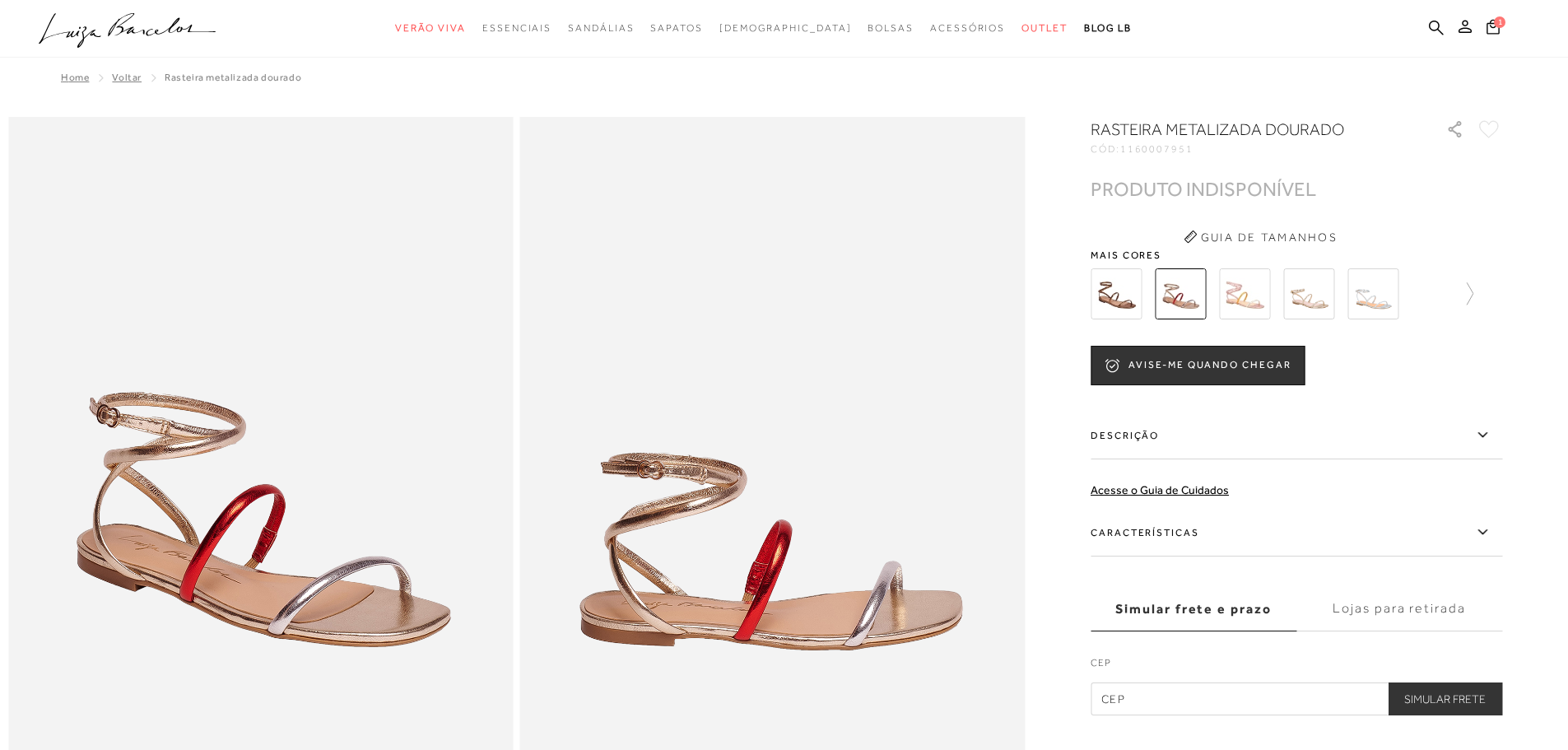
click at [1270, 301] on img at bounding box center [1244, 294] width 51 height 51
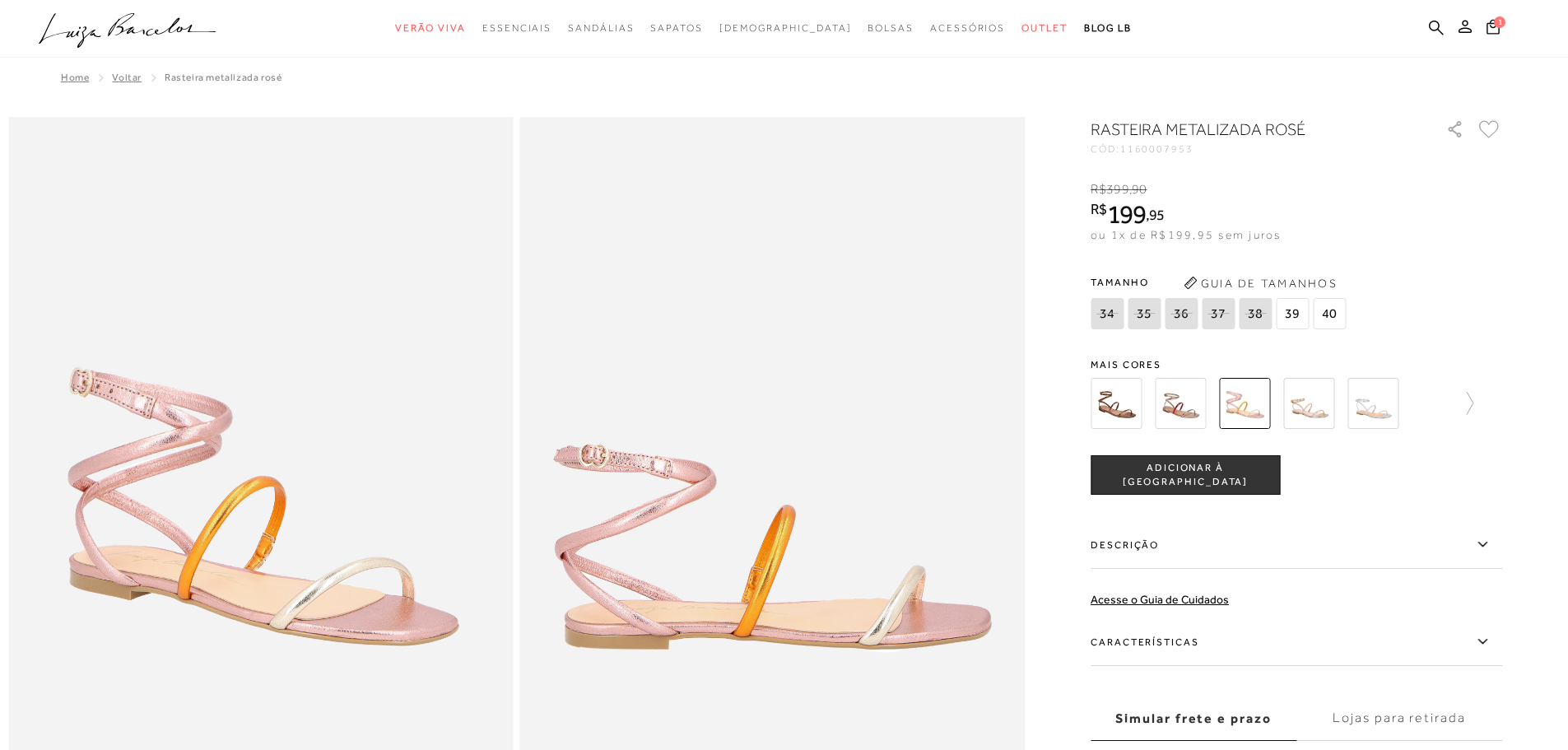
click at [1324, 409] on img at bounding box center [1309, 403] width 51 height 51
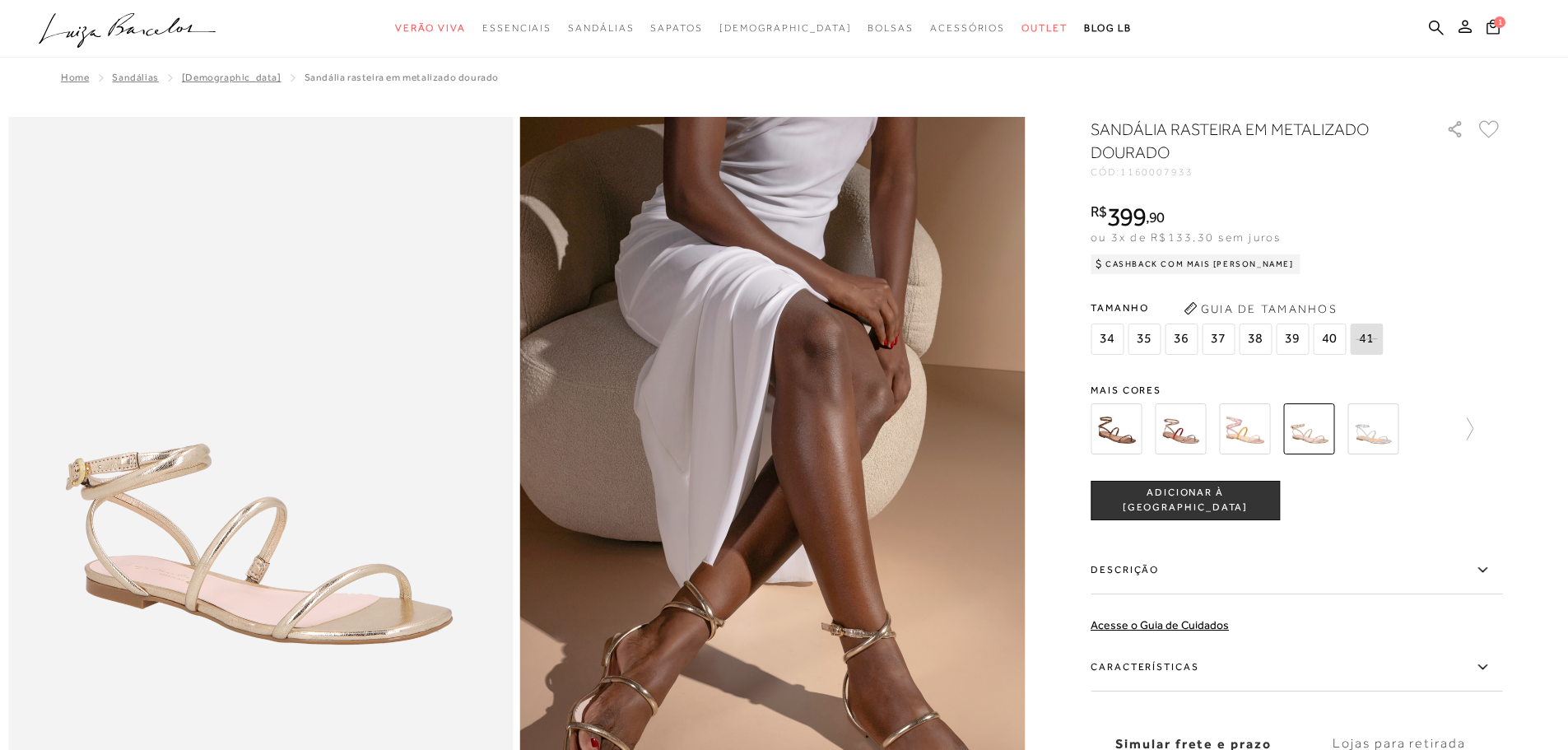
click at [1371, 443] on img at bounding box center [1373, 428] width 51 height 51
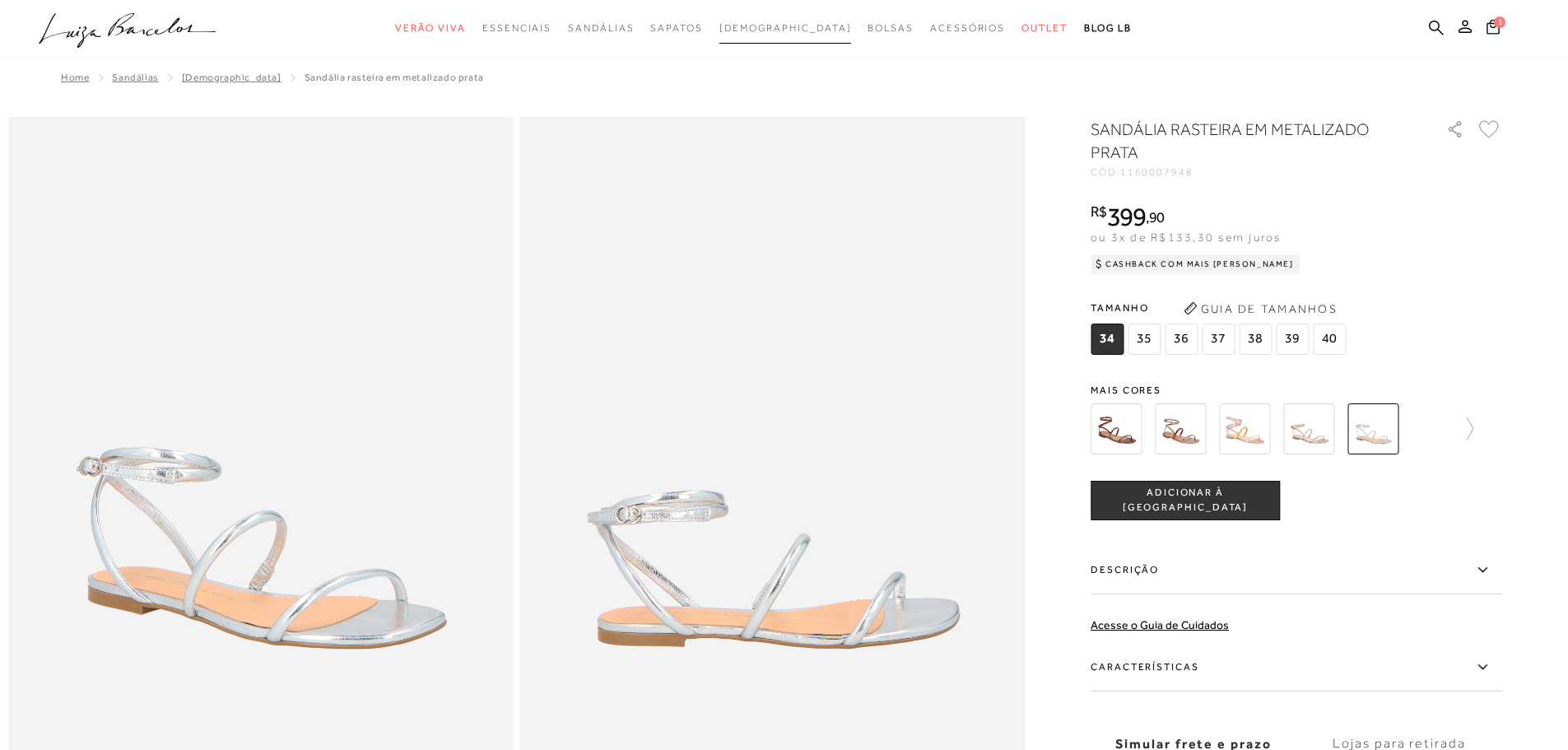
click at [776, 35] on link "[DEMOGRAPHIC_DATA]" at bounding box center [785, 28] width 132 height 30
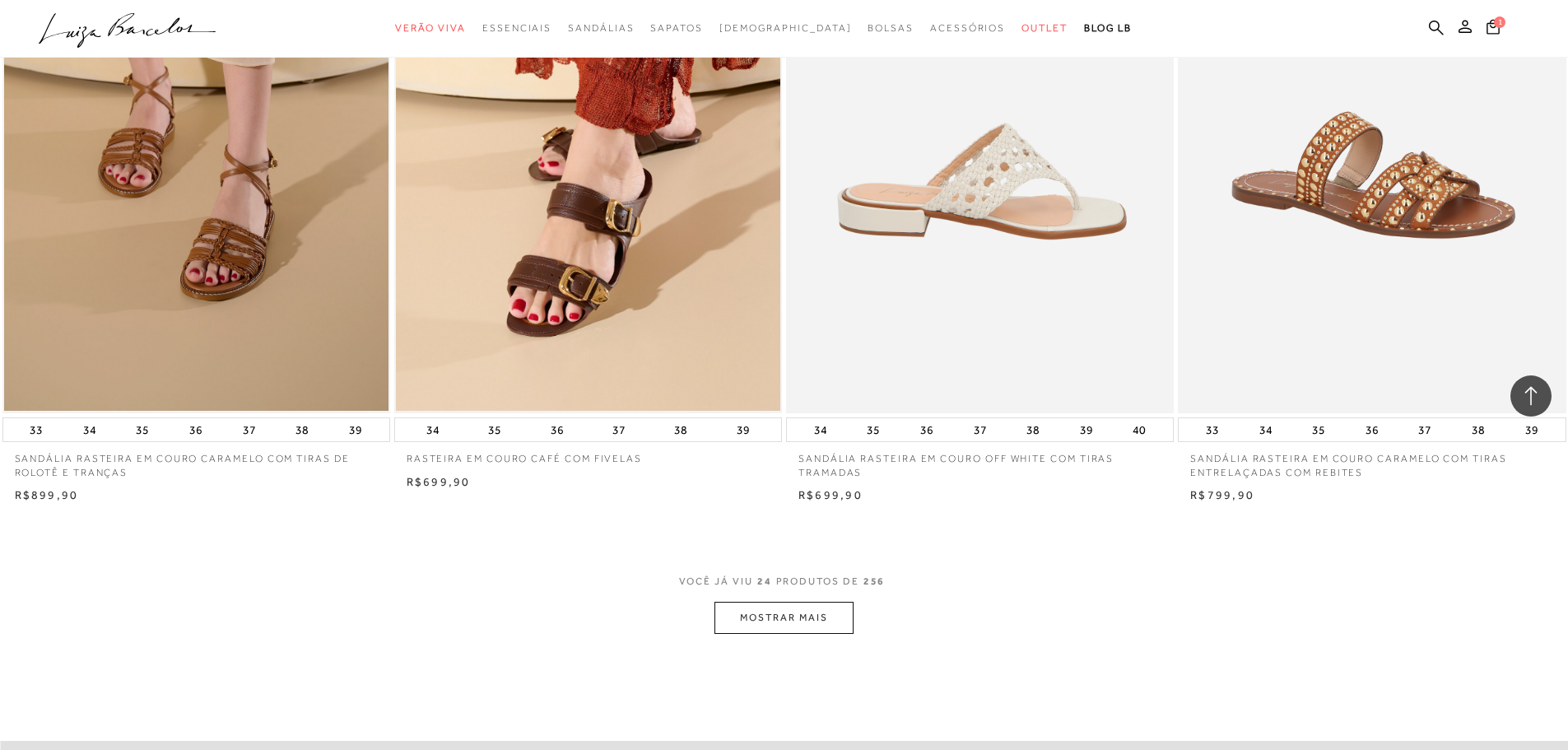
scroll to position [4114, 0]
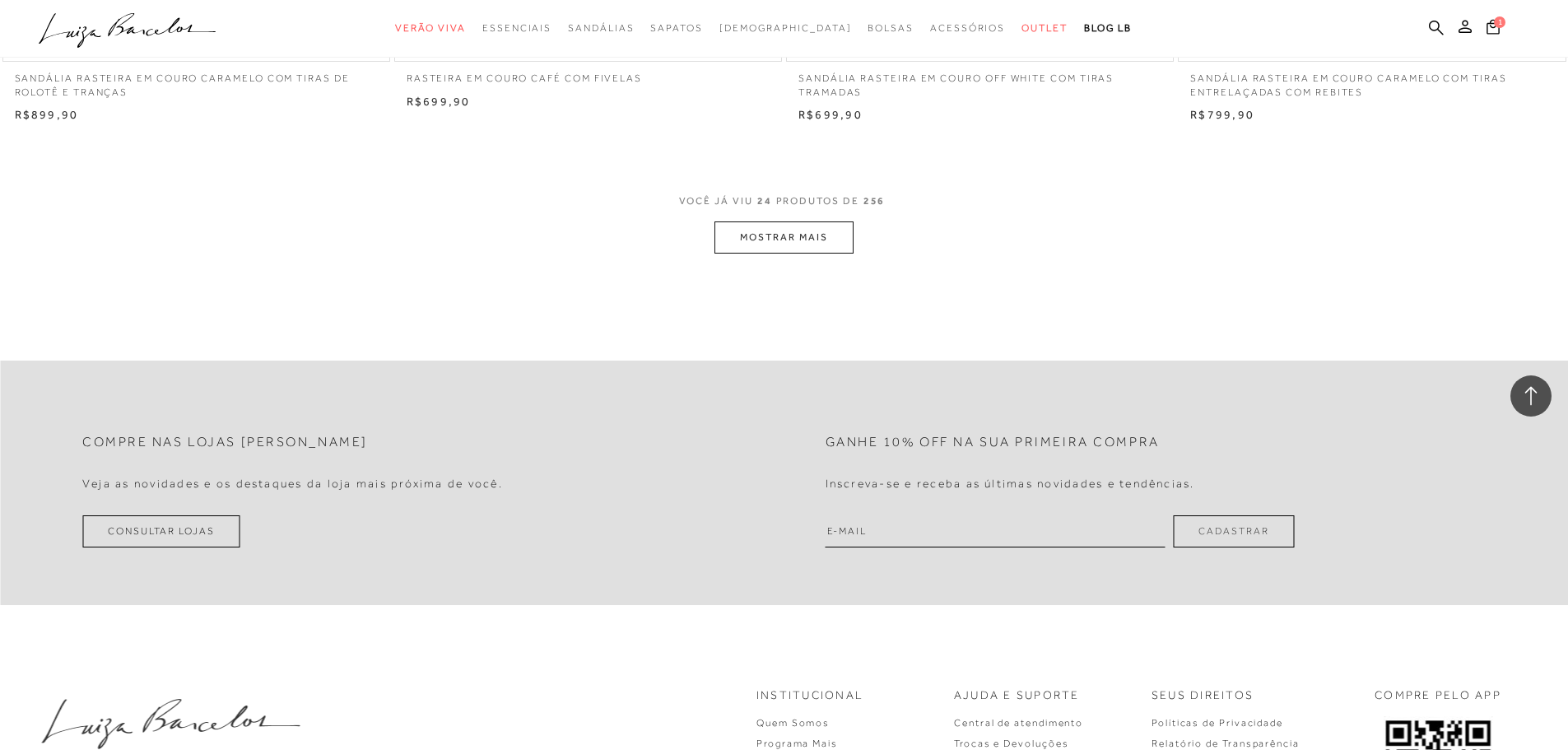
click at [784, 234] on button "MOSTRAR MAIS" at bounding box center [784, 237] width 138 height 32
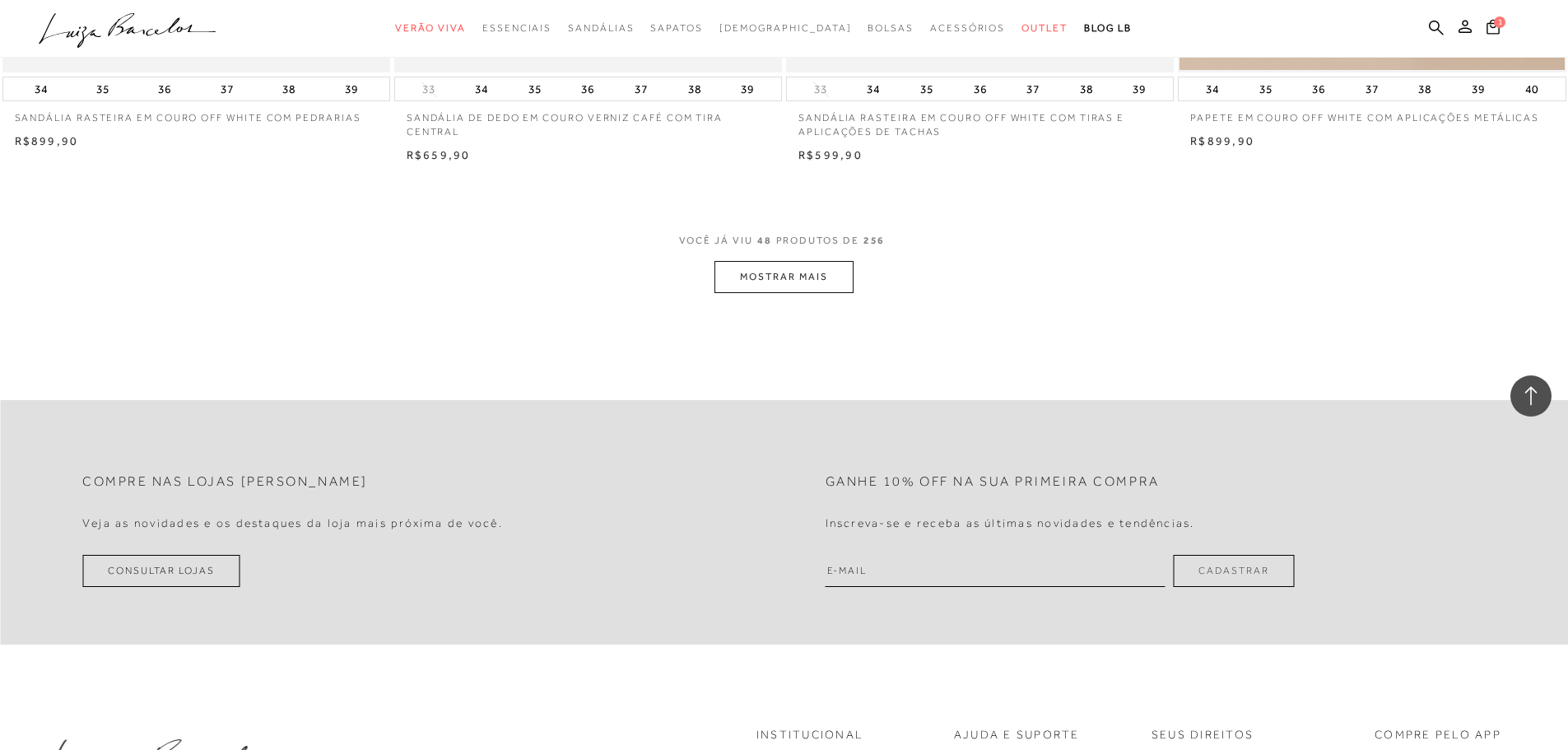
scroll to position [8140, 0]
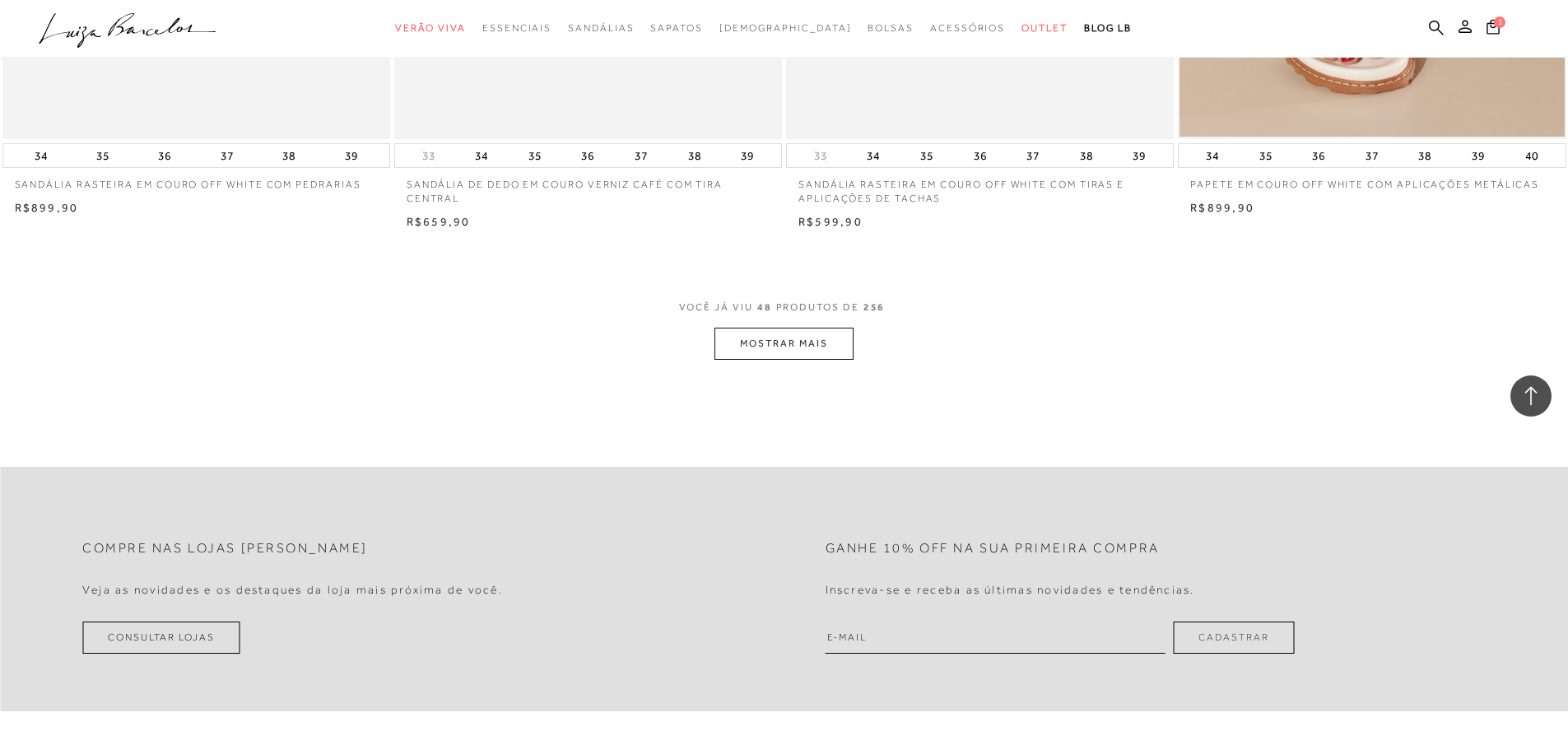
click at [792, 341] on button "MOSTRAR MAIS" at bounding box center [784, 343] width 138 height 32
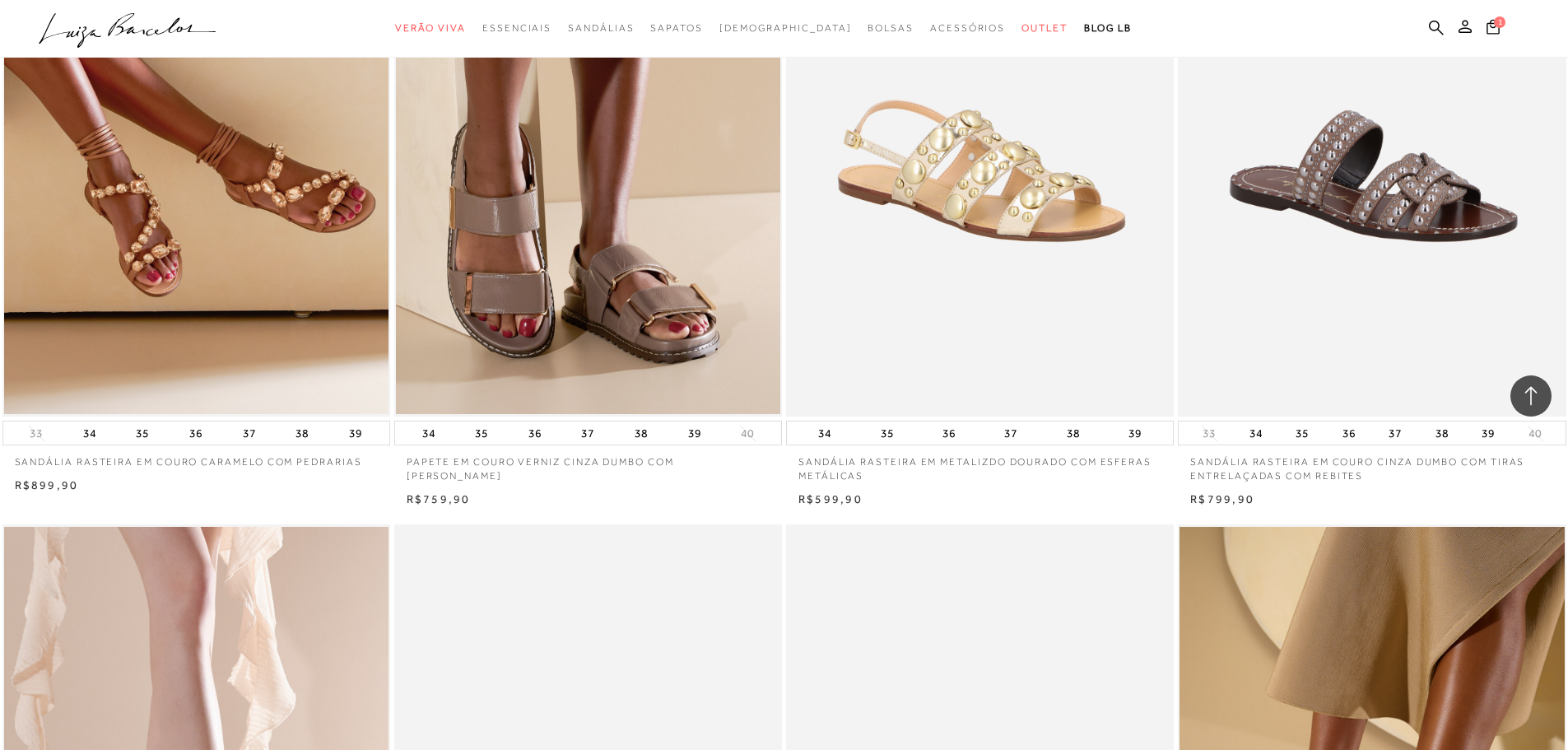
scroll to position [8698, 0]
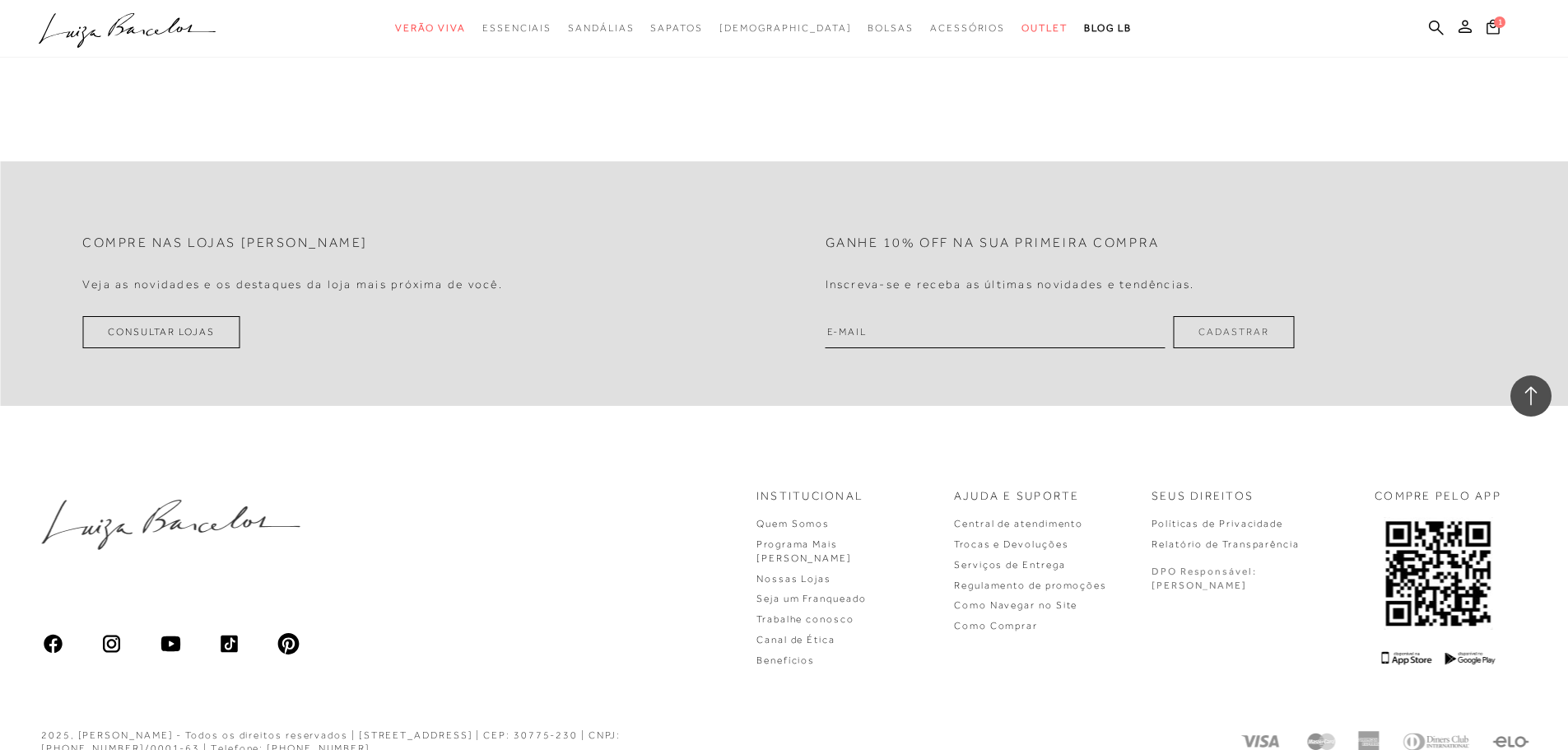
scroll to position [12273, 0]
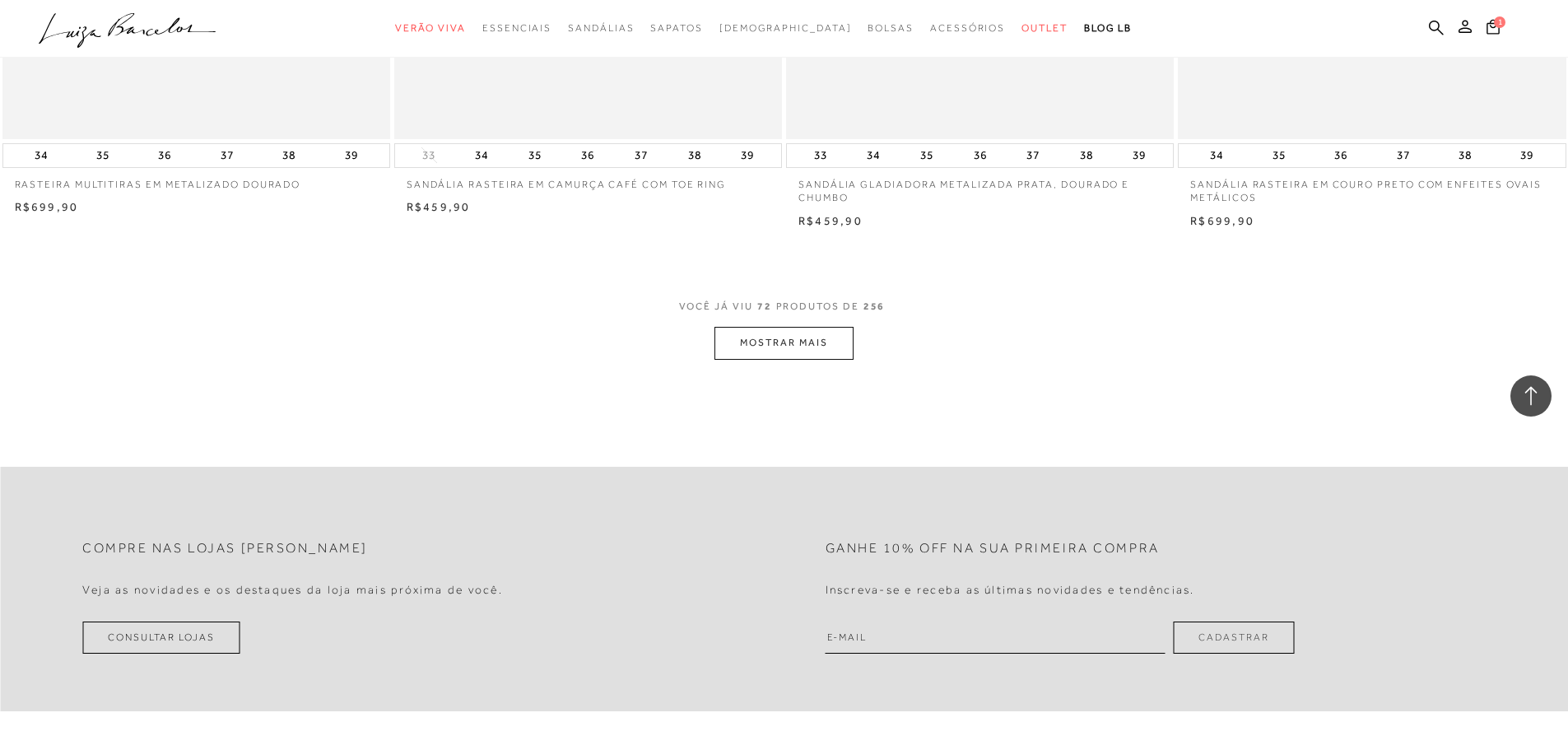
click at [798, 348] on button "MOSTRAR MAIS" at bounding box center [784, 342] width 138 height 32
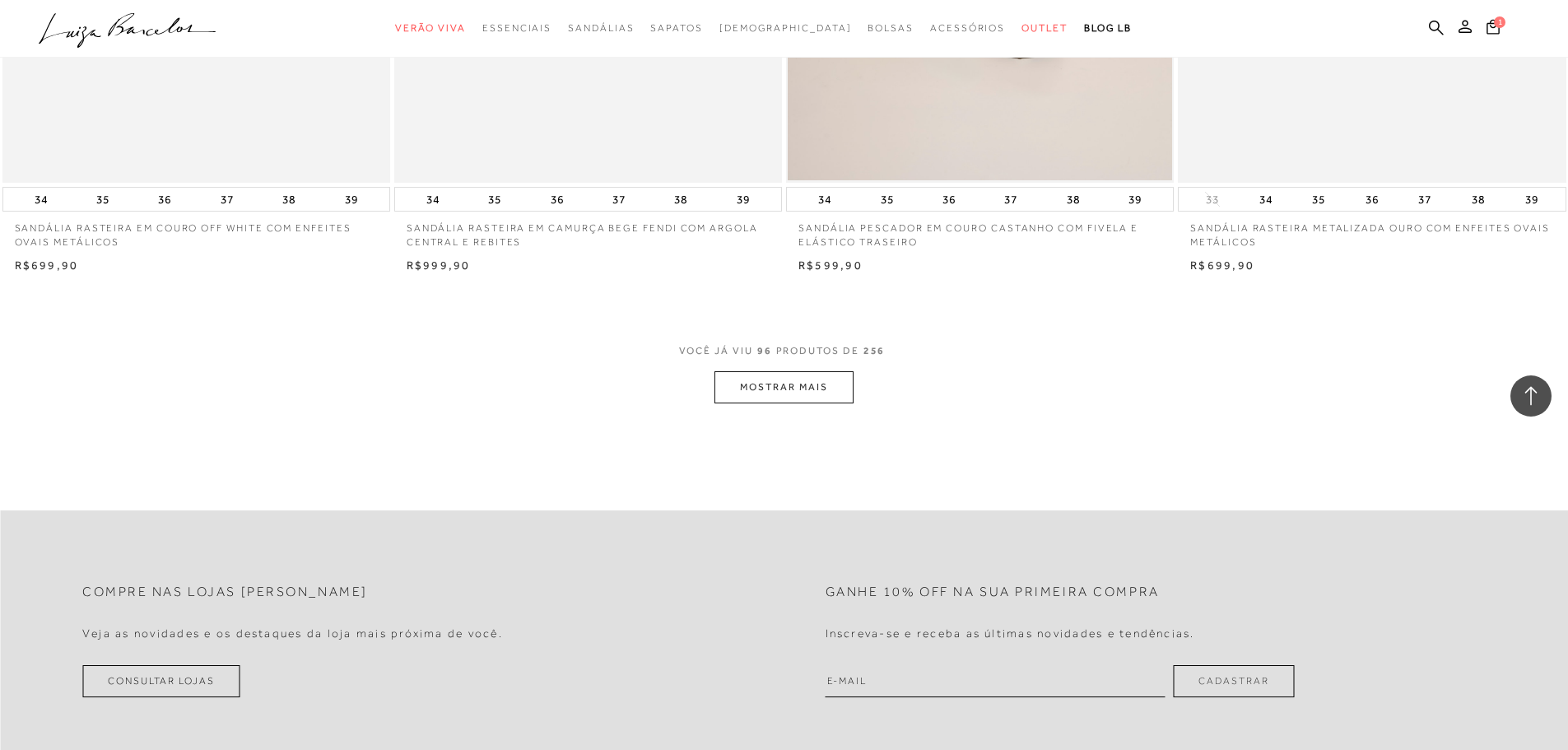
scroll to position [16552, 0]
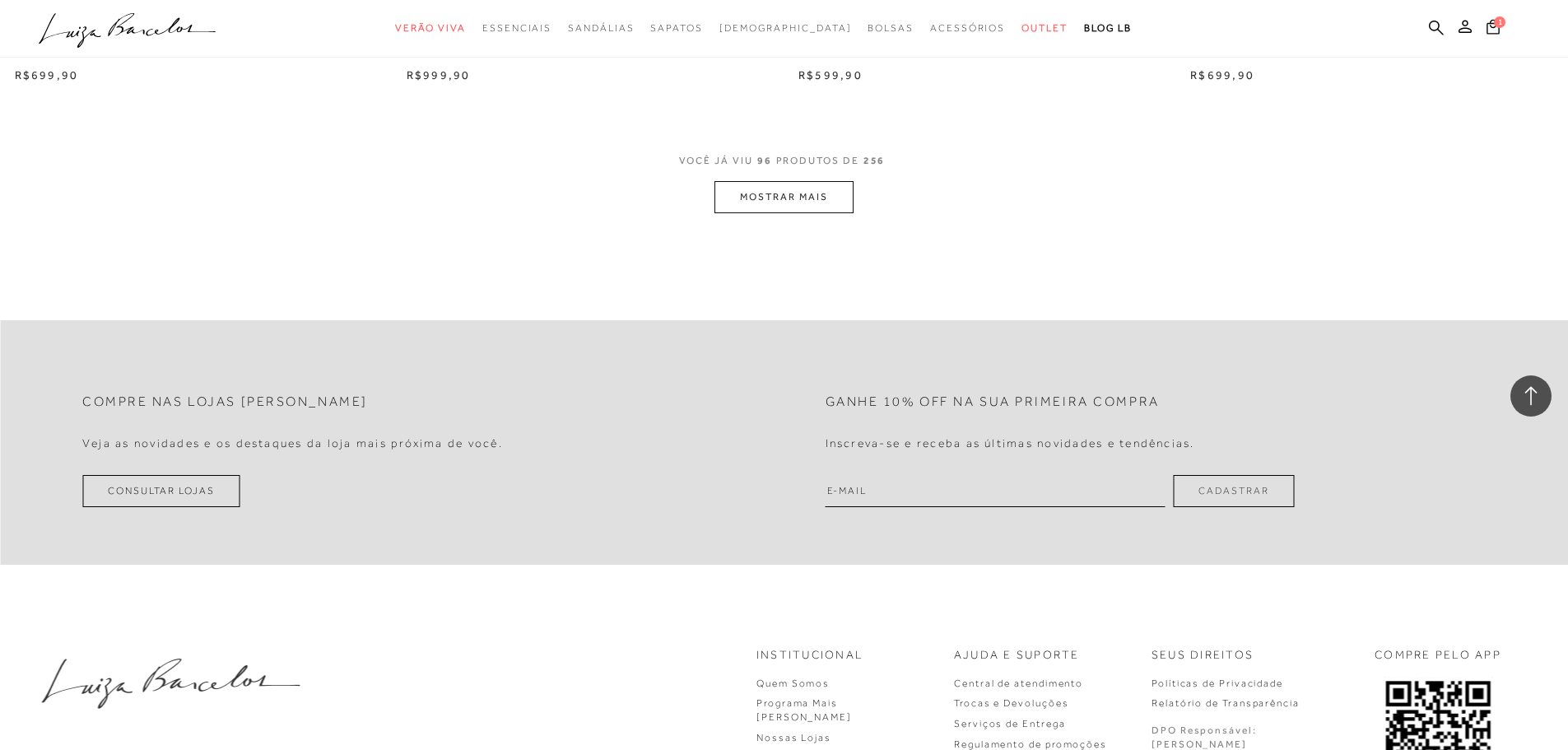
click at [785, 198] on button "MOSTRAR MAIS" at bounding box center [784, 197] width 138 height 32
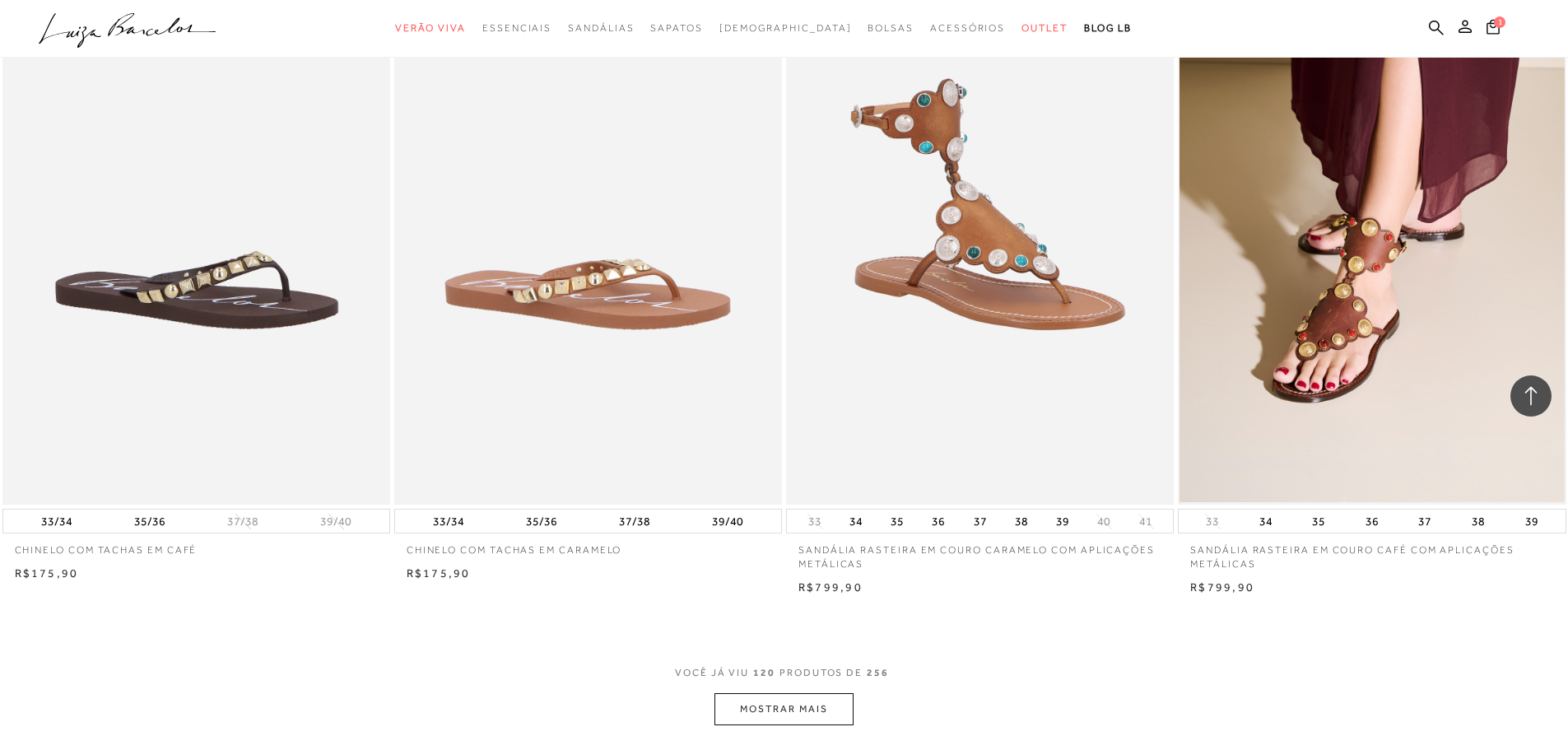
scroll to position [20419, 0]
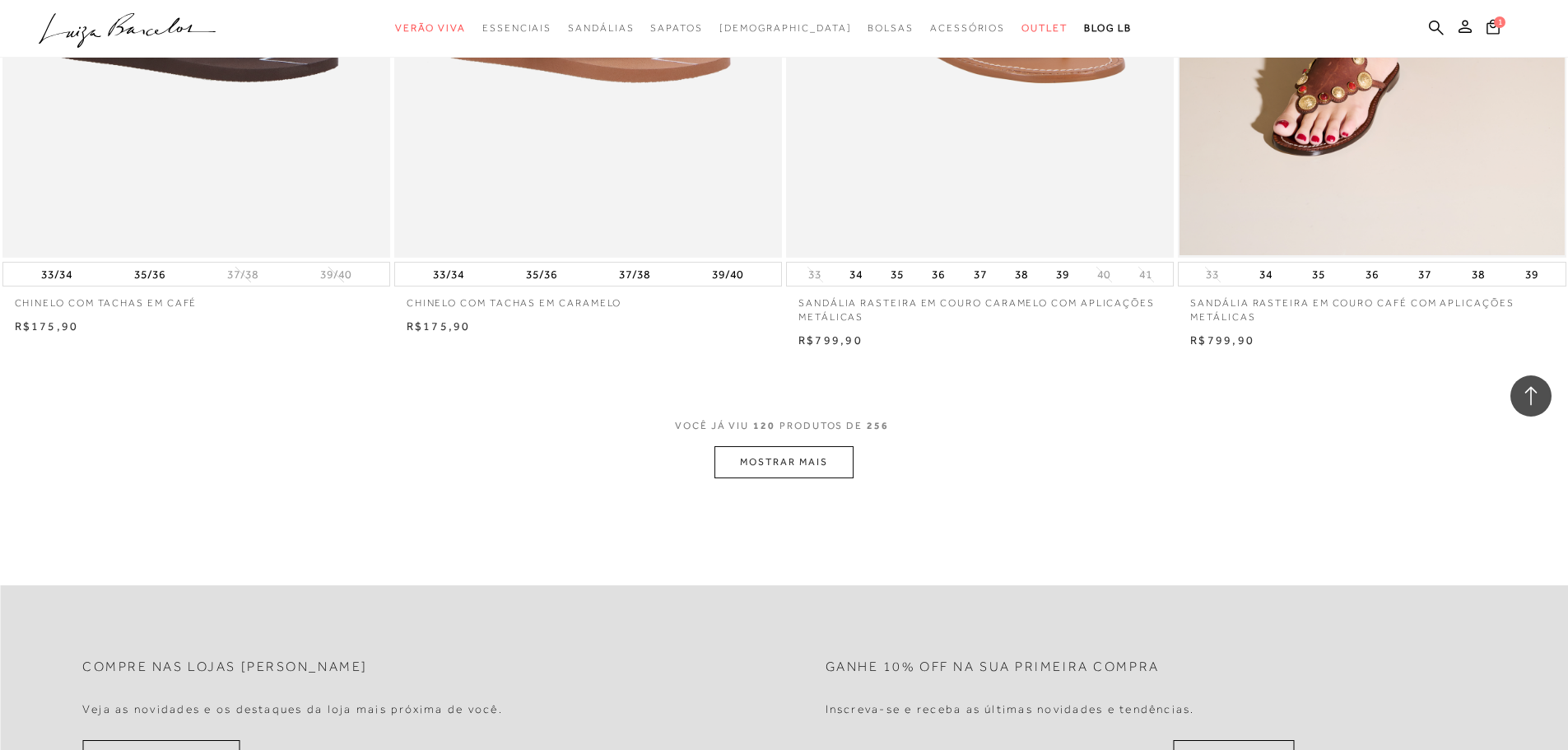
click at [754, 459] on button "MOSTRAR MAIS" at bounding box center [784, 462] width 138 height 32
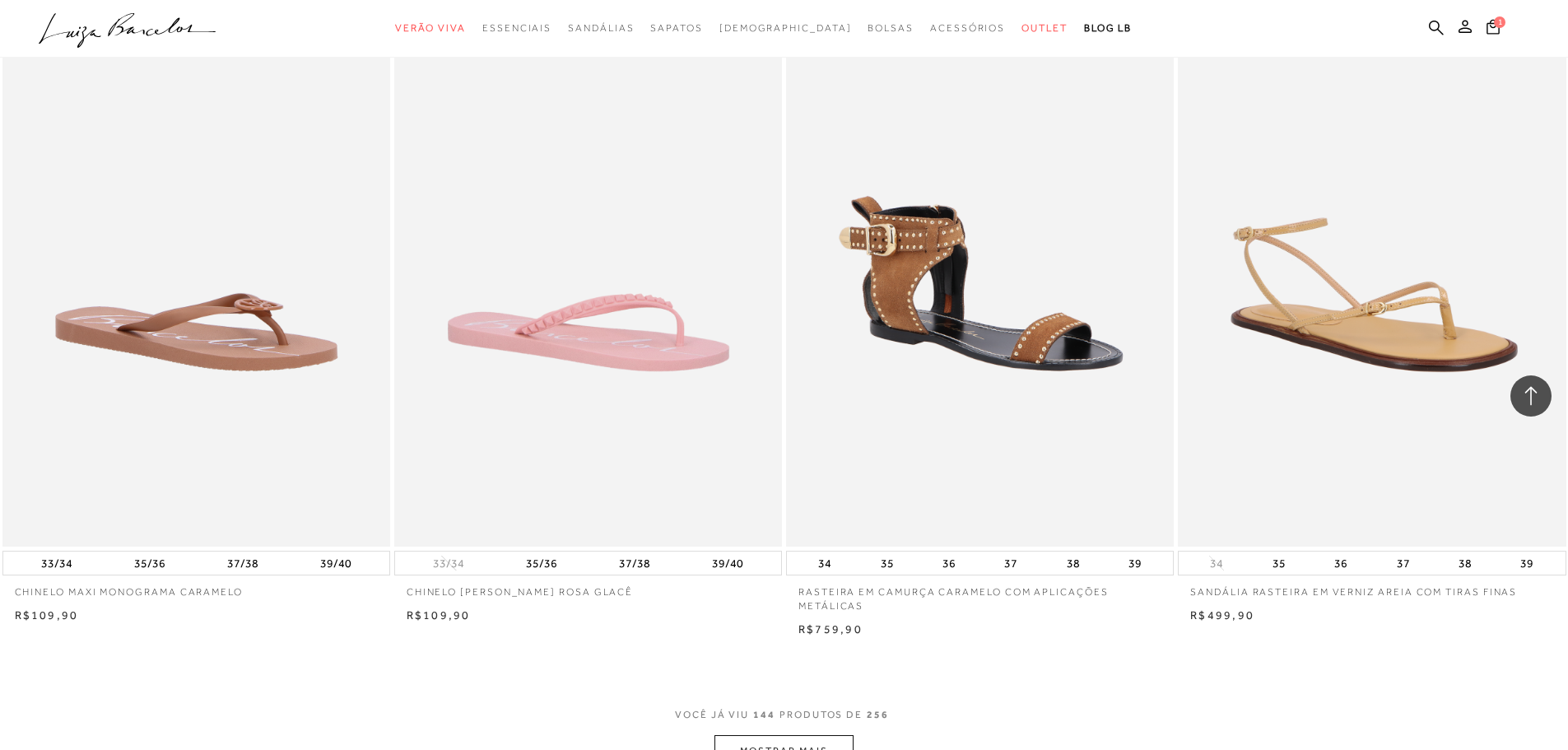
scroll to position [24579, 0]
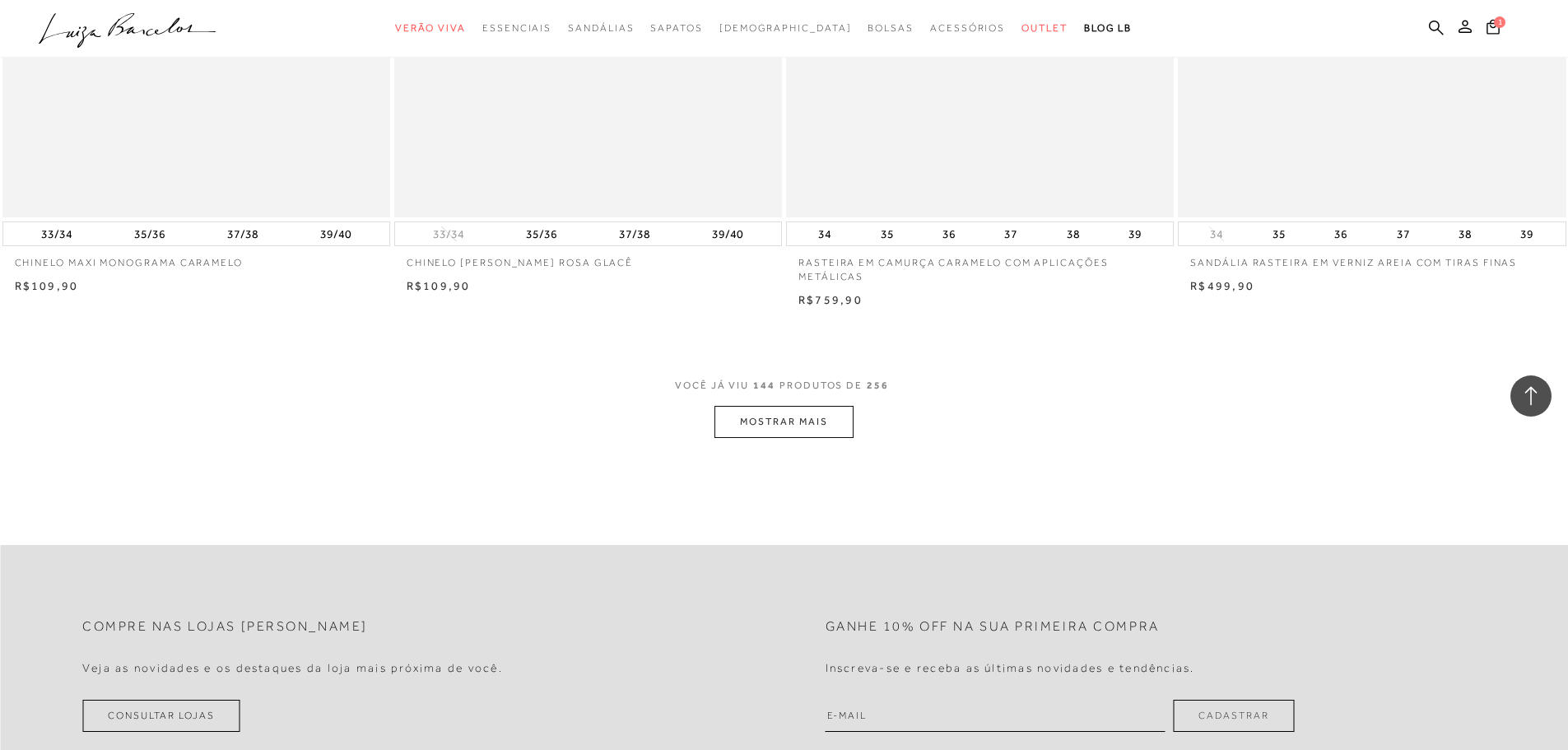
click at [802, 413] on button "MOSTRAR MAIS" at bounding box center [784, 422] width 138 height 32
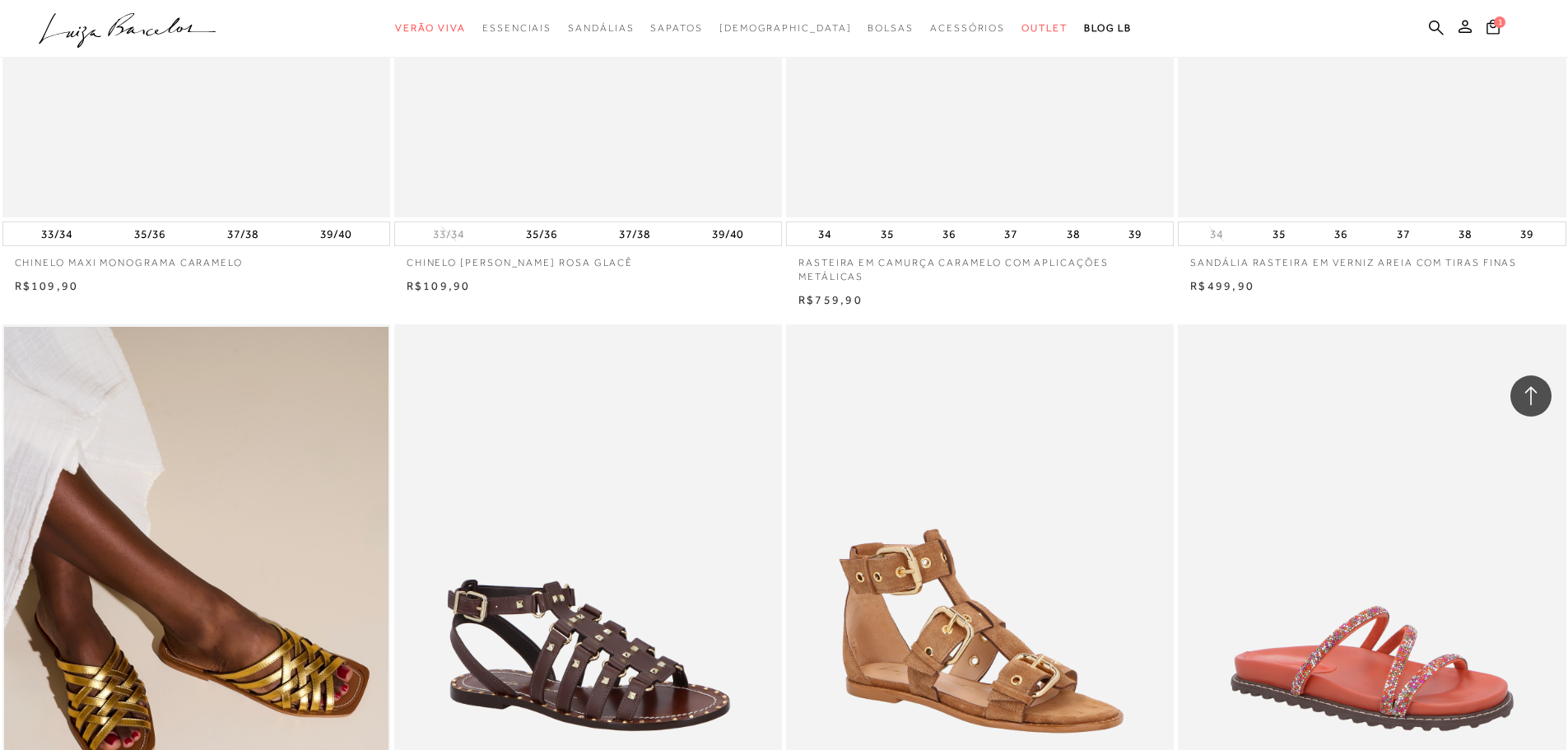
scroll to position [24661, 0]
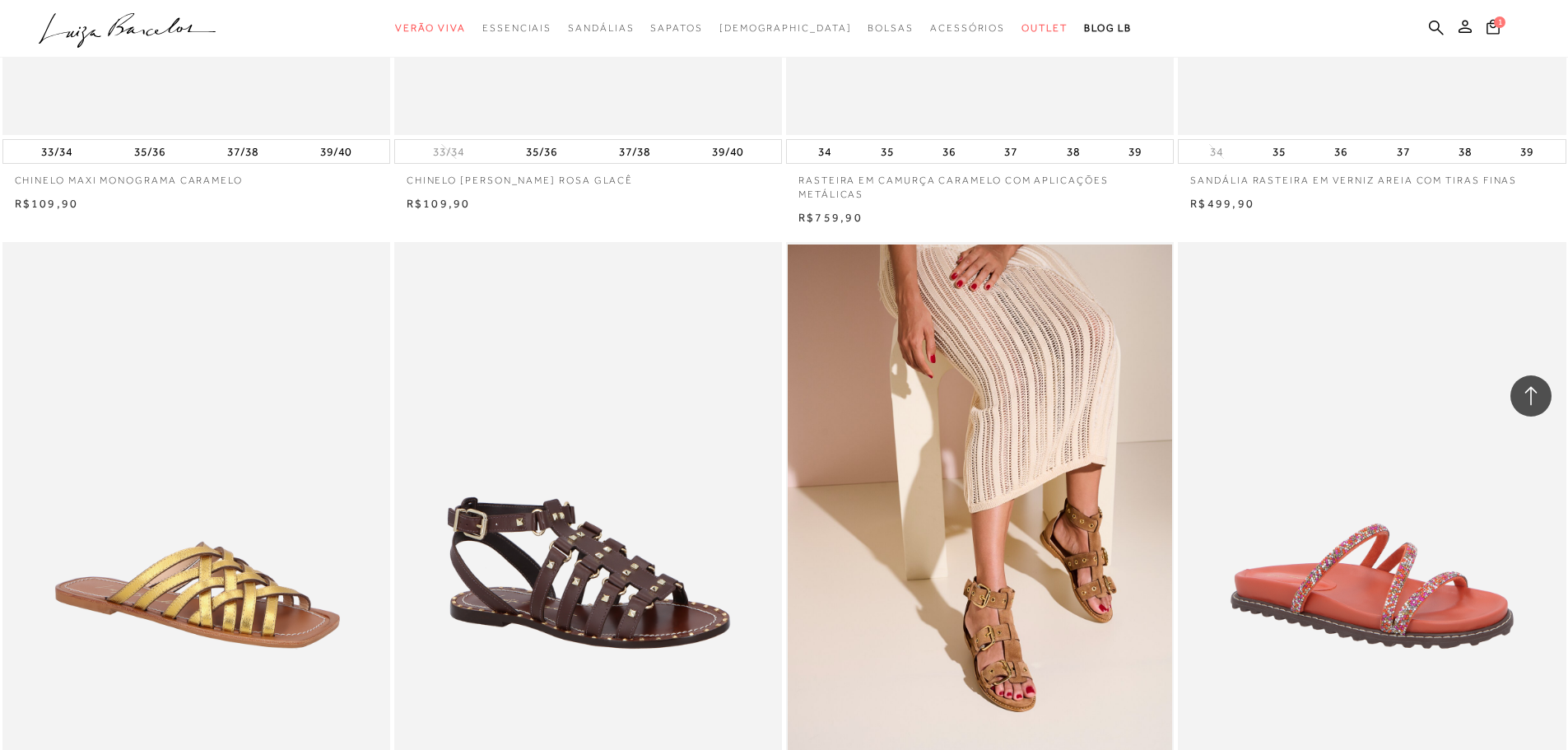
click at [315, 510] on img at bounding box center [197, 532] width 386 height 582
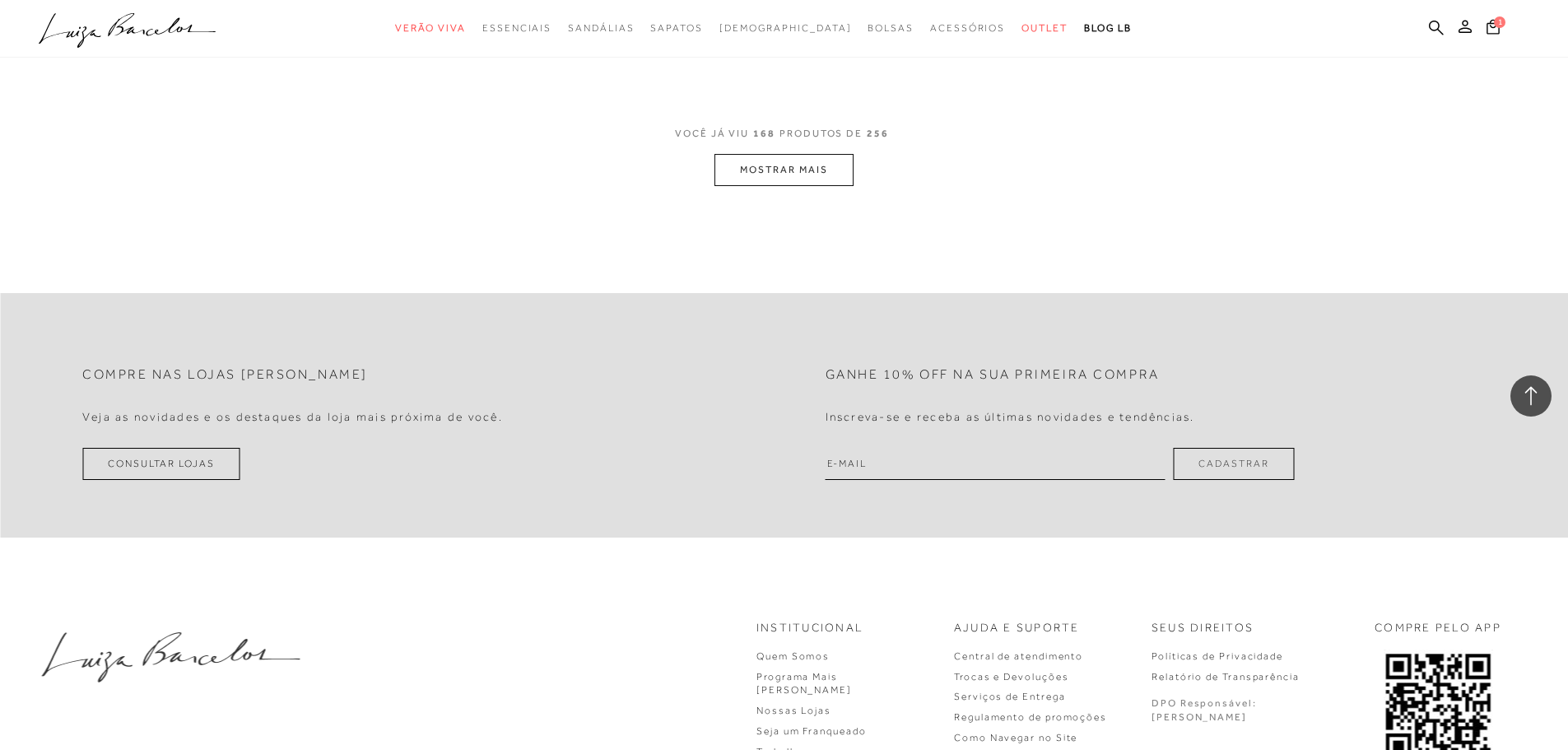
scroll to position [28624, 0]
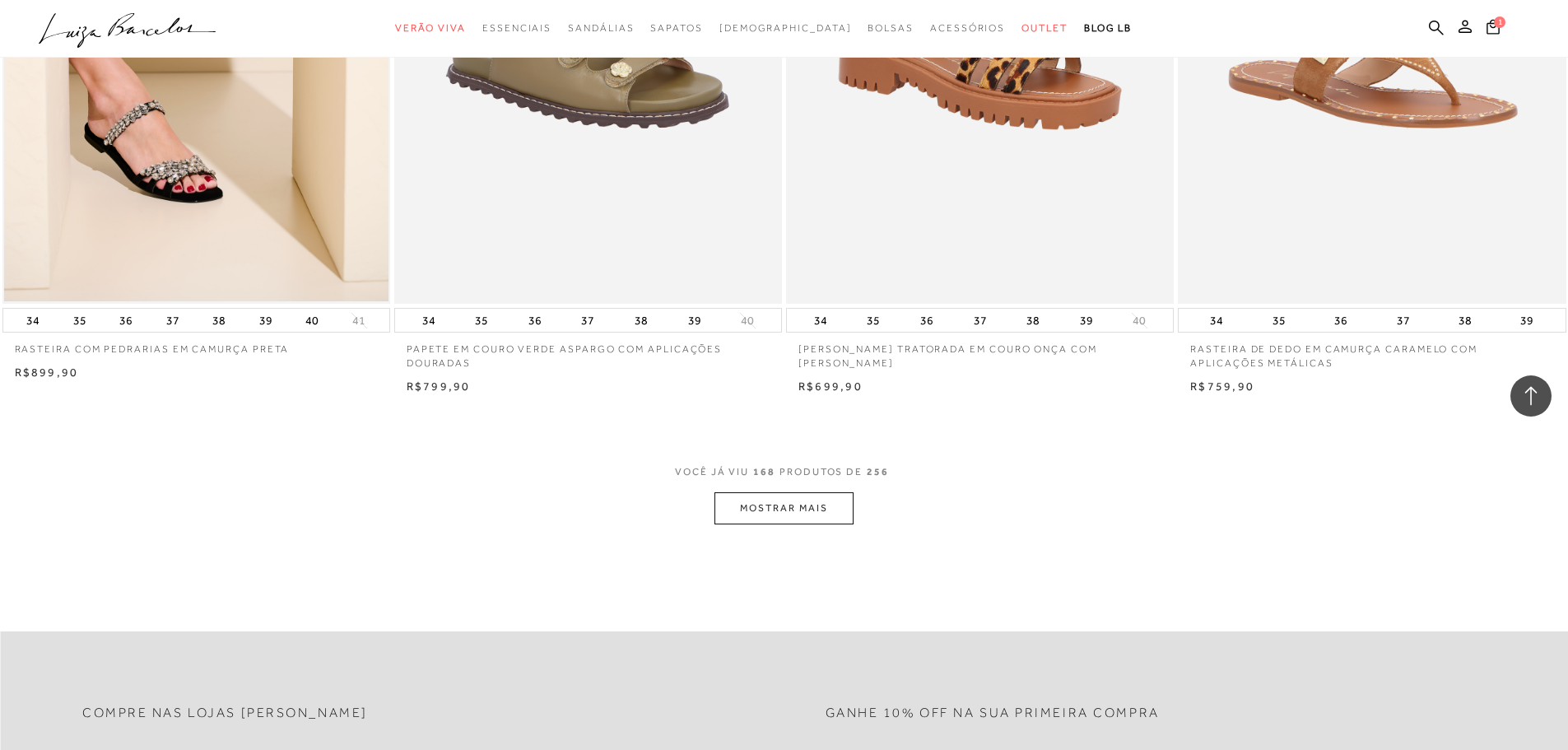
click at [776, 509] on button "MOSTRAR MAIS" at bounding box center [784, 508] width 138 height 32
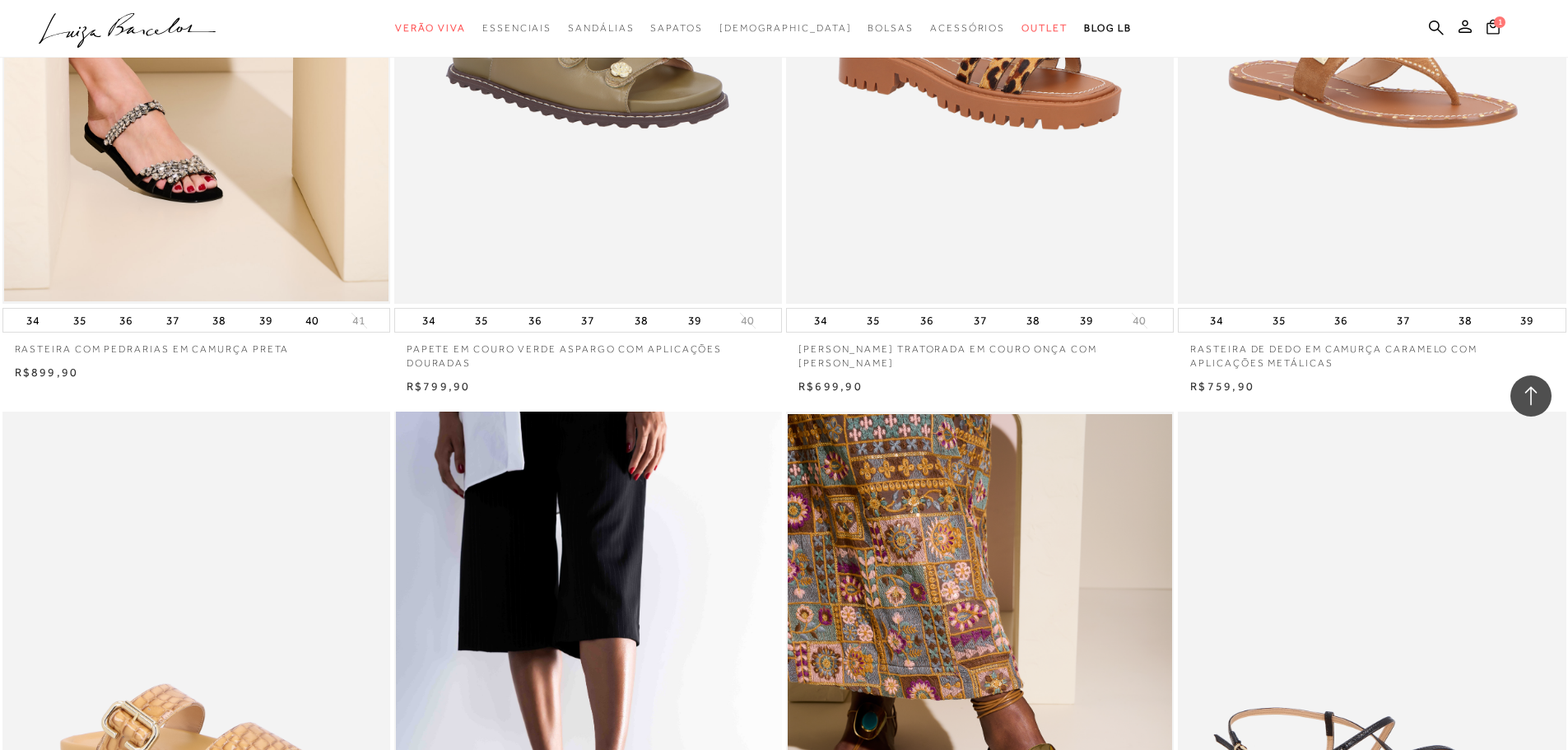
scroll to position [29118, 0]
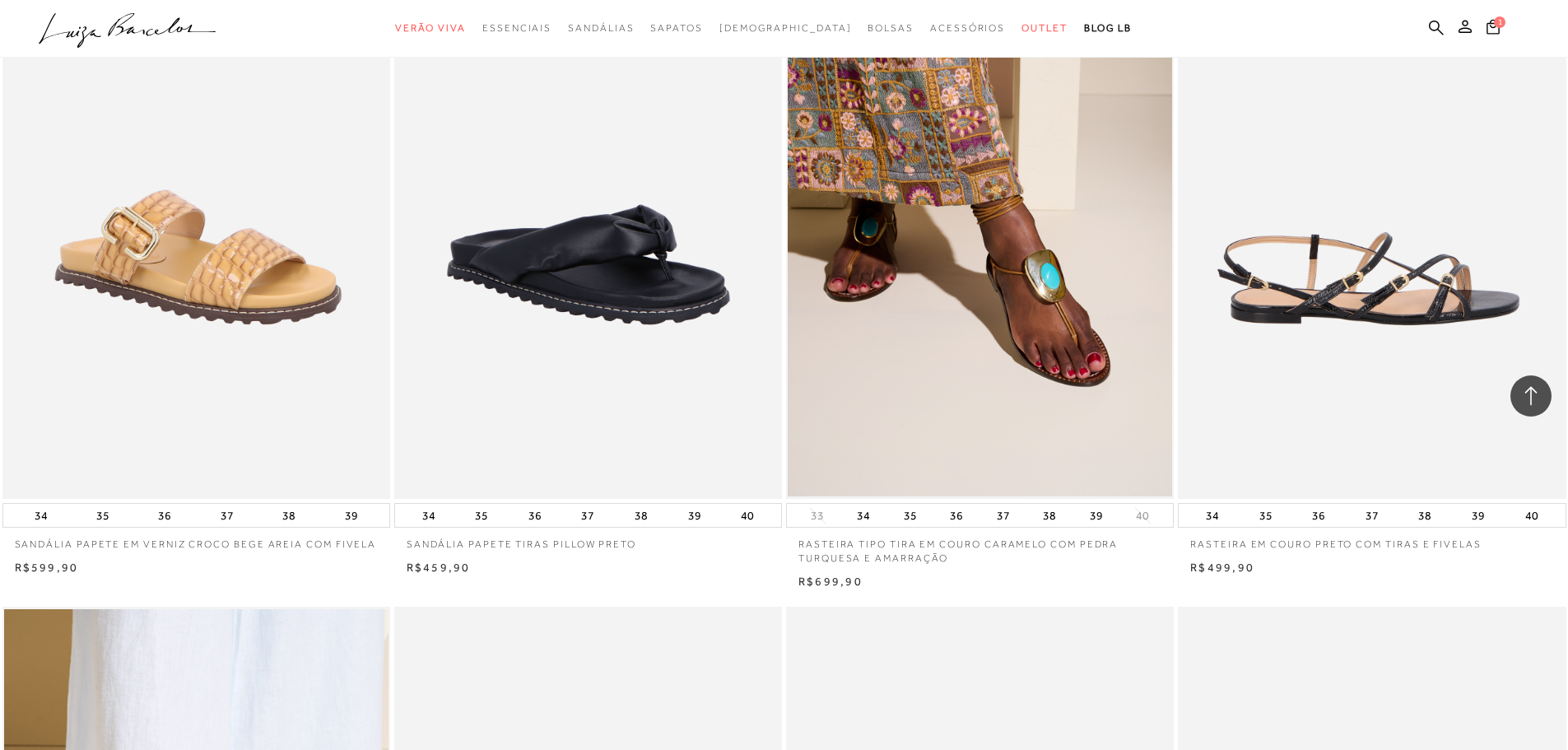
click at [1318, 305] on img at bounding box center [1373, 208] width 386 height 582
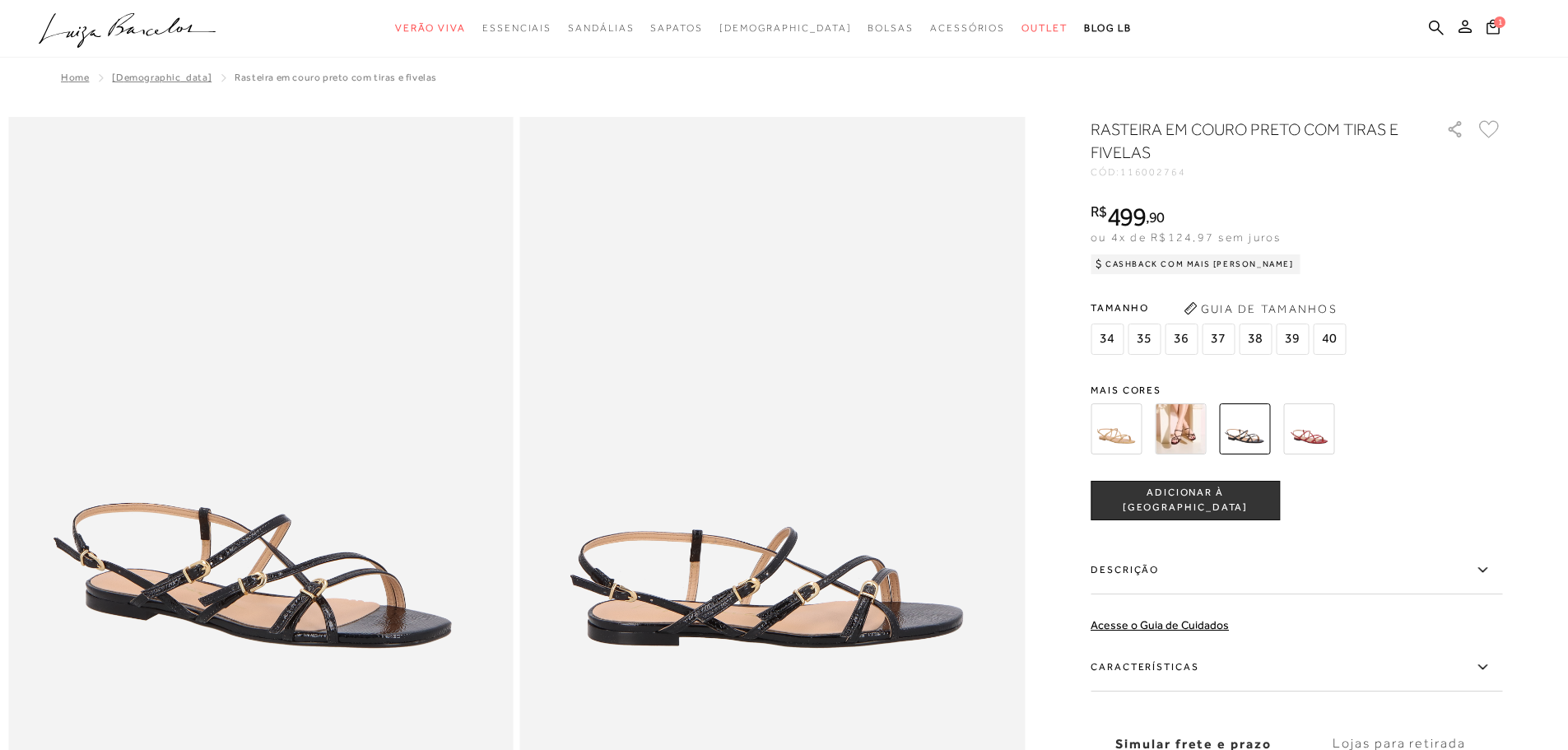
click at [1127, 422] on img at bounding box center [1117, 428] width 51 height 51
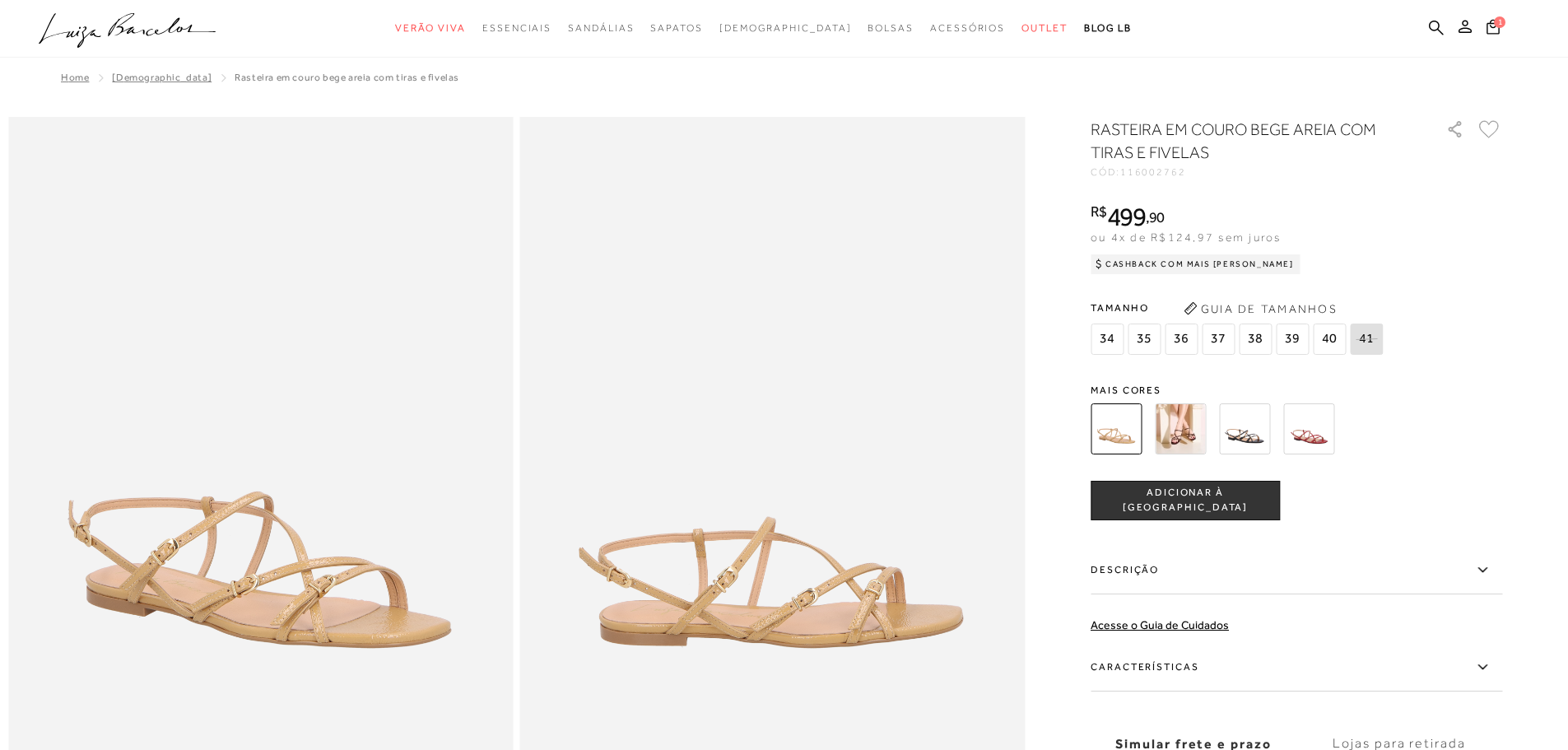
click at [1190, 432] on img at bounding box center [1181, 428] width 51 height 51
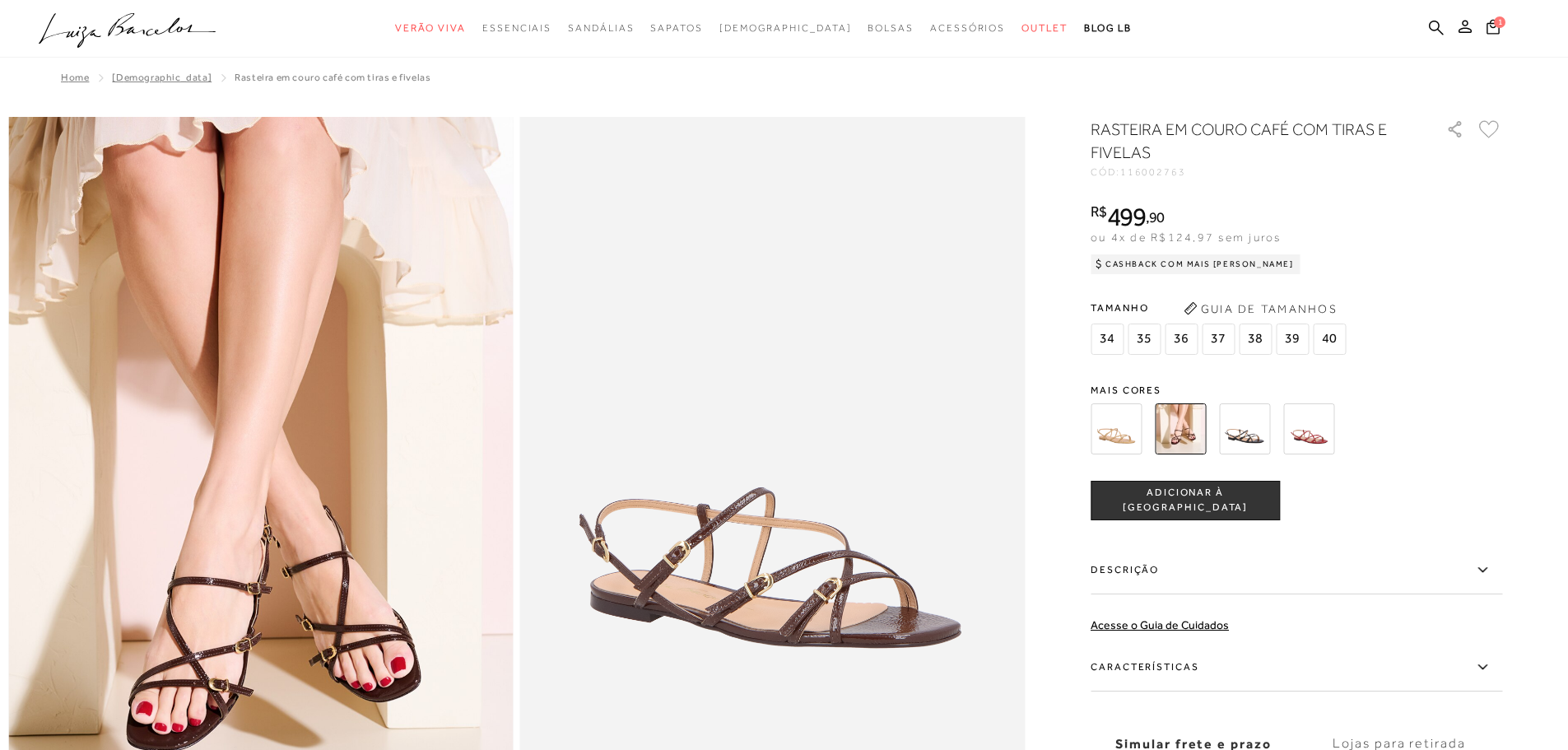
click at [1266, 443] on img at bounding box center [1244, 428] width 51 height 51
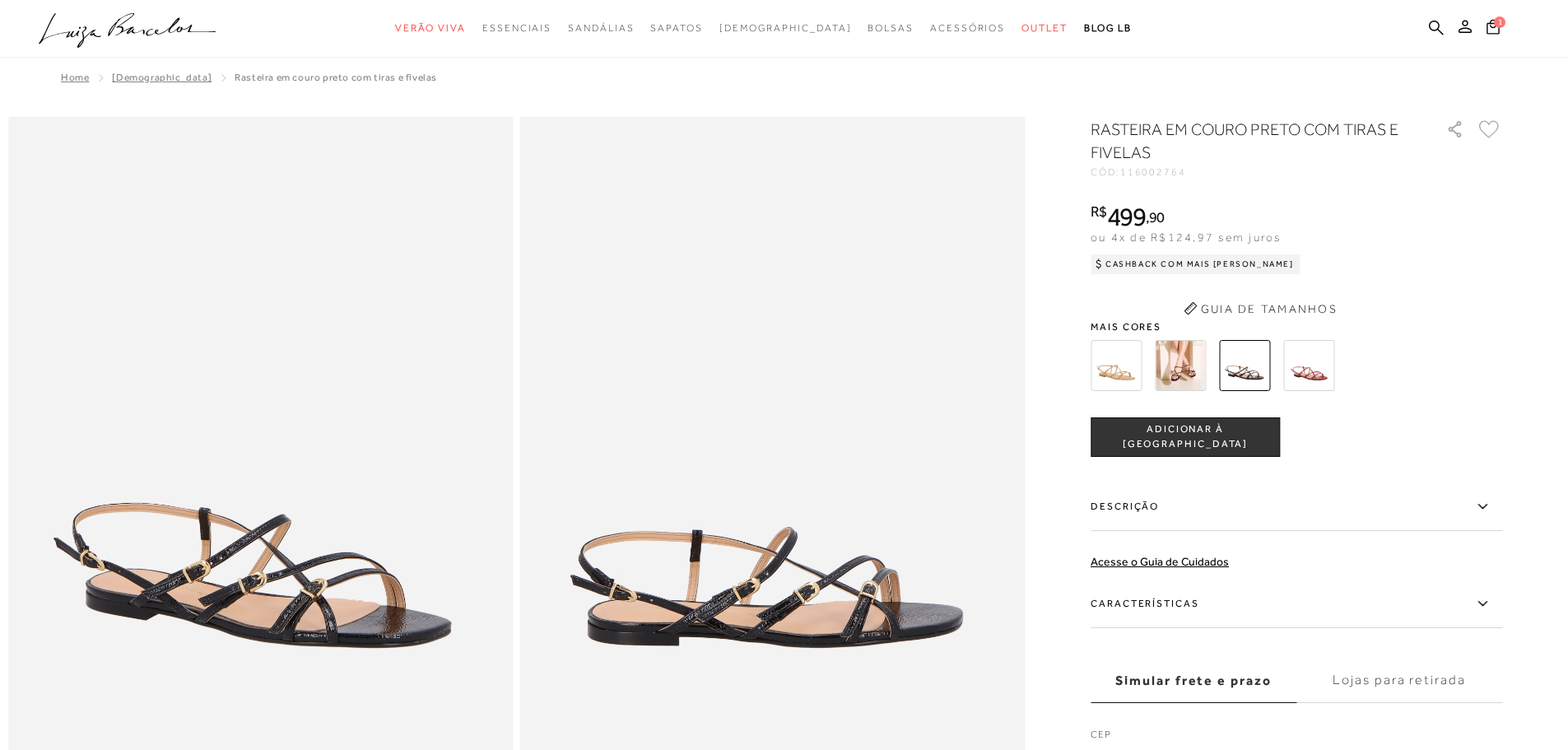
click at [1319, 365] on div "RASTEIRA EM COURO PRETO COM TIRAS E FIVELAS CÓD: 116002764 × É necessário selec…" at bounding box center [1296, 451] width 412 height 669
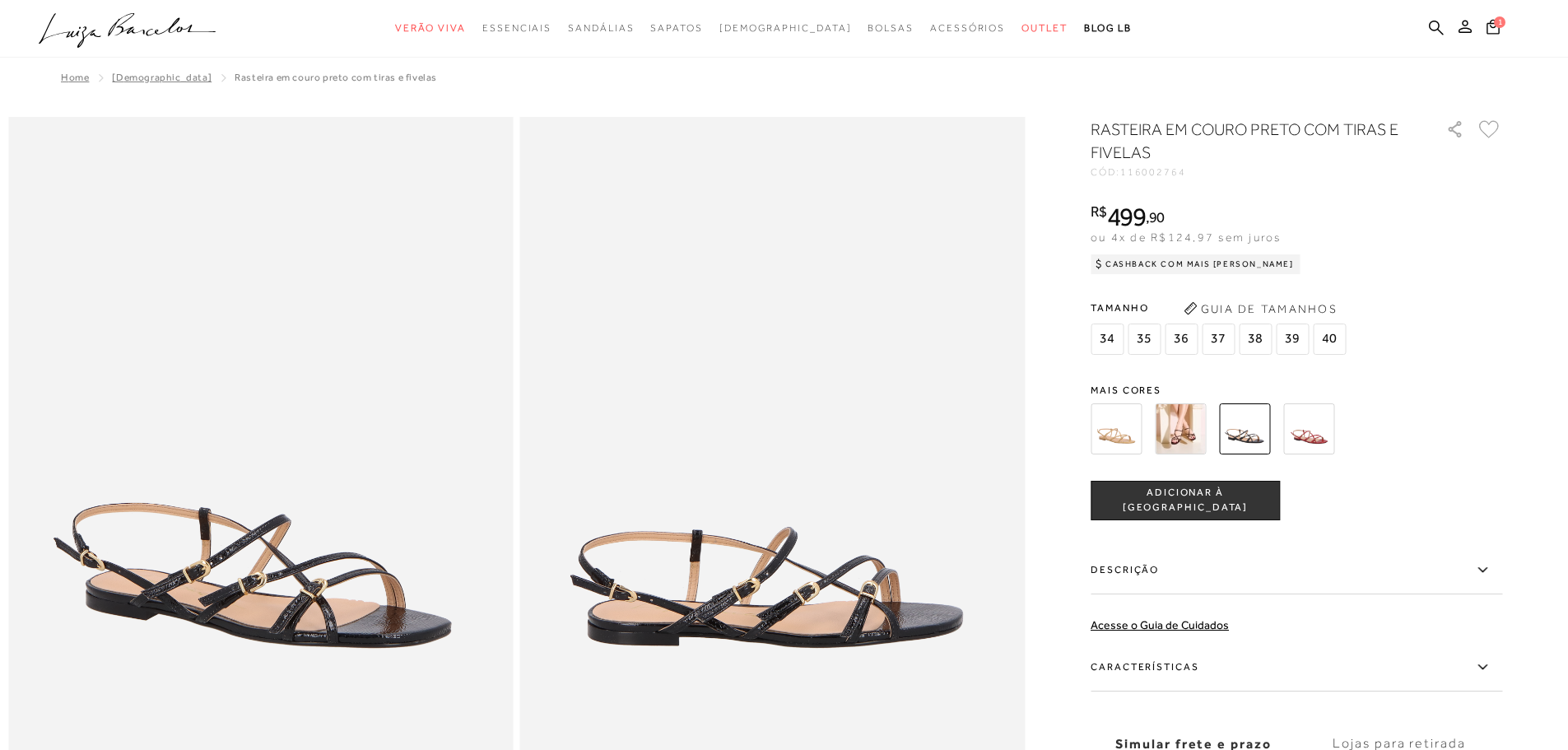
click at [1322, 442] on img at bounding box center [1309, 428] width 51 height 51
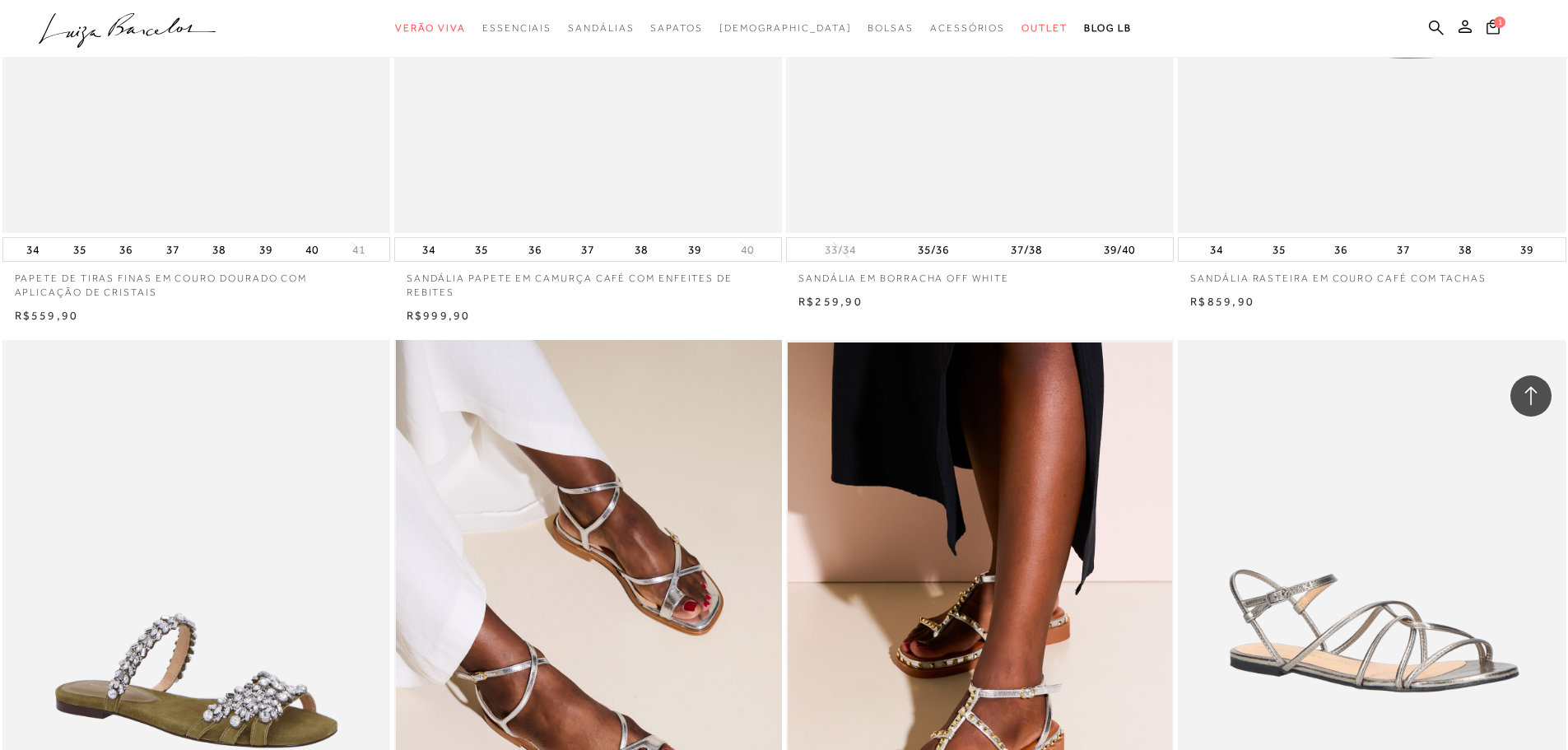
scroll to position [27647, 0]
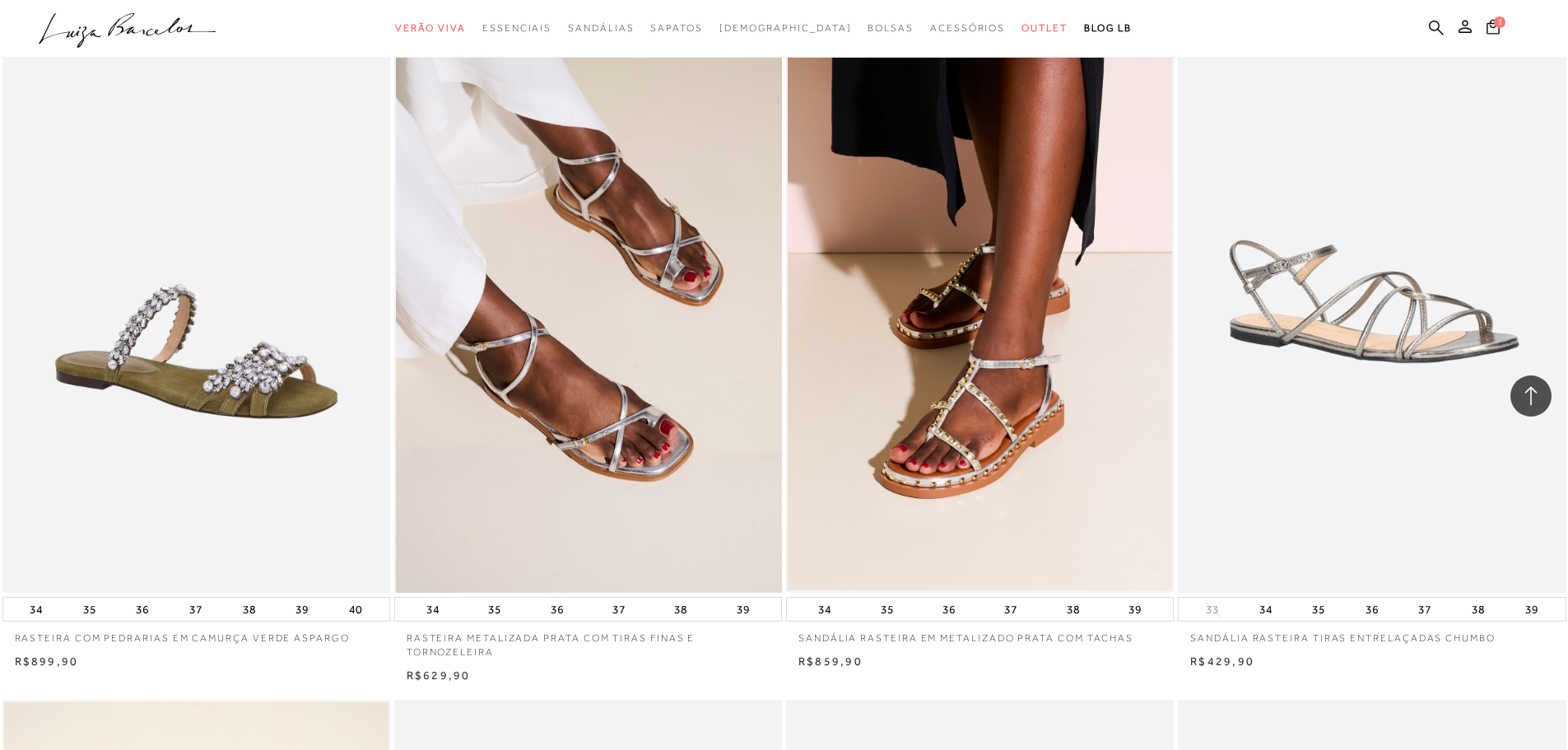
click at [603, 427] on img at bounding box center [589, 301] width 386 height 582
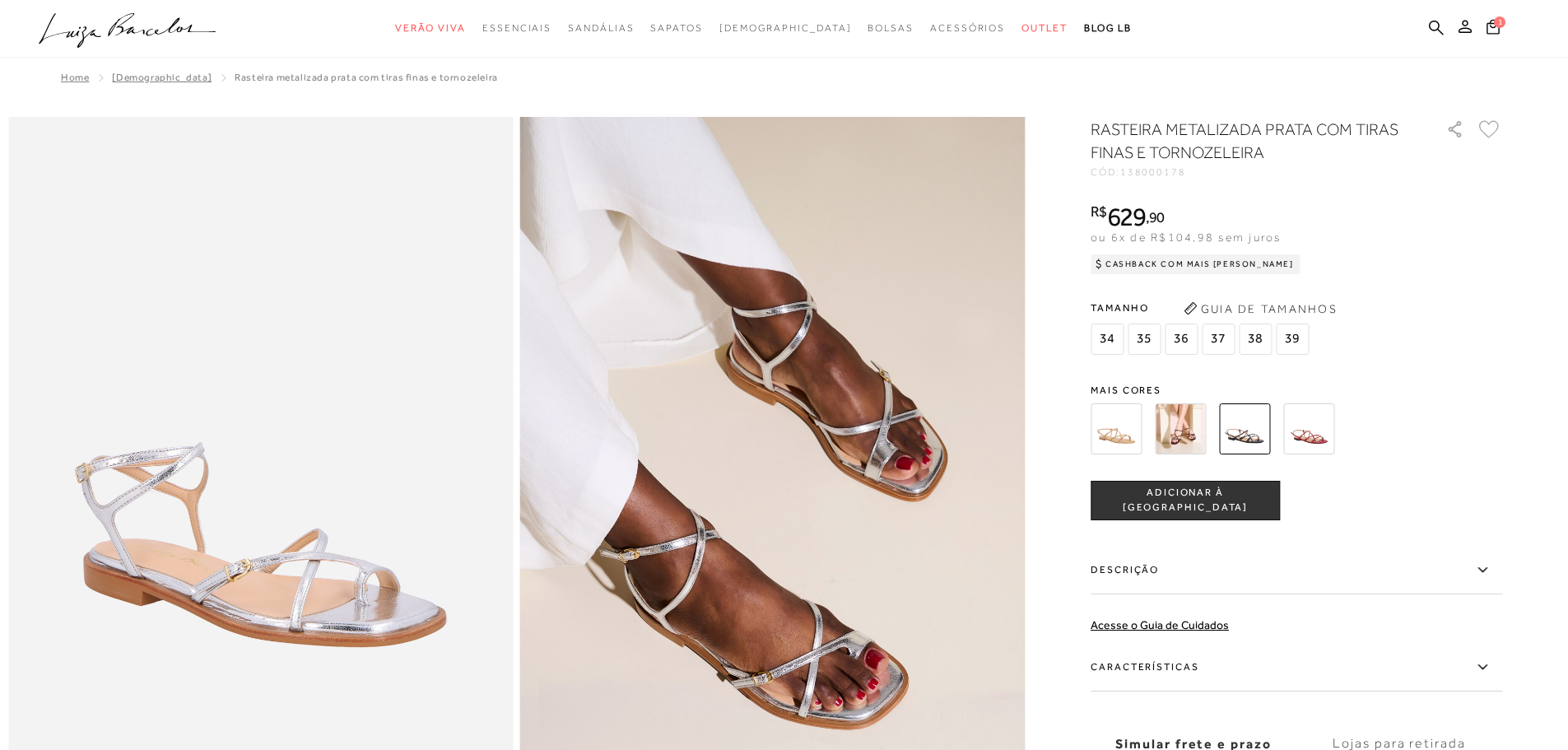
click at [1123, 419] on img at bounding box center [1117, 428] width 51 height 51
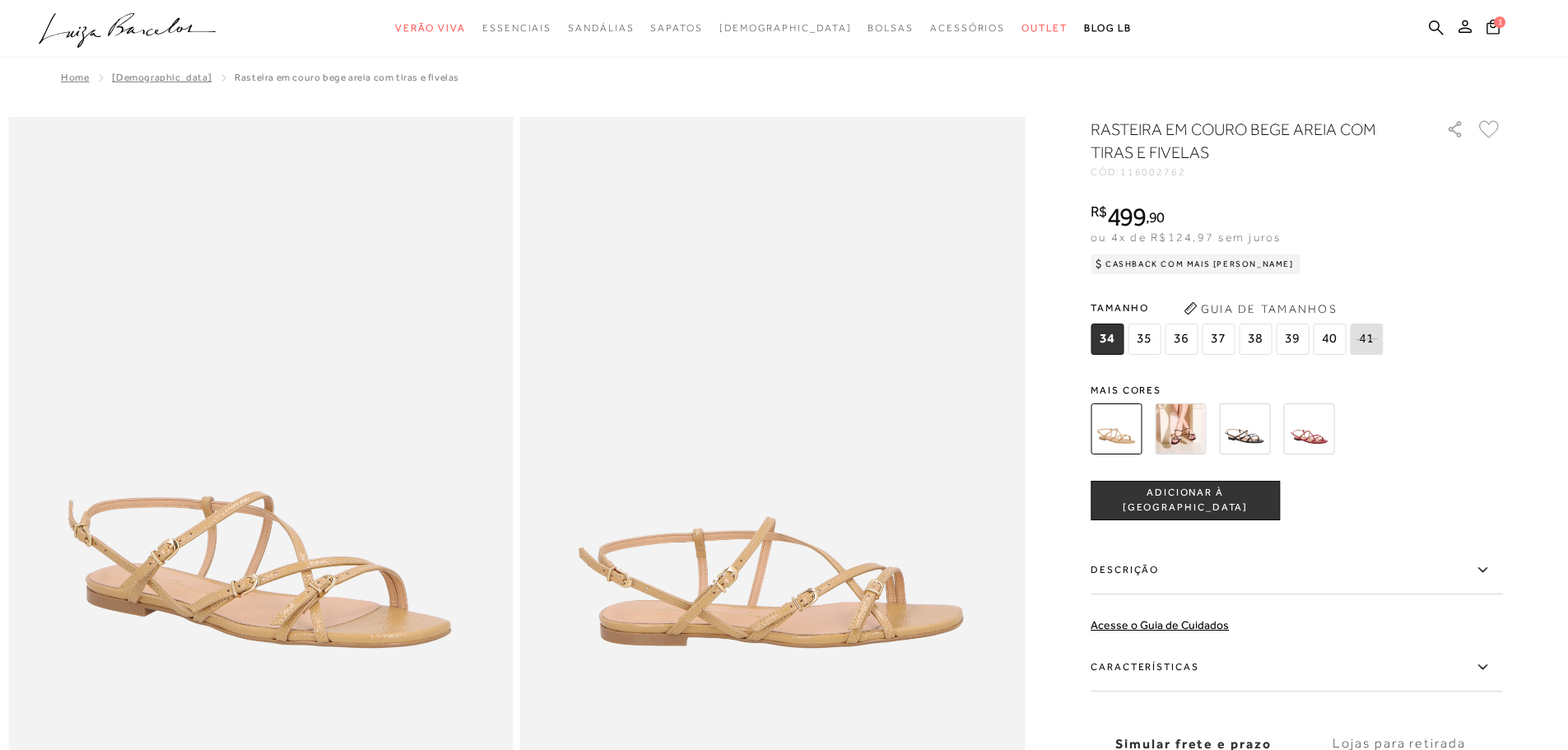
click at [1195, 432] on img at bounding box center [1181, 428] width 51 height 51
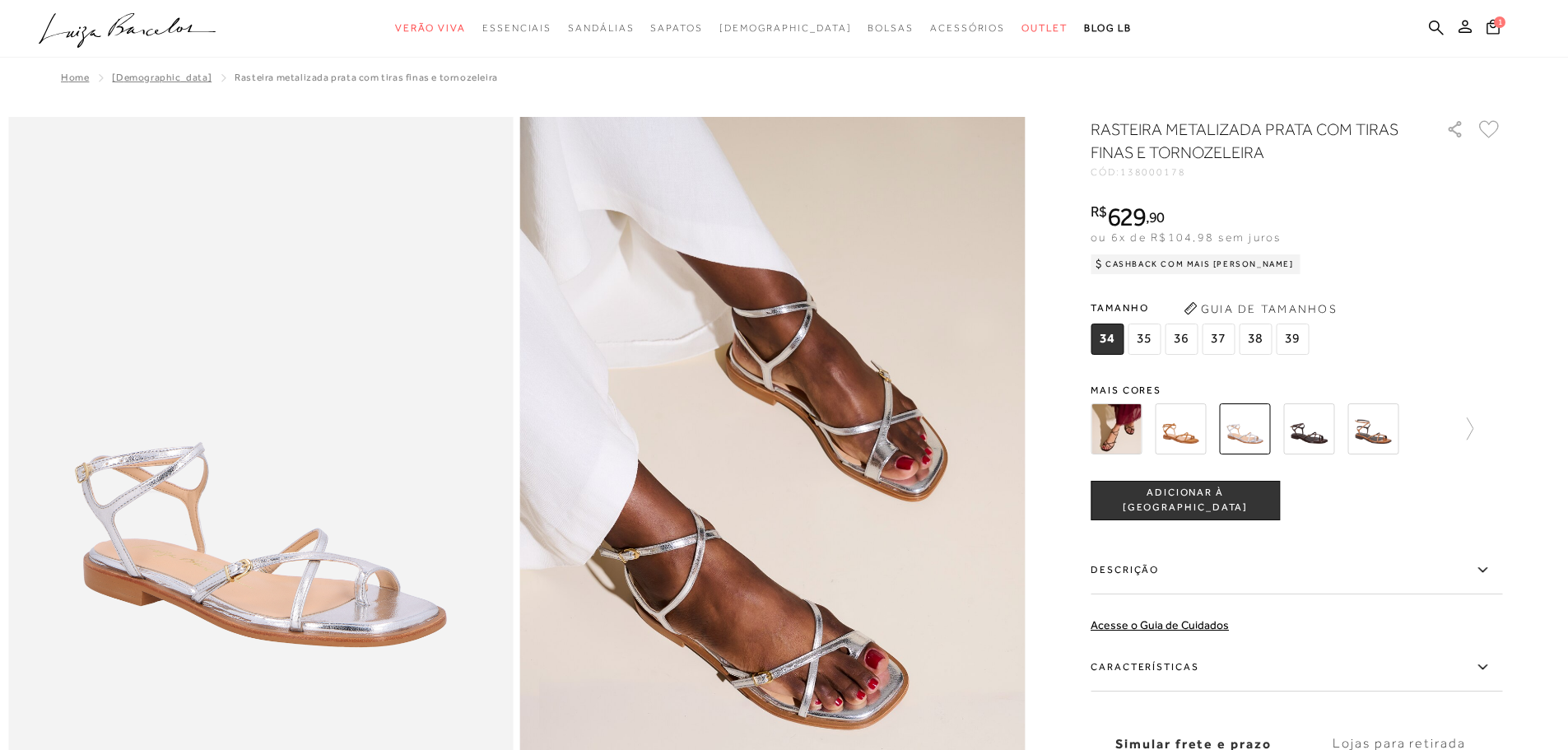
click at [1203, 436] on img at bounding box center [1181, 428] width 51 height 51
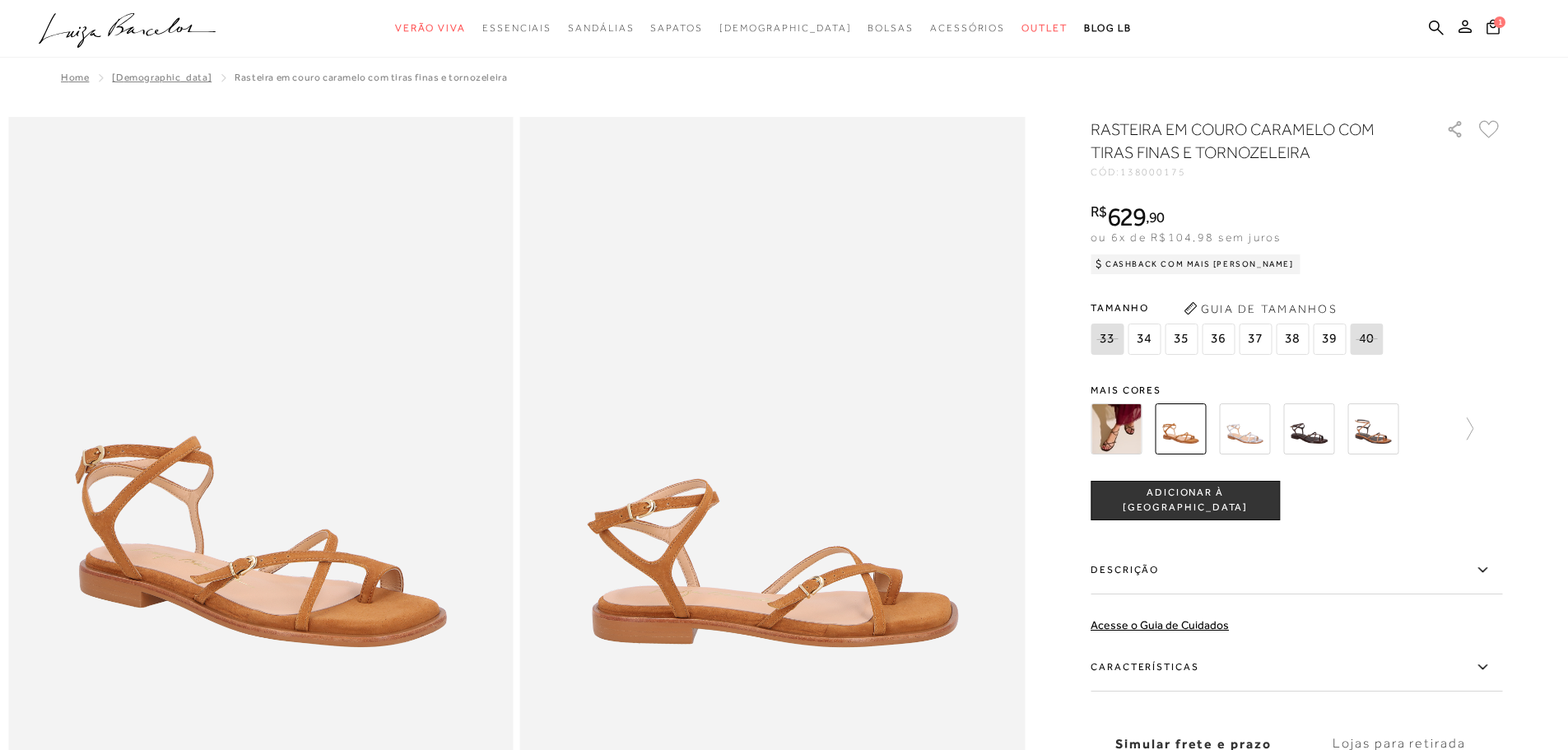
click at [1112, 430] on img at bounding box center [1117, 428] width 51 height 51
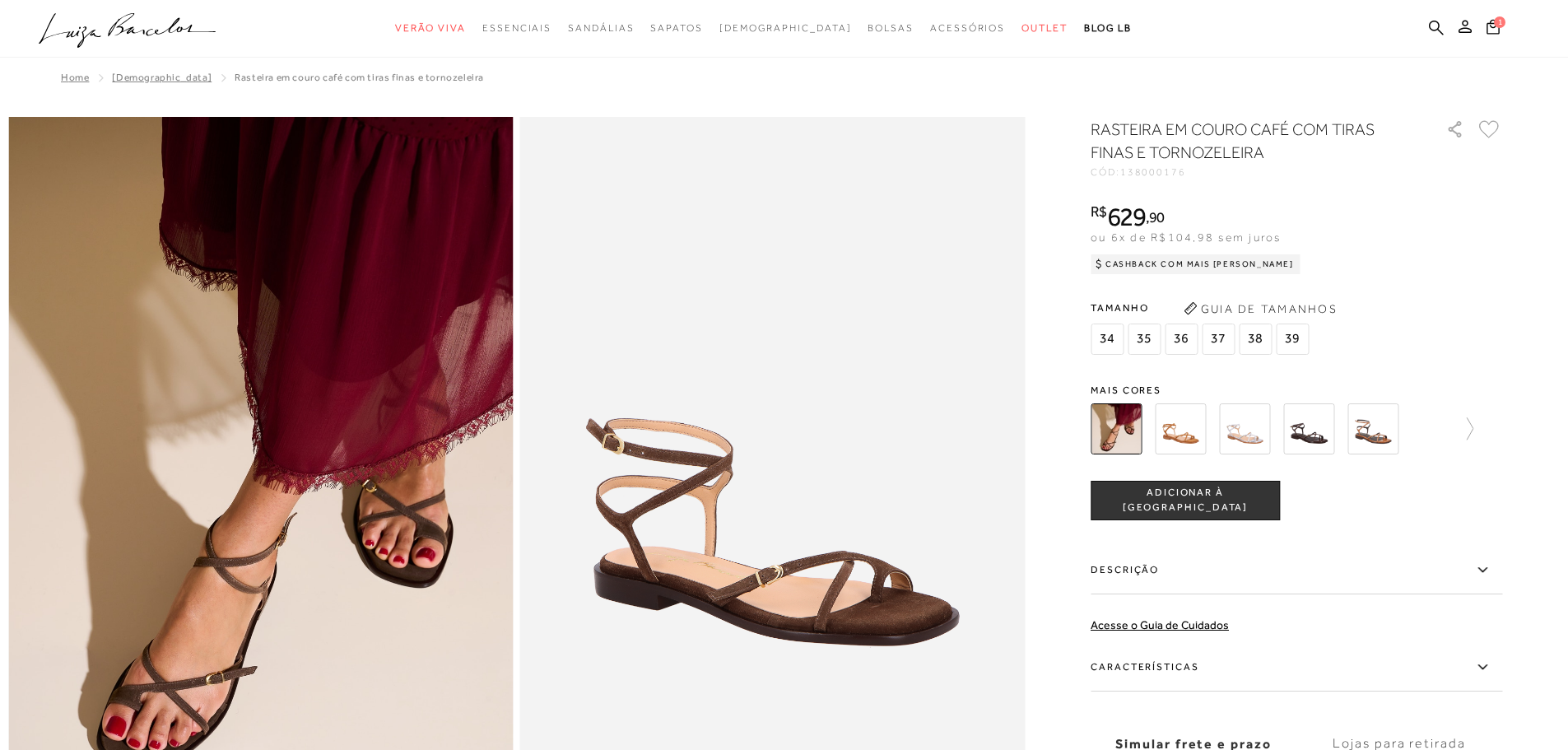
click at [1242, 433] on img at bounding box center [1244, 428] width 51 height 51
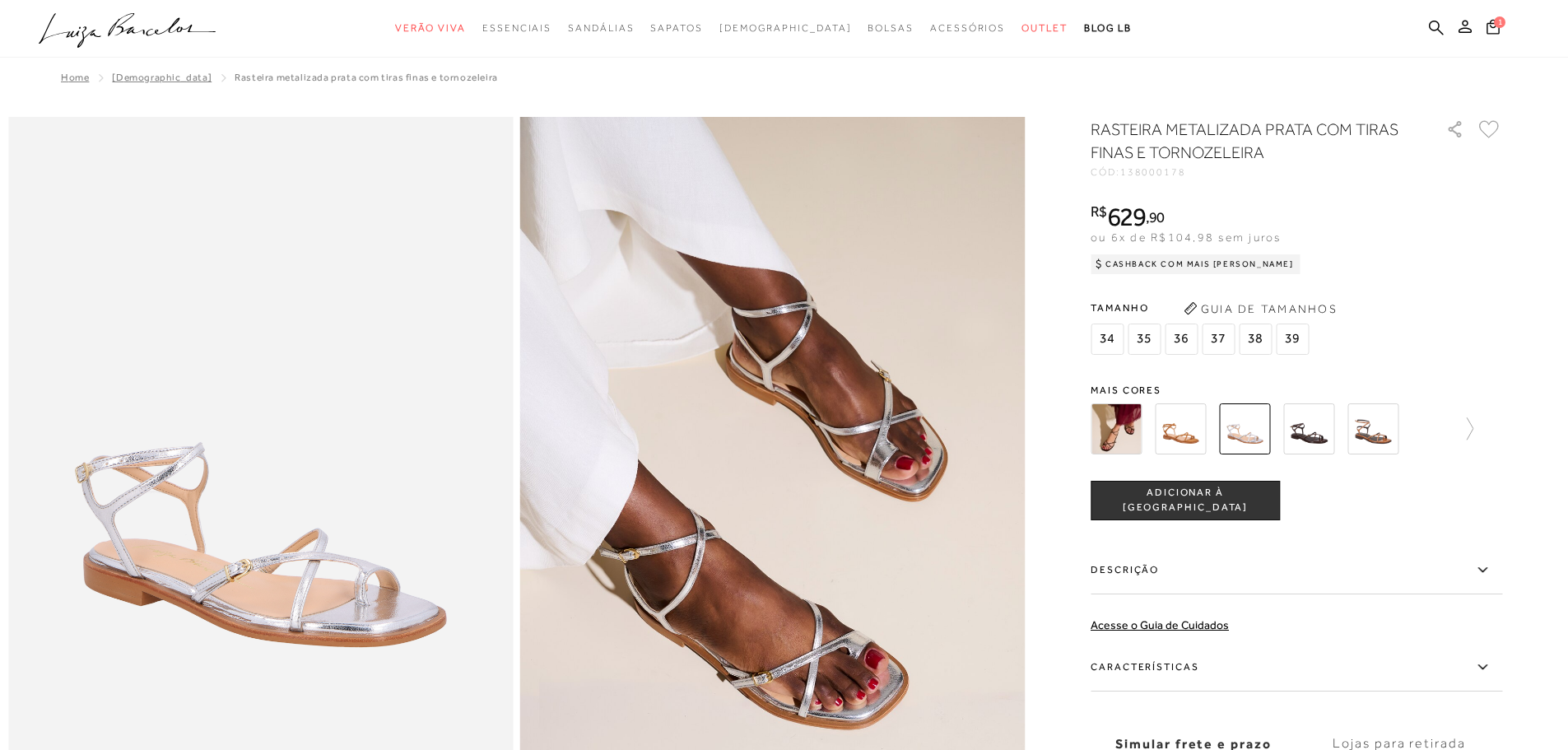
click at [1325, 425] on img at bounding box center [1309, 428] width 51 height 51
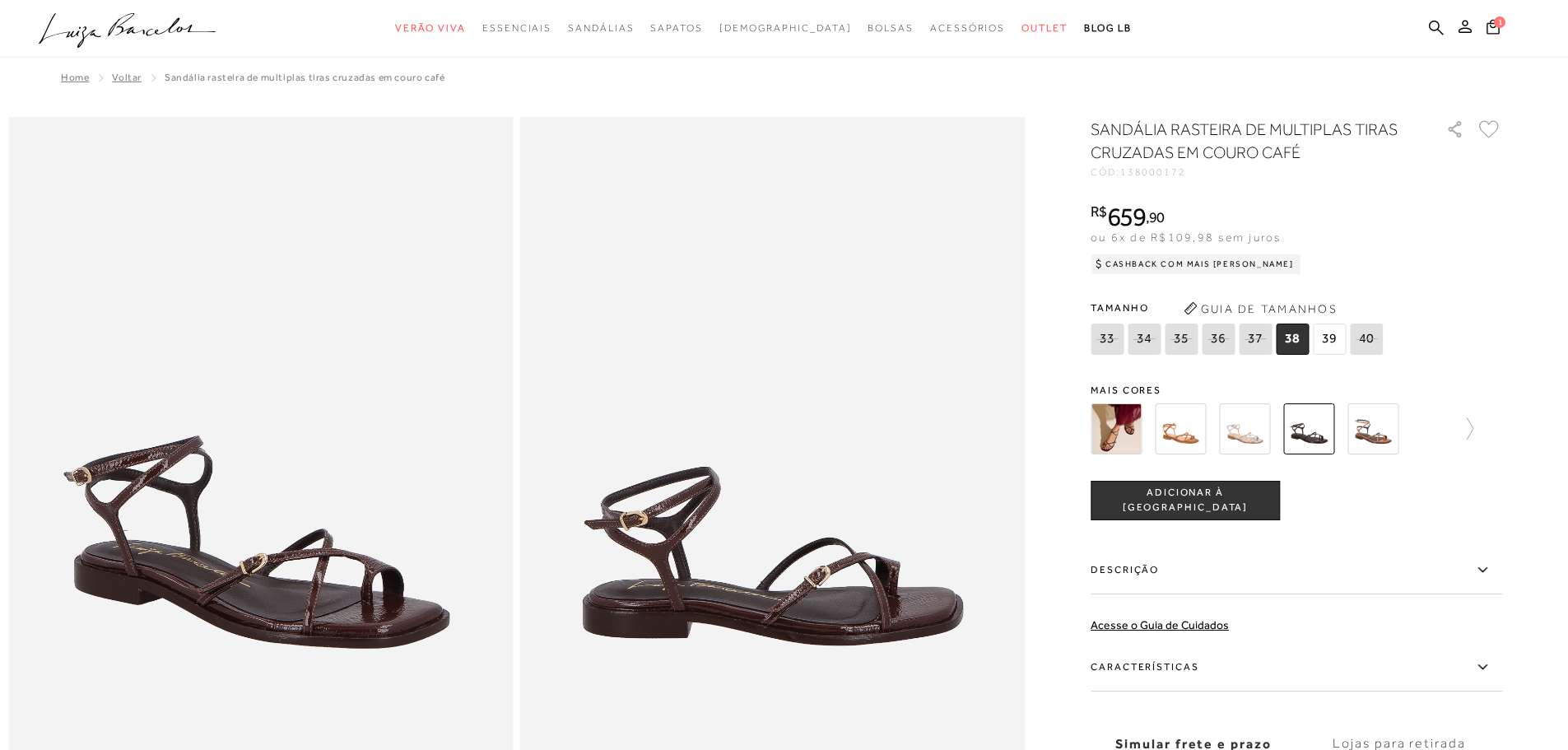
click at [1382, 429] on img at bounding box center [1373, 428] width 51 height 51
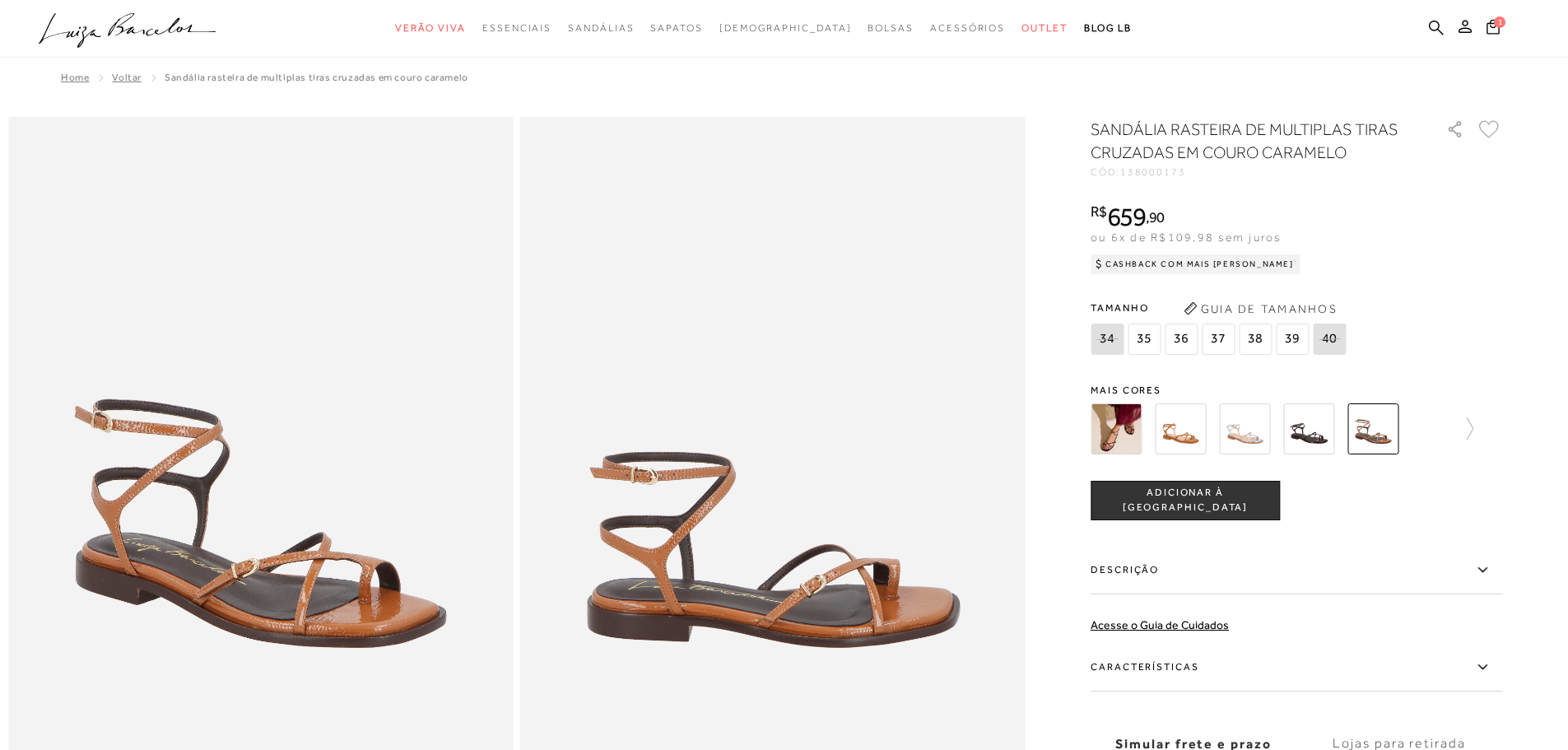
click at [1382, 429] on img at bounding box center [1373, 428] width 51 height 51
click at [1480, 432] on div at bounding box center [1296, 428] width 412 height 61
click at [1473, 427] on icon at bounding box center [1462, 428] width 23 height 23
click at [1211, 428] on img at bounding box center [1209, 428] width 51 height 51
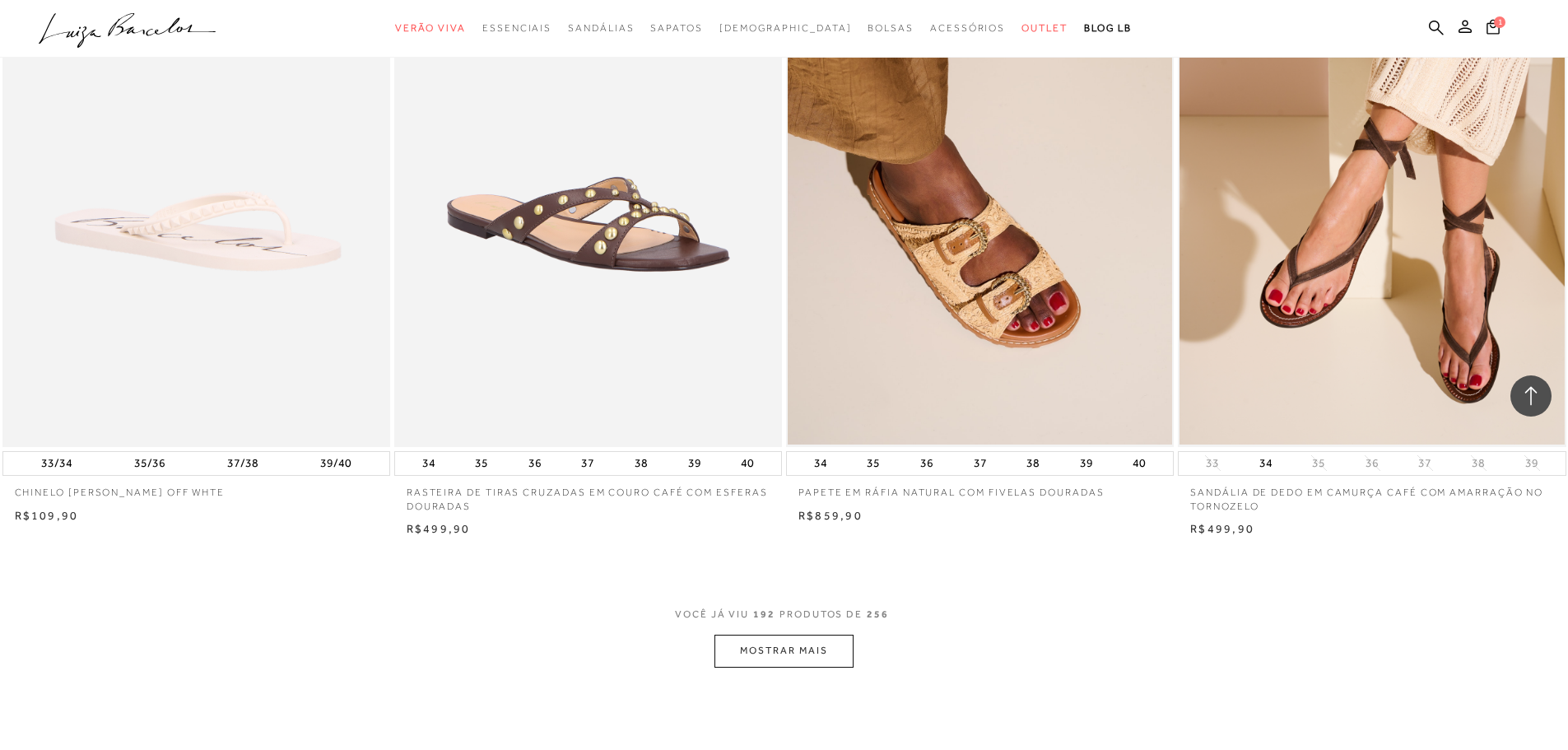
scroll to position [32943, 0]
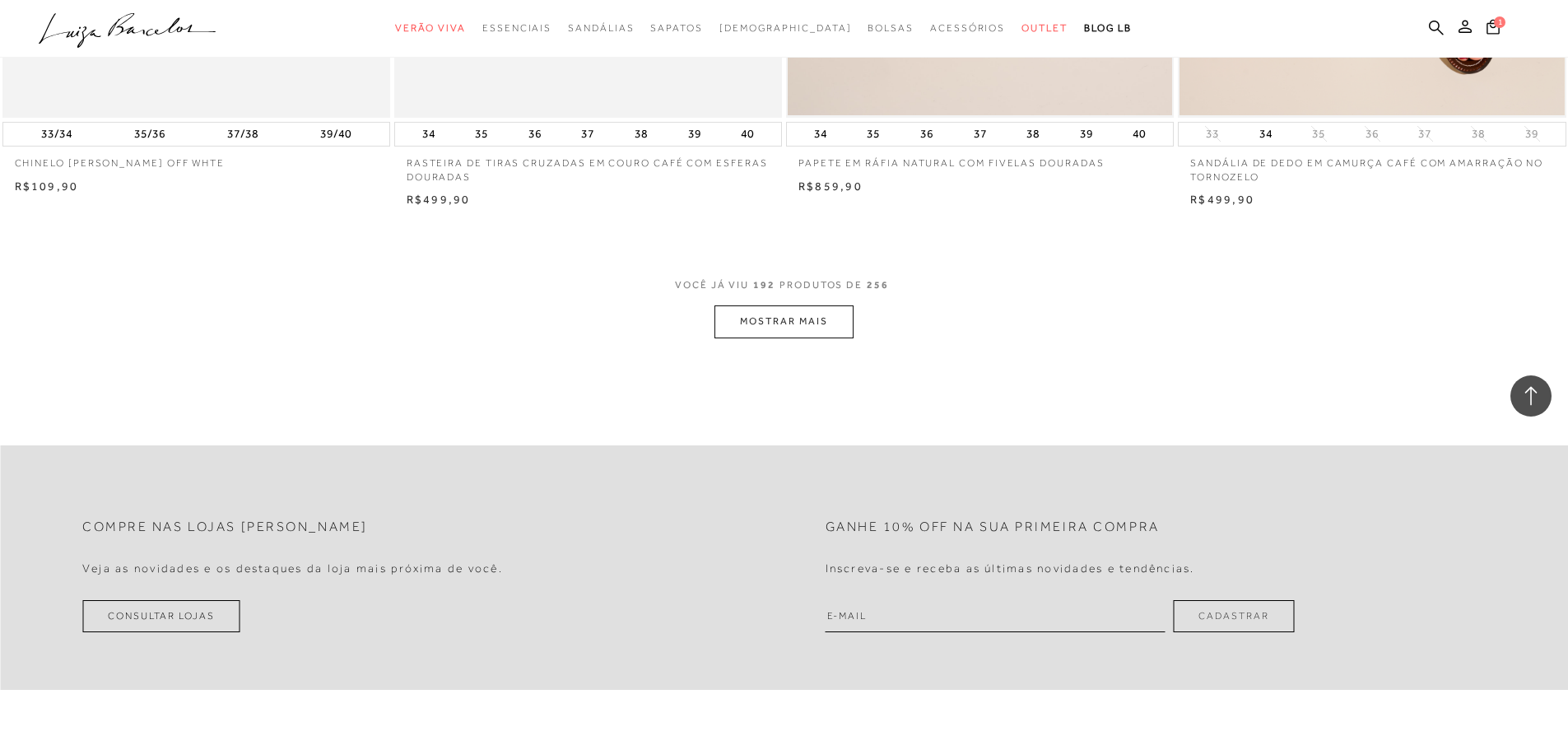
click at [813, 326] on button "MOSTRAR MAIS" at bounding box center [784, 322] width 138 height 32
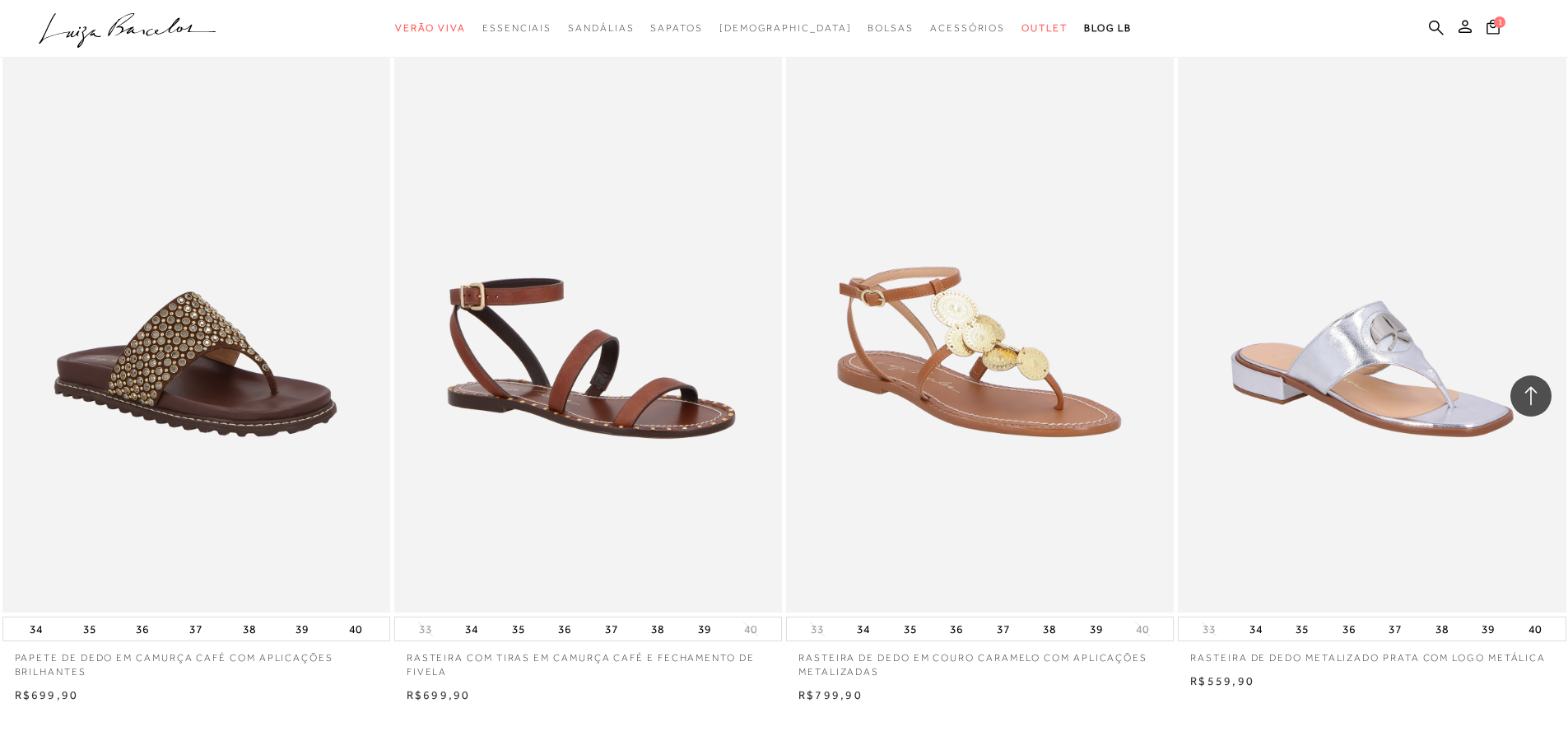
scroll to position [36564, 0]
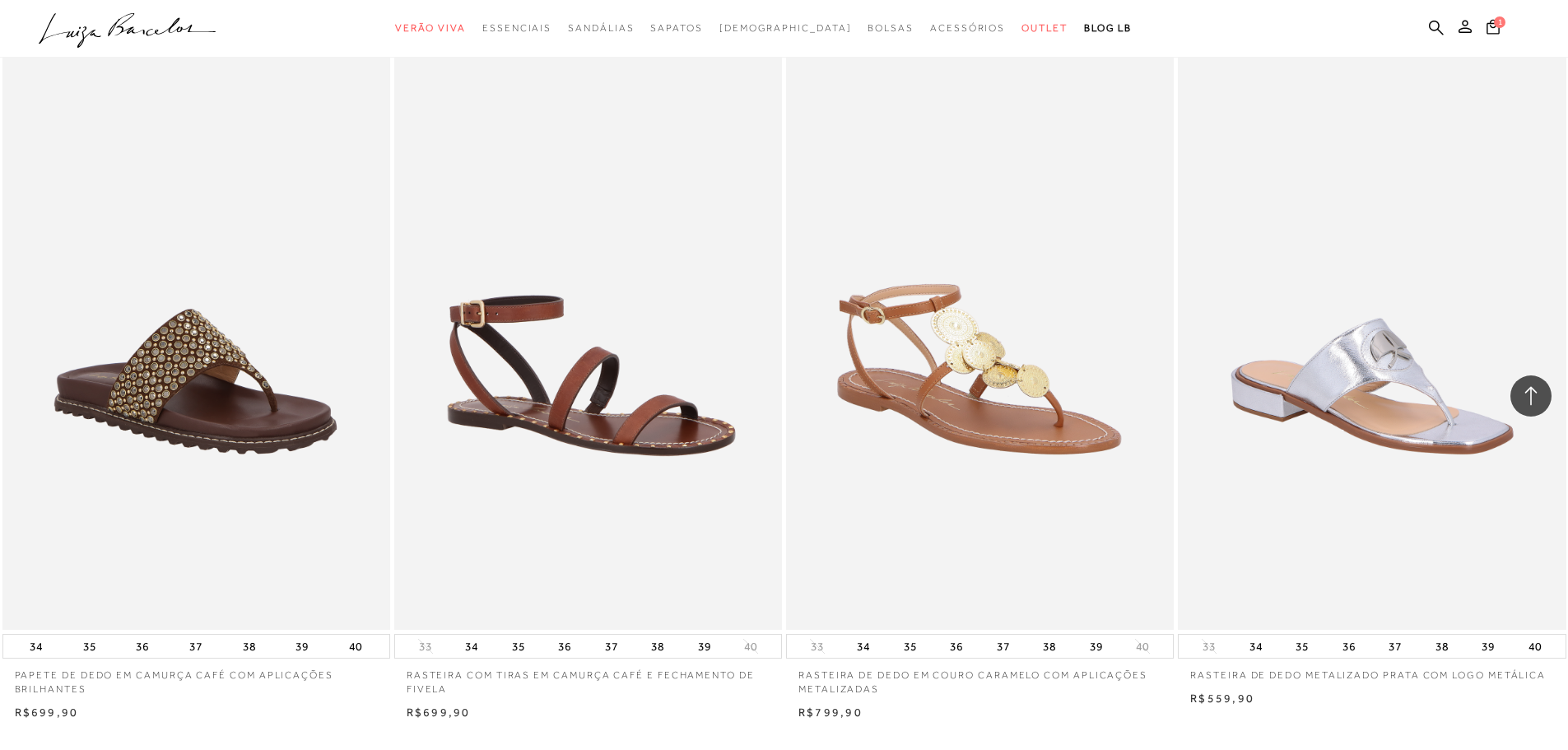
click at [674, 387] on img at bounding box center [589, 338] width 386 height 582
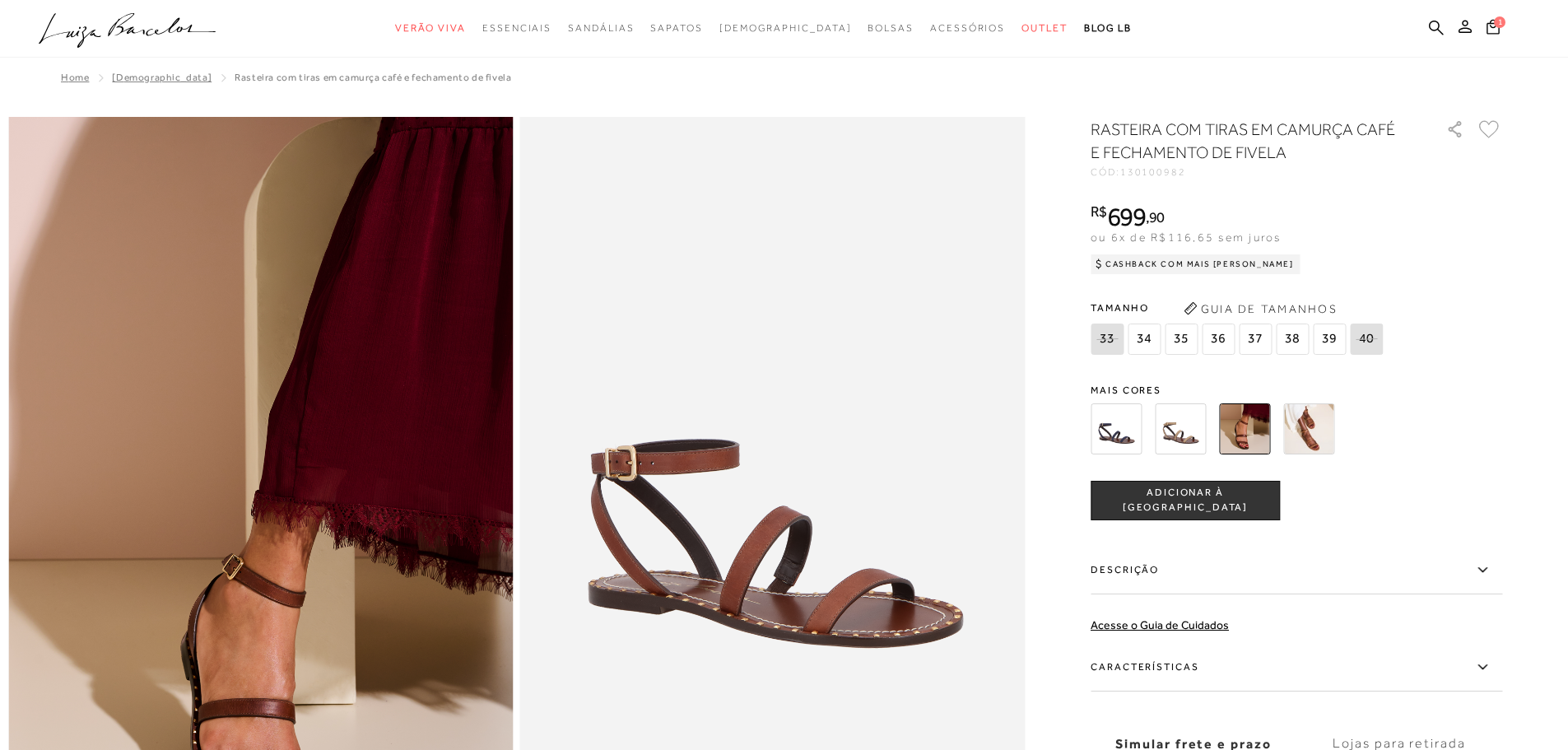
click at [1122, 440] on img at bounding box center [1117, 428] width 51 height 51
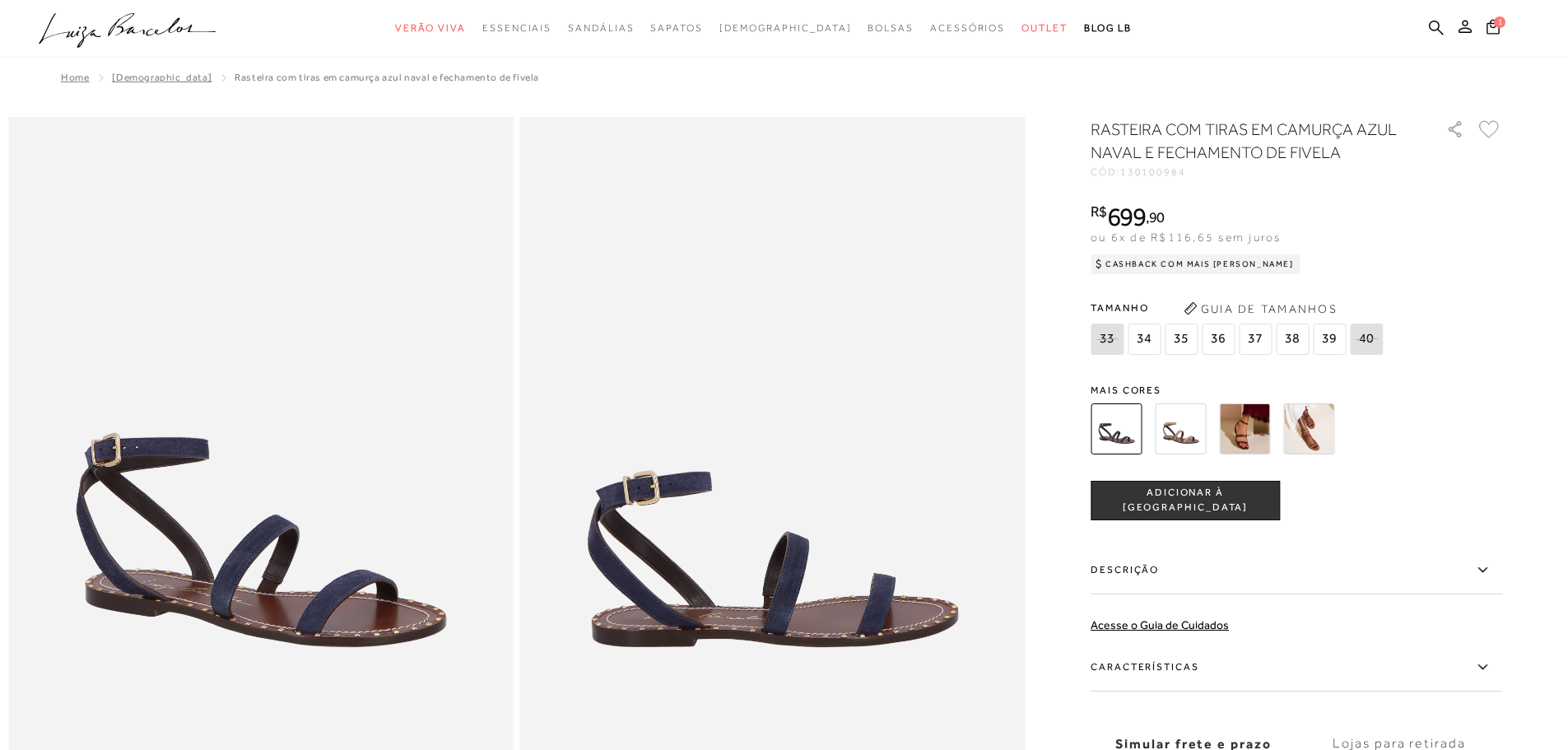
click at [1192, 427] on img at bounding box center [1181, 428] width 51 height 51
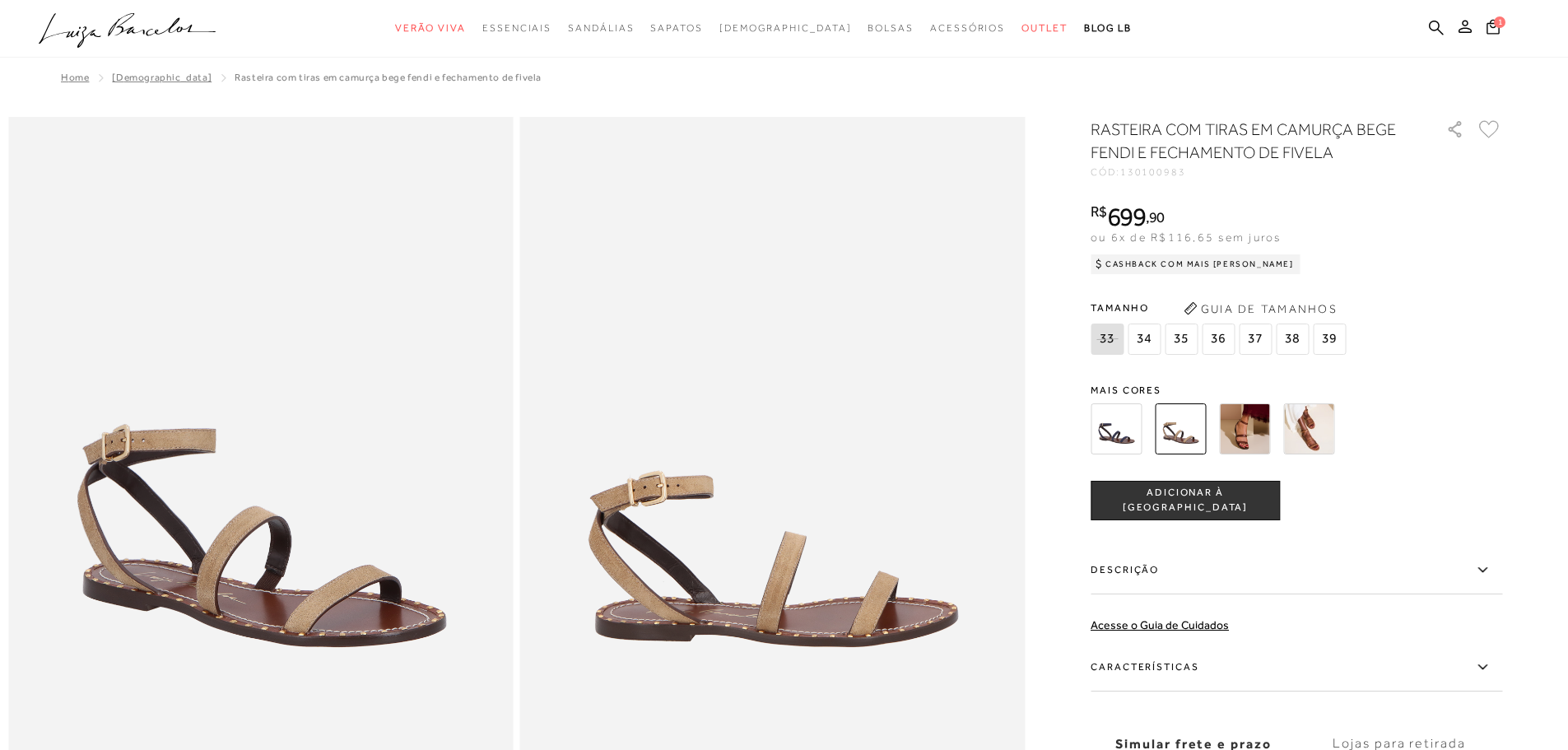
click at [1246, 427] on img at bounding box center [1244, 428] width 51 height 51
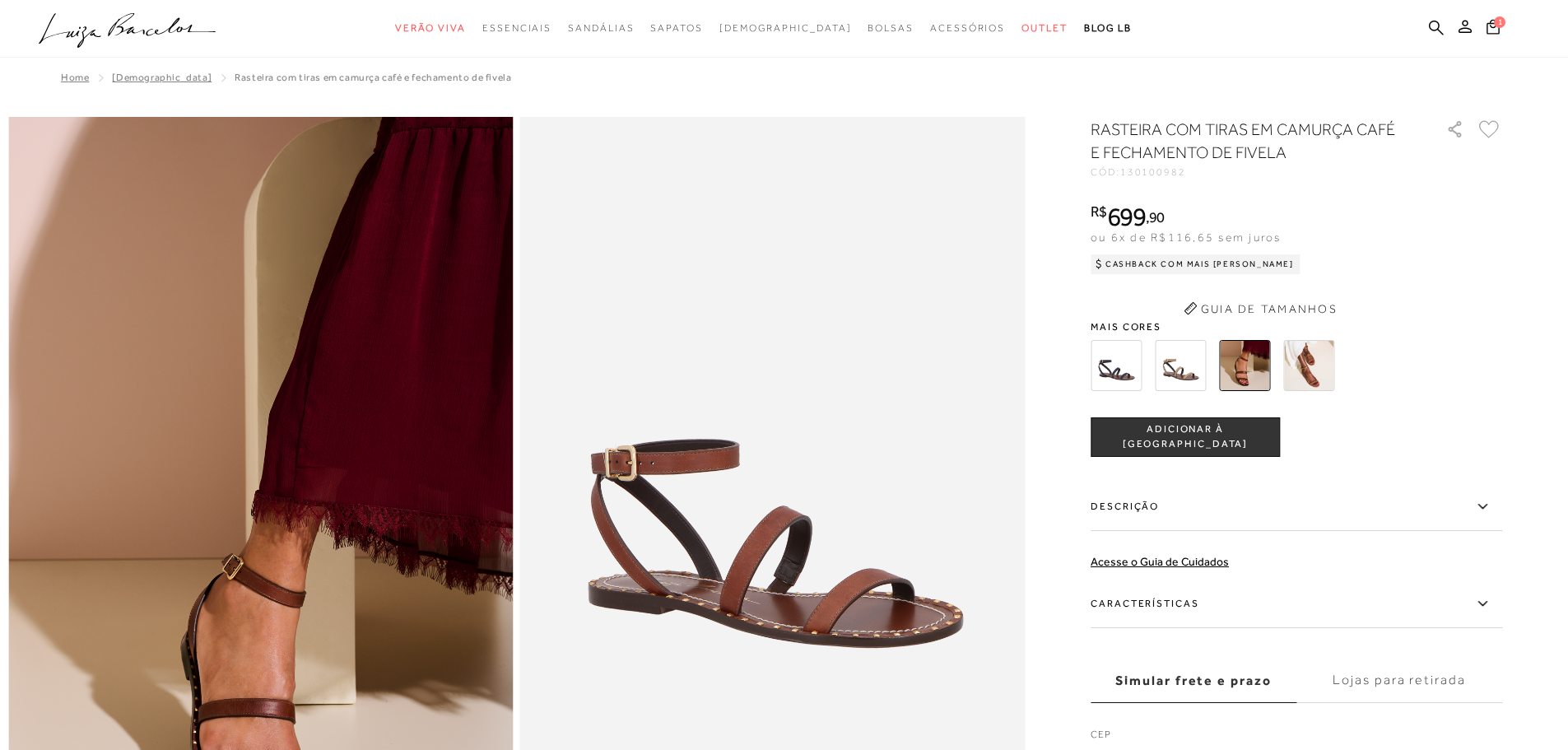
click at [1300, 373] on div "RASTEIRA COM TIRAS EM CAMURÇA CAFÉ E FECHAMENTO DE FIVELA CÓD: 130100982 × É ne…" at bounding box center [1296, 451] width 412 height 669
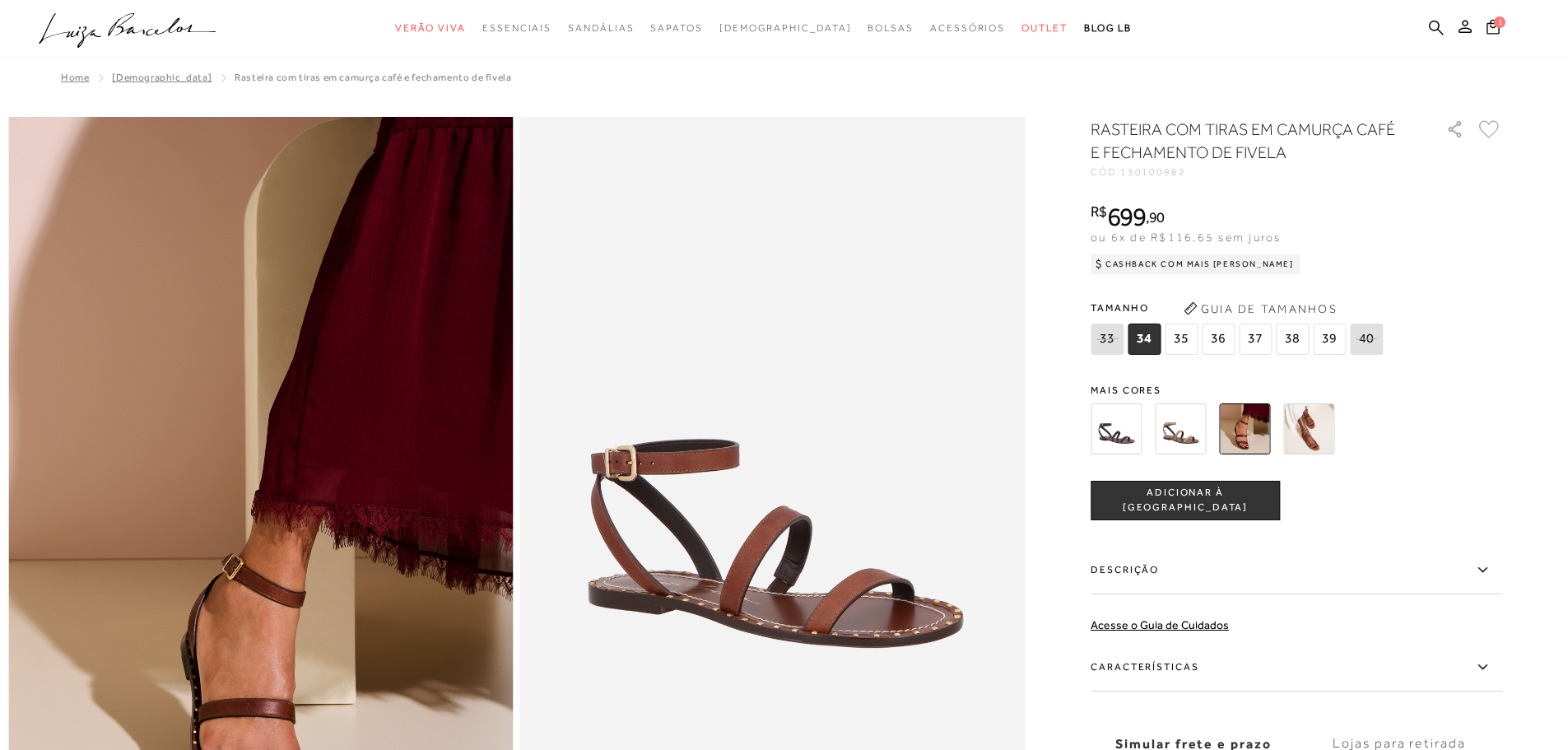
click at [1318, 421] on img at bounding box center [1309, 428] width 51 height 51
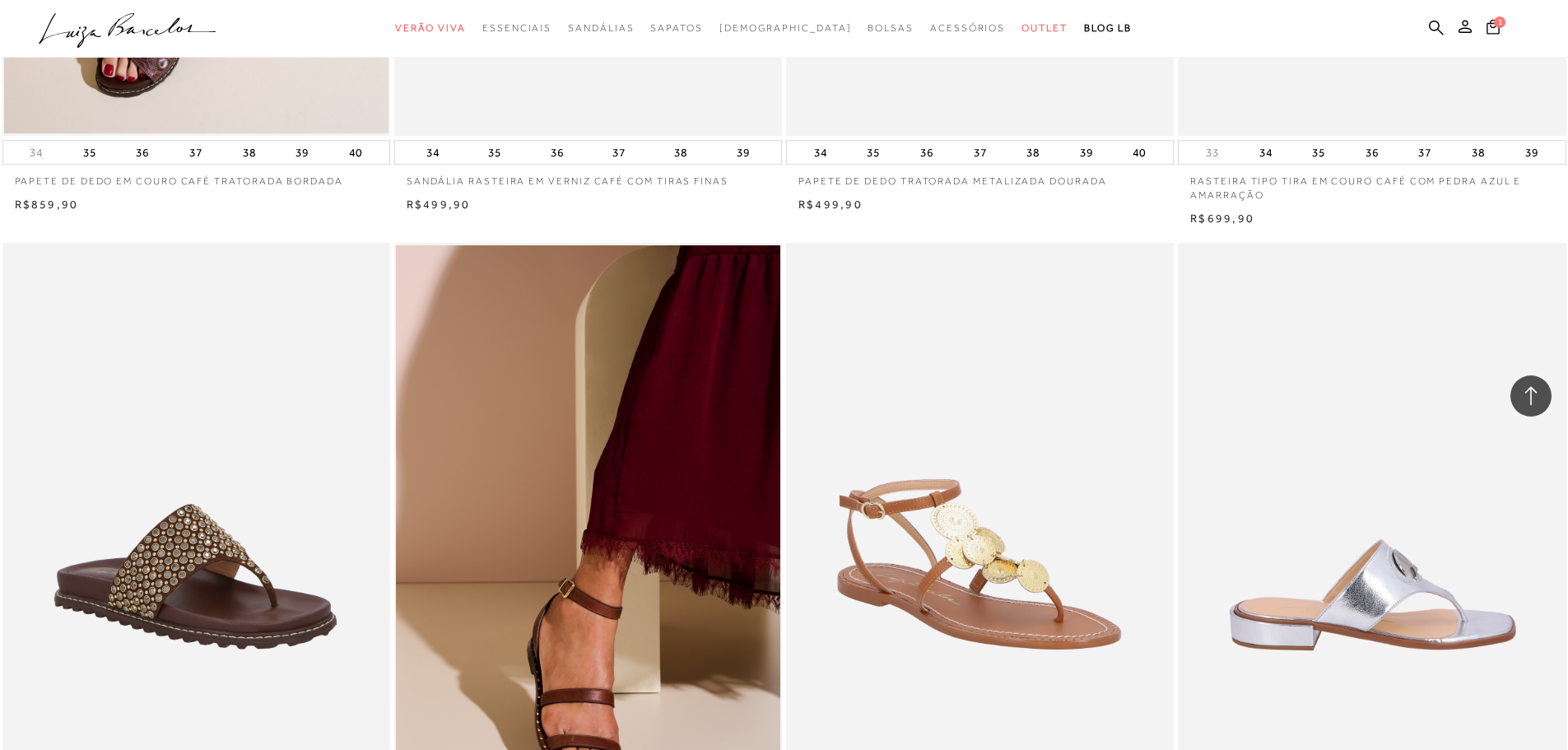
scroll to position [36698, 0]
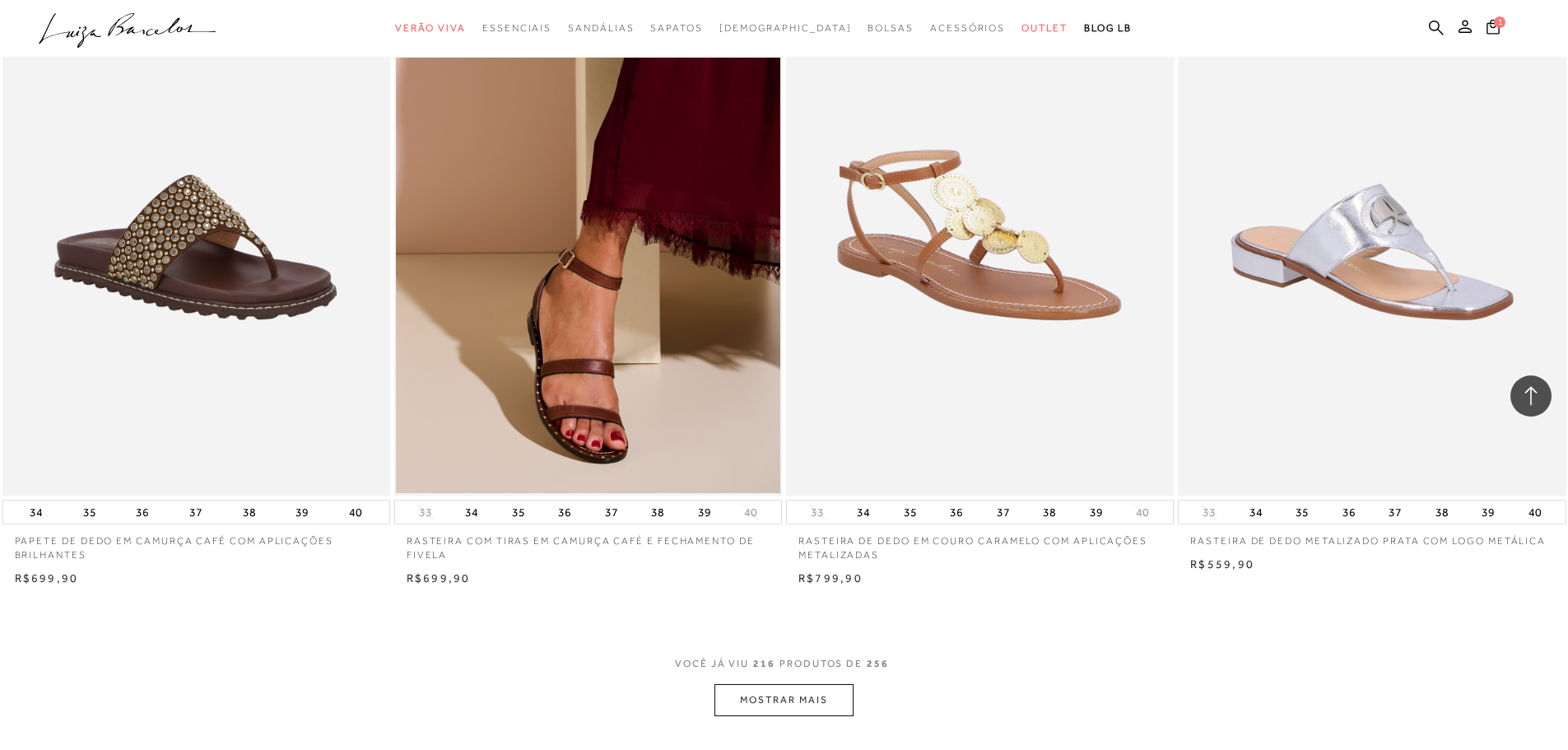
click at [803, 690] on button "MOSTRAR MAIS" at bounding box center [784, 700] width 138 height 32
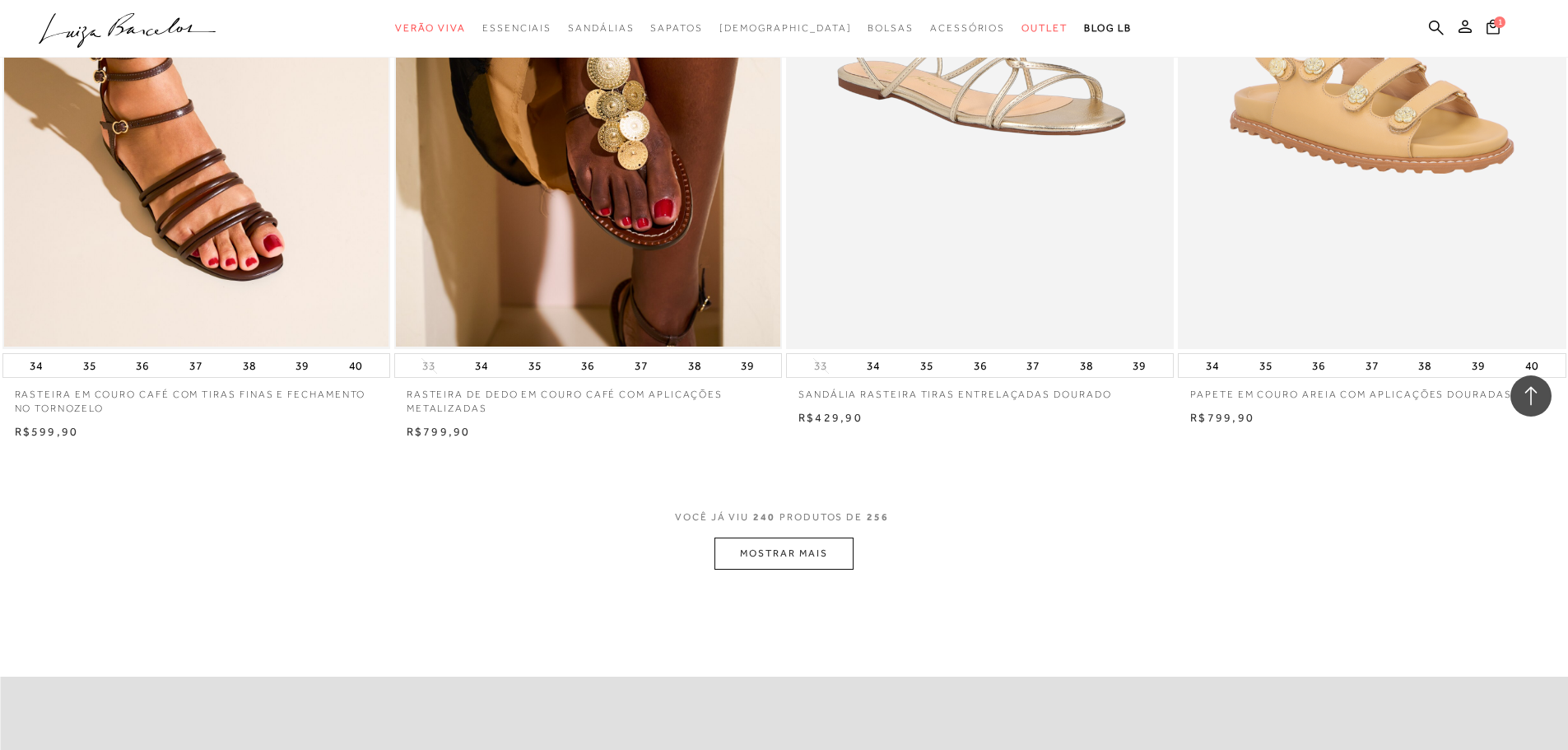
scroll to position [41388, 0]
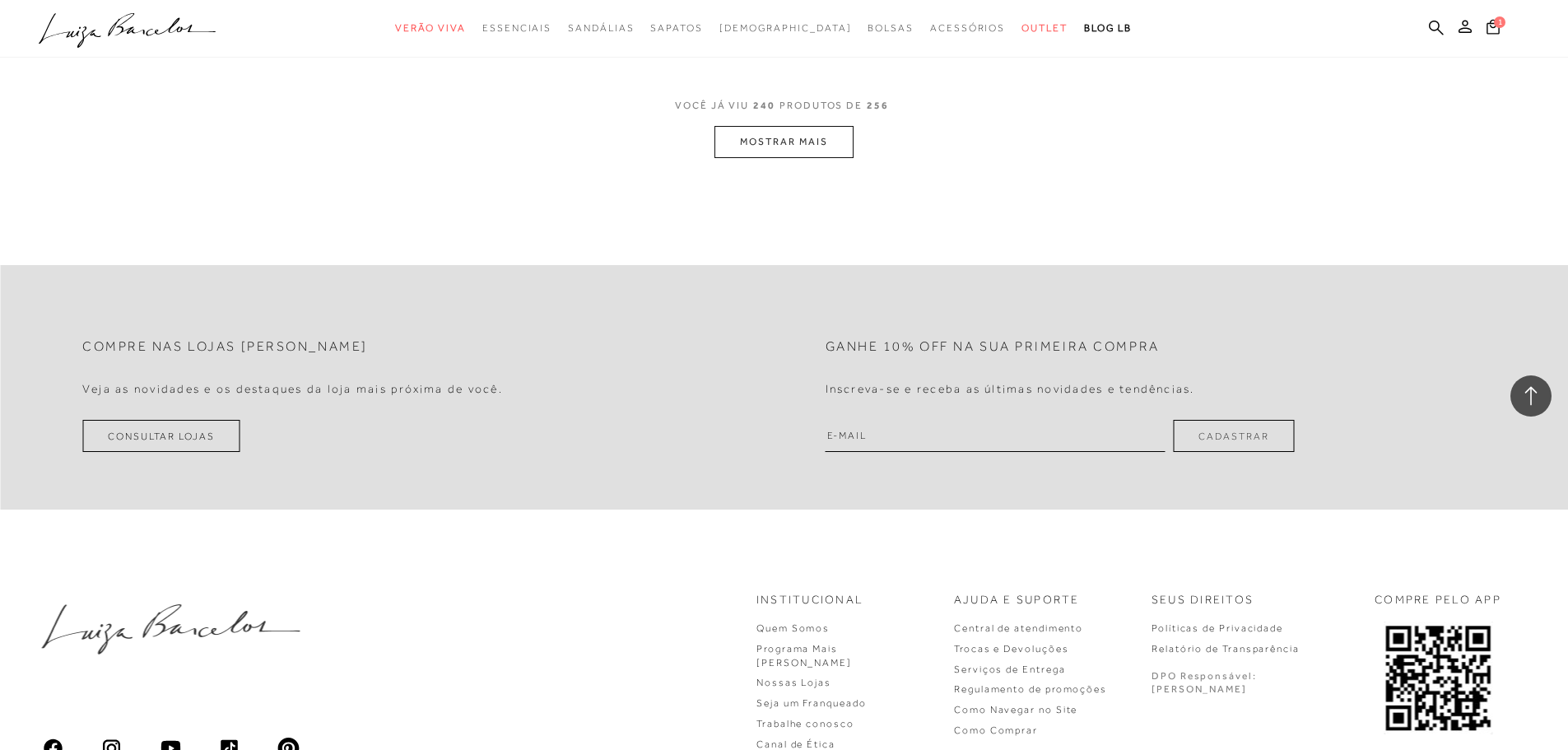
drag, startPoint x: 750, startPoint y: 121, endPoint x: 757, endPoint y: 147, distance: 26.9
click at [755, 136] on div "VOCÊ JÁ VIU 240 PRODUTOS DE 256 MOSTRAR MAIS" at bounding box center [784, 127] width 1568 height 61
click at [757, 147] on button "MOSTRAR MAIS" at bounding box center [784, 142] width 138 height 32
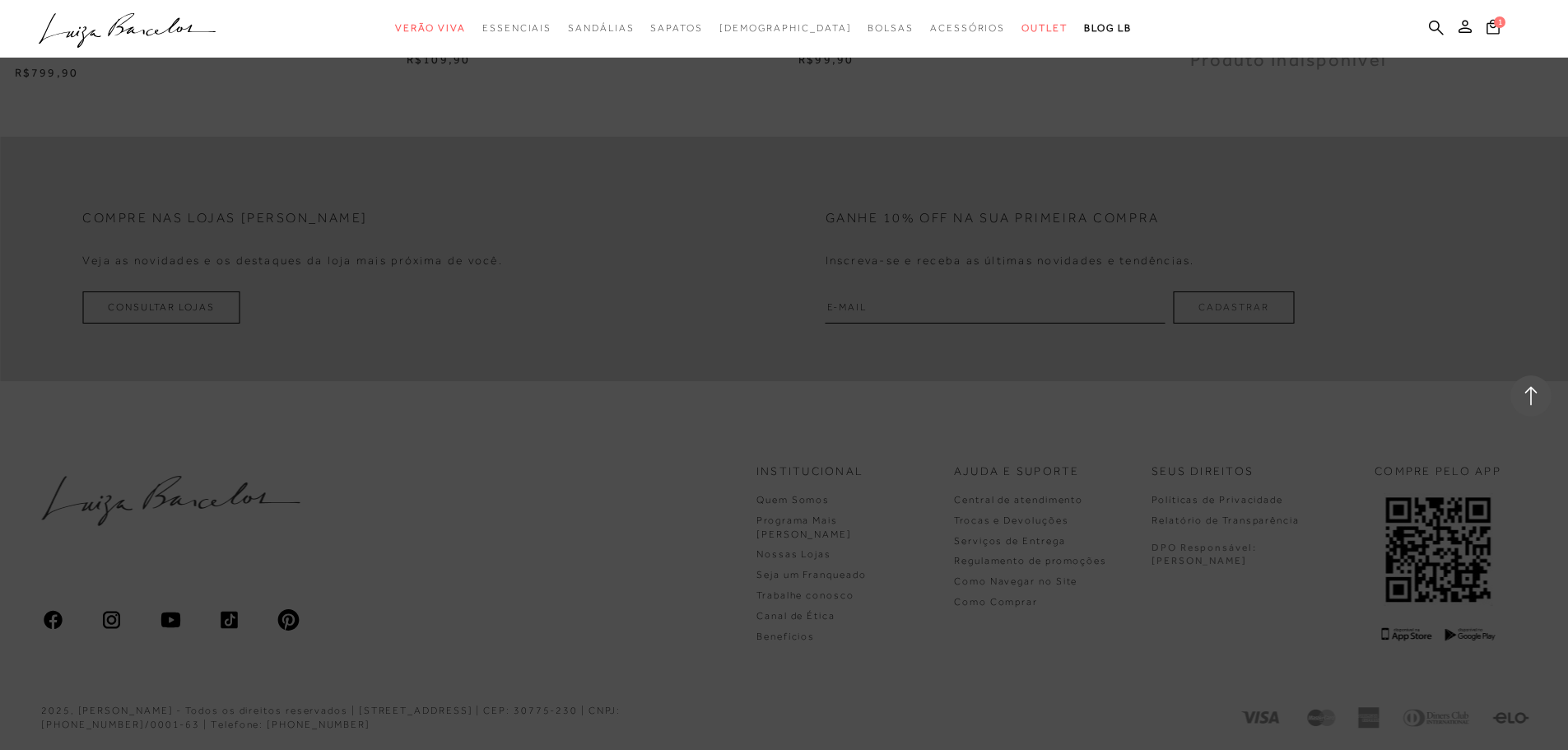
scroll to position [43679, 0]
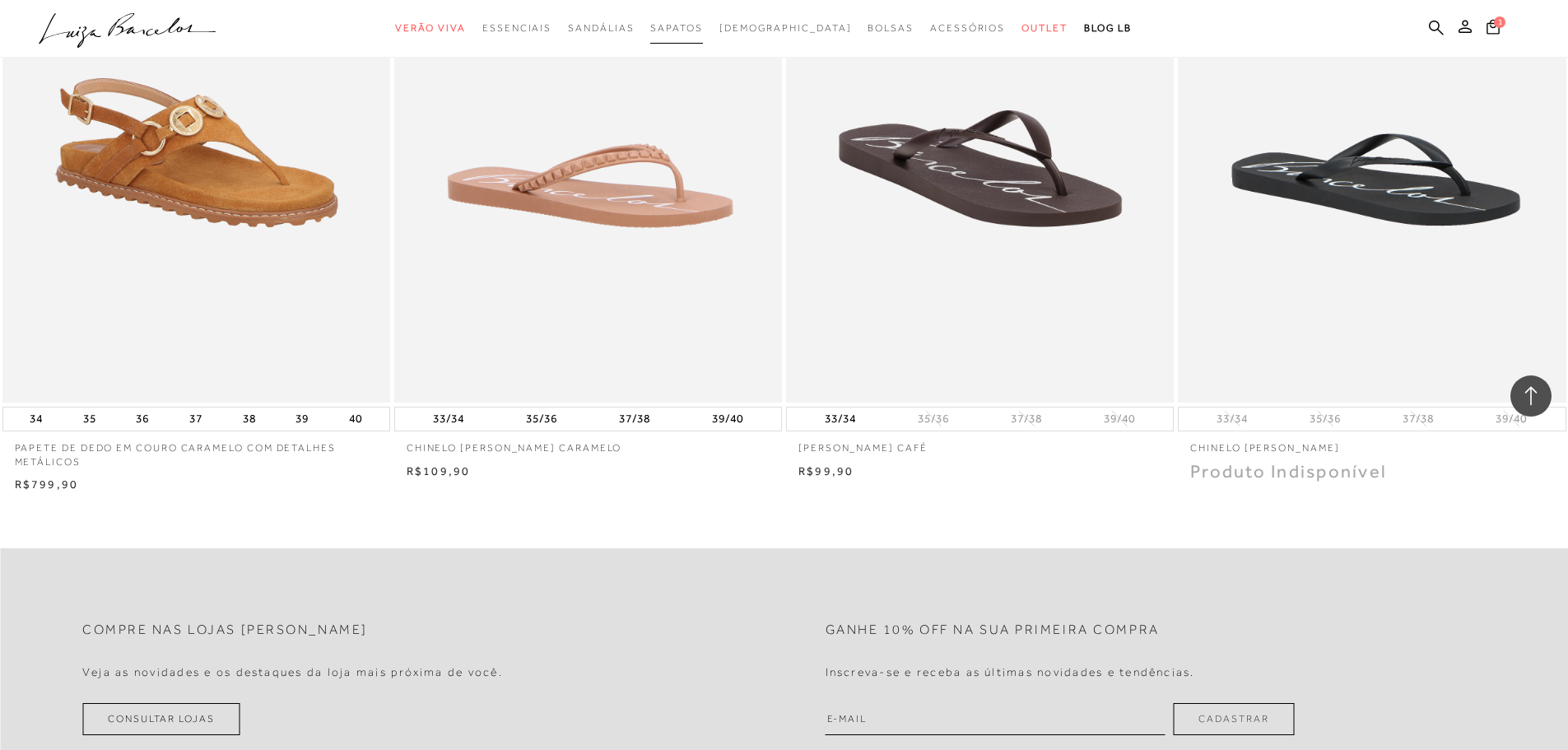
click at [702, 25] on span "Sapatos" at bounding box center [676, 27] width 52 height 11
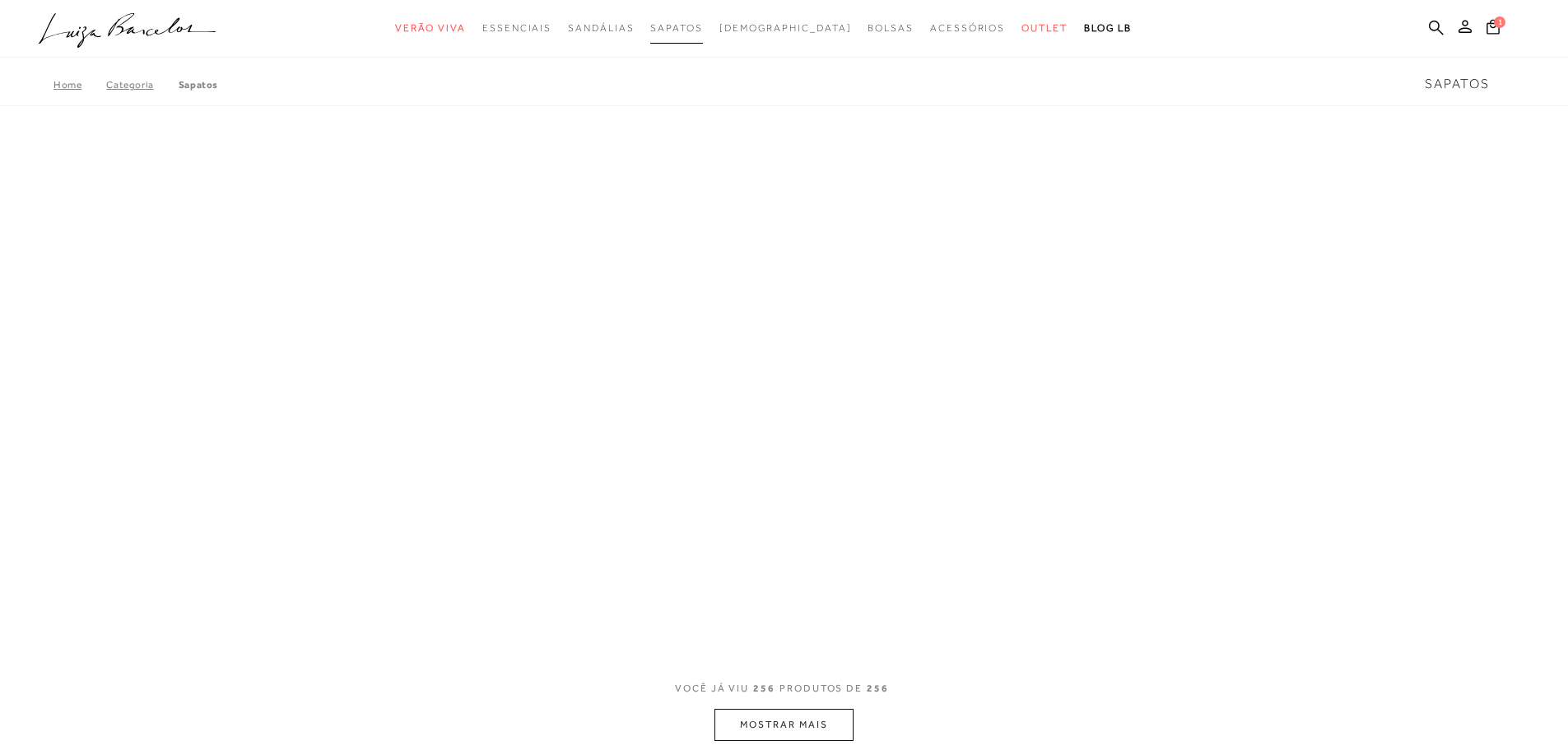
click at [702, 29] on span "Sapatos" at bounding box center [676, 27] width 52 height 11
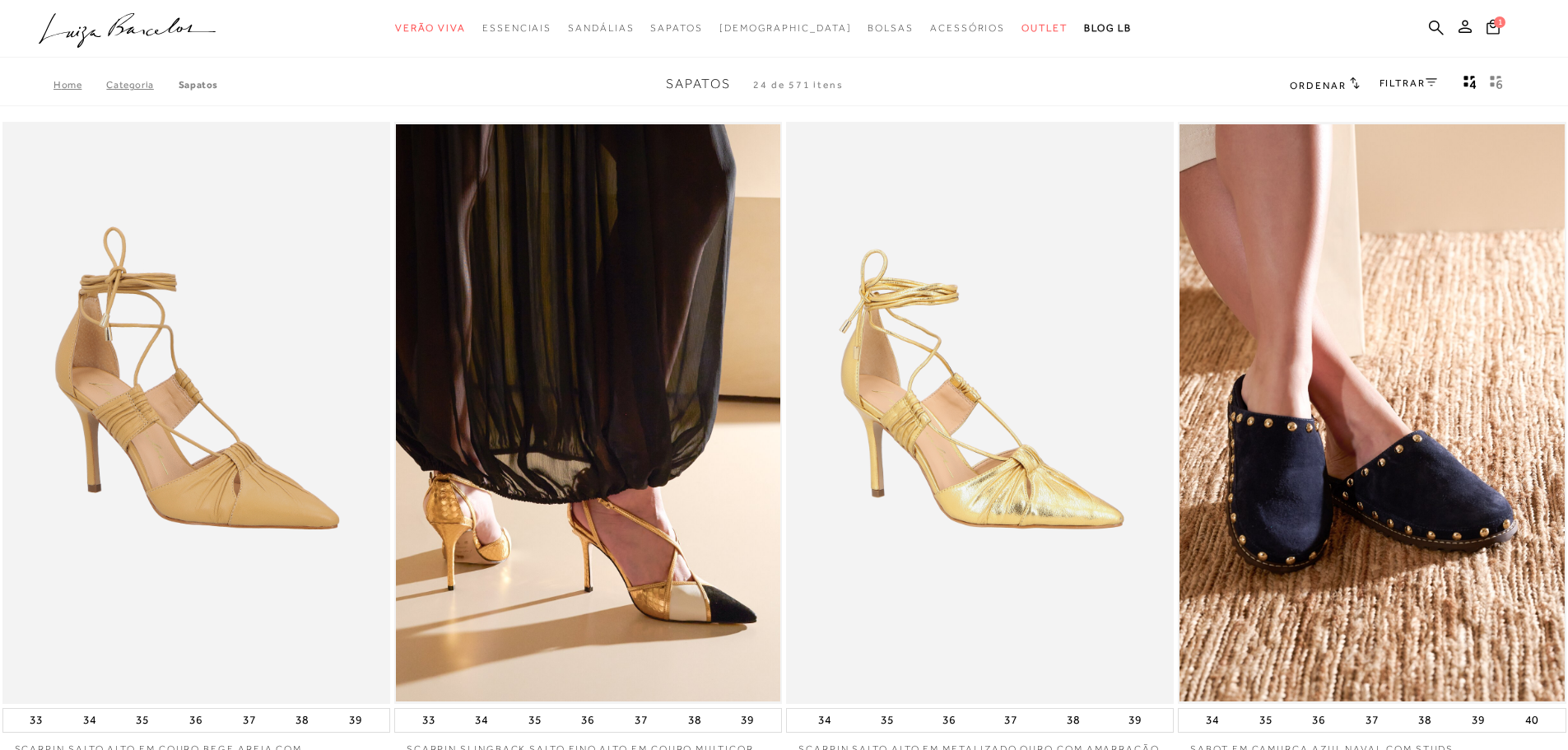
click at [216, 515] on img at bounding box center [197, 412] width 386 height 582
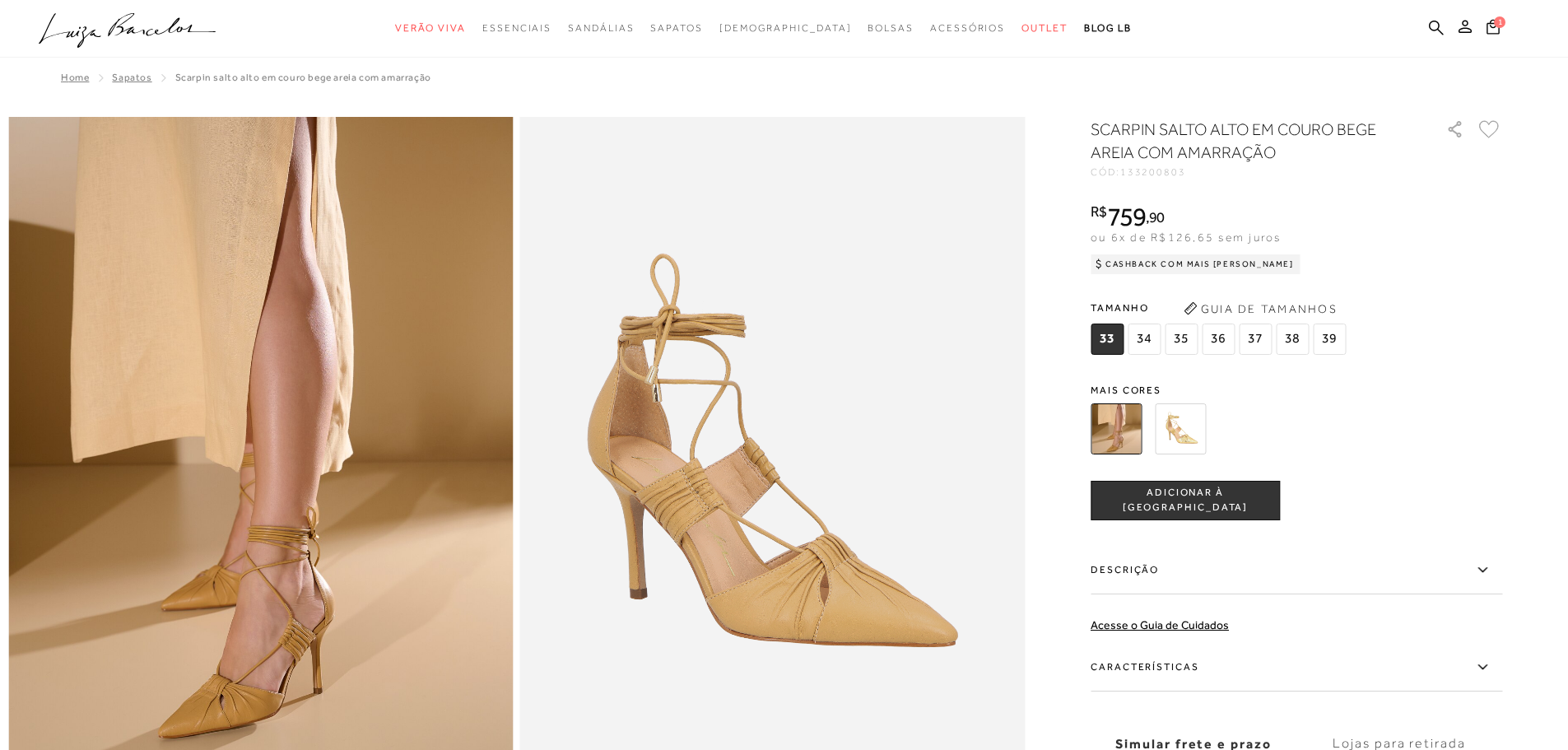
click at [1169, 438] on img at bounding box center [1181, 428] width 51 height 51
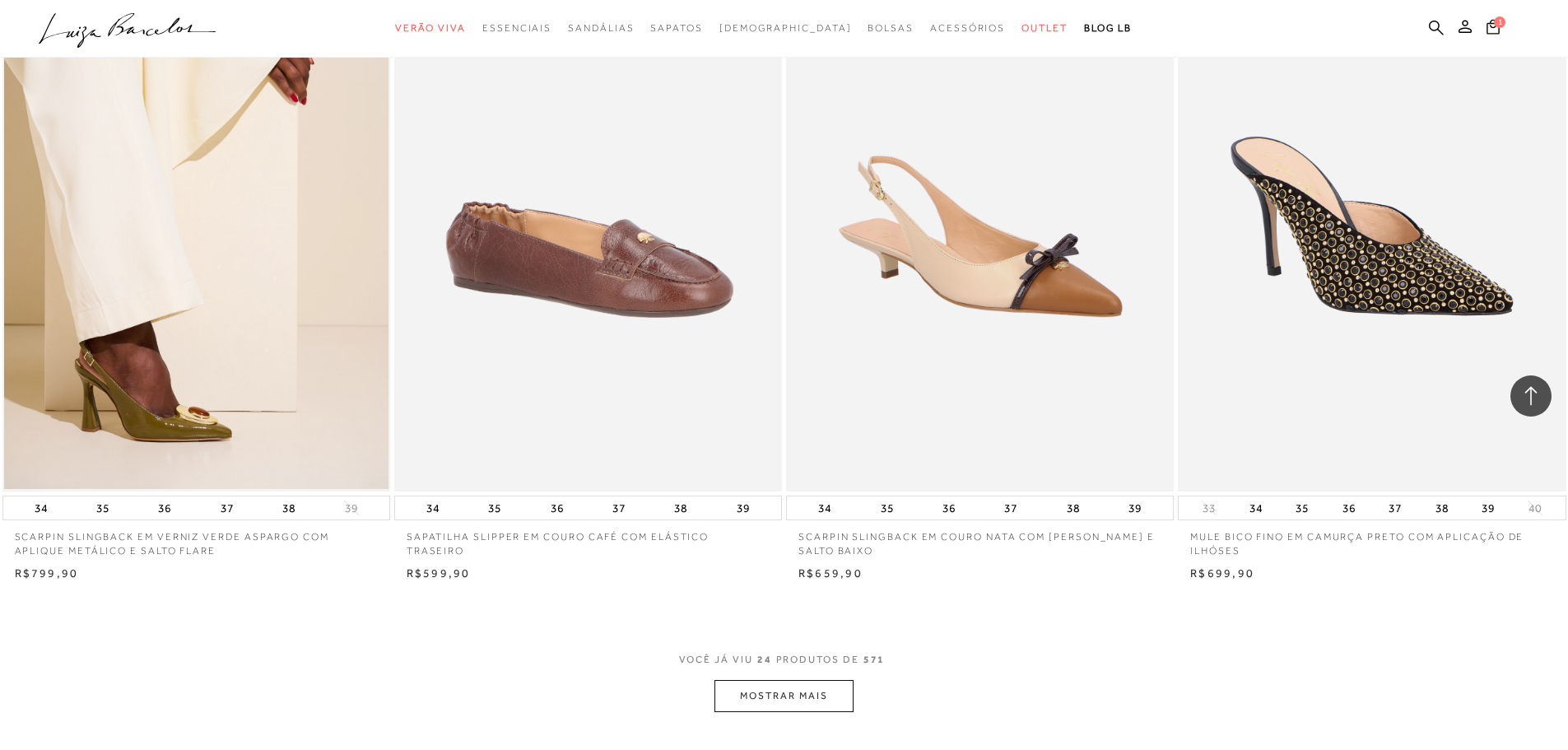
scroll to position [3867, 0]
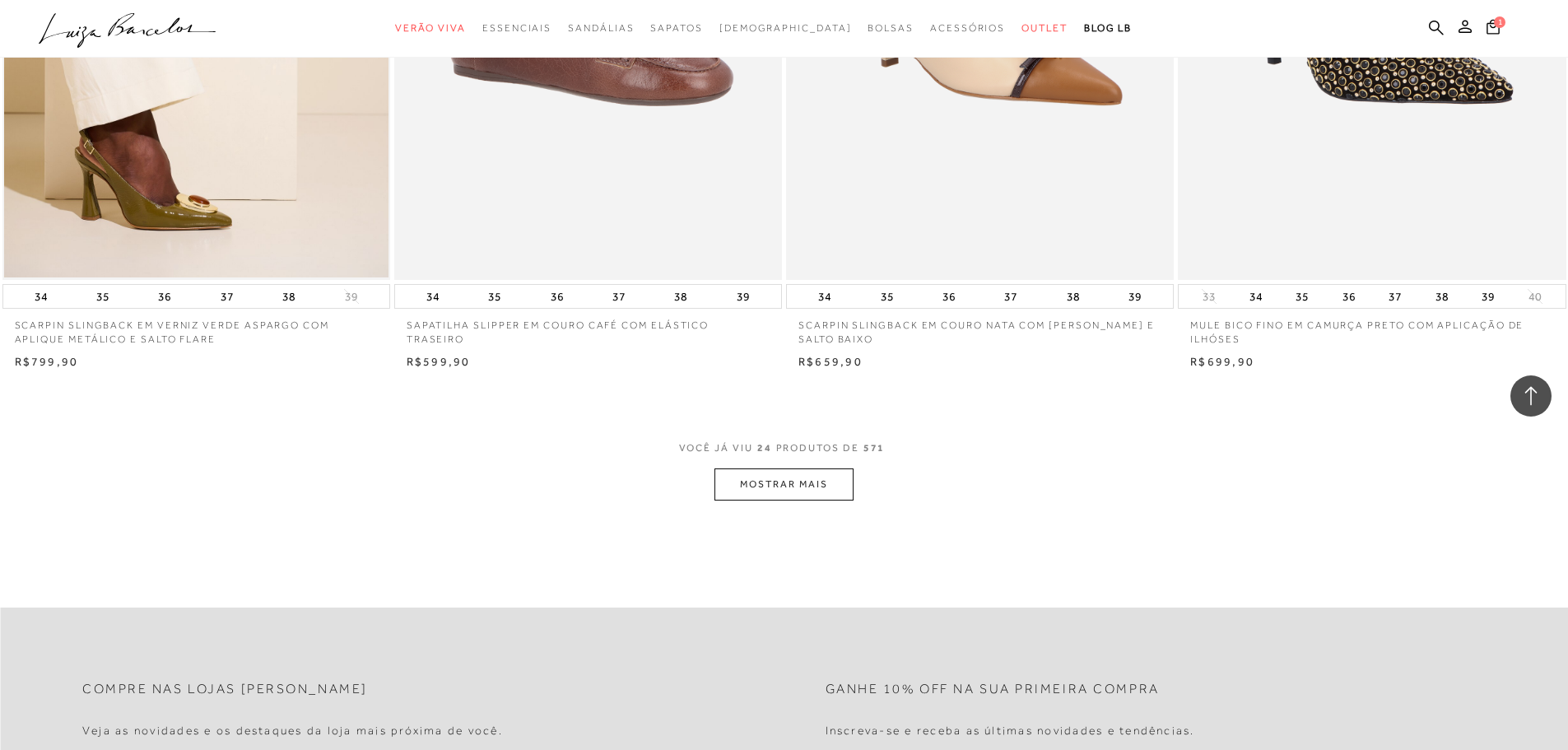
click at [802, 490] on button "MOSTRAR MAIS" at bounding box center [784, 484] width 138 height 32
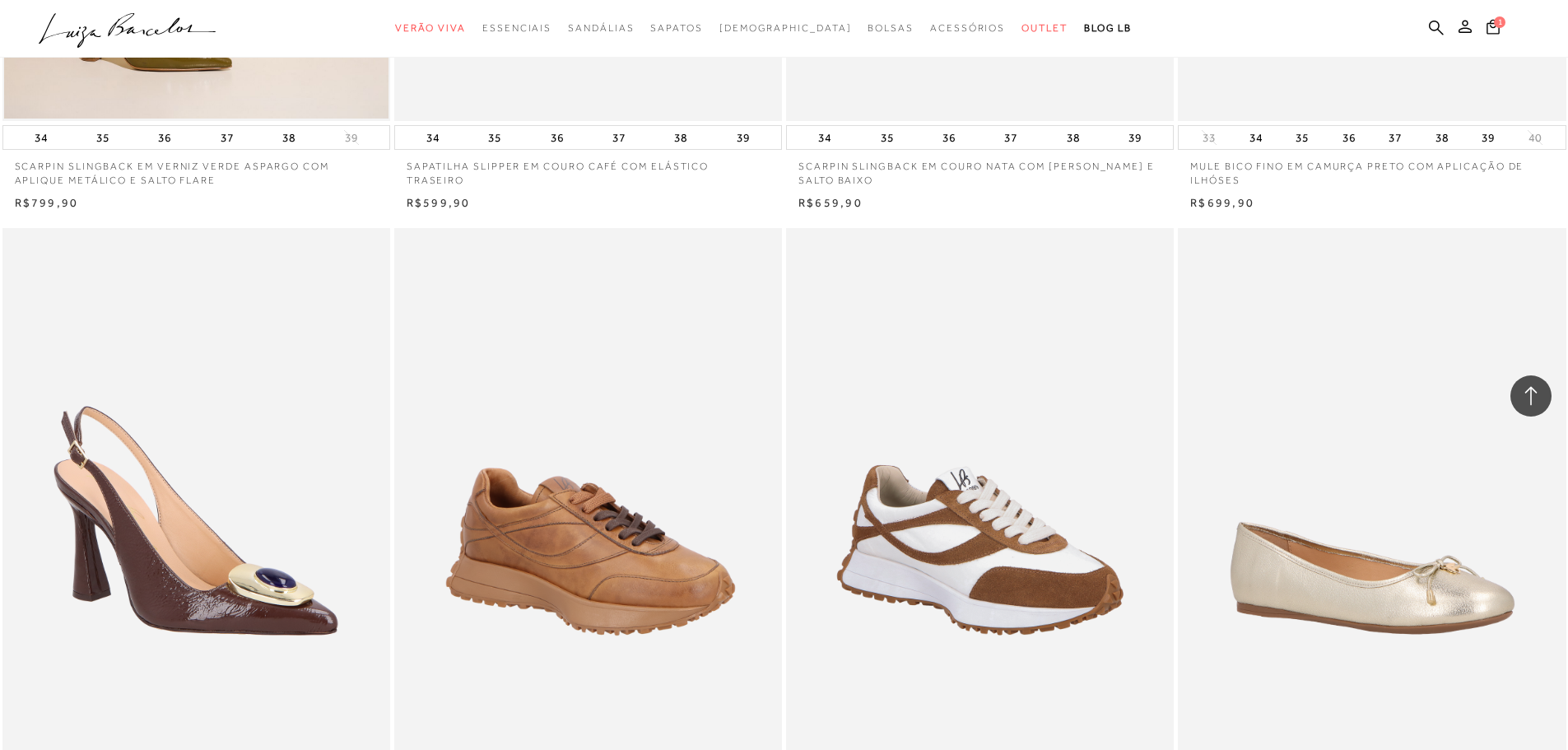
scroll to position [4196, 0]
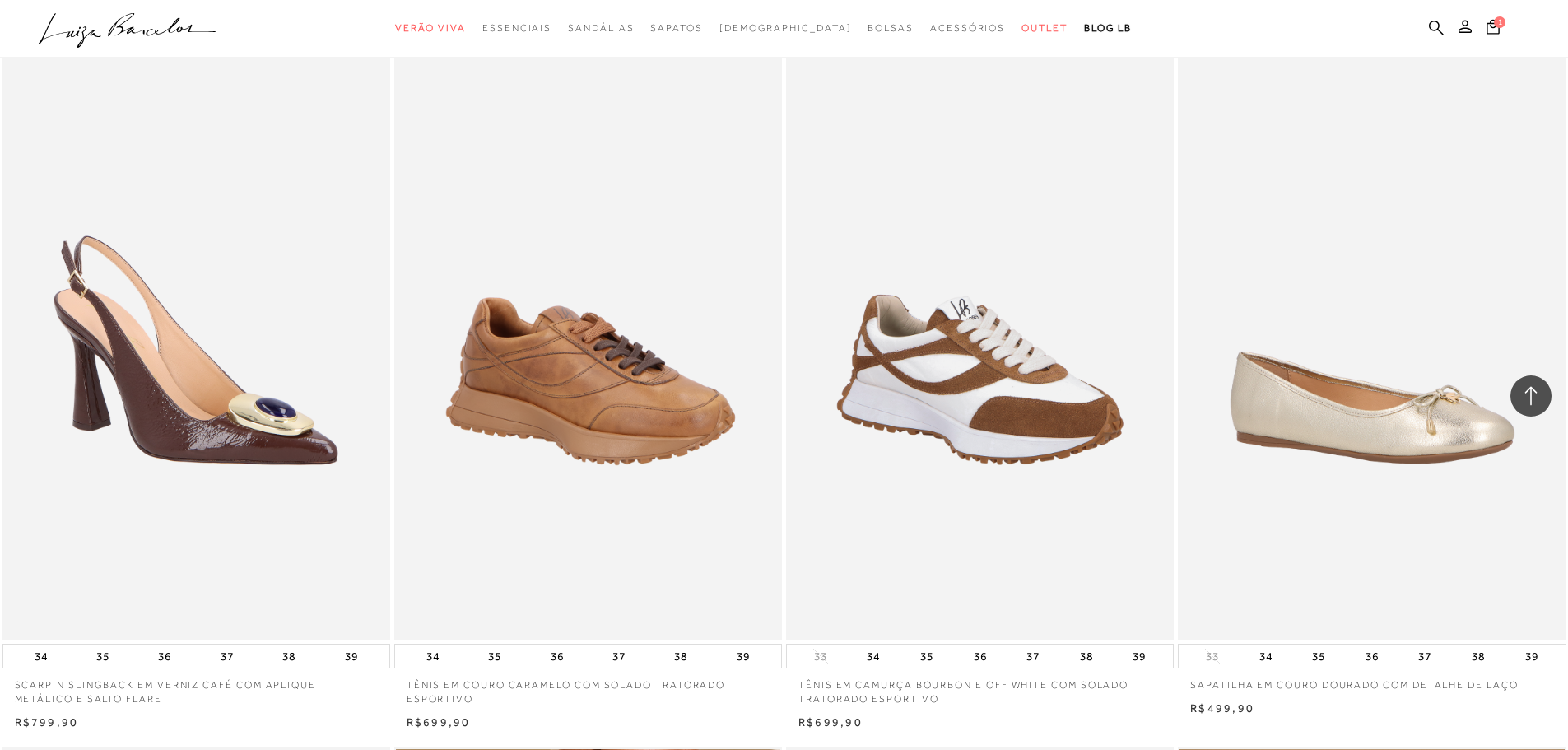
click at [924, 578] on img at bounding box center [981, 348] width 386 height 582
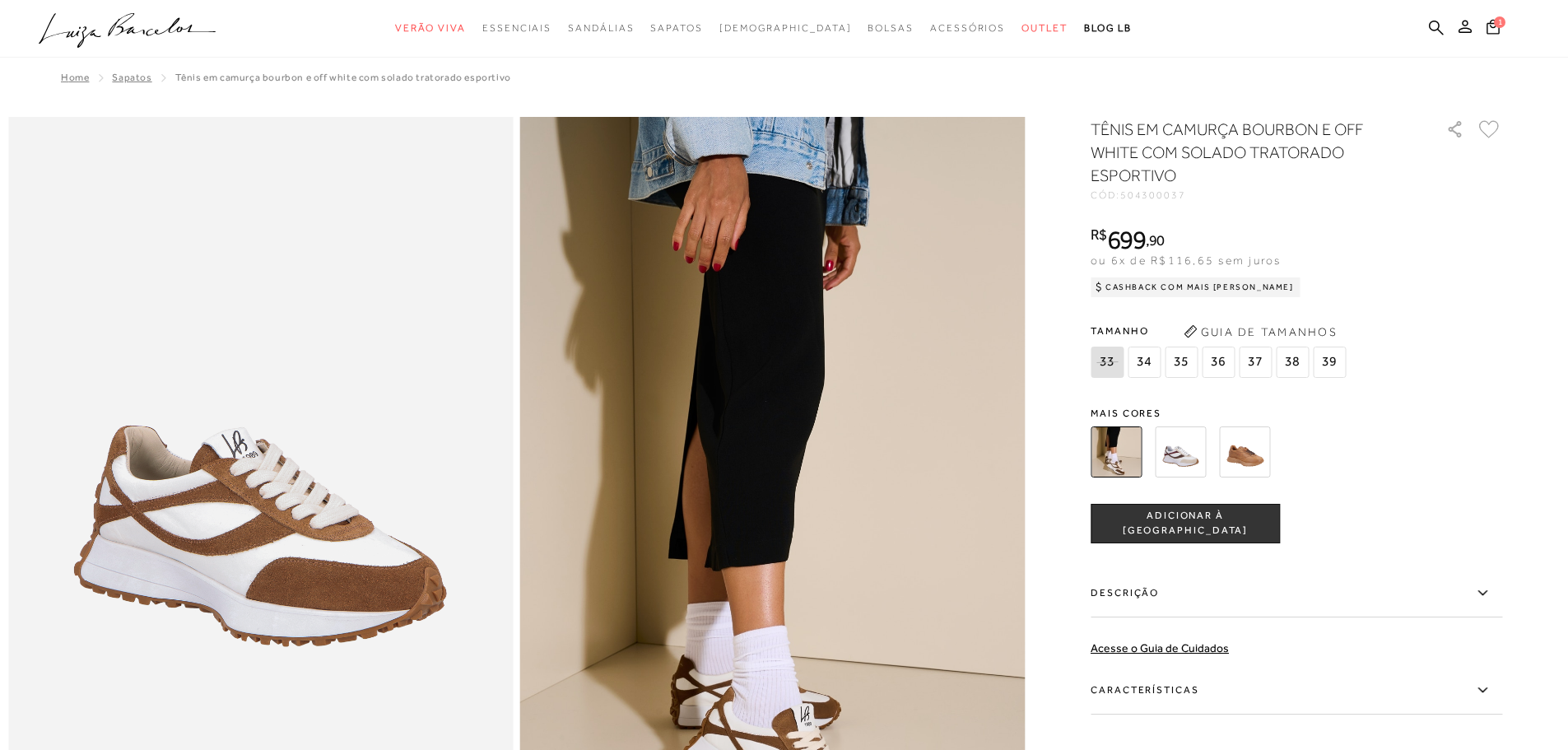
click at [1191, 452] on img at bounding box center [1181, 452] width 51 height 51
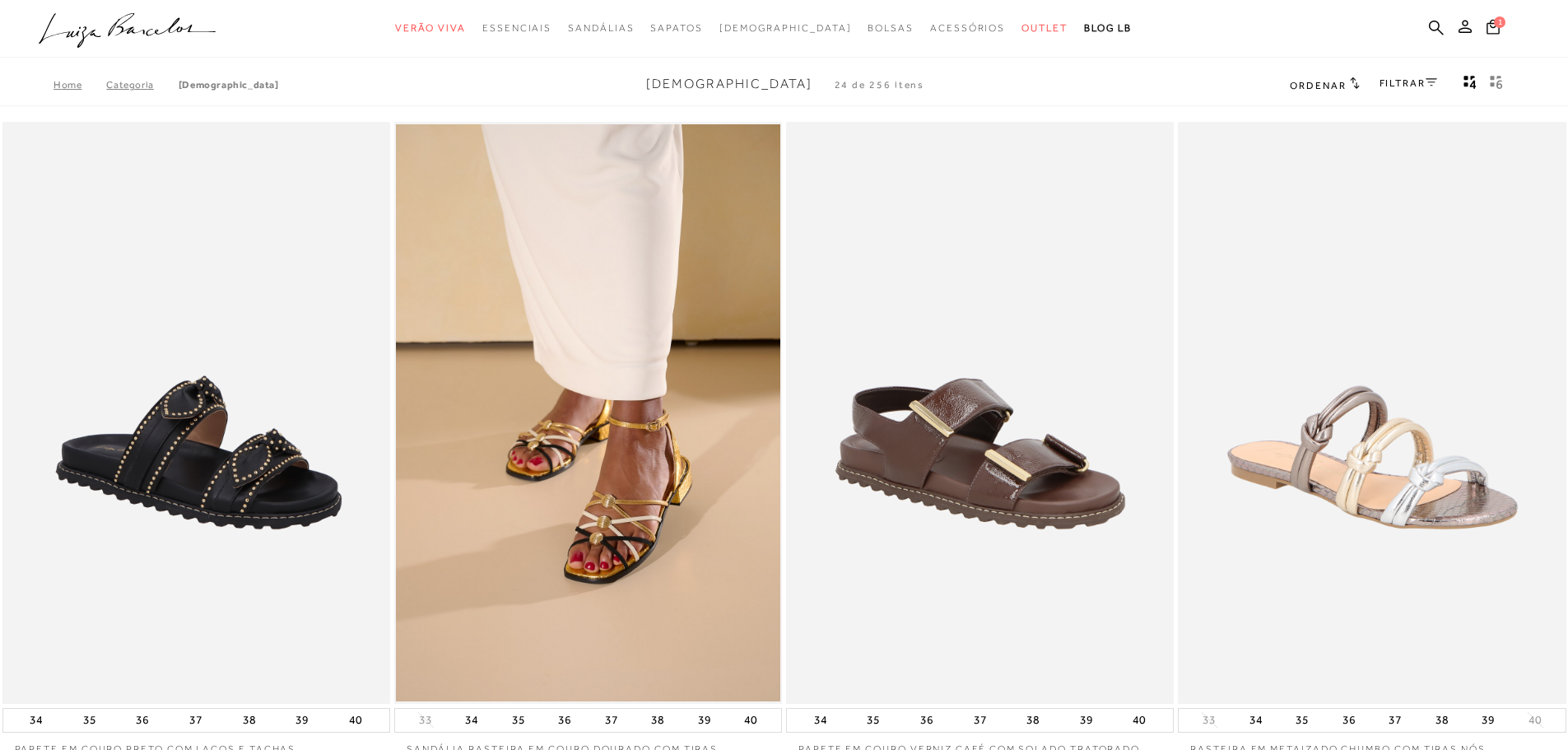
scroll to position [411, 0]
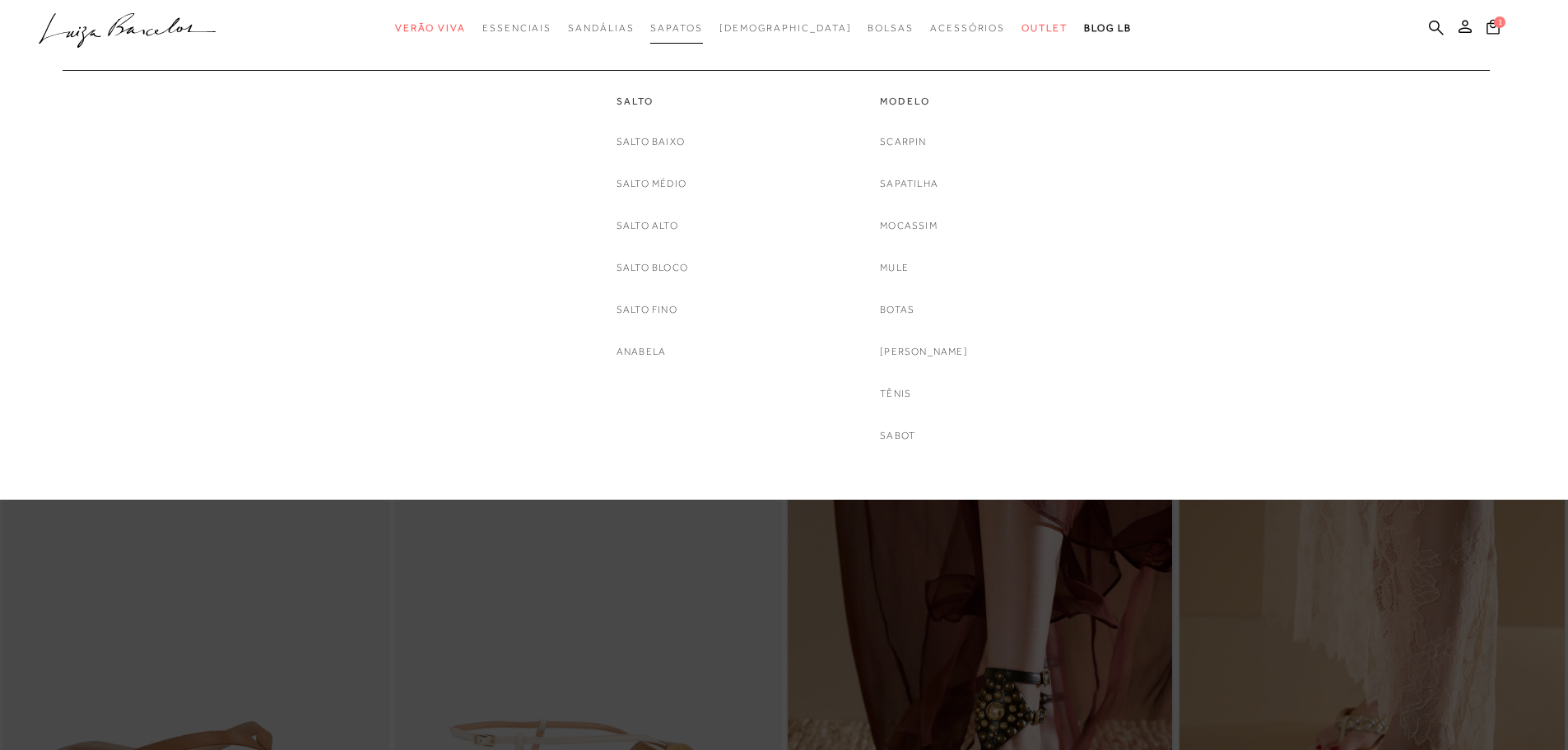
click at [702, 25] on span "Sapatos" at bounding box center [676, 27] width 52 height 11
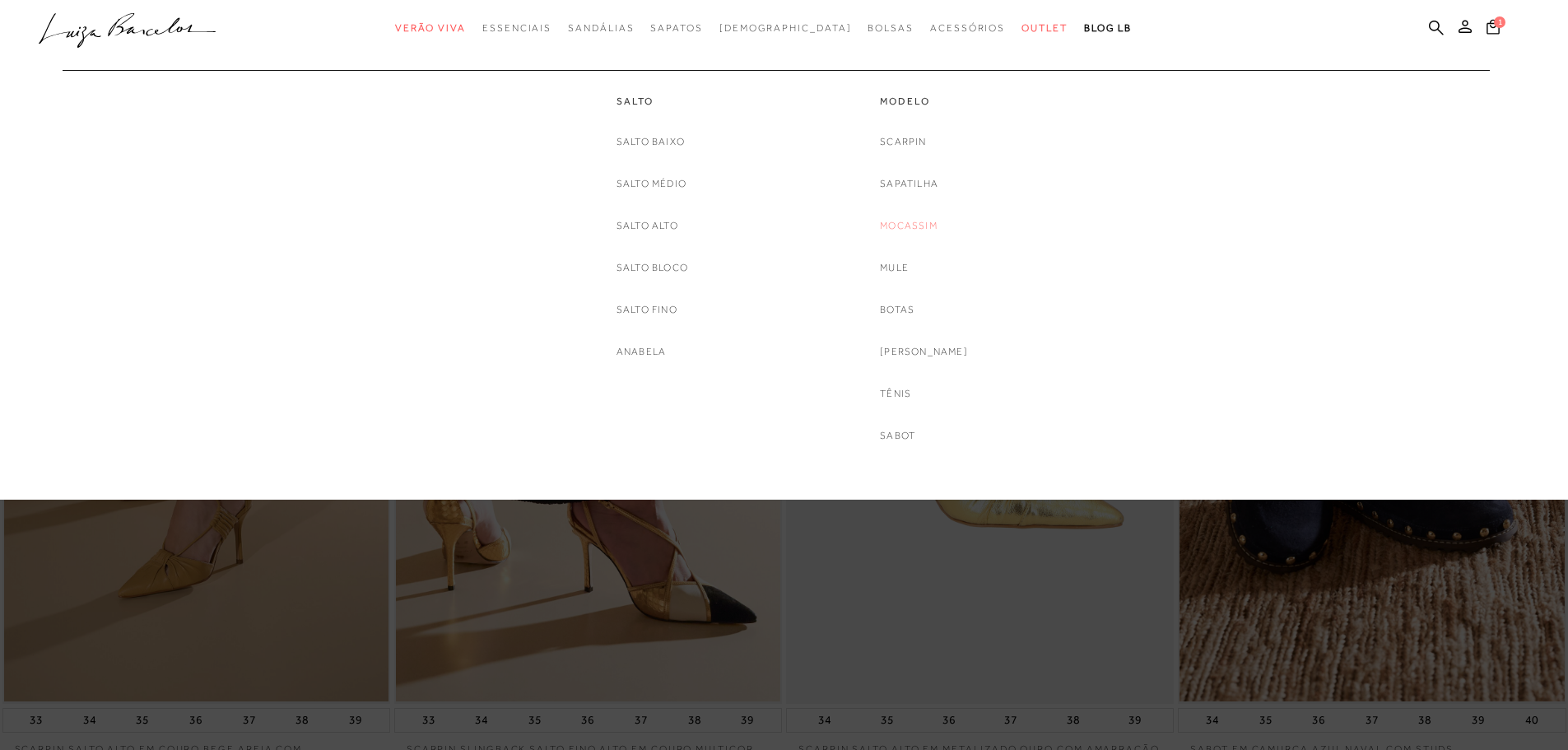
click at [921, 228] on link "Mocassim" at bounding box center [908, 226] width 58 height 17
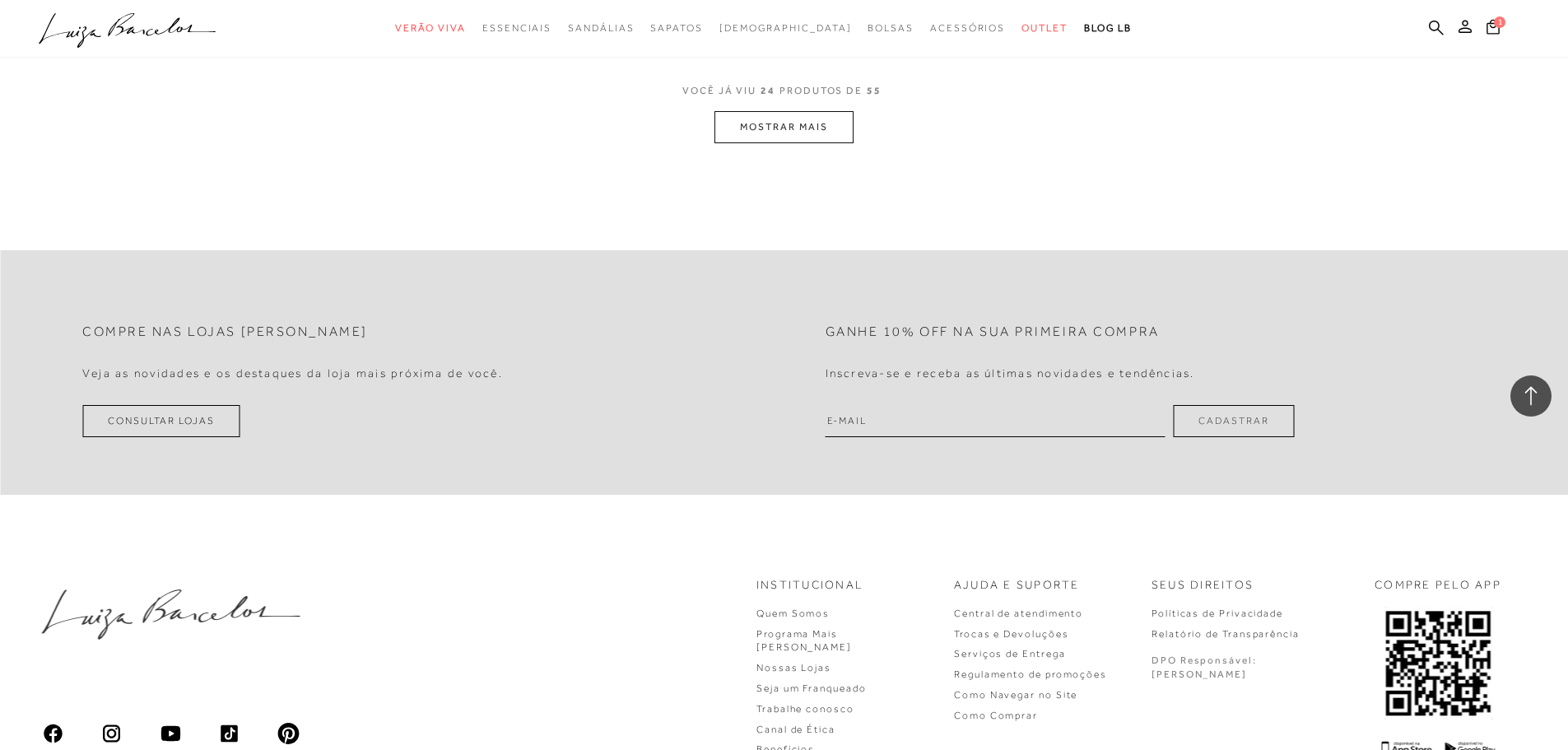
scroll to position [3867, 0]
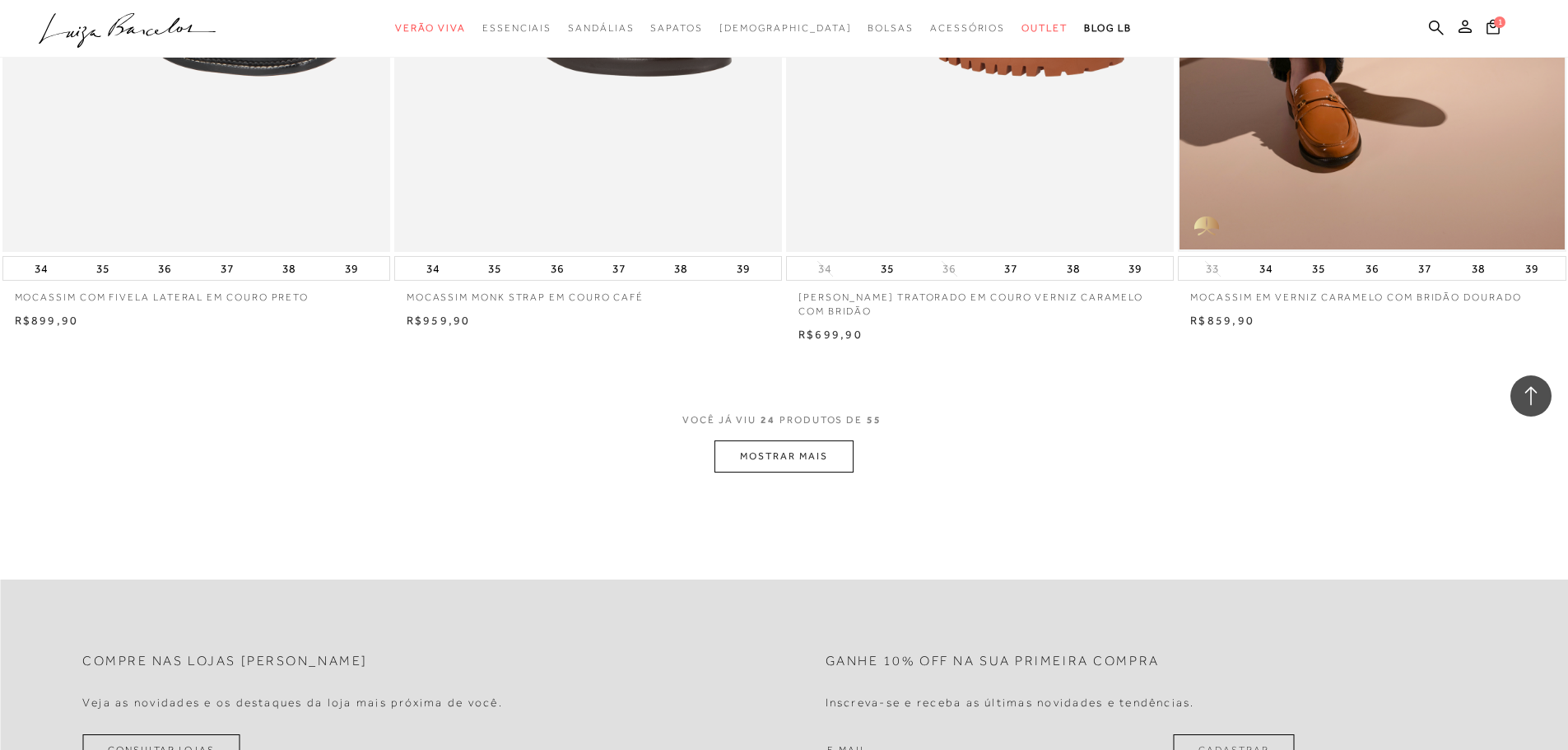
click at [797, 449] on button "MOSTRAR MAIS" at bounding box center [784, 456] width 138 height 32
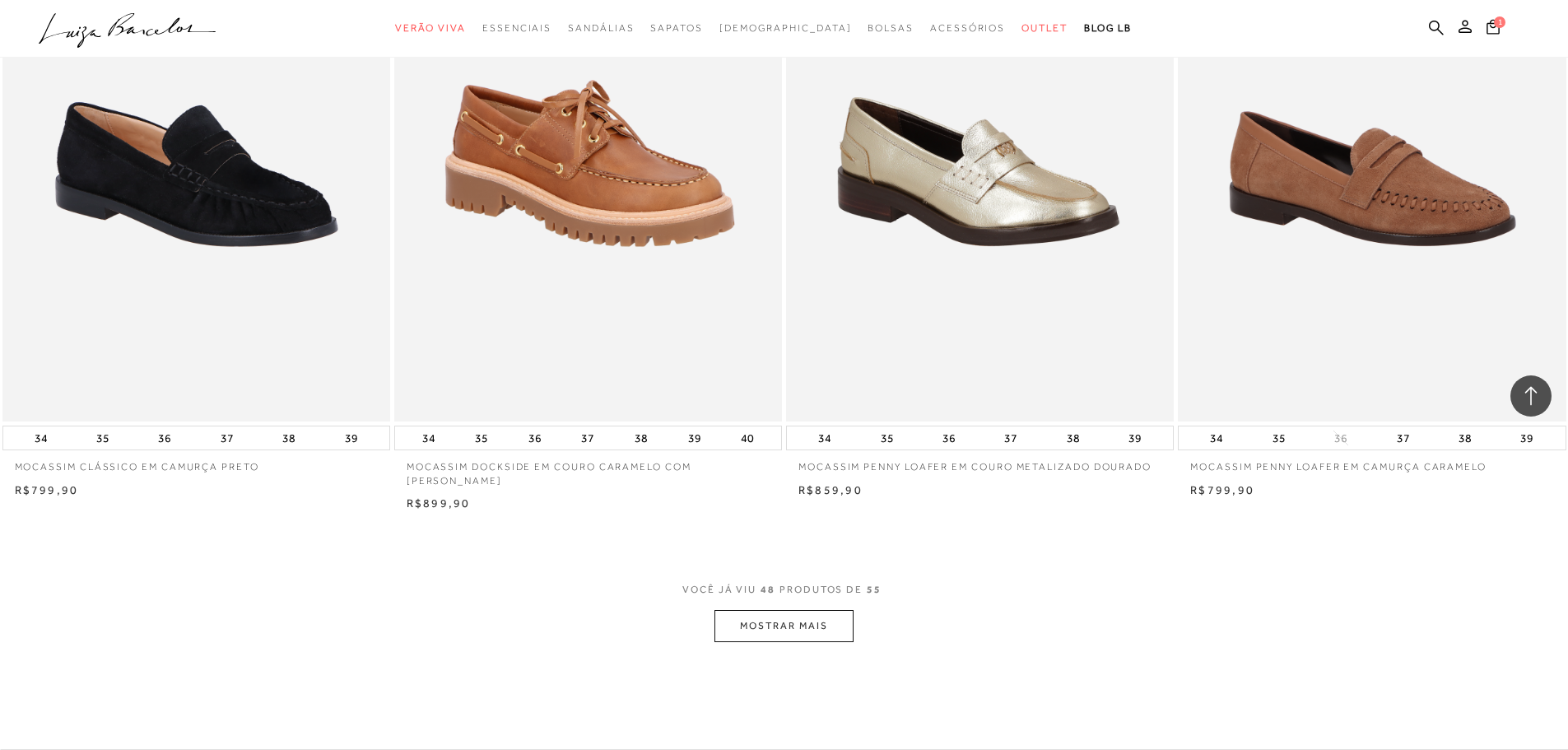
scroll to position [8064, 0]
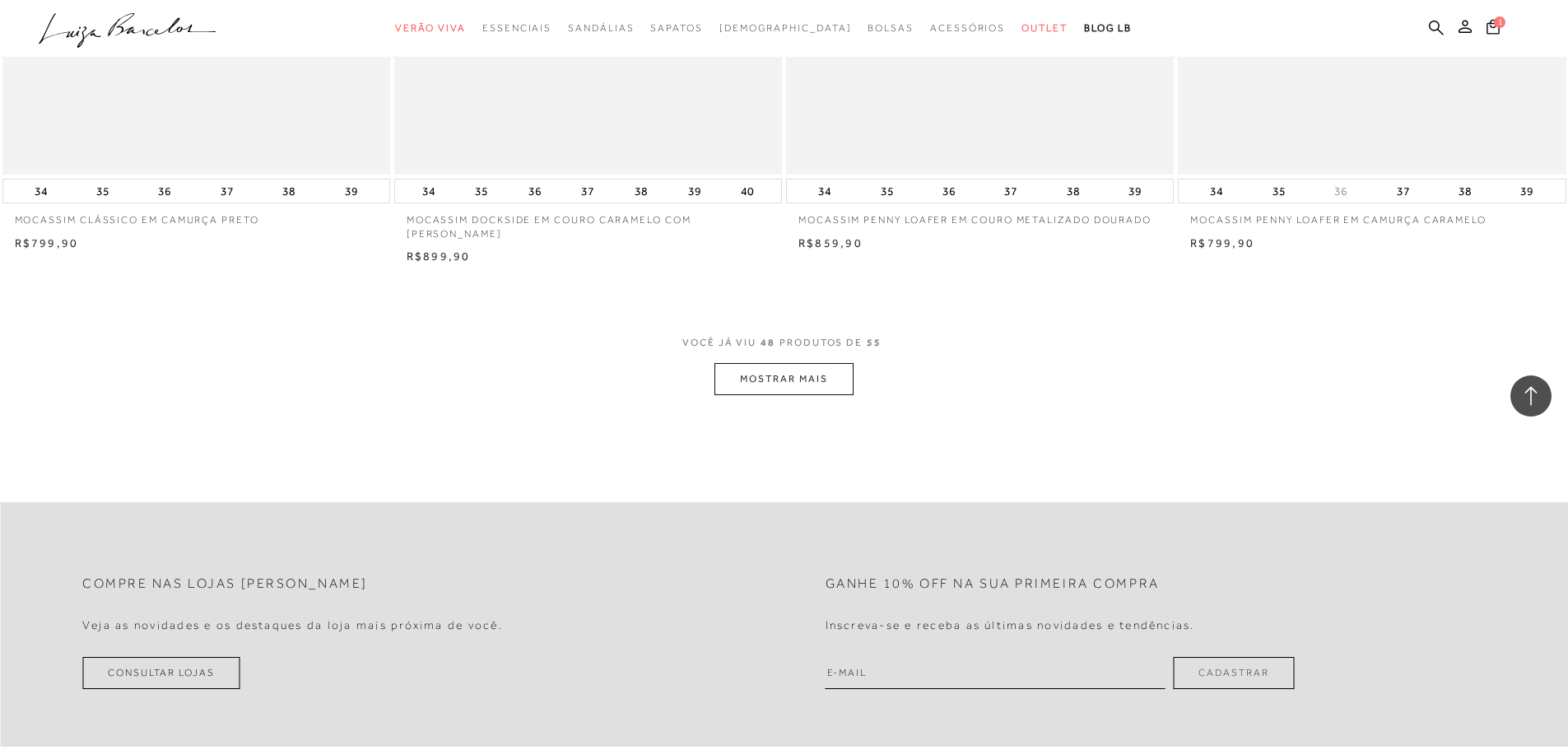
click at [763, 375] on button "MOSTRAR MAIS" at bounding box center [784, 379] width 138 height 32
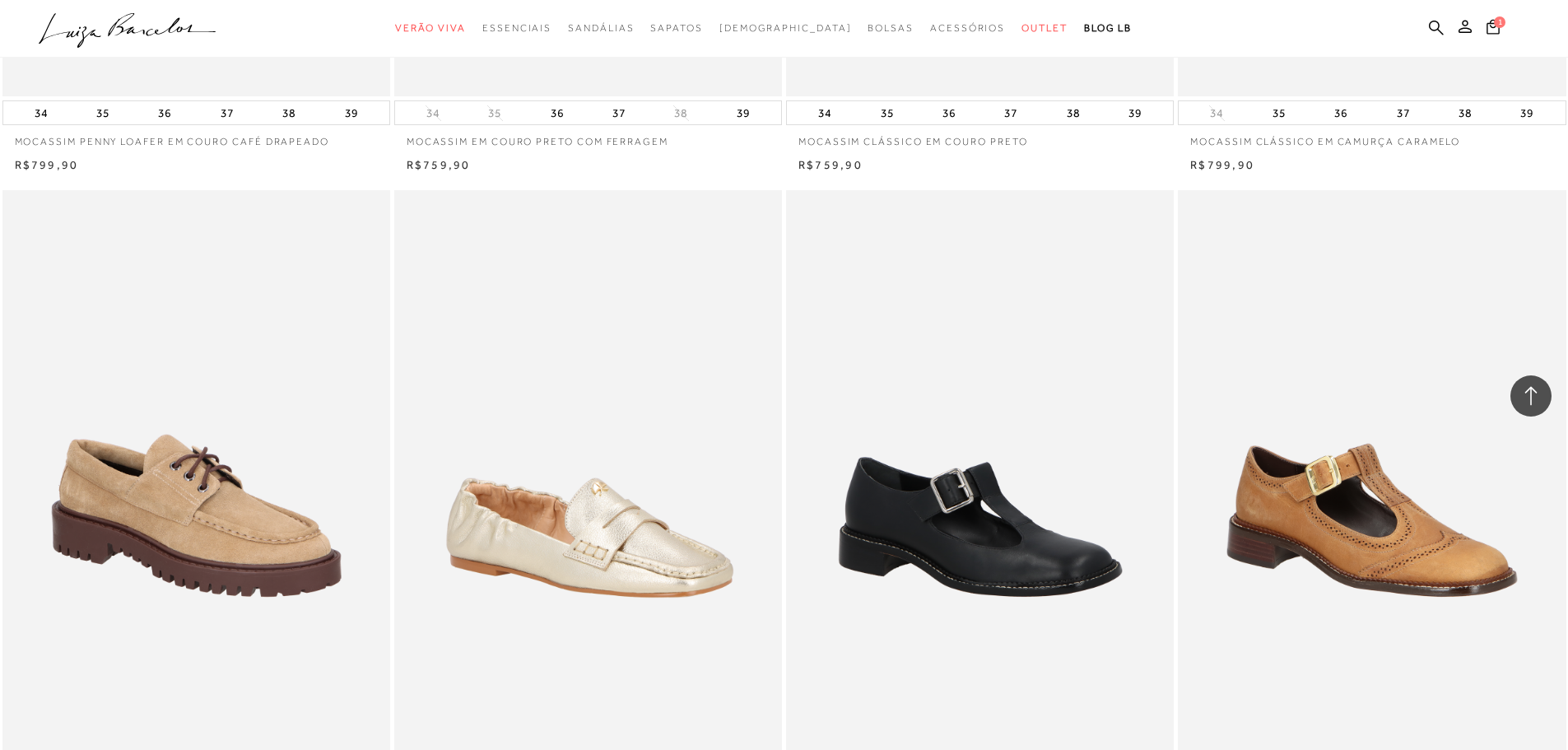
scroll to position [5595, 0]
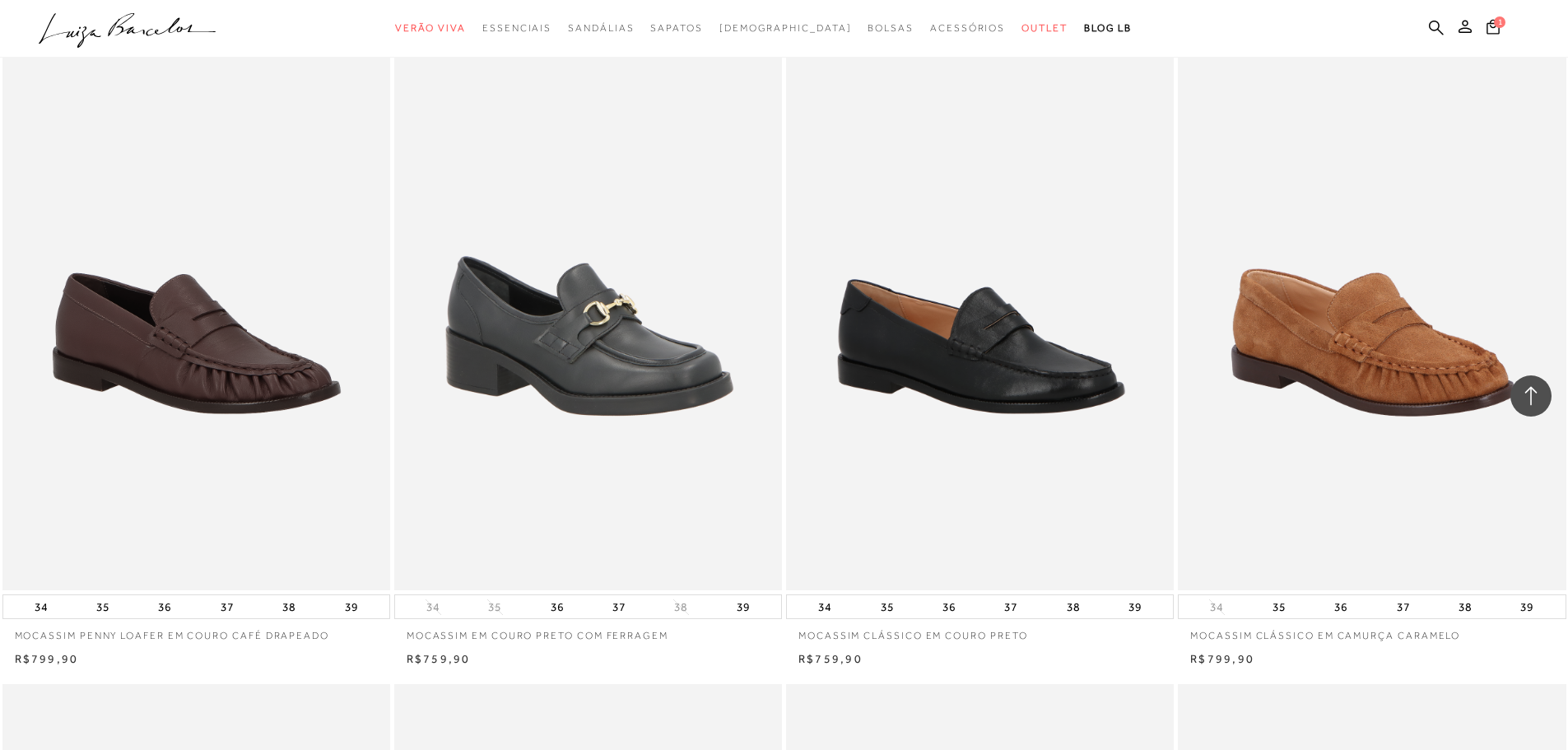
click at [1424, 36] on ul ".a{fill-rule:evenodd;} Verão Viva Em alta Favoritos das Influenciadoras Apostas…" at bounding box center [771, 28] width 1466 height 30
click at [1435, 32] on icon at bounding box center [1436, 27] width 15 height 16
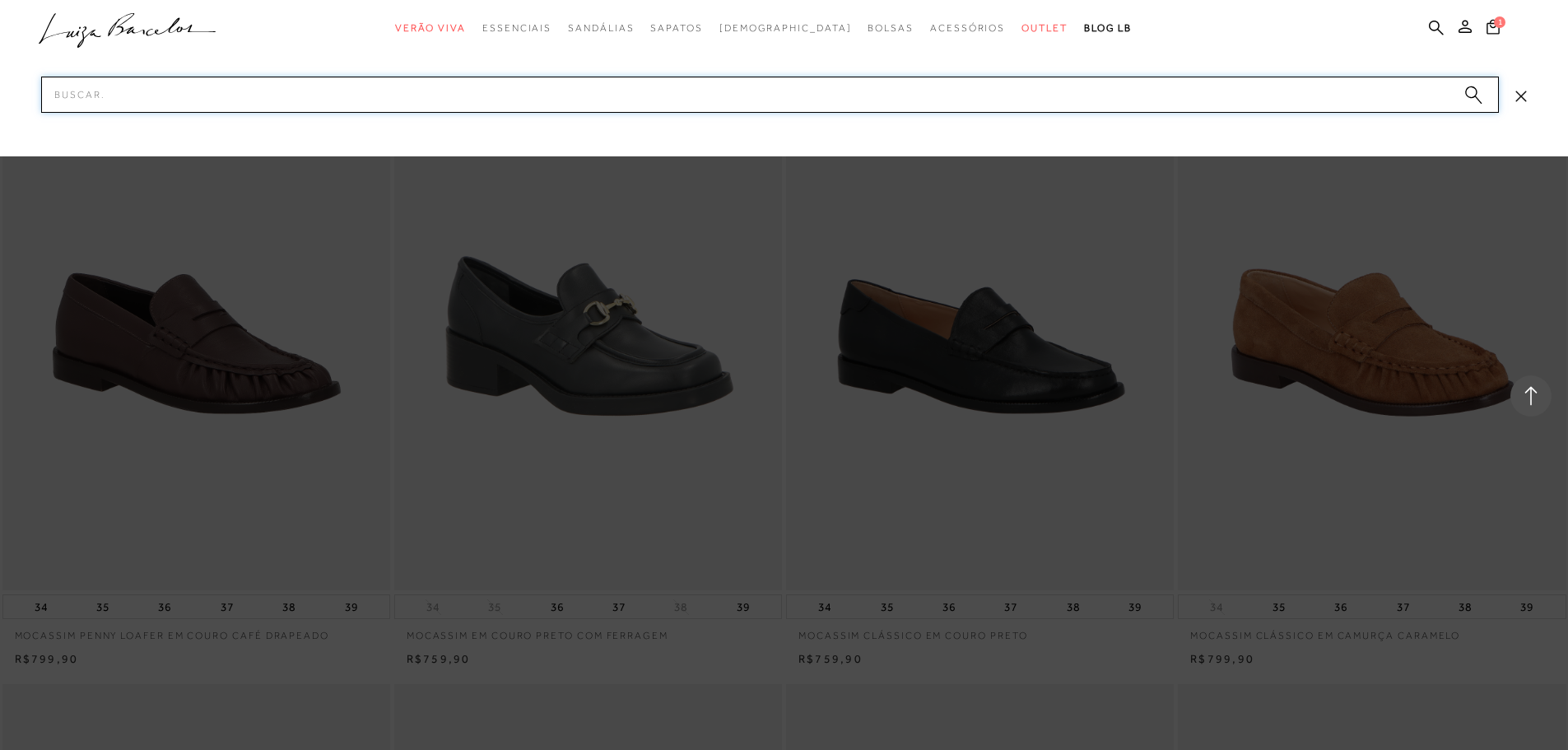
click at [967, 103] on input "Pesquisar" at bounding box center [769, 95] width 1458 height 36
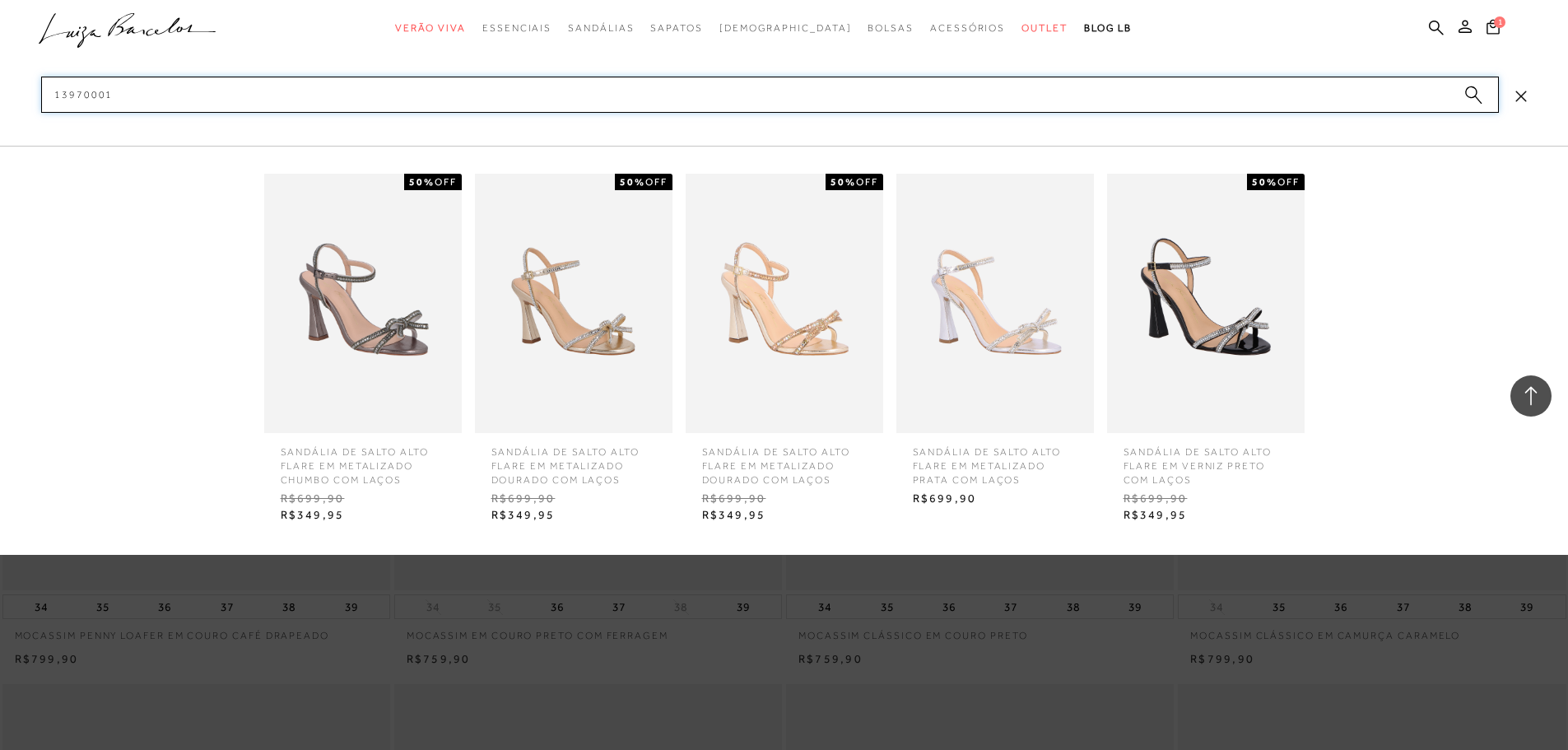
type input "13970001"
click at [833, 320] on img at bounding box center [784, 304] width 198 height 259
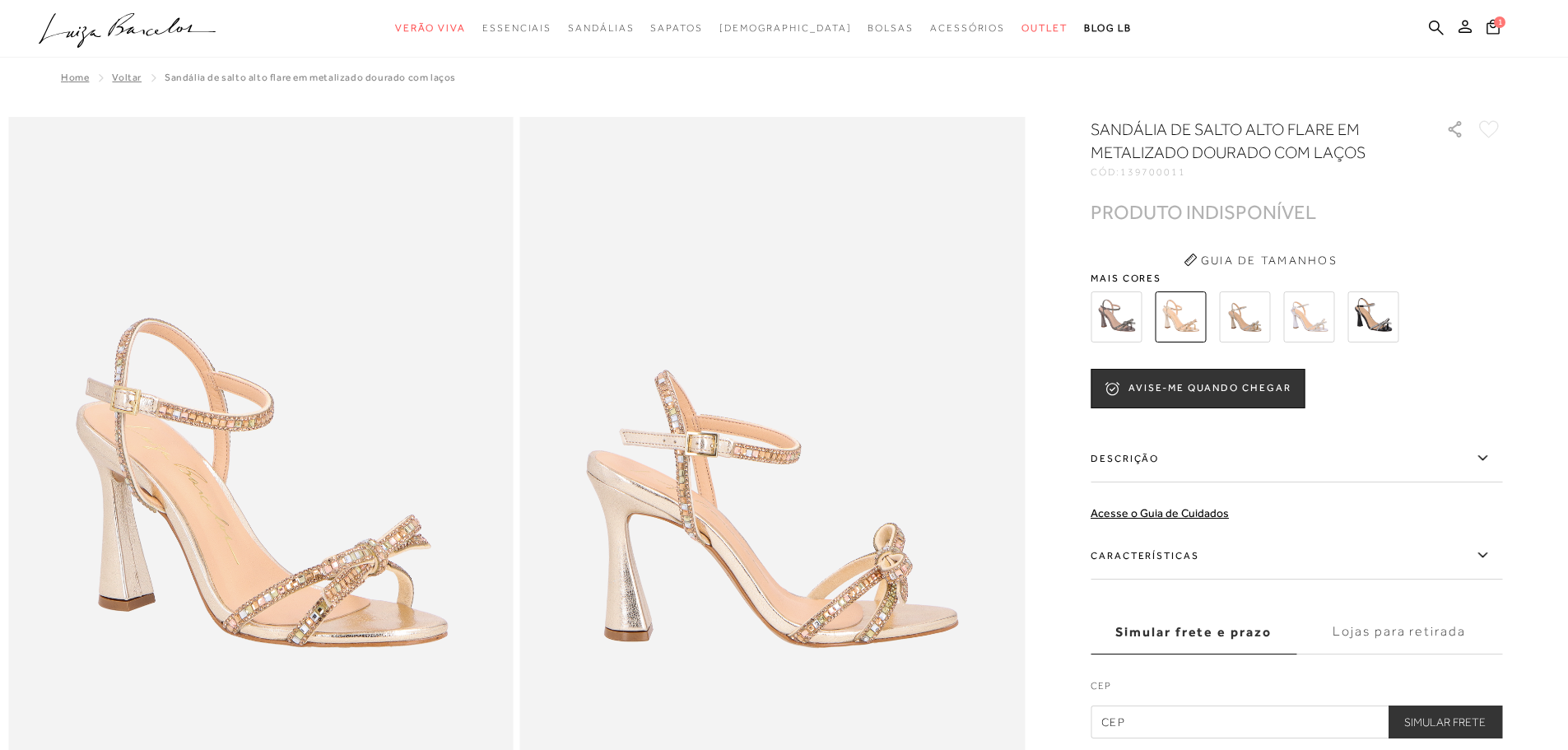
click at [1239, 323] on img at bounding box center [1244, 317] width 51 height 51
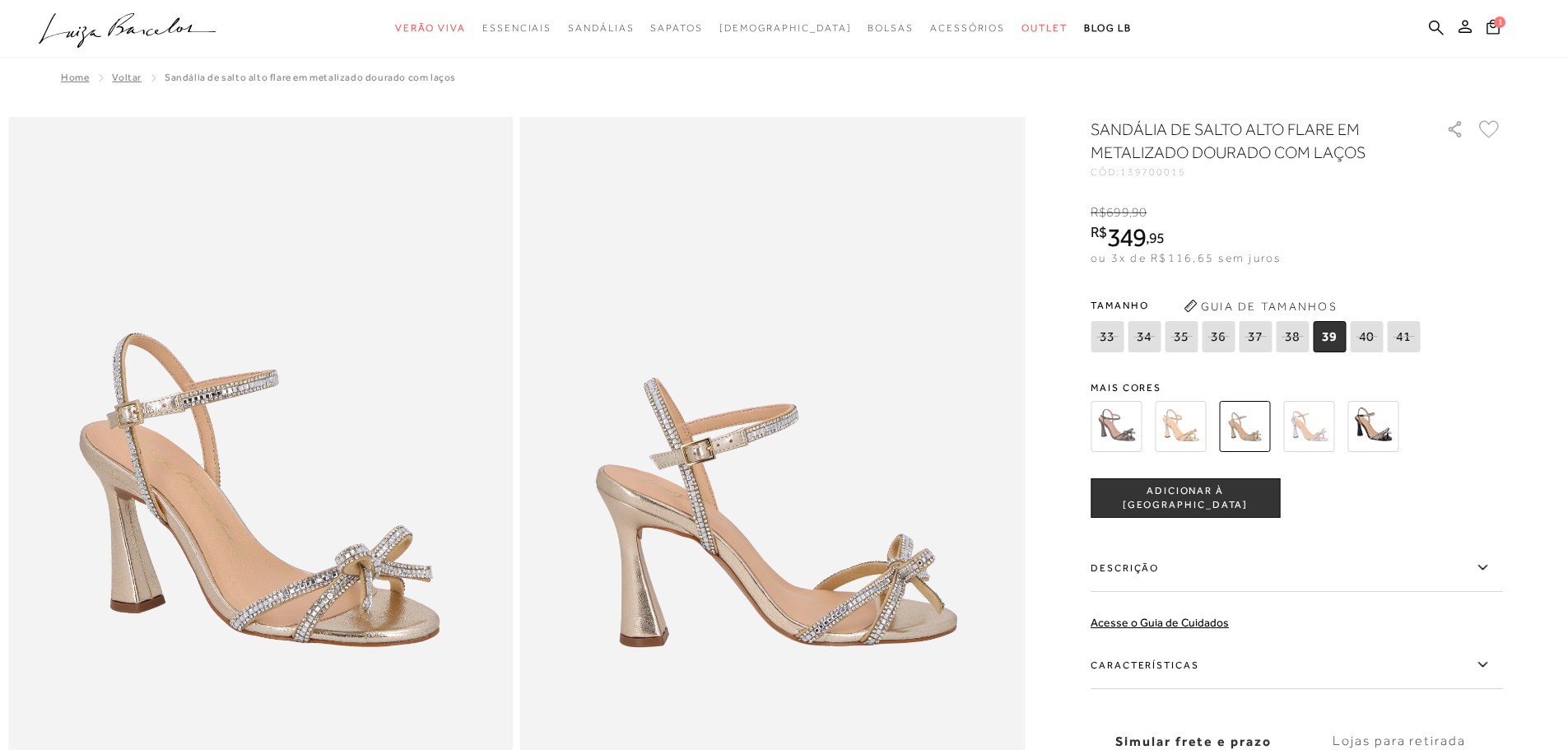
click at [1327, 432] on img at bounding box center [1309, 427] width 51 height 51
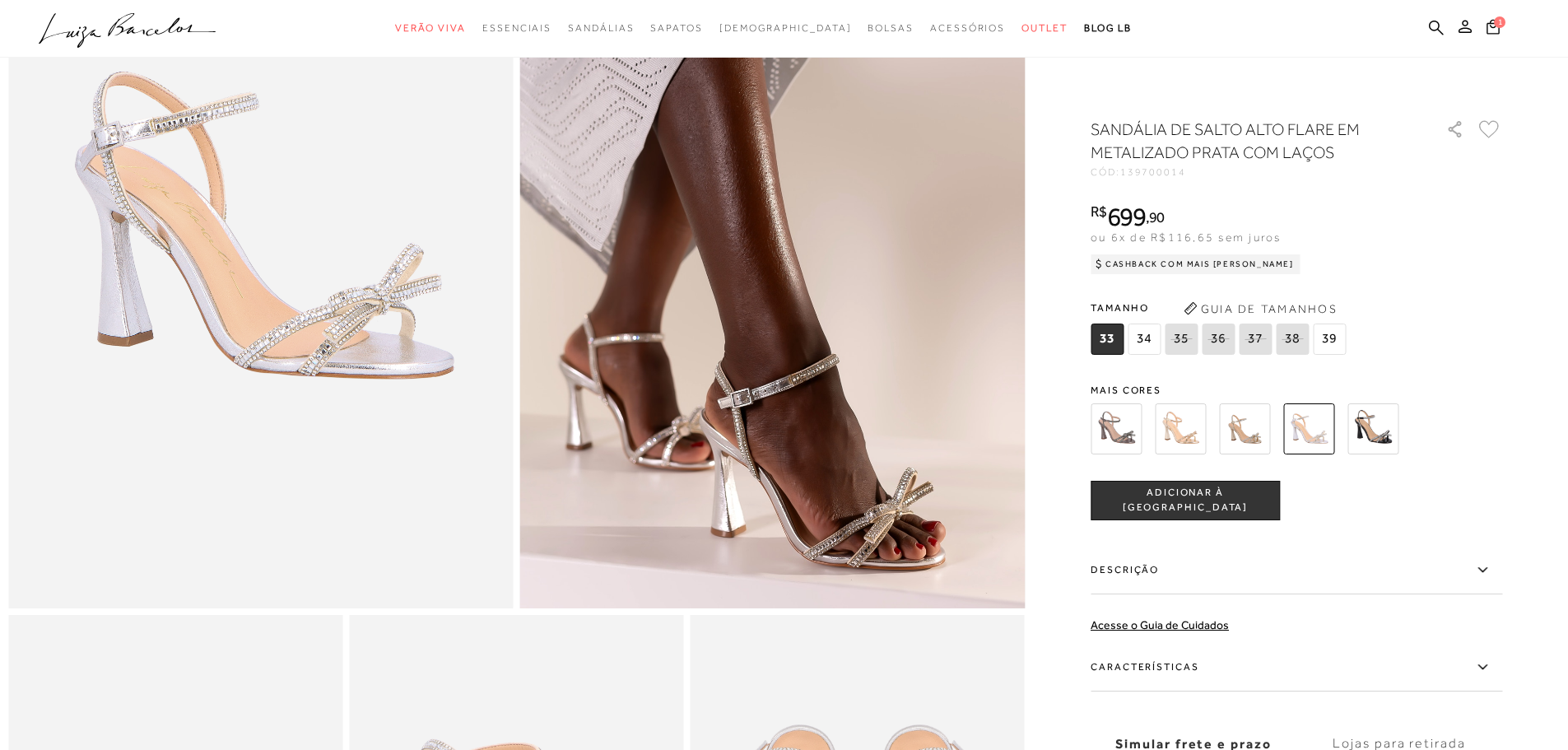
scroll to position [247, 0]
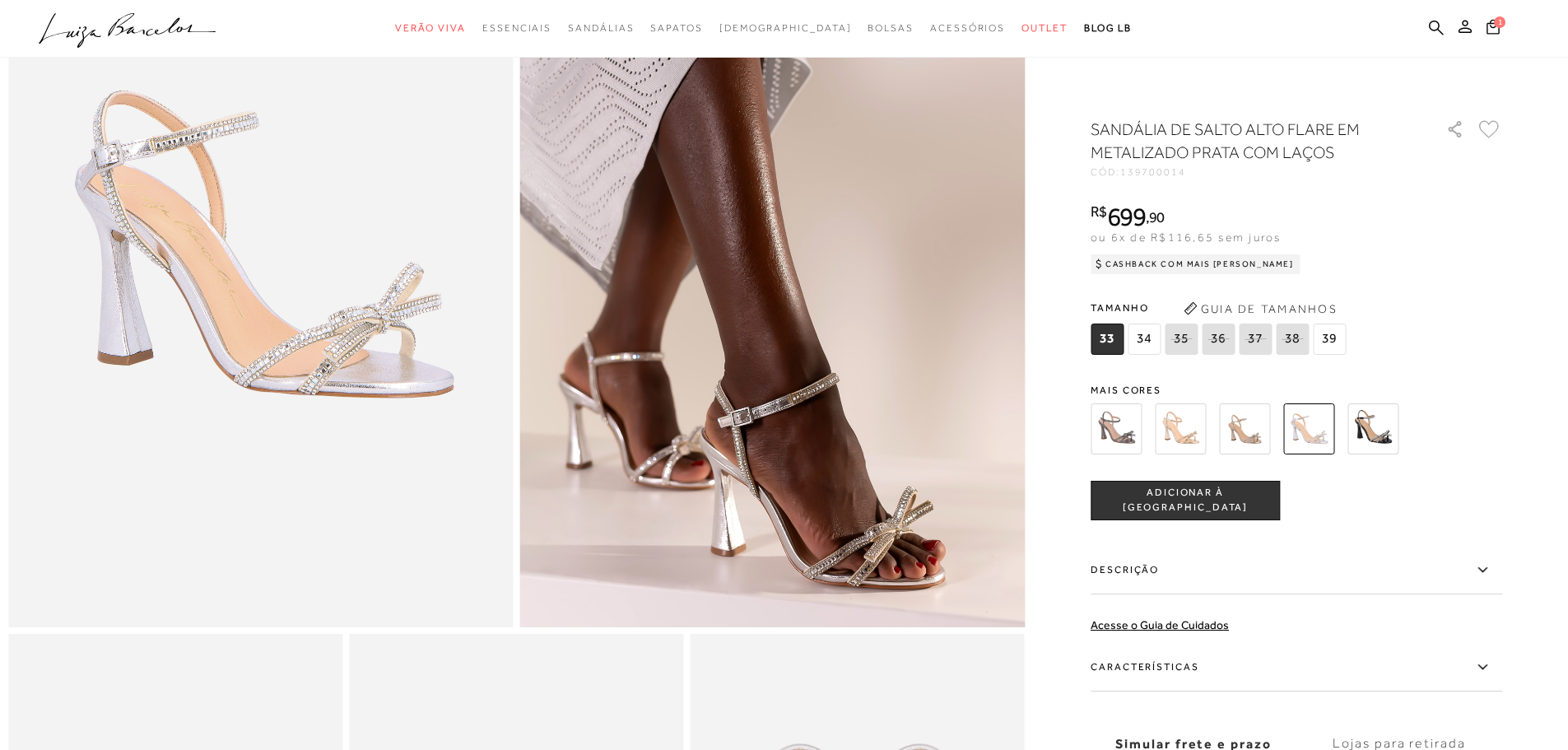
click at [1133, 434] on img at bounding box center [1117, 428] width 51 height 51
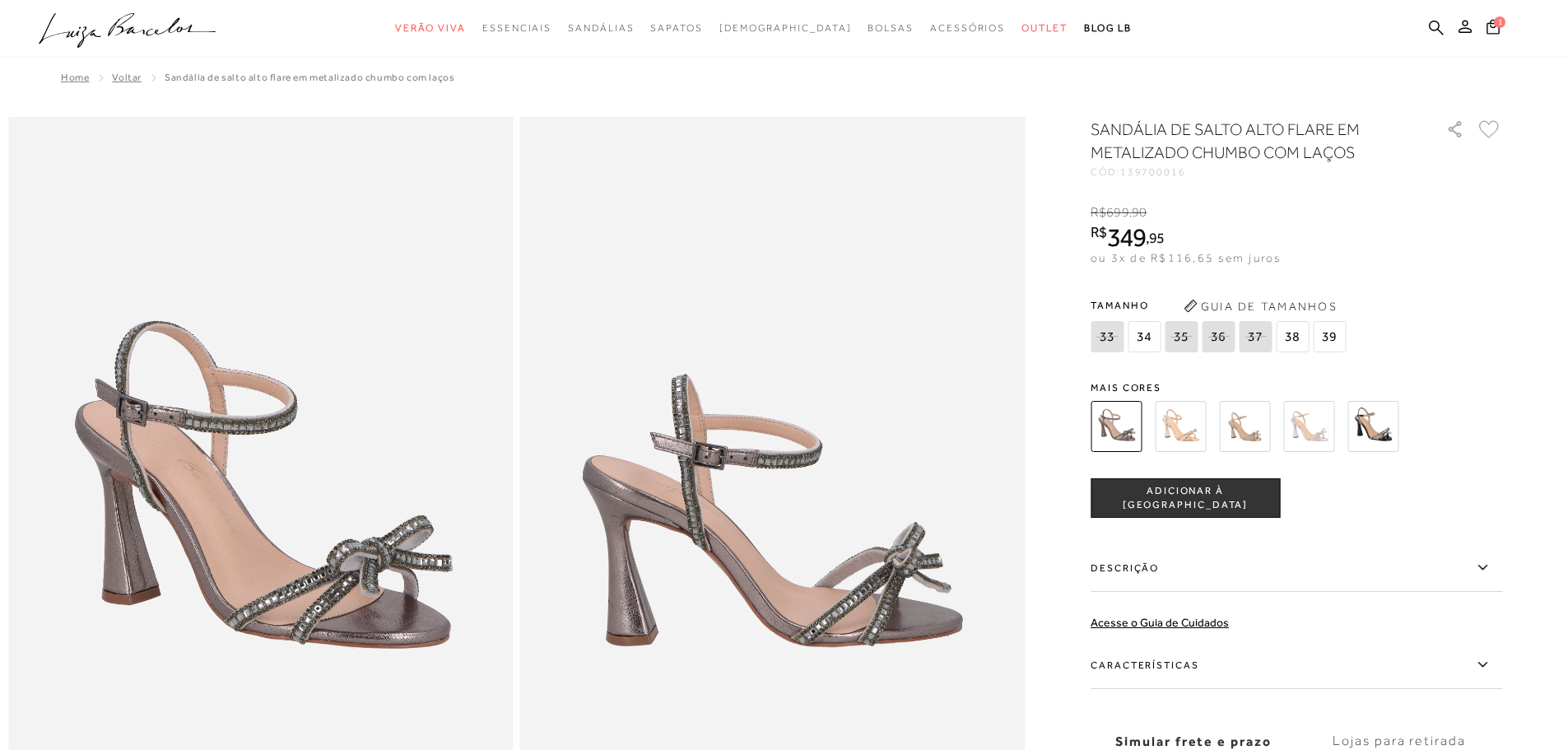
click at [1365, 420] on img at bounding box center [1373, 427] width 51 height 51
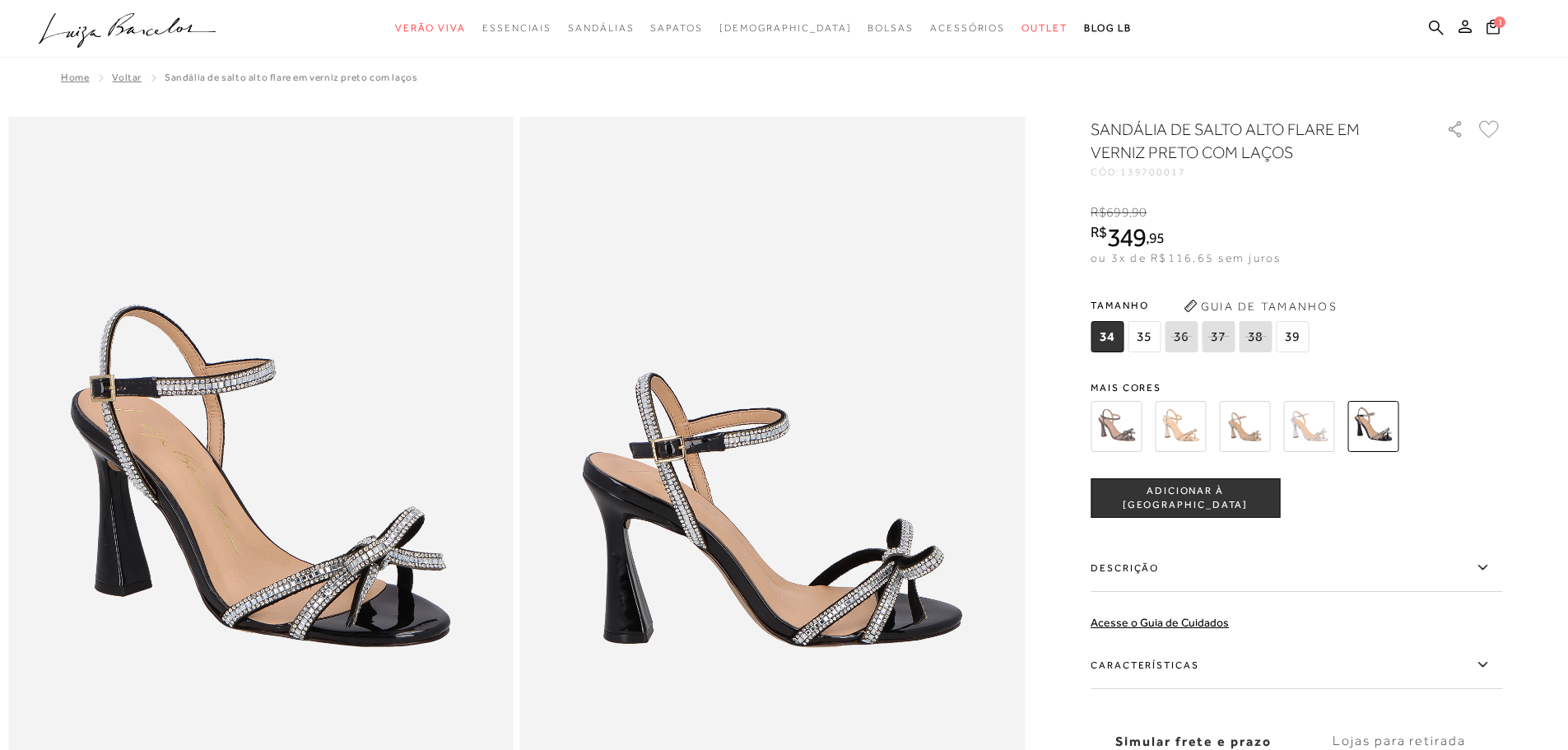
click at [1188, 441] on img at bounding box center [1181, 427] width 51 height 51
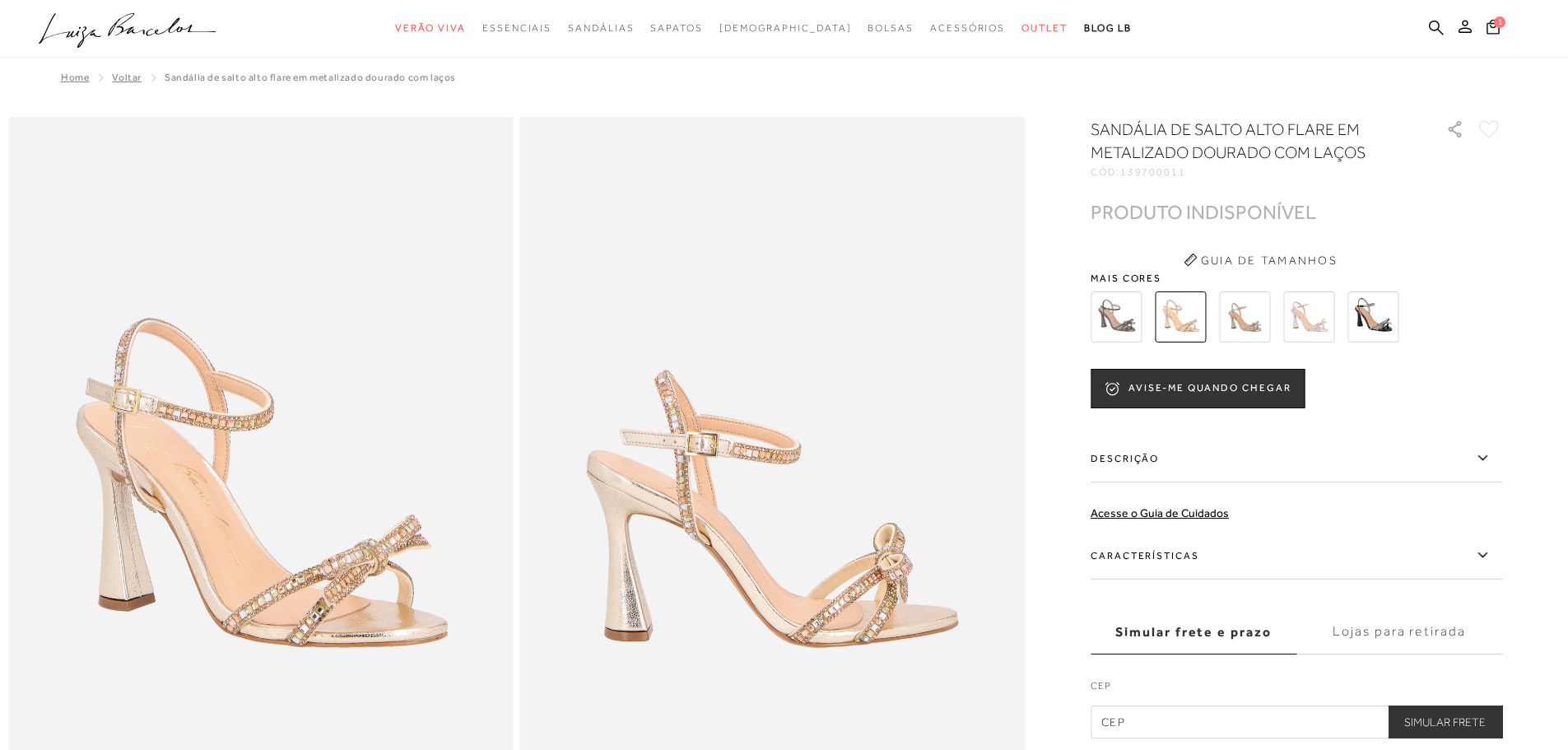
click at [758, 208] on img at bounding box center [773, 496] width 505 height 757
